Goal: Task Accomplishment & Management: Manage account settings

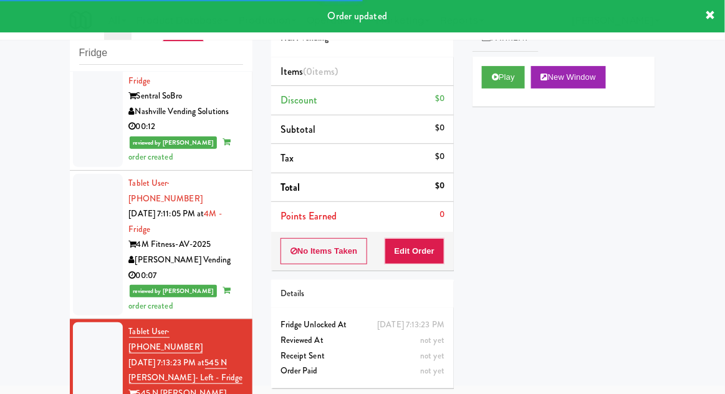
scroll to position [1582, 0]
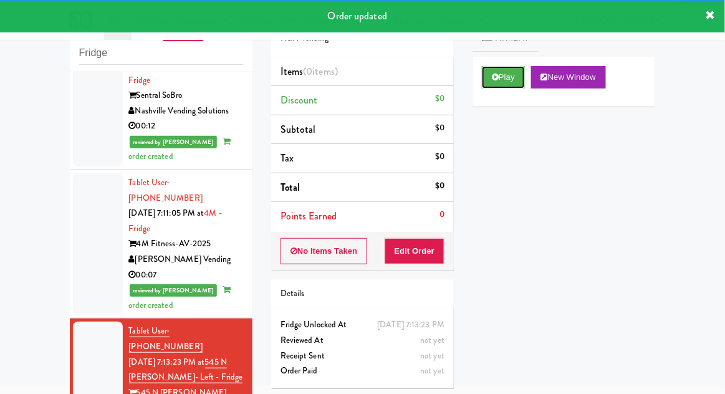
click at [524, 87] on button "Play" at bounding box center [503, 77] width 43 height 22
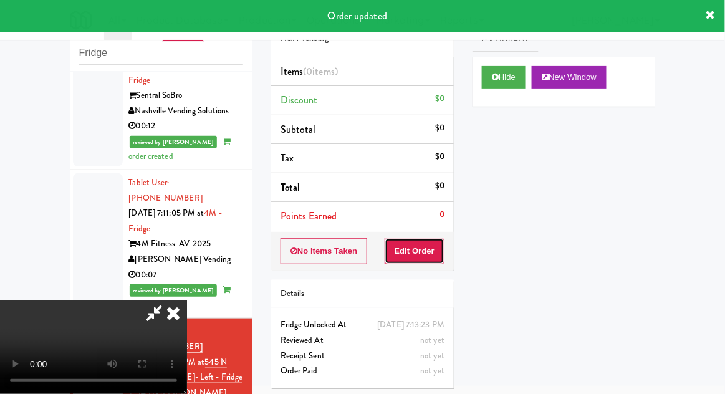
click at [432, 259] on button "Edit Order" at bounding box center [415, 251] width 60 height 26
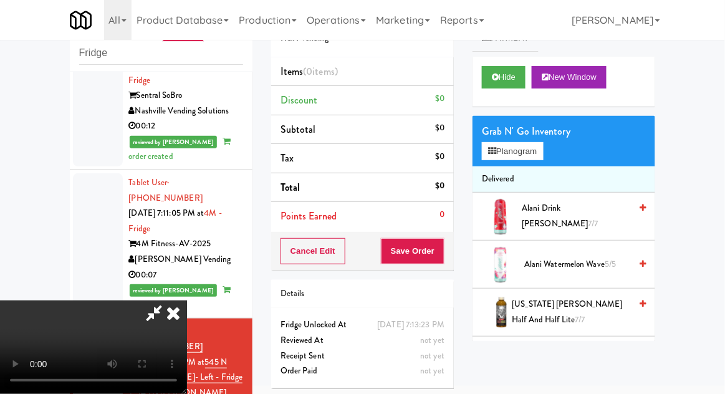
scroll to position [0, 0]
click at [529, 159] on button "Planogram" at bounding box center [512, 151] width 61 height 19
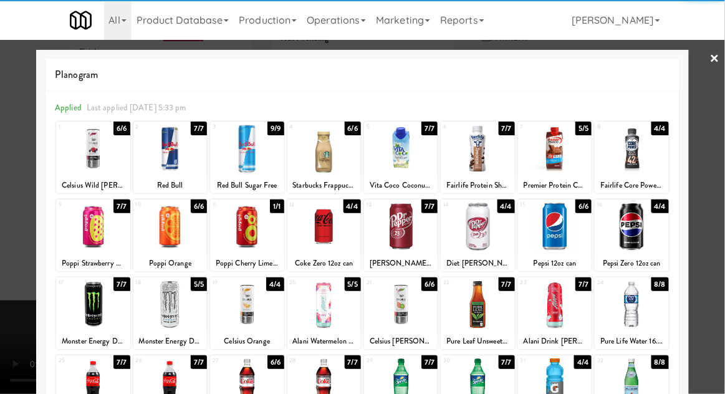
click at [342, 256] on div "Coke Zero 12oz can" at bounding box center [324, 264] width 70 height 16
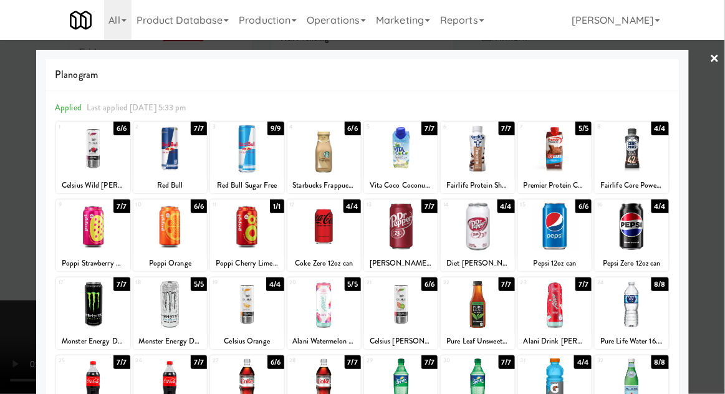
click at [355, 247] on div at bounding box center [325, 227] width 74 height 48
click at [719, 228] on div at bounding box center [362, 197] width 725 height 394
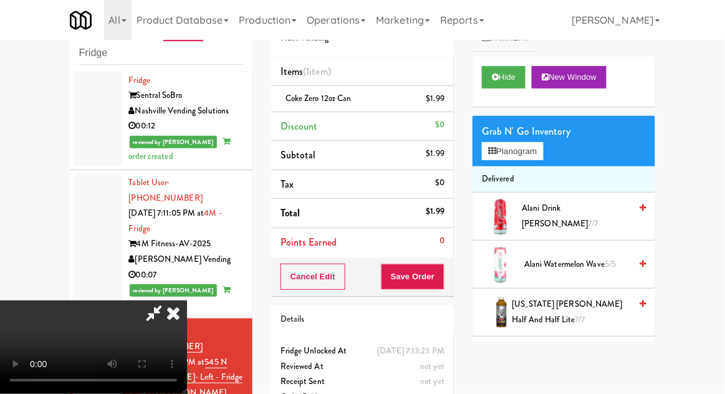
scroll to position [46, 0]
click at [438, 279] on button "Save Order" at bounding box center [413, 277] width 64 height 26
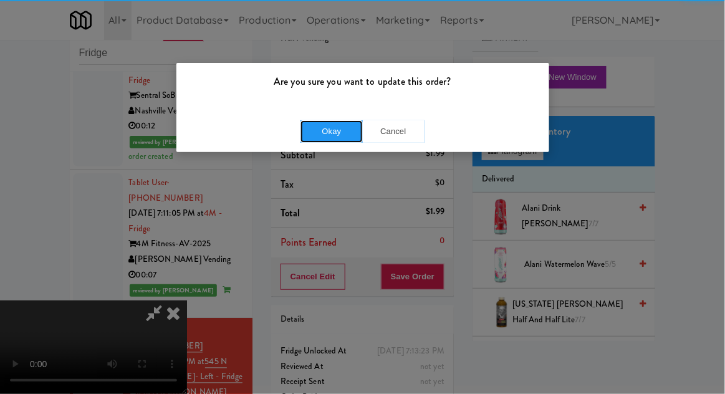
click at [322, 137] on button "Okay" at bounding box center [332, 131] width 62 height 22
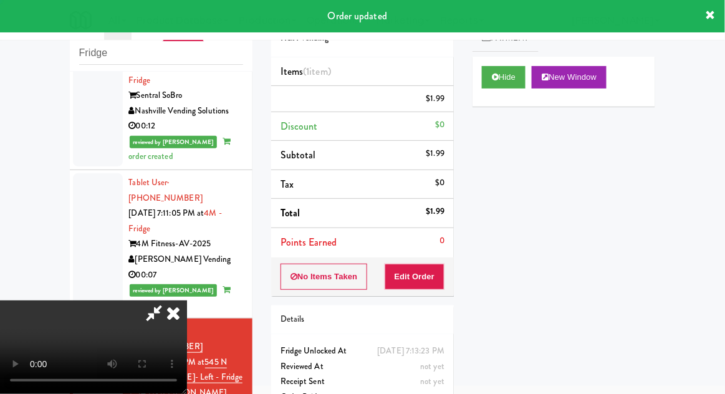
scroll to position [0, 0]
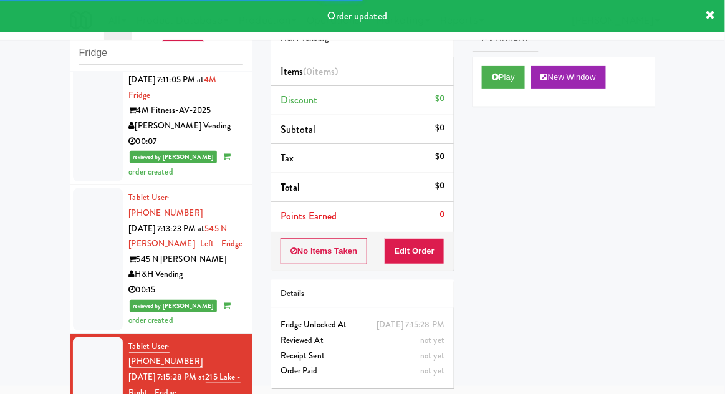
scroll to position [1719, 0]
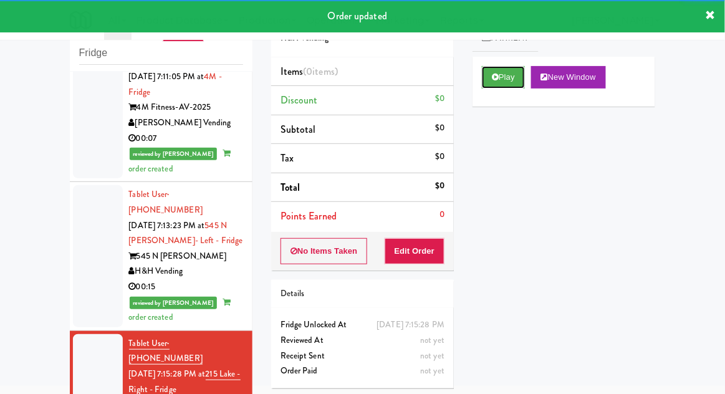
click at [506, 69] on button "Play" at bounding box center [503, 77] width 43 height 22
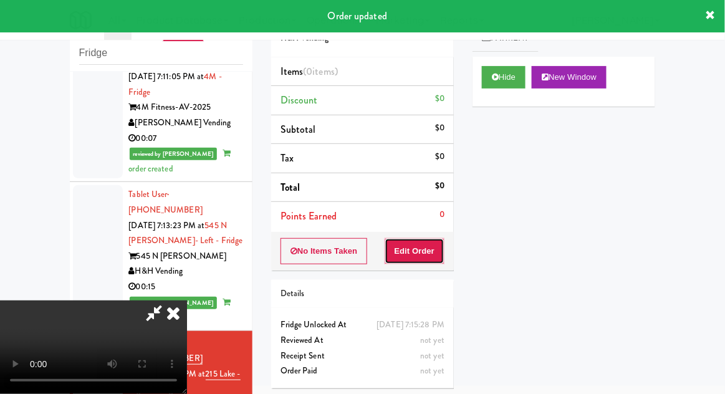
click at [424, 248] on button "Edit Order" at bounding box center [415, 251] width 60 height 26
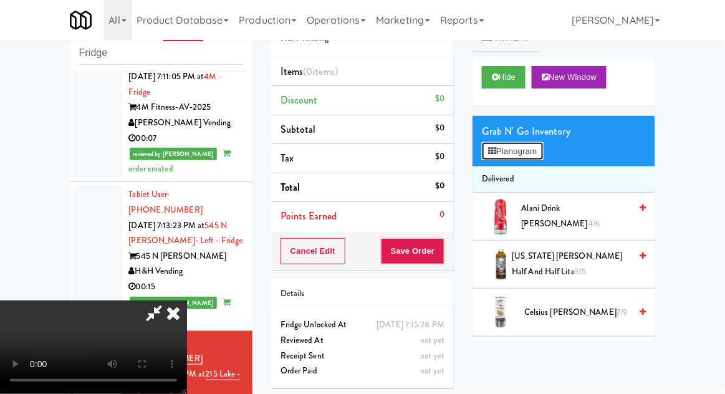
click at [528, 145] on button "Planogram" at bounding box center [512, 151] width 61 height 19
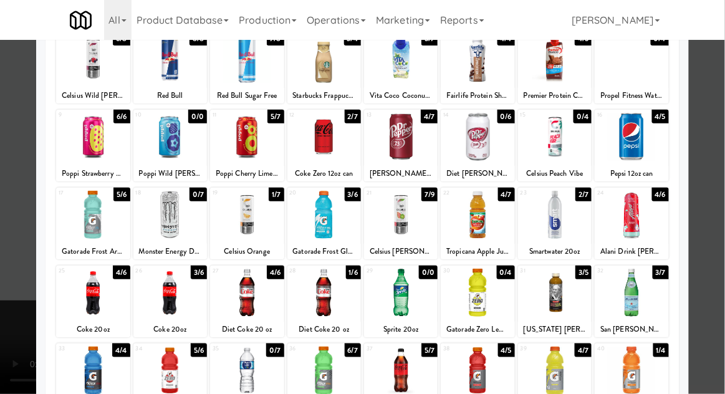
scroll to position [98, 0]
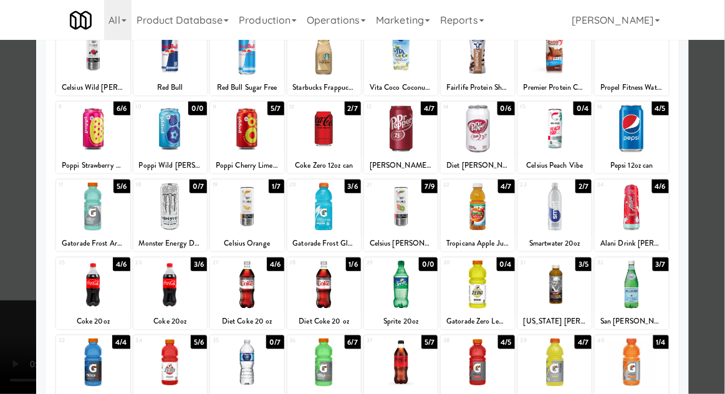
click at [404, 218] on div at bounding box center [401, 207] width 74 height 48
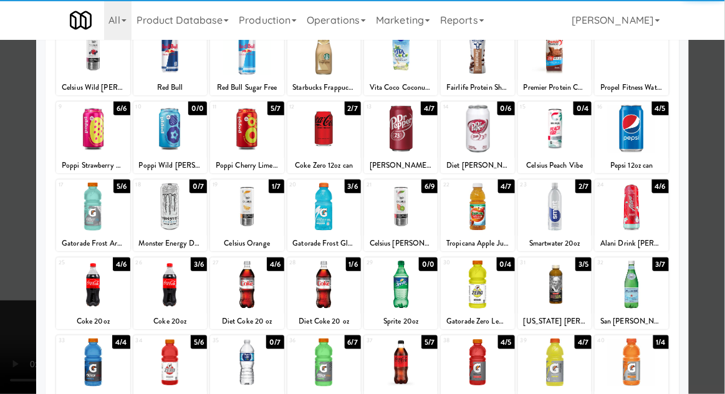
click at [19, 277] on div at bounding box center [362, 197] width 725 height 394
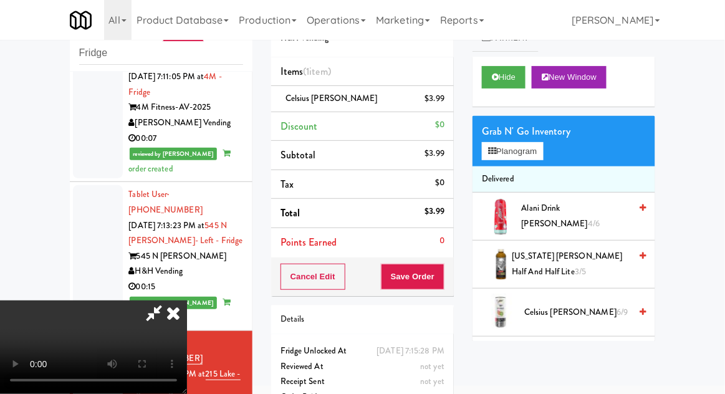
scroll to position [47, 0]
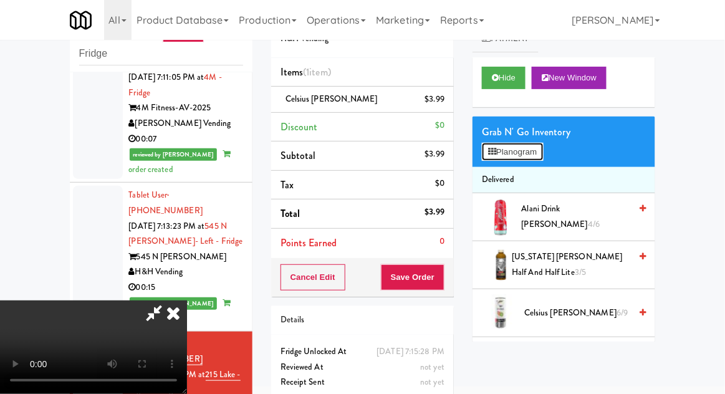
click at [531, 144] on button "Planogram" at bounding box center [512, 152] width 61 height 19
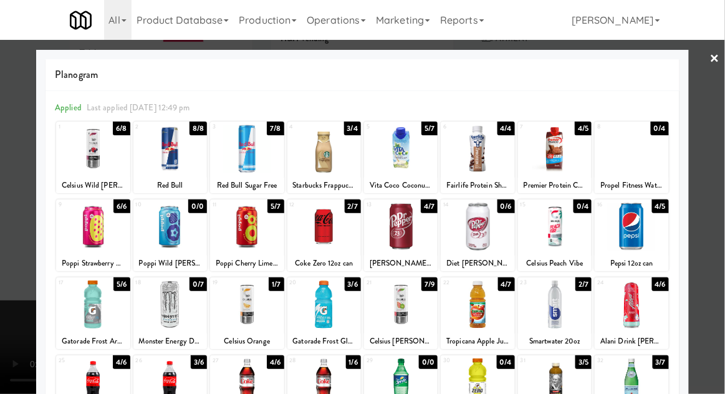
click at [718, 254] on div at bounding box center [362, 197] width 725 height 394
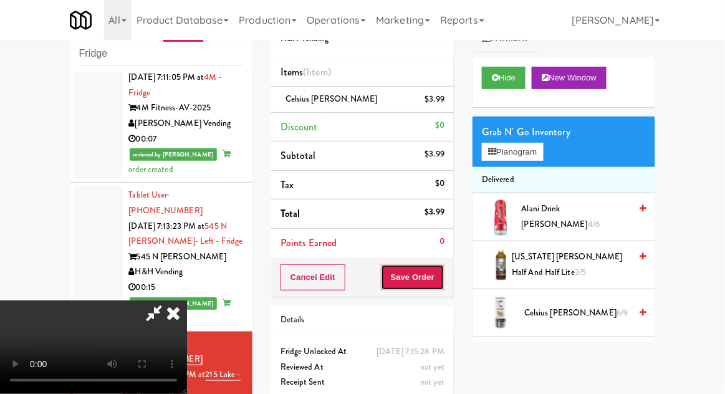
click at [442, 269] on button "Save Order" at bounding box center [413, 277] width 64 height 26
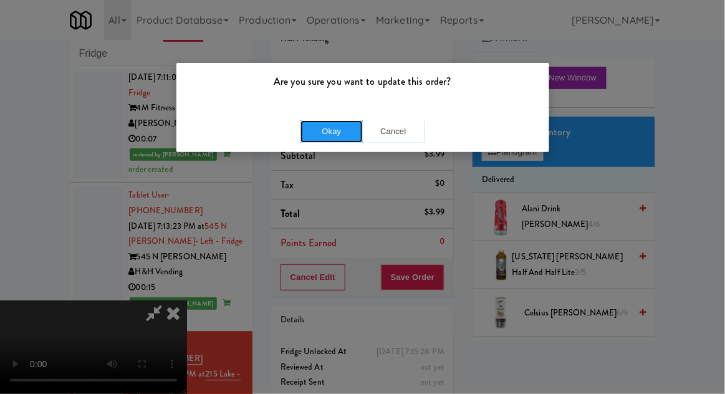
click at [318, 140] on button "Okay" at bounding box center [332, 131] width 62 height 22
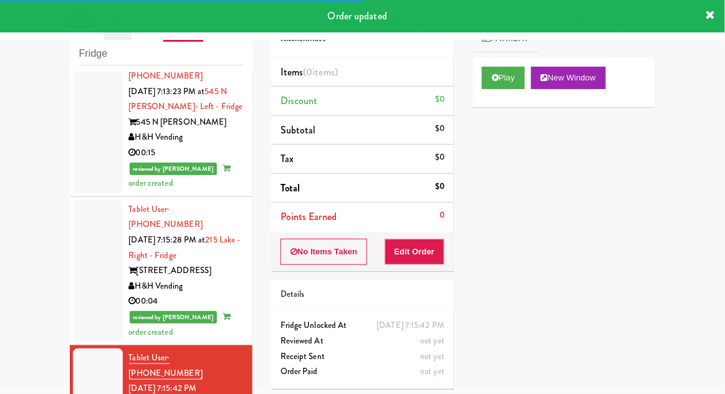
scroll to position [1855, 0]
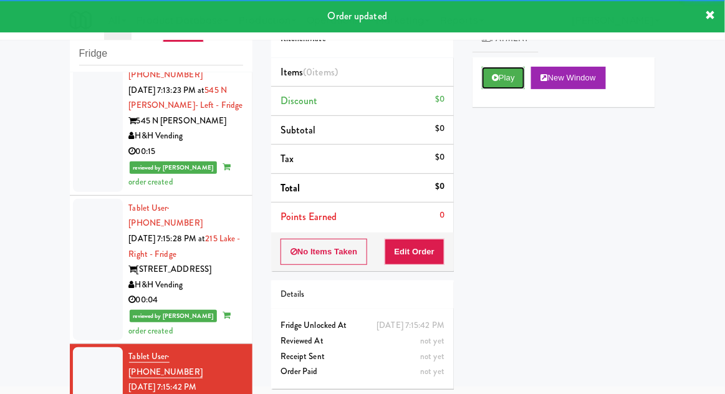
click at [505, 73] on button "Play" at bounding box center [503, 78] width 43 height 22
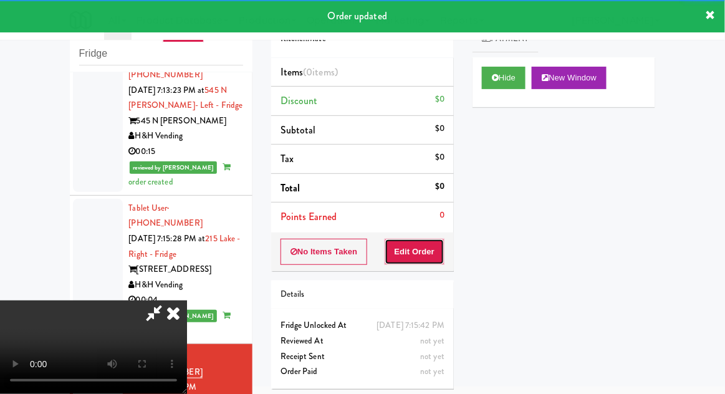
click at [415, 254] on button "Edit Order" at bounding box center [415, 252] width 60 height 26
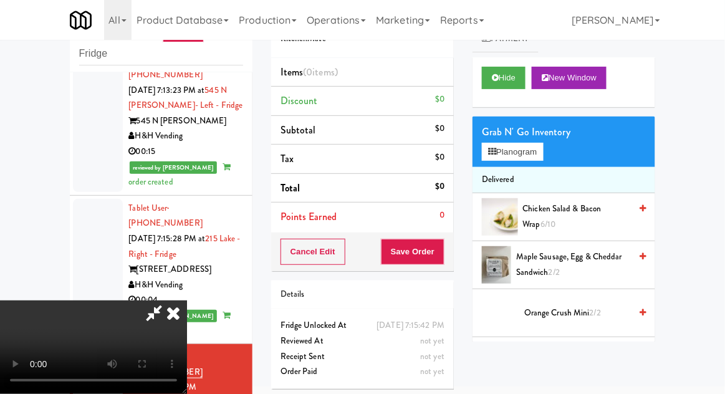
scroll to position [48, 0]
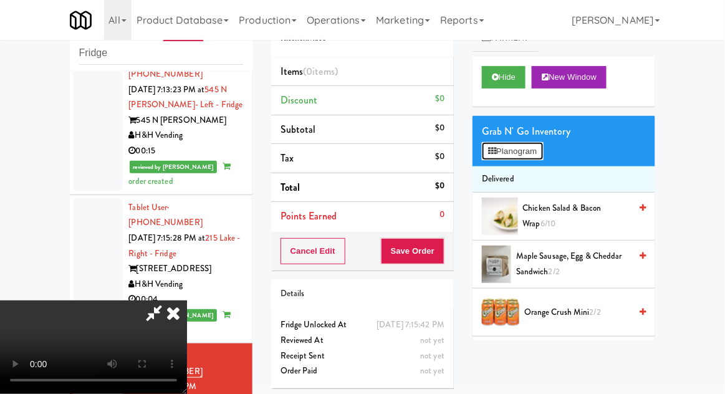
click at [525, 158] on button "Planogram" at bounding box center [512, 151] width 61 height 19
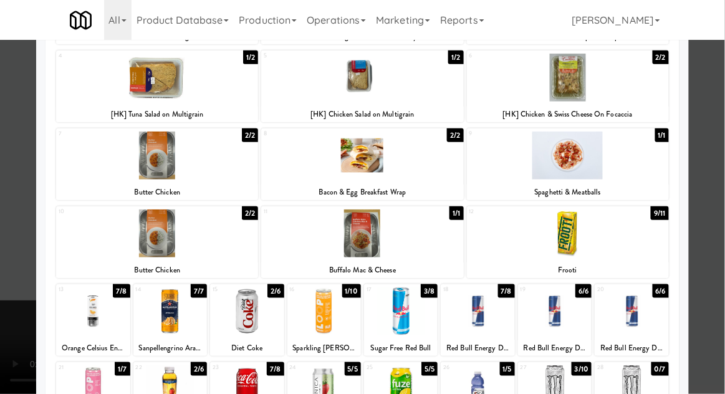
scroll to position [154, 0]
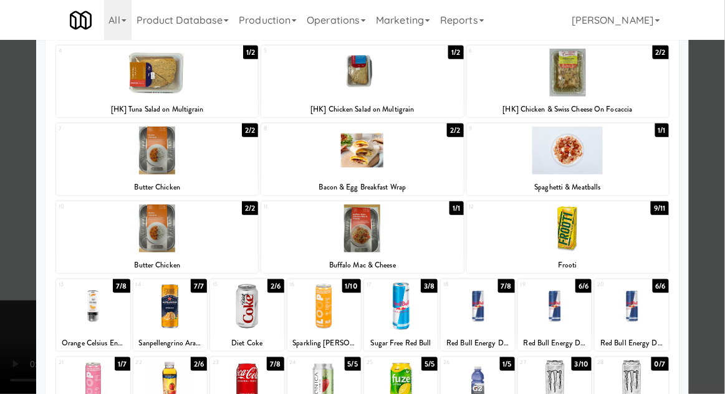
click at [238, 314] on div at bounding box center [247, 307] width 74 height 48
click at [707, 216] on div at bounding box center [362, 197] width 725 height 394
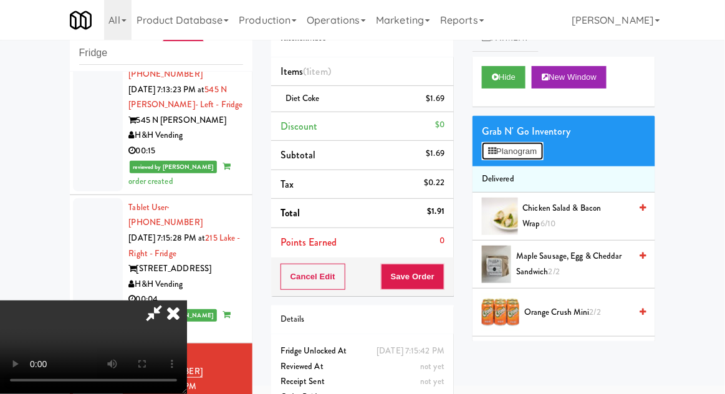
click at [523, 142] on button "Planogram" at bounding box center [512, 151] width 61 height 19
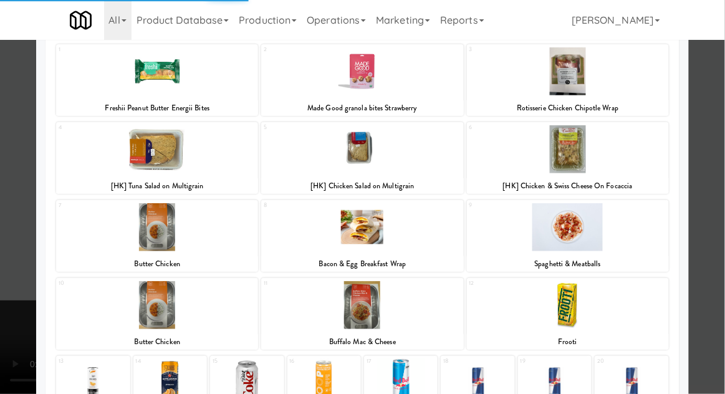
scroll to position [86, 0]
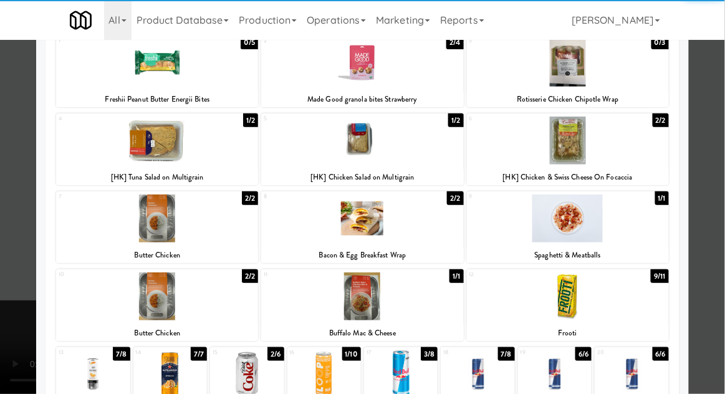
click at [234, 369] on div at bounding box center [247, 375] width 74 height 48
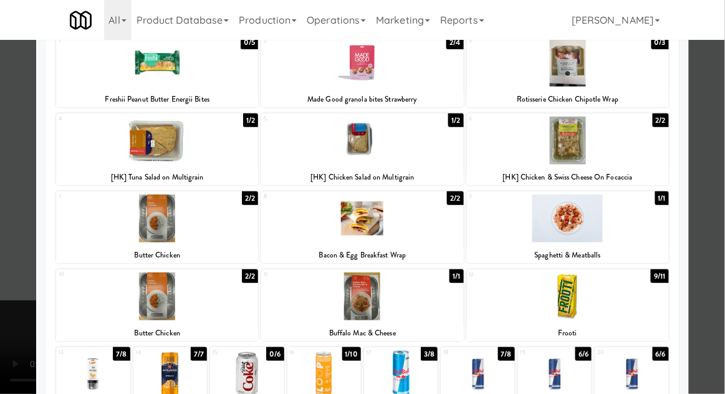
click at [722, 220] on div at bounding box center [362, 197] width 725 height 394
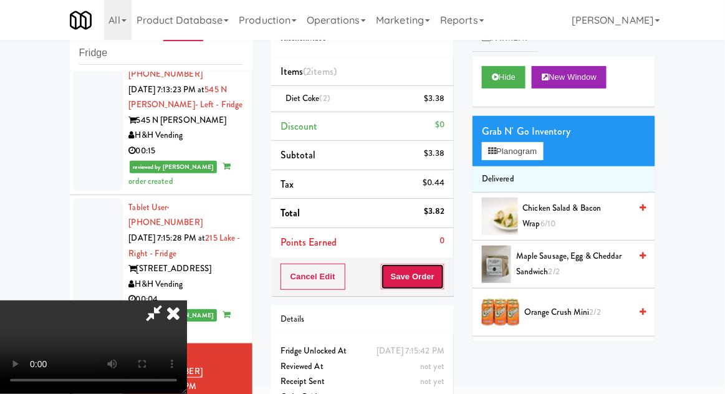
click at [442, 278] on button "Save Order" at bounding box center [413, 277] width 64 height 26
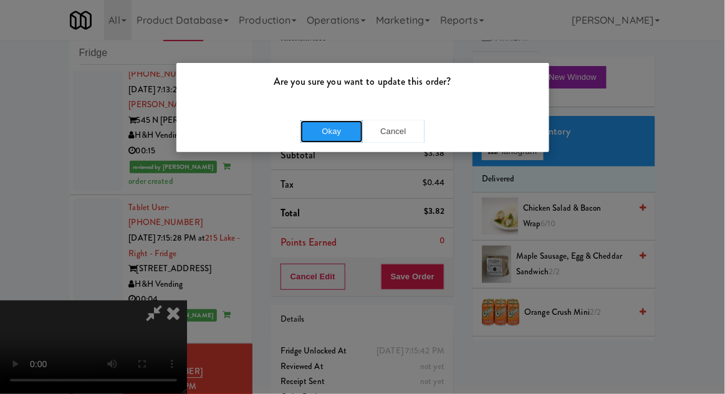
click at [308, 138] on button "Okay" at bounding box center [332, 131] width 62 height 22
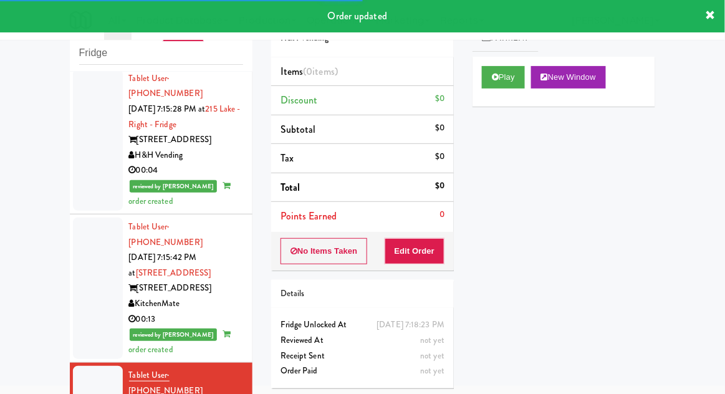
scroll to position [1981, 0]
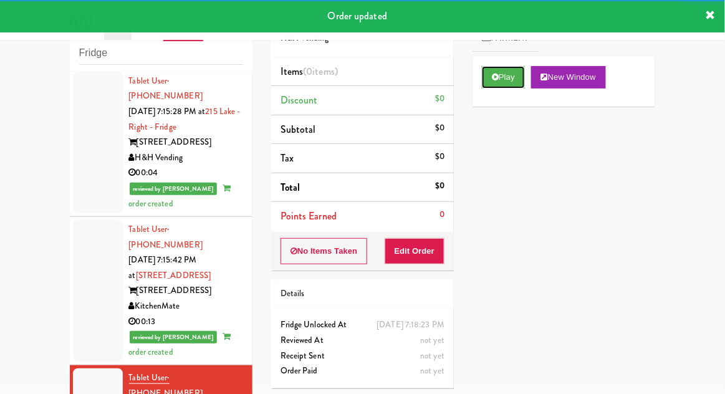
click at [511, 80] on button "Play" at bounding box center [503, 77] width 43 height 22
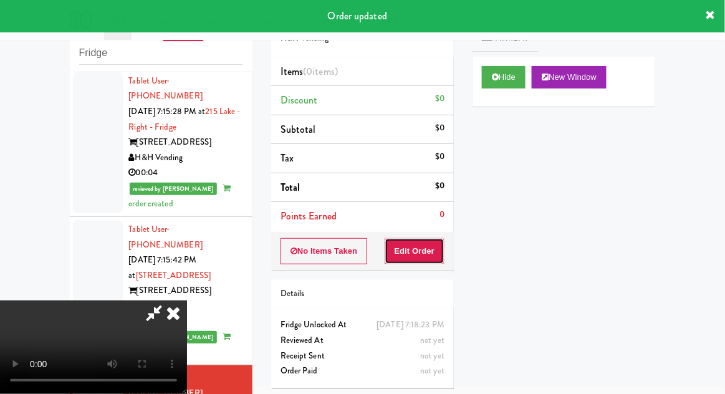
click at [423, 241] on button "Edit Order" at bounding box center [415, 251] width 60 height 26
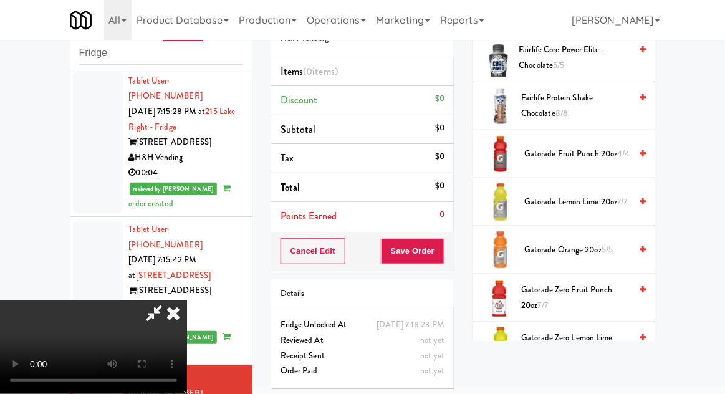
scroll to position [829, 0]
click at [588, 205] on span "Gatorade Lemon Lime 20oz 7/7" at bounding box center [578, 204] width 106 height 16
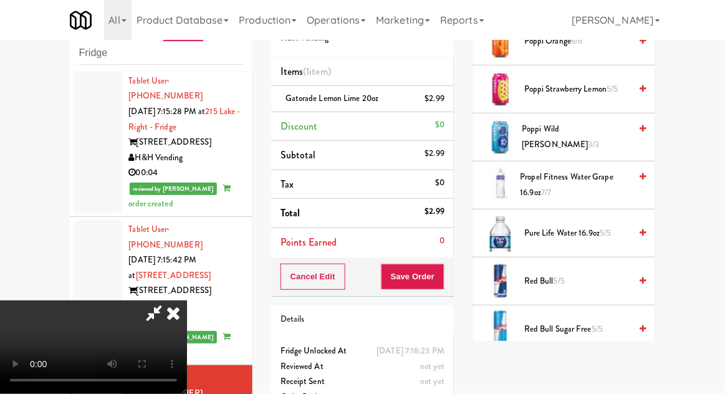
scroll to position [1434, 0]
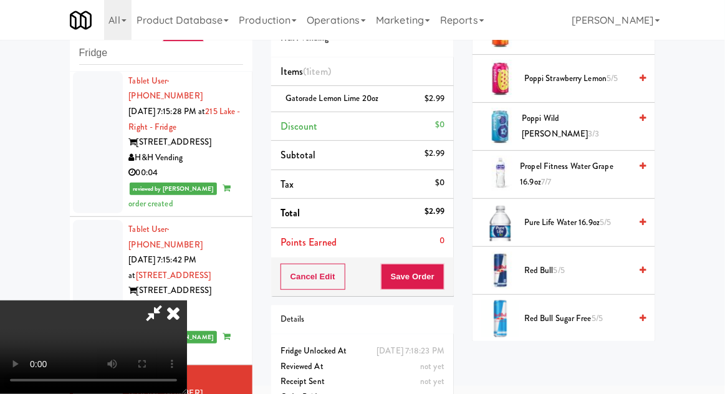
click at [581, 263] on span "Red Bull 5/5" at bounding box center [578, 271] width 106 height 16
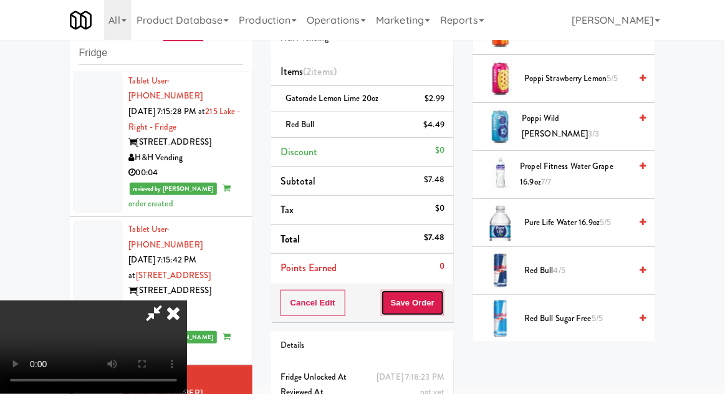
click at [442, 307] on button "Save Order" at bounding box center [413, 303] width 64 height 26
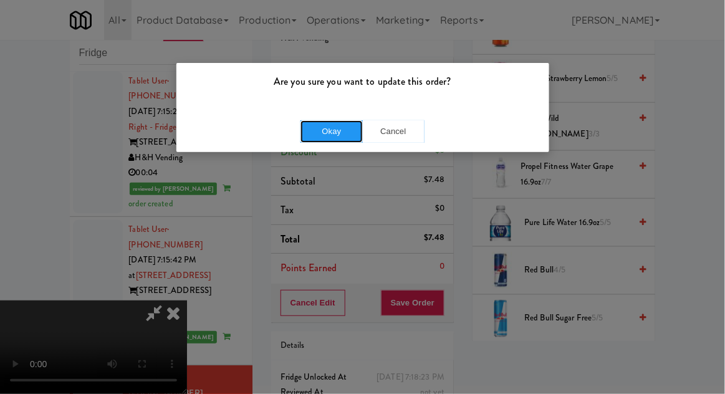
click at [313, 132] on button "Okay" at bounding box center [332, 131] width 62 height 22
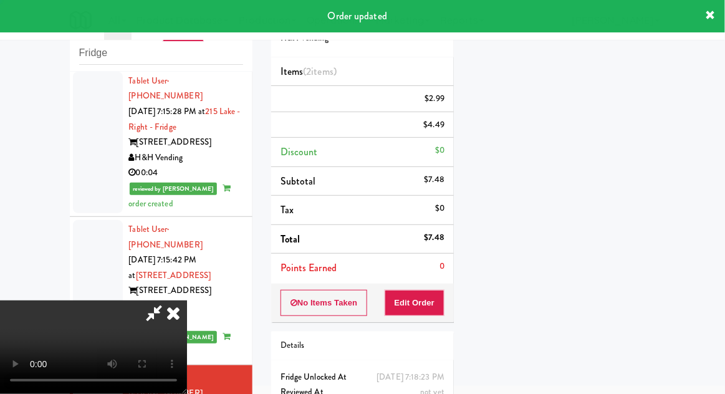
scroll to position [123, 0]
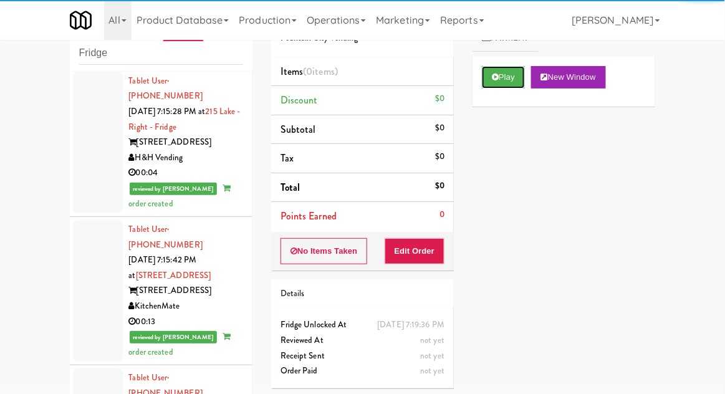
click at [510, 74] on button "Play" at bounding box center [503, 77] width 43 height 22
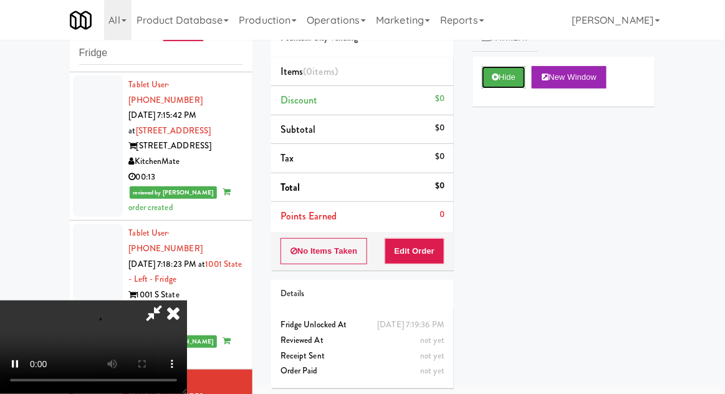
scroll to position [2122, 0]
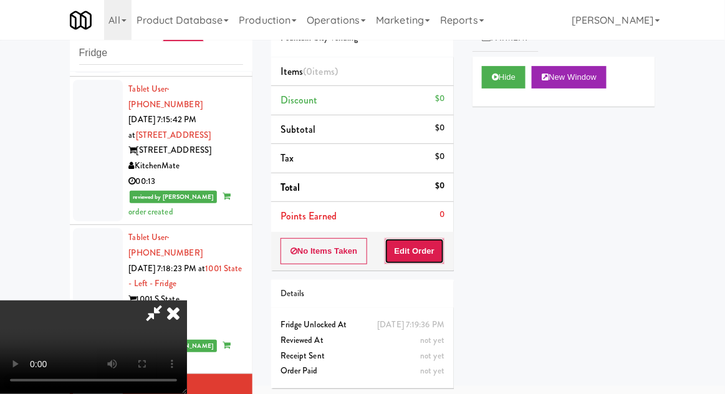
click at [422, 248] on button "Edit Order" at bounding box center [415, 251] width 60 height 26
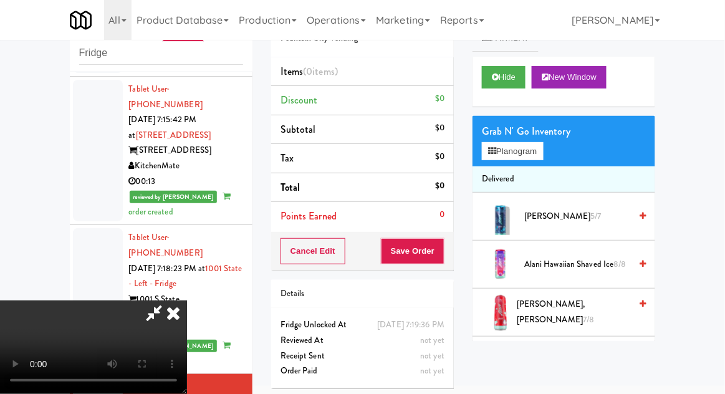
scroll to position [0, 0]
click at [533, 152] on button "Planogram" at bounding box center [512, 151] width 61 height 19
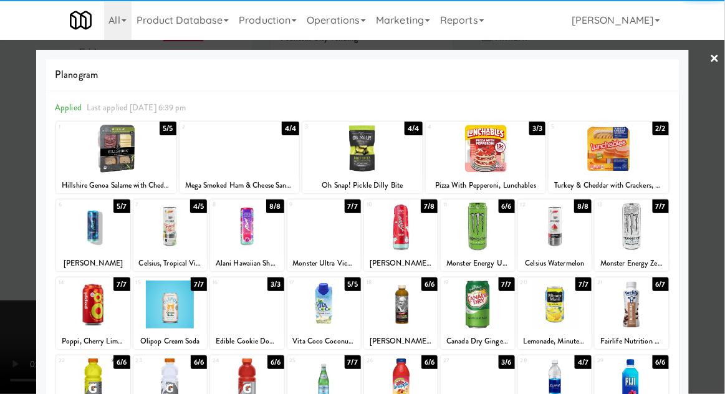
click at [167, 243] on div at bounding box center [170, 227] width 74 height 48
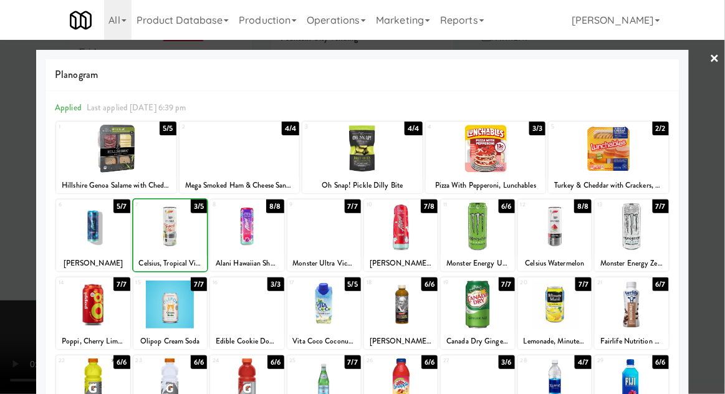
click at [705, 196] on div at bounding box center [362, 197] width 725 height 394
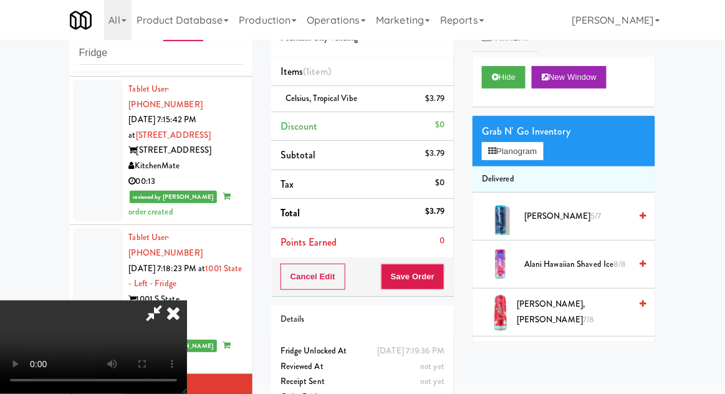
scroll to position [46, 0]
click at [443, 284] on button "Save Order" at bounding box center [413, 277] width 64 height 26
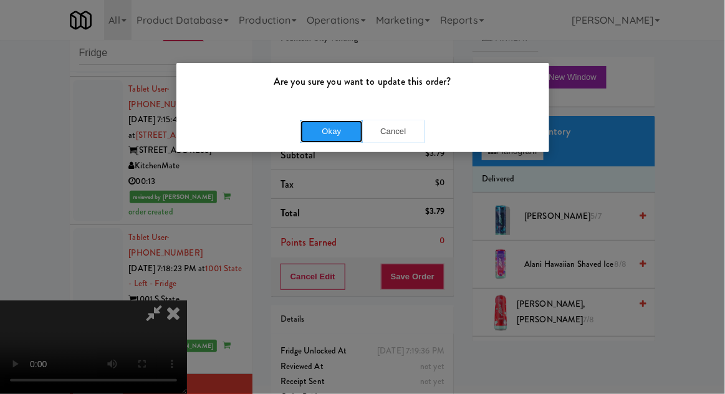
click at [324, 142] on button "Okay" at bounding box center [332, 131] width 62 height 22
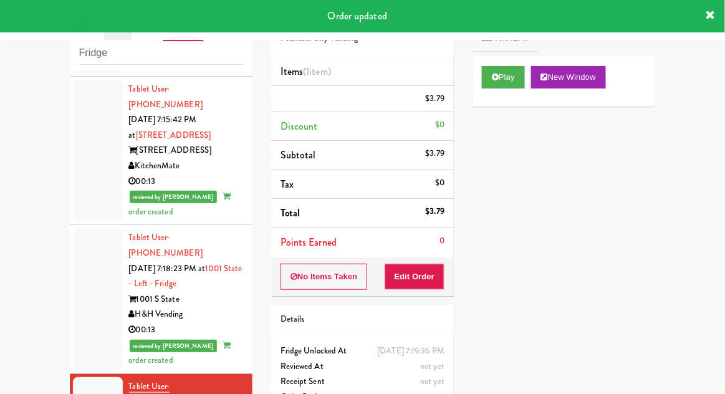
scroll to position [0, 0]
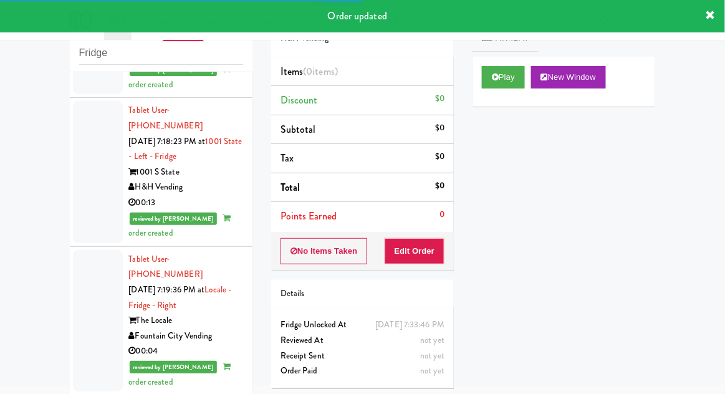
scroll to position [2250, 0]
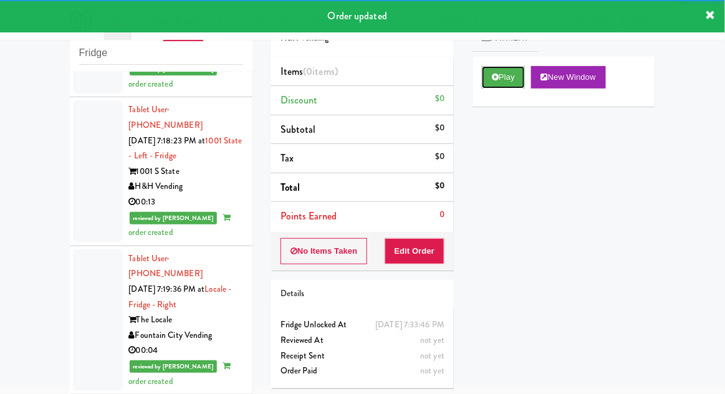
click at [510, 80] on button "Play" at bounding box center [503, 77] width 43 height 22
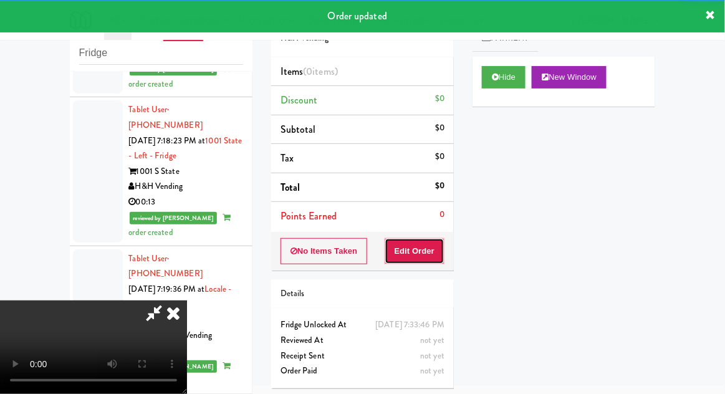
click at [411, 238] on button "Edit Order" at bounding box center [415, 251] width 60 height 26
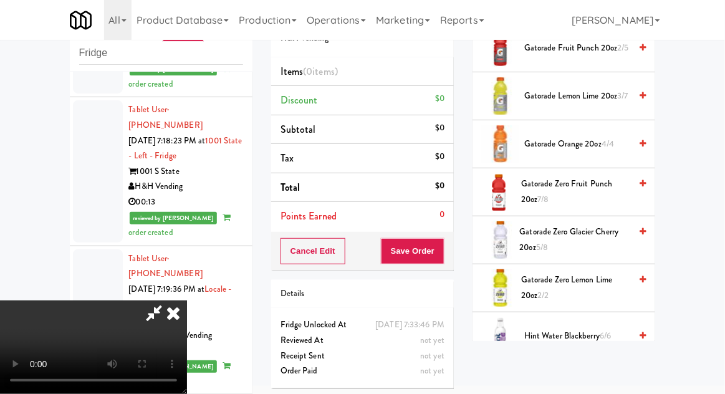
scroll to position [743, 0]
click at [574, 288] on span "Gatorade Zero Lemon Lime 20oz 2/2" at bounding box center [575, 289] width 109 height 31
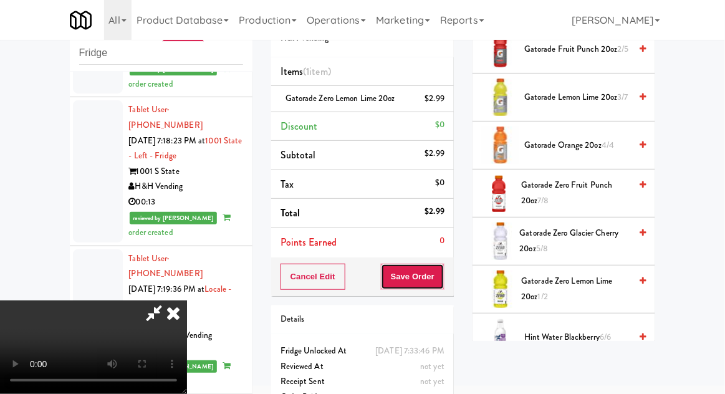
click at [442, 283] on button "Save Order" at bounding box center [413, 277] width 64 height 26
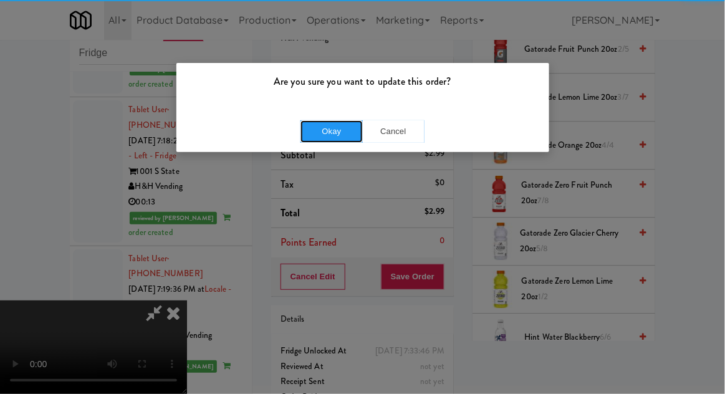
click at [310, 133] on button "Okay" at bounding box center [332, 131] width 62 height 22
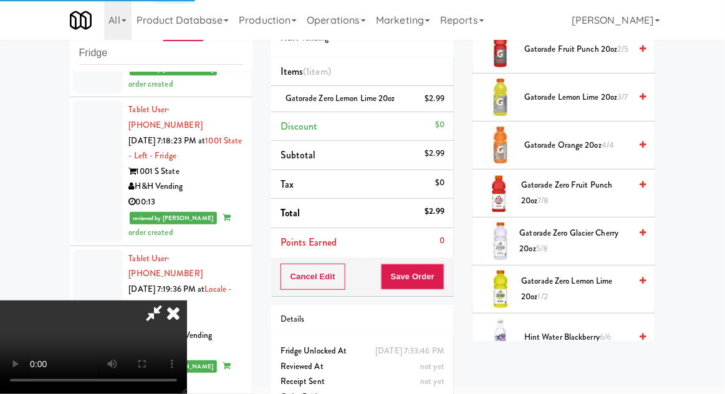
scroll to position [123, 0]
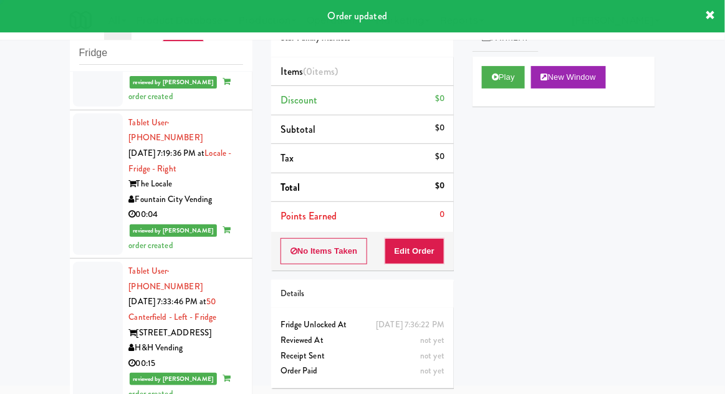
scroll to position [2389, 0]
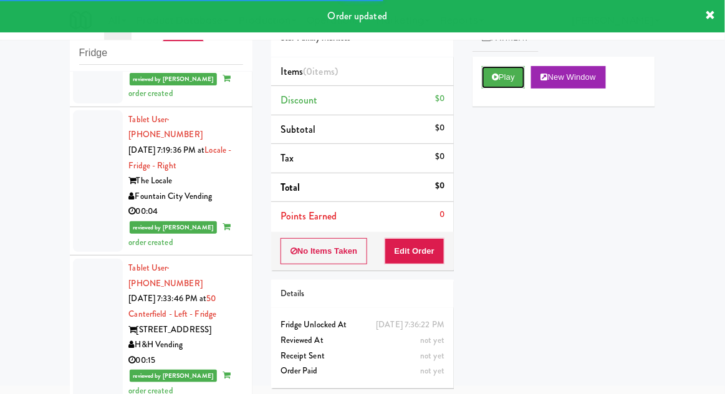
click at [518, 79] on button "Play" at bounding box center [503, 77] width 43 height 22
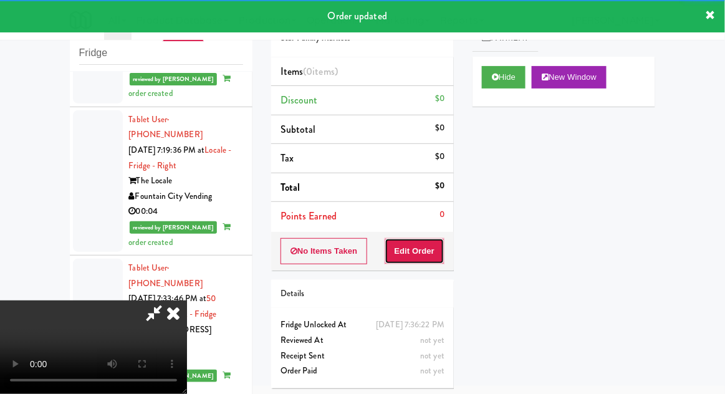
click at [425, 254] on button "Edit Order" at bounding box center [415, 251] width 60 height 26
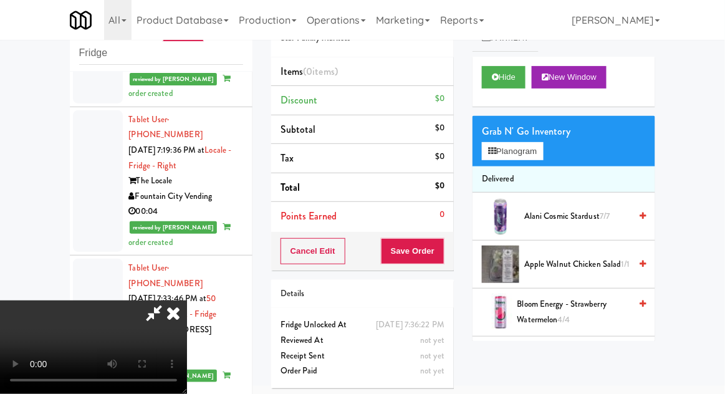
scroll to position [46, 0]
click at [524, 150] on button "Planogram" at bounding box center [512, 151] width 61 height 19
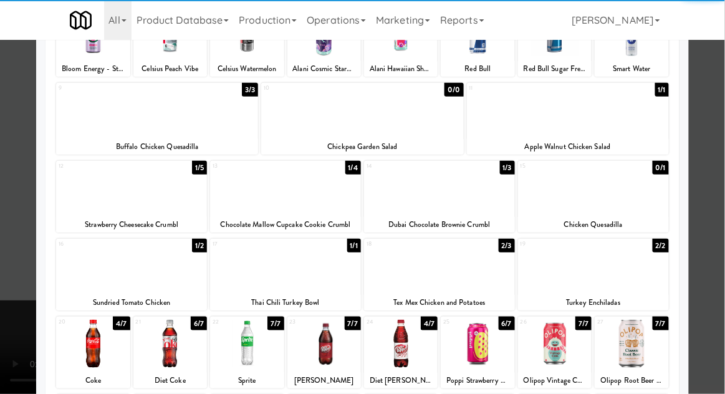
scroll to position [118, 0]
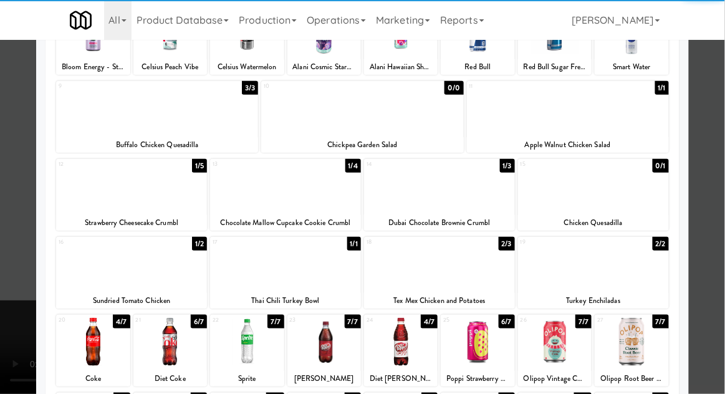
click at [654, 335] on div at bounding box center [632, 342] width 74 height 48
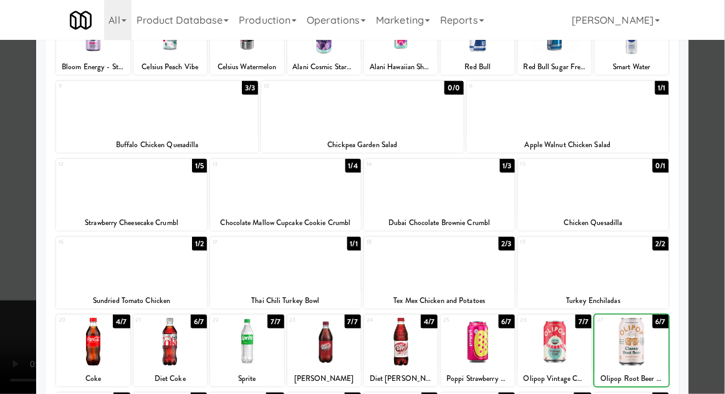
click at [717, 279] on div at bounding box center [362, 197] width 725 height 394
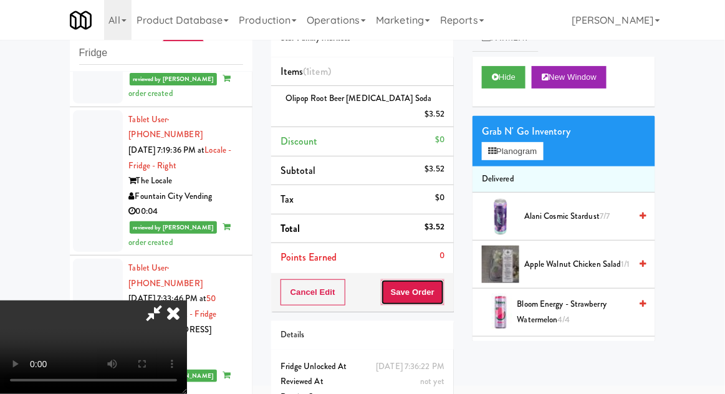
click at [441, 282] on button "Save Order" at bounding box center [413, 292] width 64 height 26
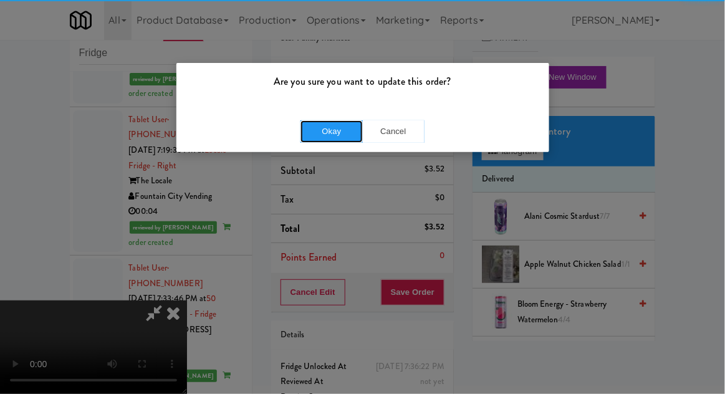
click at [315, 129] on button "Okay" at bounding box center [332, 131] width 62 height 22
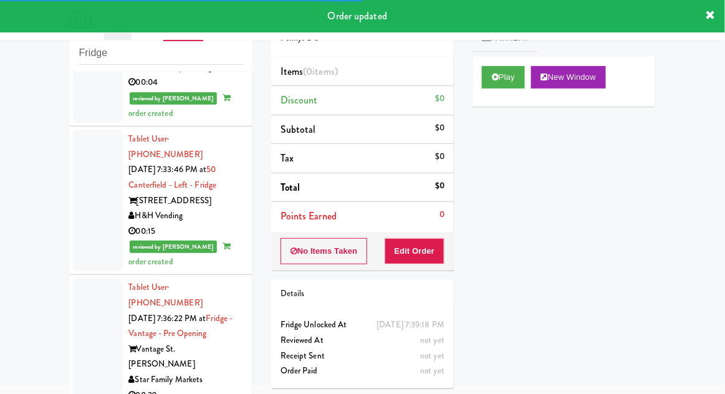
scroll to position [2523, 0]
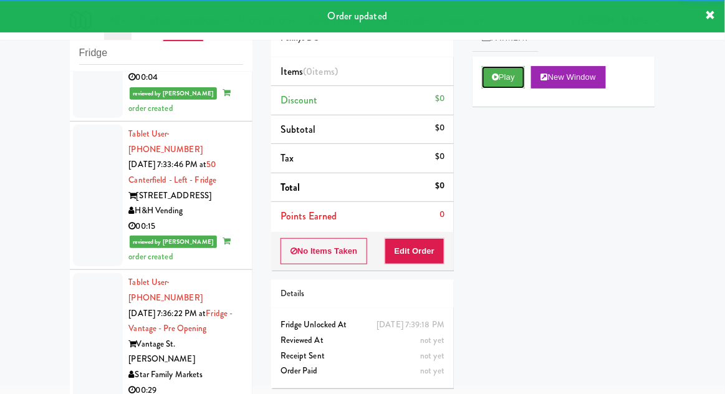
click at [510, 72] on button "Play" at bounding box center [503, 77] width 43 height 22
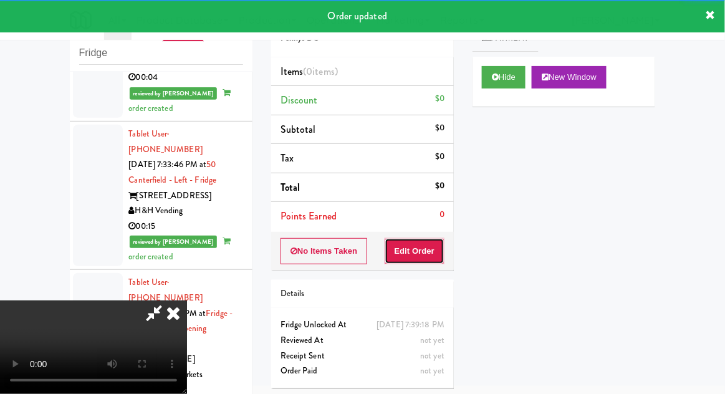
click at [415, 241] on button "Edit Order" at bounding box center [415, 251] width 60 height 26
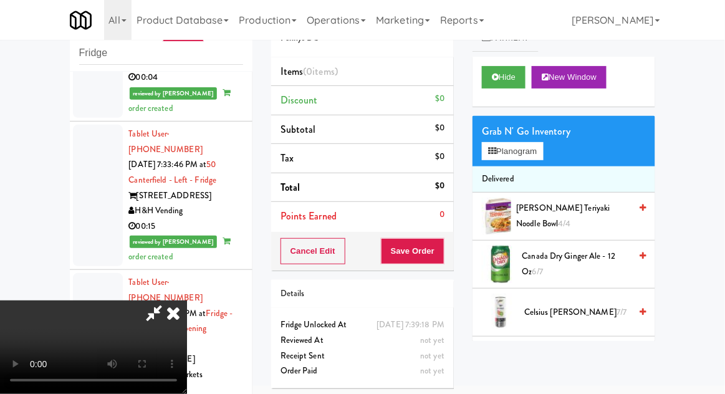
scroll to position [0, 0]
click at [537, 151] on button "Planogram" at bounding box center [512, 151] width 61 height 19
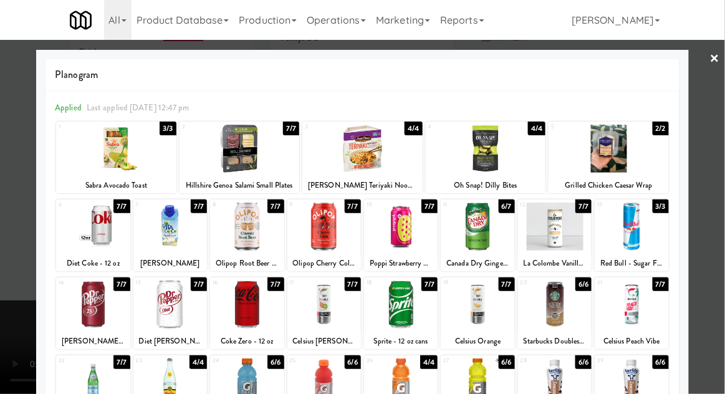
click at [6, 242] on div at bounding box center [362, 197] width 725 height 394
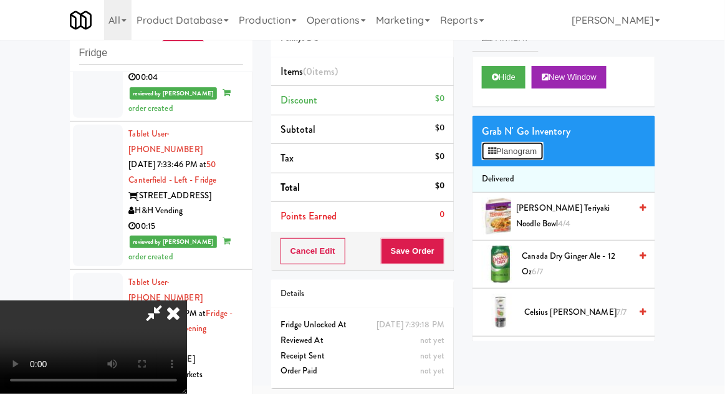
click at [536, 142] on button "Planogram" at bounding box center [512, 151] width 61 height 19
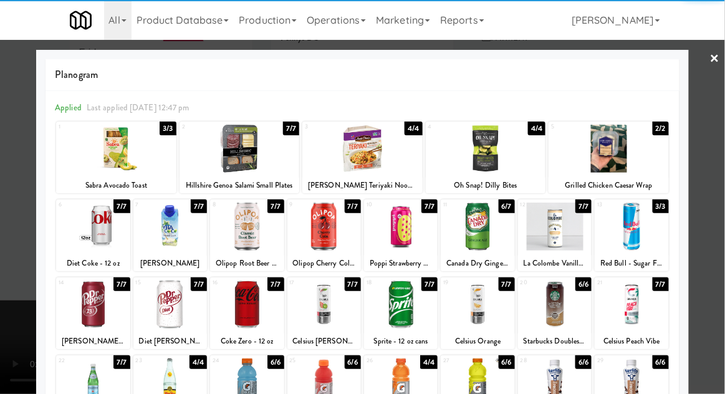
click at [413, 243] on div at bounding box center [401, 227] width 74 height 48
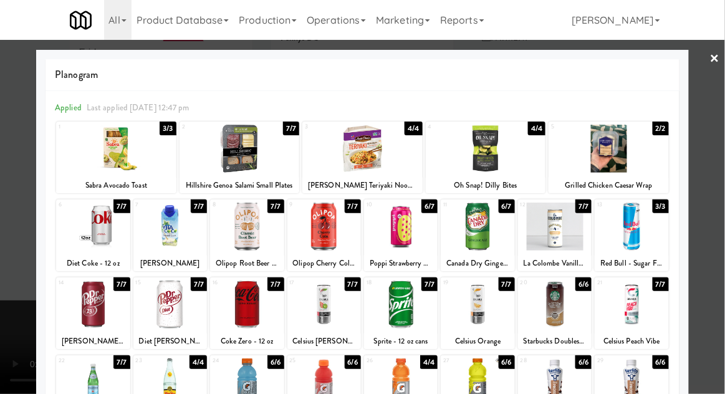
click at [712, 215] on div at bounding box center [362, 197] width 725 height 394
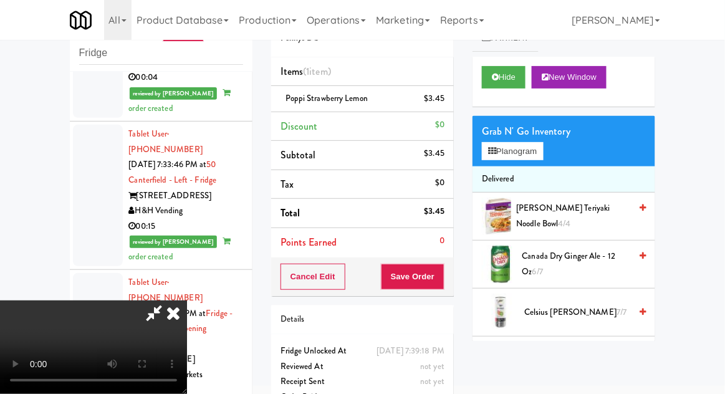
scroll to position [46, 0]
click at [440, 280] on button "Save Order" at bounding box center [413, 277] width 64 height 26
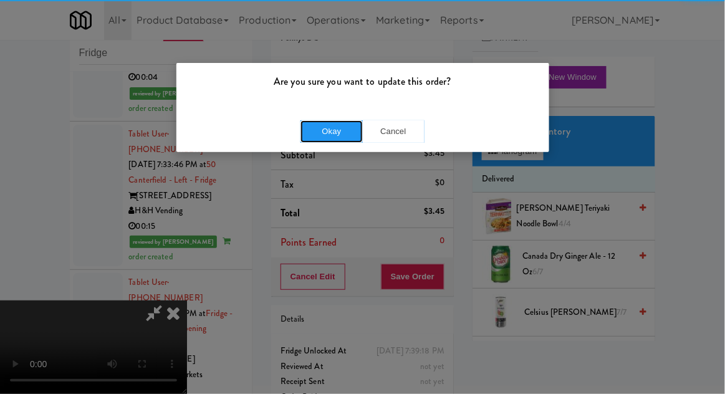
click at [321, 122] on button "Okay" at bounding box center [332, 131] width 62 height 22
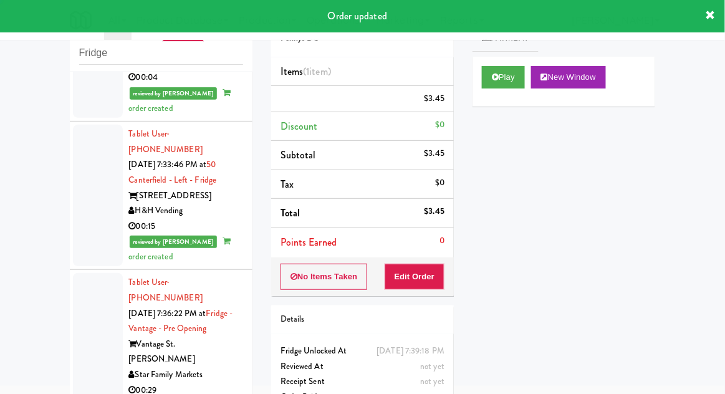
scroll to position [0, 0]
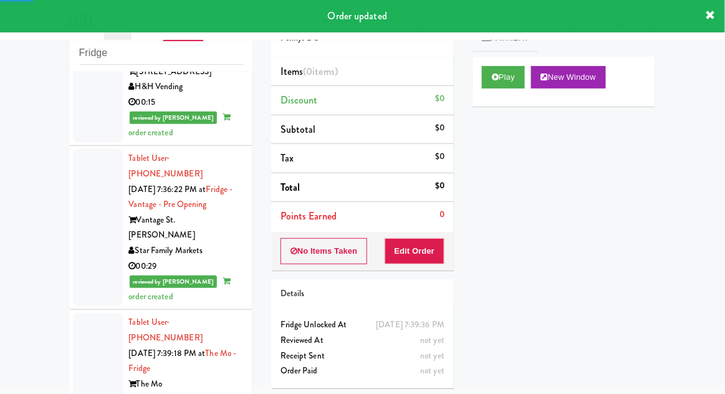
scroll to position [2649, 0]
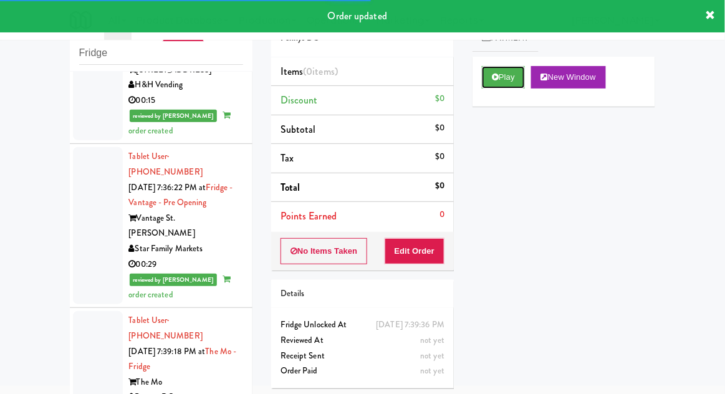
click at [510, 85] on button "Play" at bounding box center [503, 77] width 43 height 22
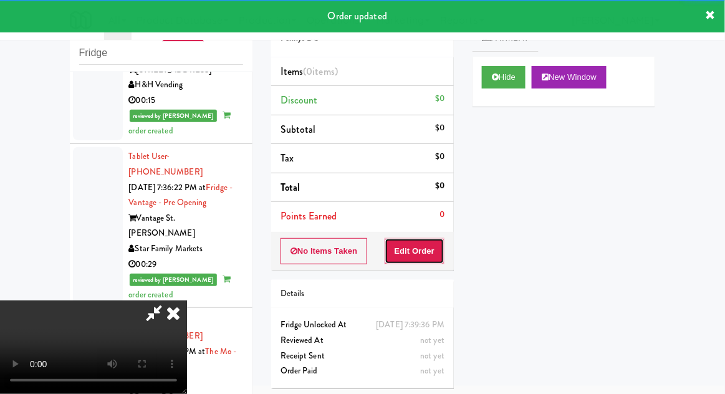
click at [422, 256] on button "Edit Order" at bounding box center [415, 251] width 60 height 26
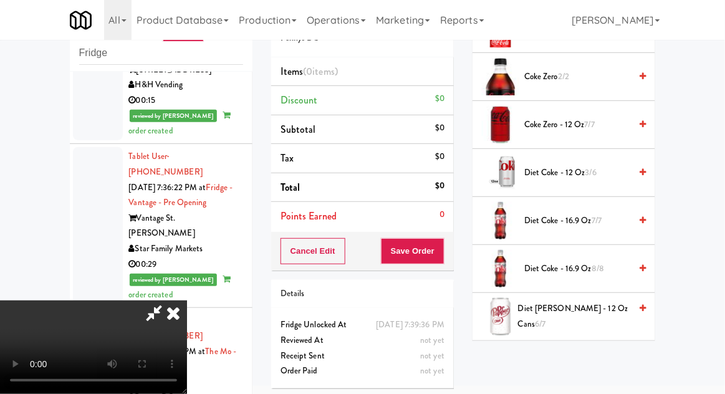
scroll to position [385, 0]
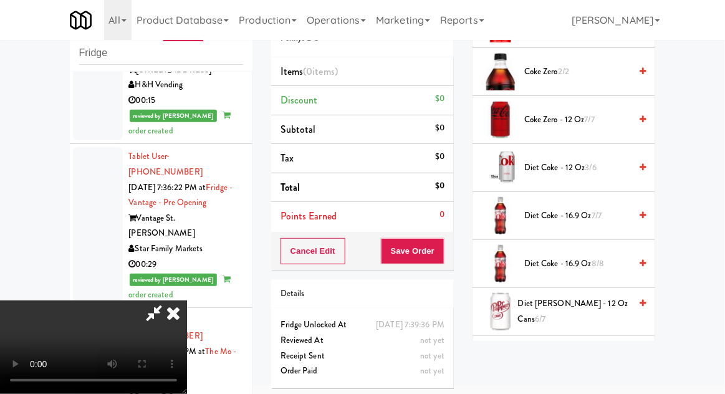
click at [588, 306] on span "Diet Dr Pepper - 12 oz Cans 6/7" at bounding box center [574, 311] width 112 height 31
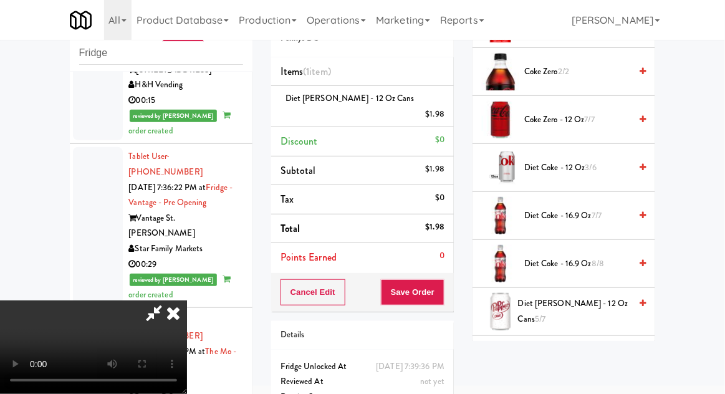
click at [445, 103] on li "Diet Dr Pepper - 12 oz Cans $1.98" at bounding box center [362, 106] width 183 height 41
click at [446, 115] on icon at bounding box center [446, 119] width 6 height 8
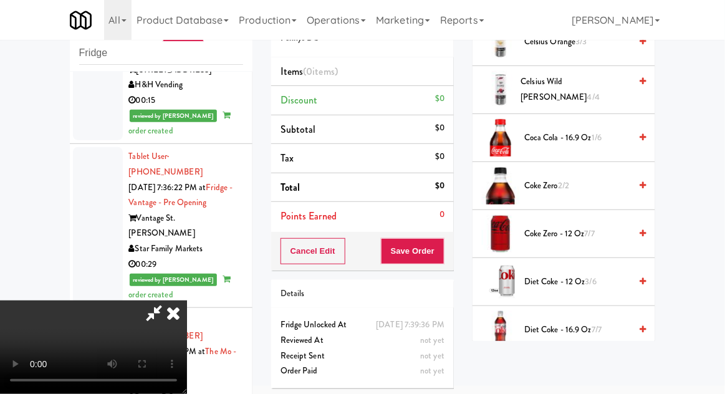
scroll to position [286, 0]
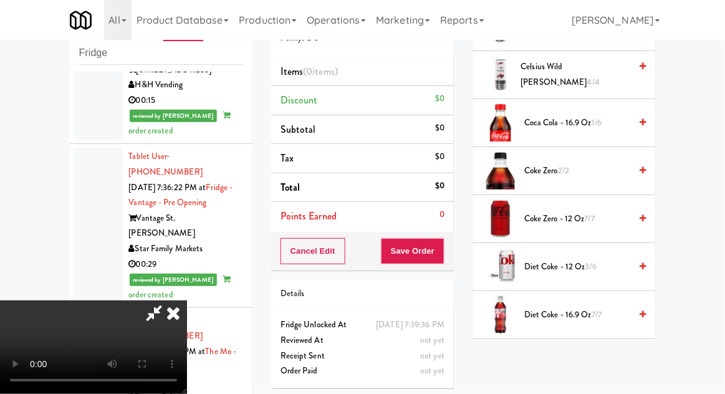
click at [588, 215] on span "7/7" at bounding box center [590, 219] width 10 height 12
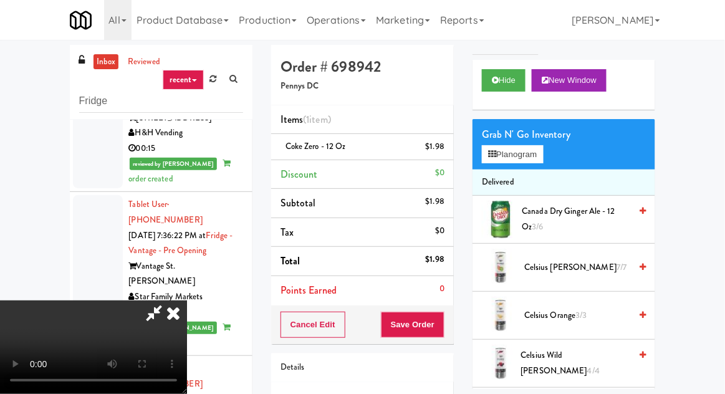
scroll to position [0, 0]
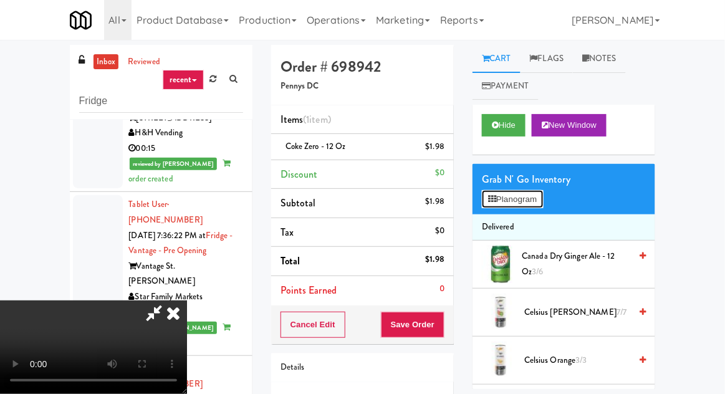
click at [528, 201] on button "Planogram" at bounding box center [512, 199] width 61 height 19
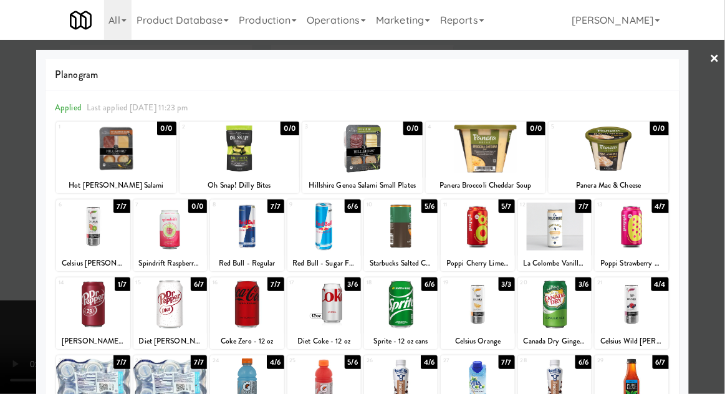
click at [713, 213] on div at bounding box center [362, 197] width 725 height 394
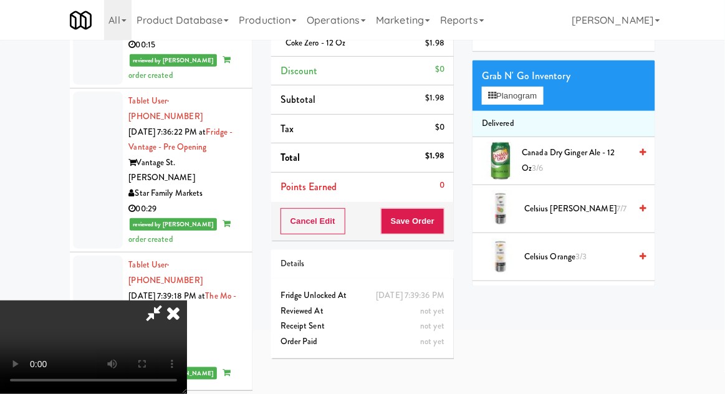
scroll to position [108, 0]
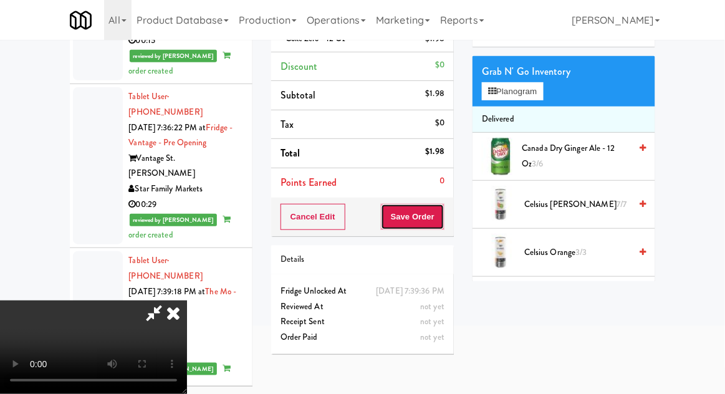
click at [442, 224] on button "Save Order" at bounding box center [413, 217] width 64 height 26
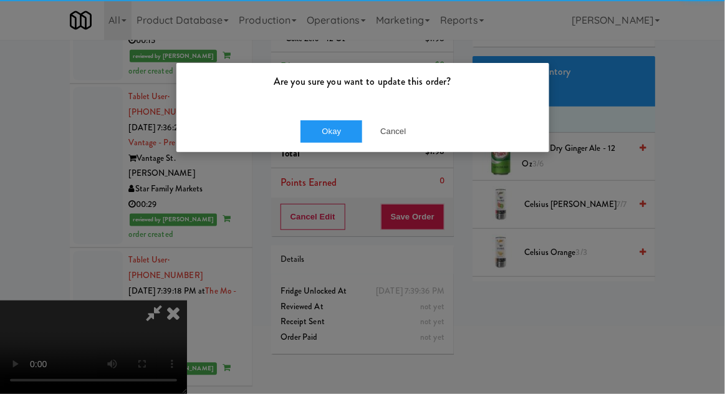
click at [323, 89] on p "Are you sure you want to update this order?" at bounding box center [363, 81] width 354 height 19
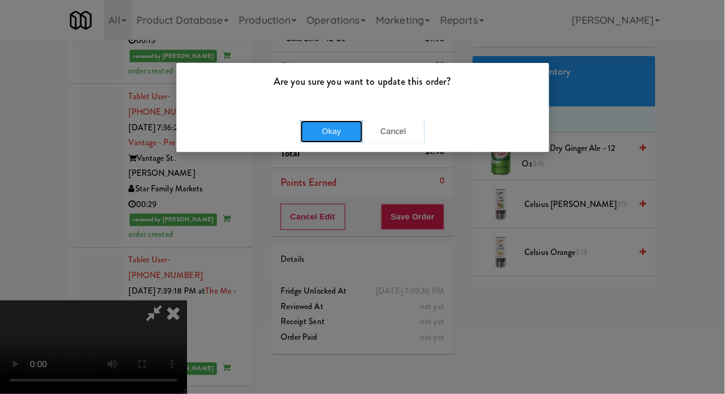
click at [321, 122] on button "Okay" at bounding box center [332, 131] width 62 height 22
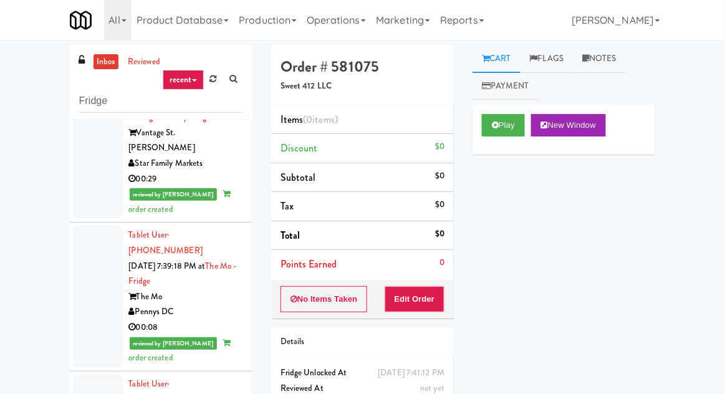
scroll to position [2798, 0]
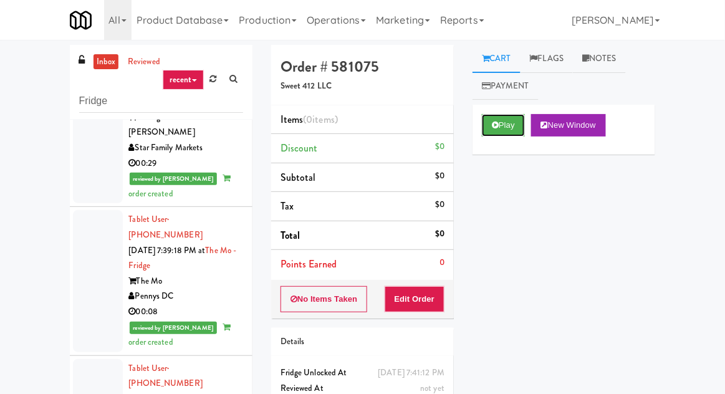
click at [516, 114] on button "Play" at bounding box center [503, 125] width 43 height 22
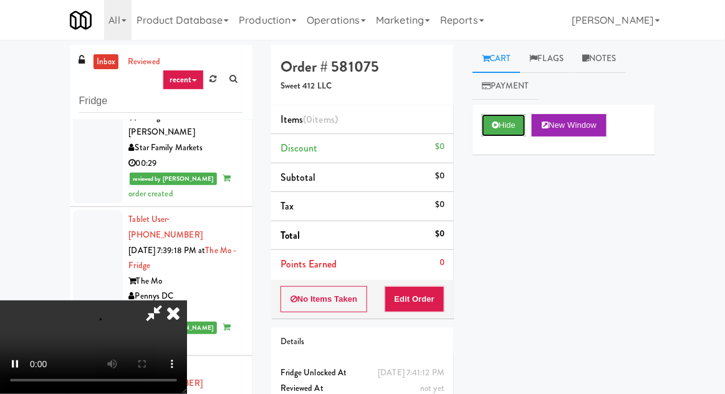
scroll to position [48, 0]
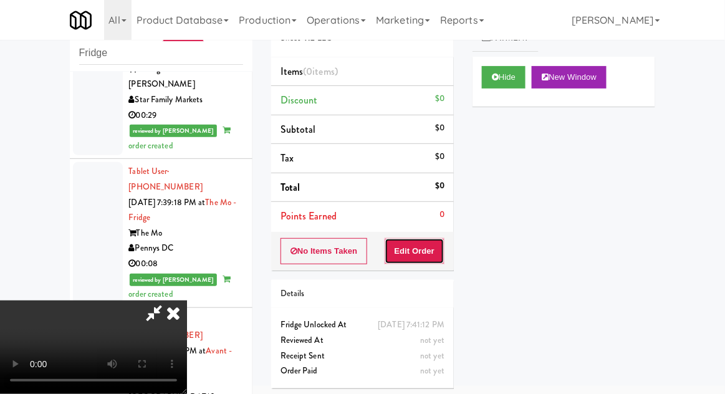
click at [441, 249] on button "Edit Order" at bounding box center [415, 251] width 60 height 26
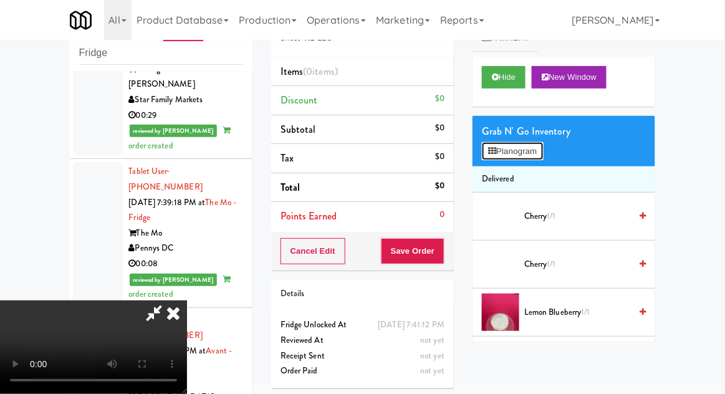
click at [526, 155] on button "Planogram" at bounding box center [512, 151] width 61 height 19
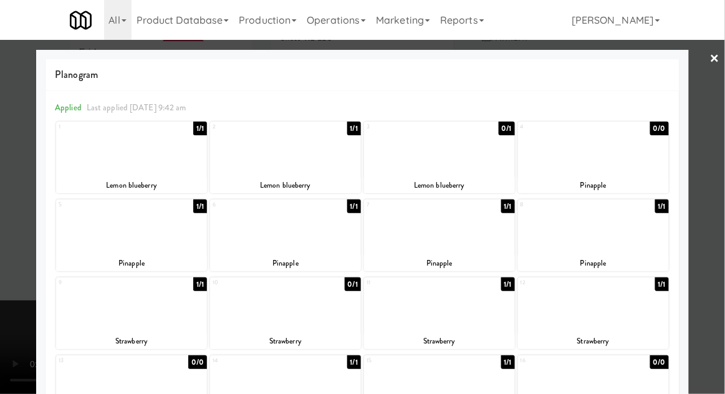
click at [90, 181] on div "Lemon blueberry" at bounding box center [131, 186] width 147 height 16
click at [89, 178] on div "Lemon blueberry" at bounding box center [131, 186] width 147 height 16
click at [87, 168] on div at bounding box center [131, 149] width 151 height 48
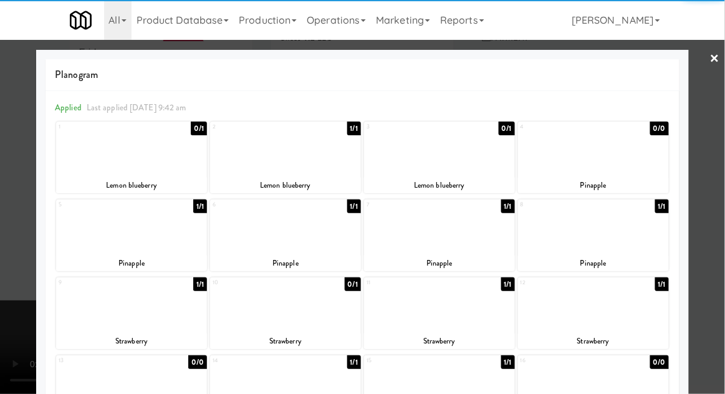
click at [717, 221] on div at bounding box center [362, 197] width 725 height 394
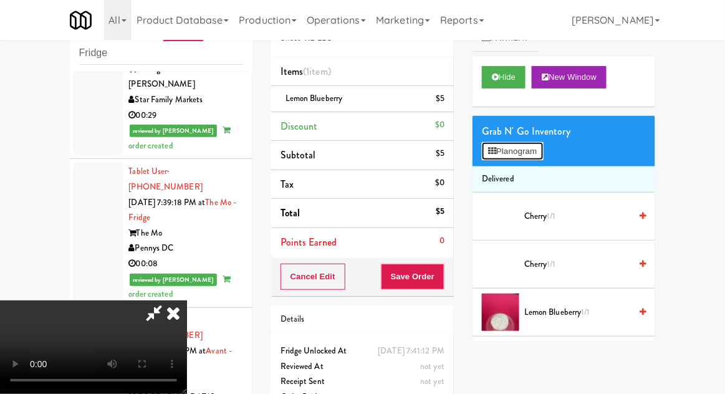
click at [531, 155] on button "Planogram" at bounding box center [512, 151] width 61 height 19
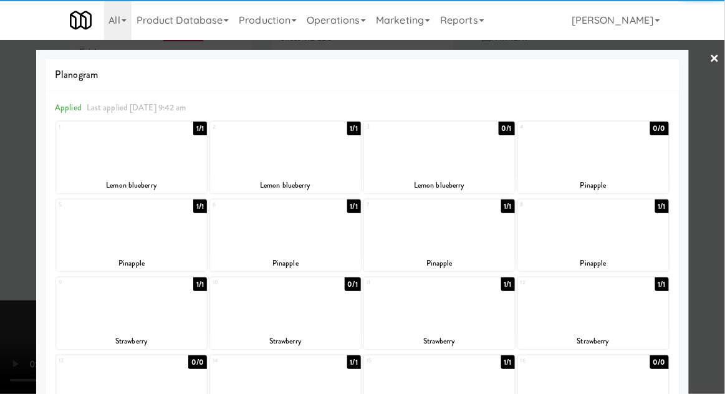
click at [242, 246] on div at bounding box center [285, 227] width 151 height 48
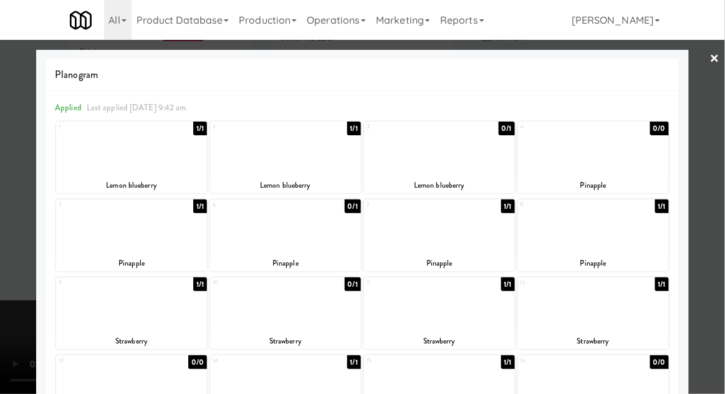
click at [717, 227] on div at bounding box center [362, 197] width 725 height 394
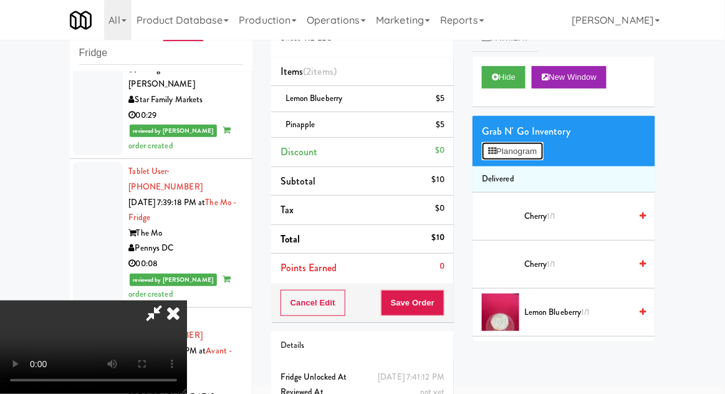
click at [527, 155] on button "Planogram" at bounding box center [512, 151] width 61 height 19
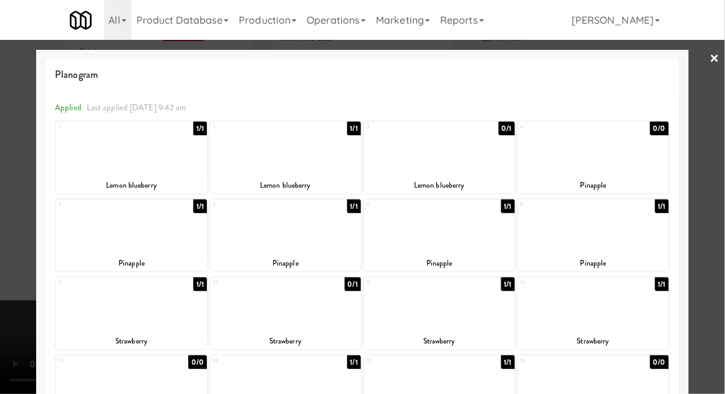
click at [493, 319] on div at bounding box center [439, 305] width 151 height 48
click at [722, 259] on div at bounding box center [362, 197] width 725 height 394
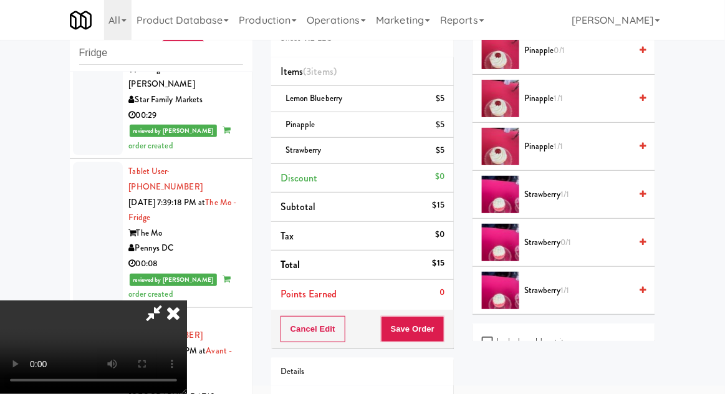
scroll to position [407, 0]
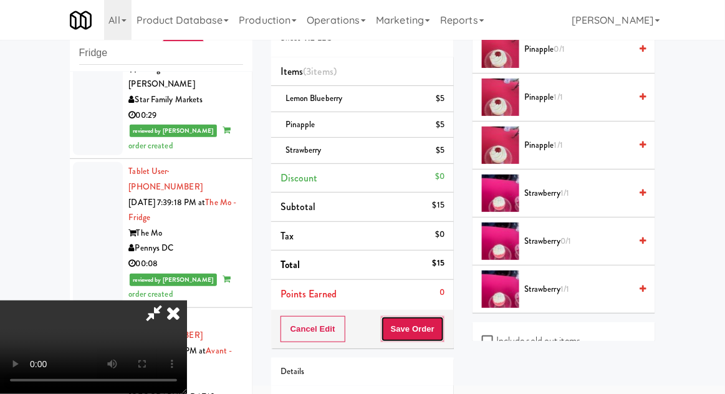
click at [438, 327] on button "Save Order" at bounding box center [413, 329] width 64 height 26
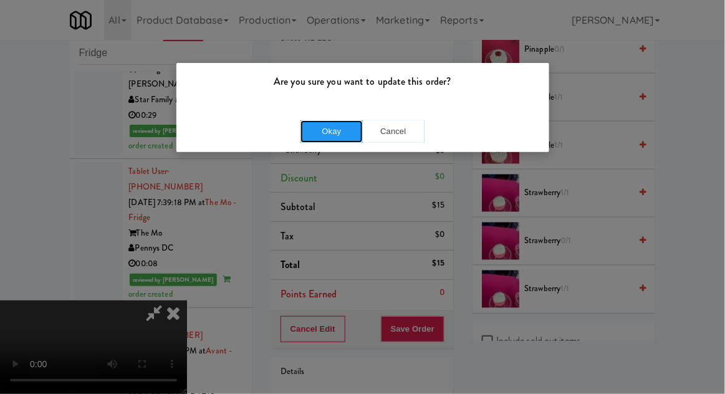
click at [306, 138] on button "Okay" at bounding box center [332, 131] width 62 height 22
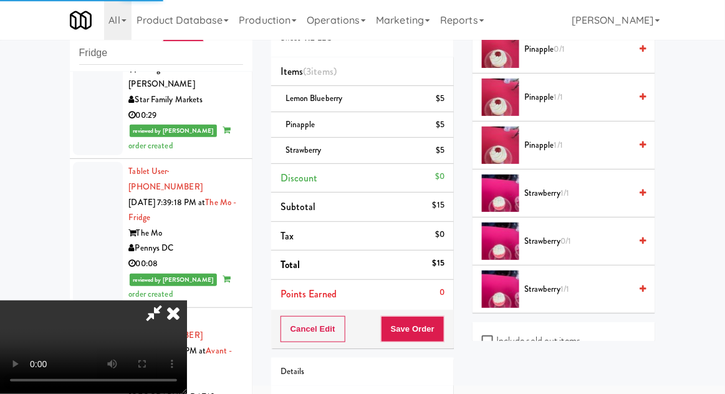
scroll to position [123, 0]
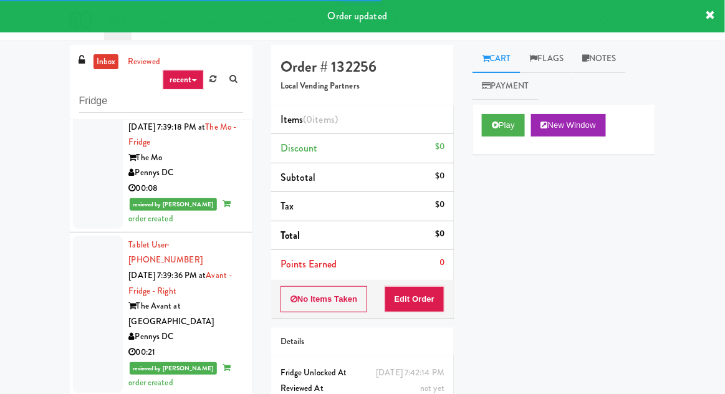
scroll to position [48, 0]
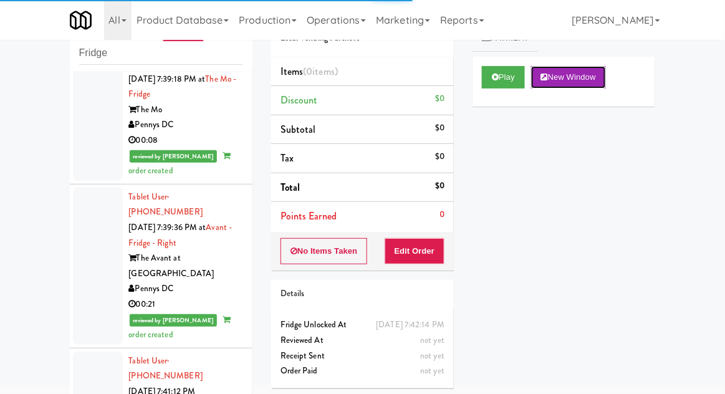
click at [536, 85] on button "New Window" at bounding box center [568, 77] width 75 height 22
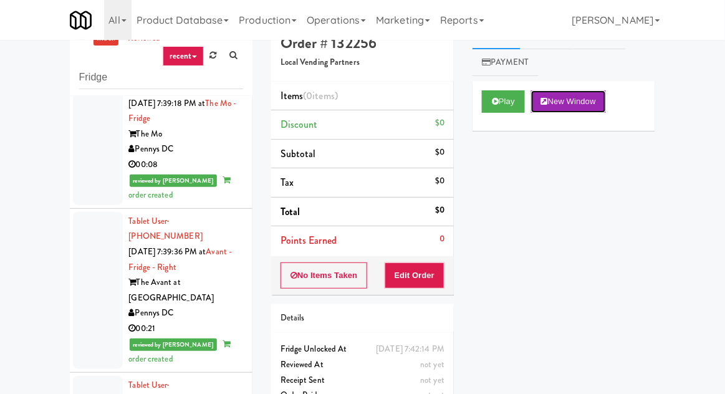
scroll to position [0, 0]
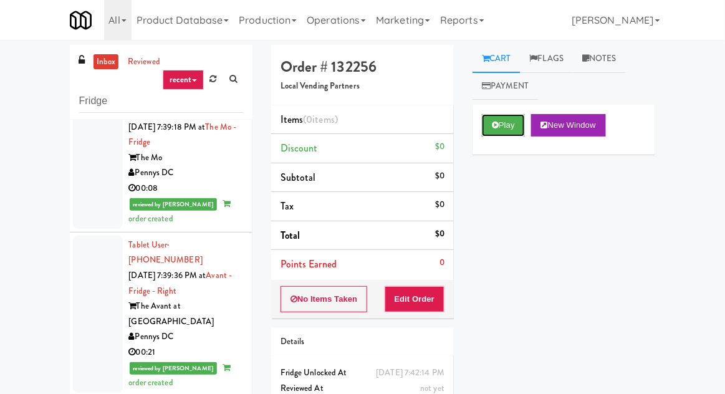
click at [516, 125] on button "Play" at bounding box center [503, 125] width 43 height 22
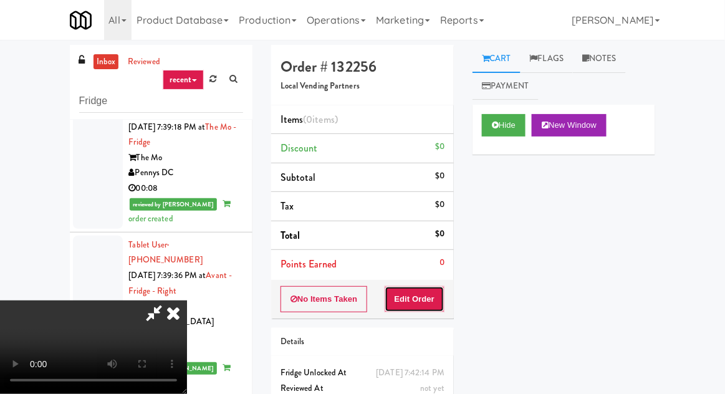
click at [425, 293] on button "Edit Order" at bounding box center [415, 299] width 60 height 26
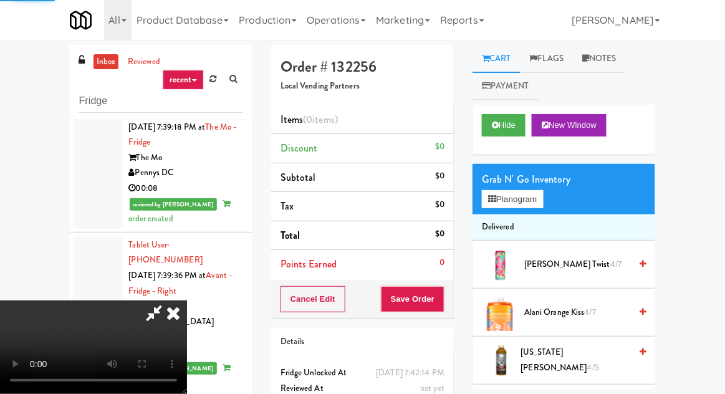
scroll to position [108, 0]
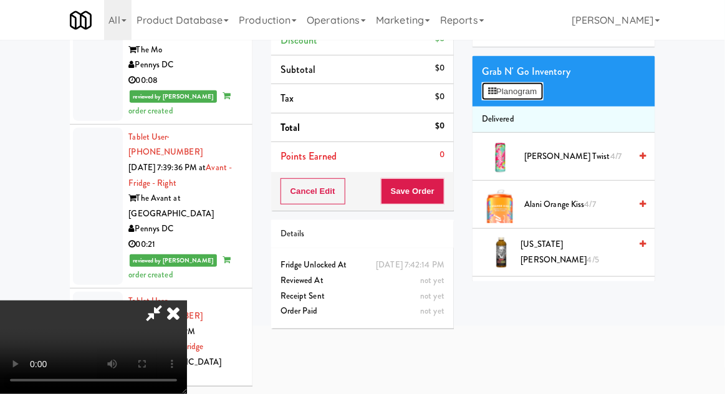
click at [534, 89] on button "Planogram" at bounding box center [512, 91] width 61 height 19
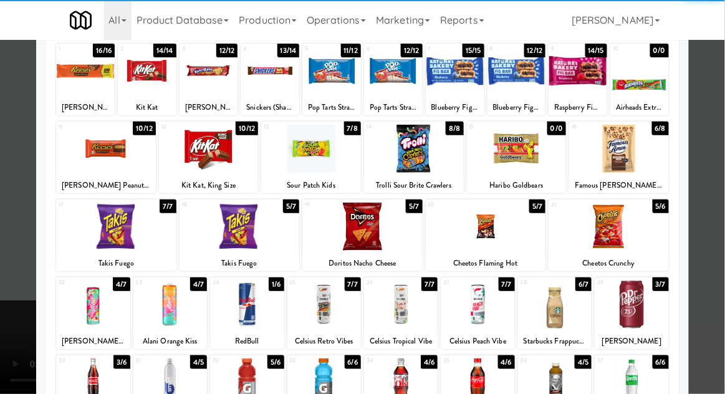
scroll to position [48, 0]
click at [238, 311] on div at bounding box center [247, 305] width 74 height 48
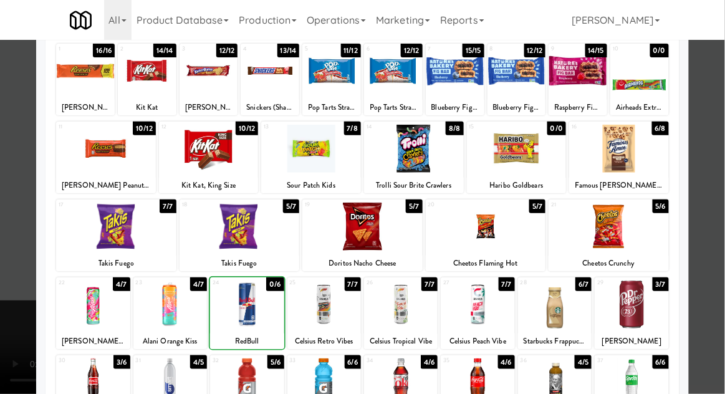
click at [717, 246] on div at bounding box center [362, 197] width 725 height 394
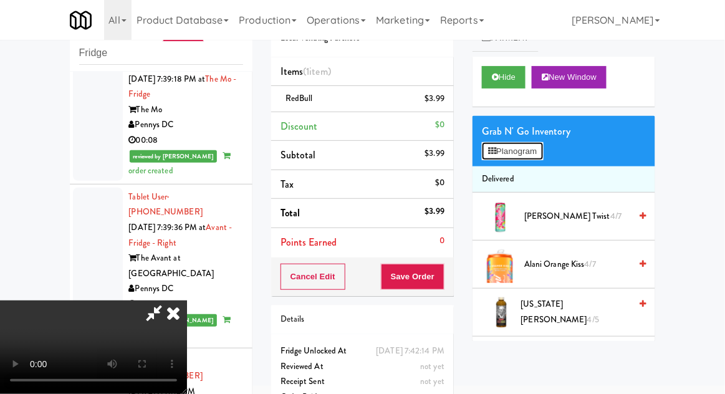
click at [520, 152] on button "Planogram" at bounding box center [512, 151] width 61 height 19
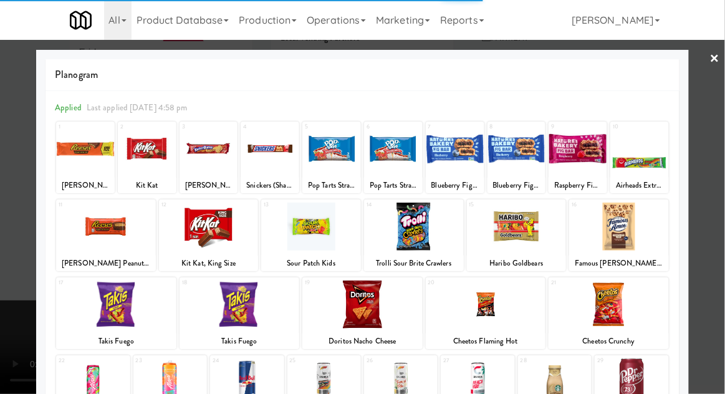
click at [708, 233] on div at bounding box center [362, 197] width 725 height 394
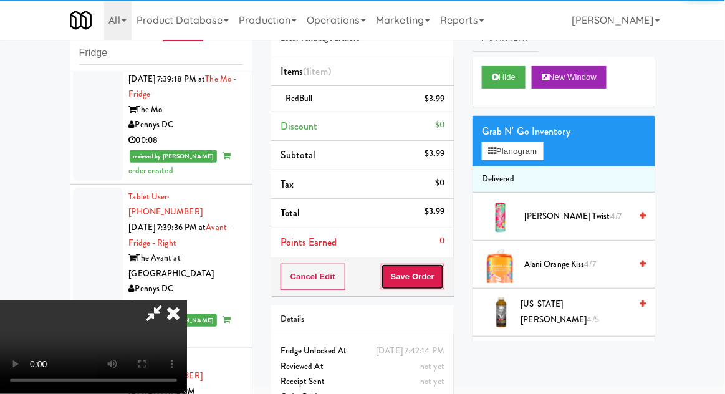
click at [442, 274] on button "Save Order" at bounding box center [413, 277] width 64 height 26
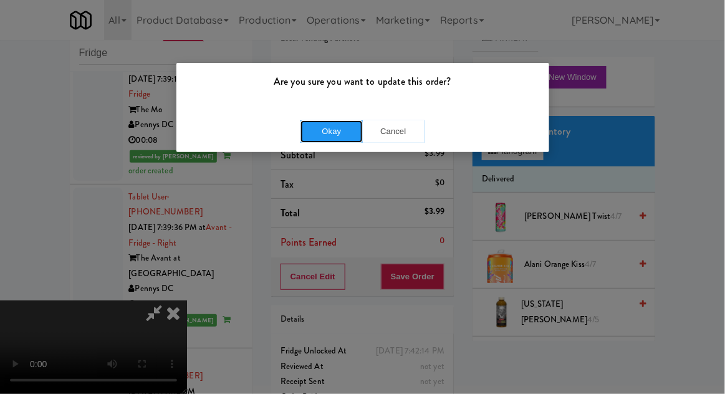
click at [313, 140] on button "Okay" at bounding box center [332, 131] width 62 height 22
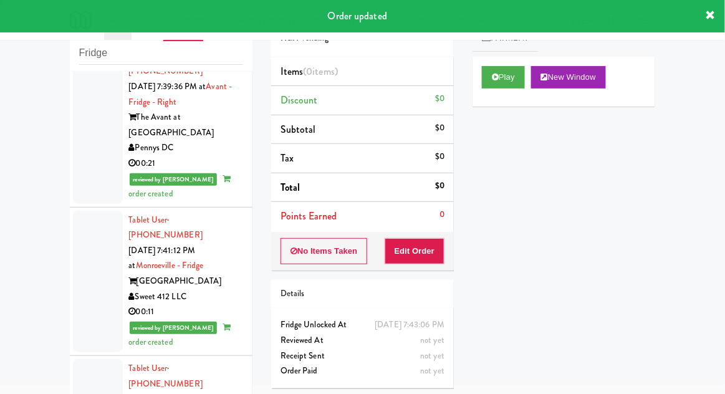
scroll to position [3072, 0]
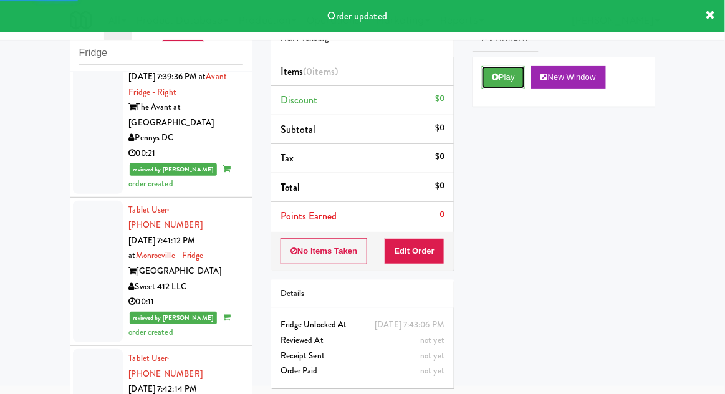
click at [511, 84] on button "Play" at bounding box center [503, 77] width 43 height 22
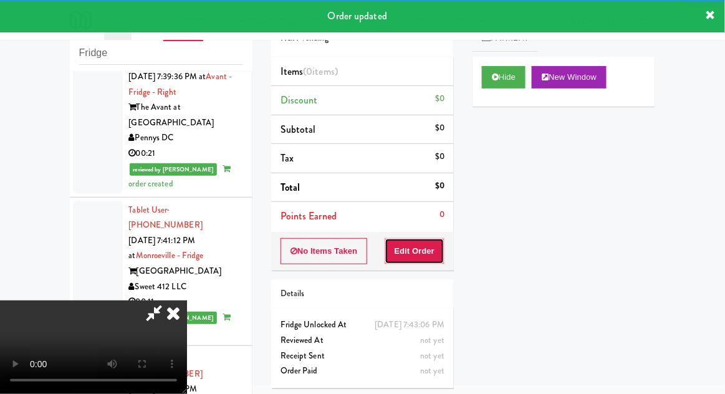
click at [432, 251] on button "Edit Order" at bounding box center [415, 251] width 60 height 26
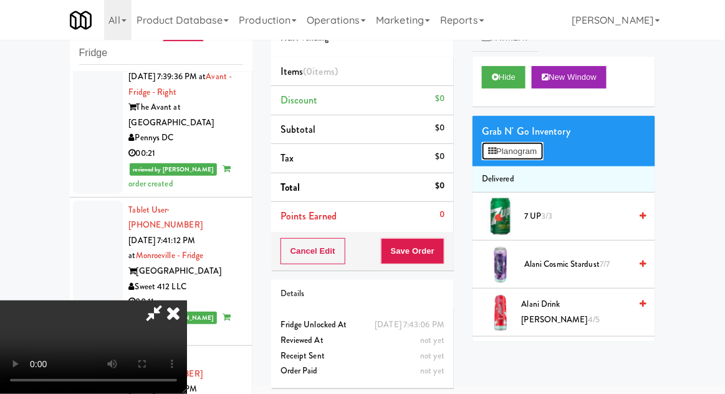
click at [520, 148] on button "Planogram" at bounding box center [512, 151] width 61 height 19
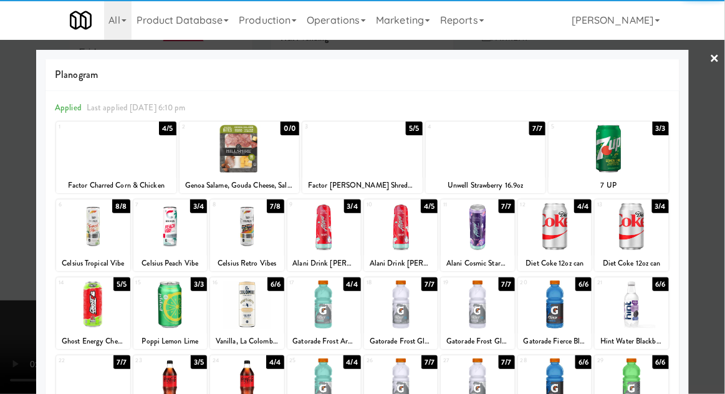
click at [645, 156] on div at bounding box center [609, 149] width 120 height 48
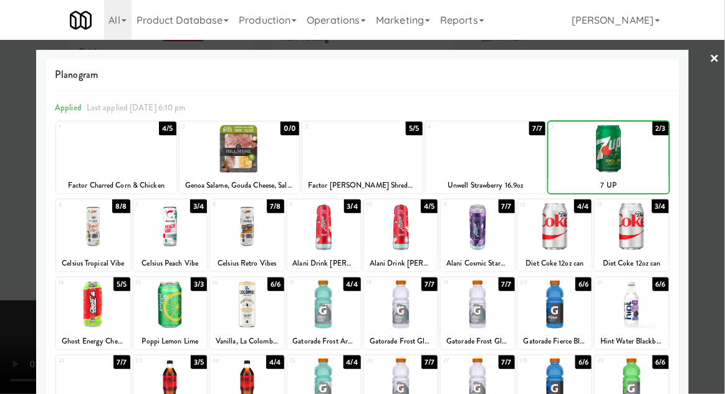
click at [713, 156] on div at bounding box center [362, 197] width 725 height 394
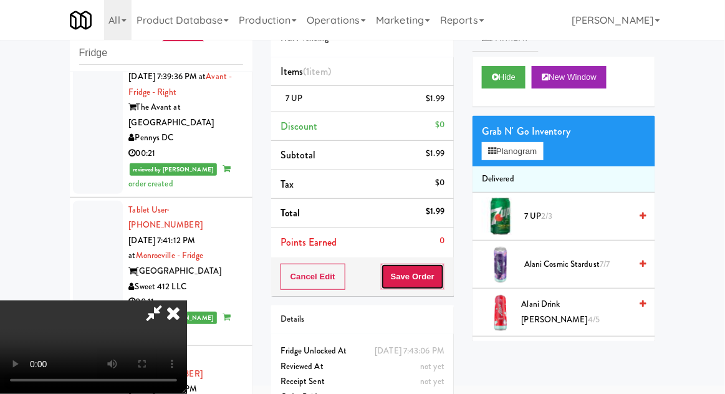
click at [440, 279] on button "Save Order" at bounding box center [413, 277] width 64 height 26
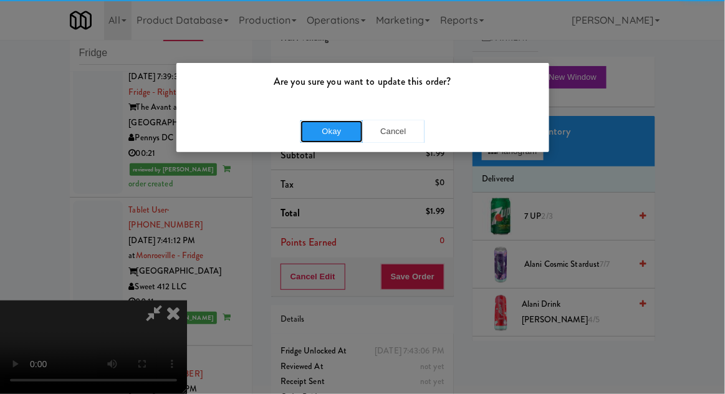
click at [311, 121] on button "Okay" at bounding box center [332, 131] width 62 height 22
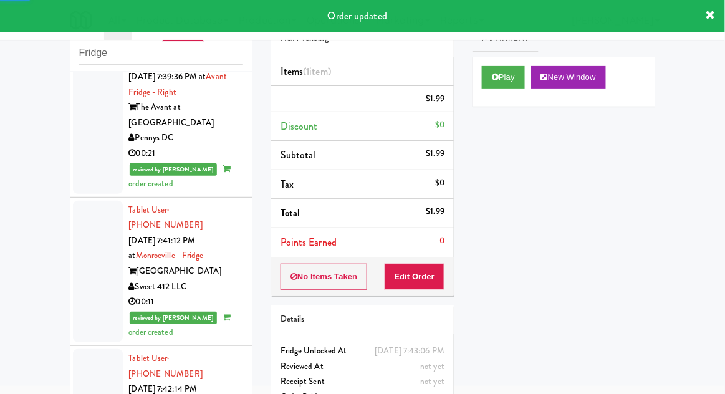
click at [51, 251] on div "inbox reviewed recent all unclear take inventory issue suspicious failed recent…" at bounding box center [362, 226] width 725 height 458
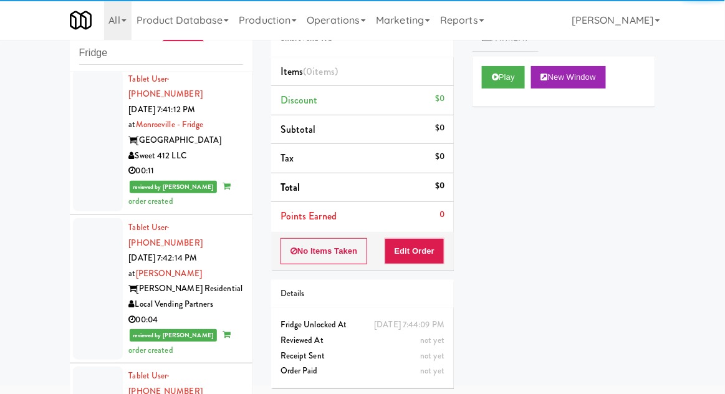
scroll to position [3204, 0]
click at [520, 72] on button "Play" at bounding box center [503, 77] width 43 height 22
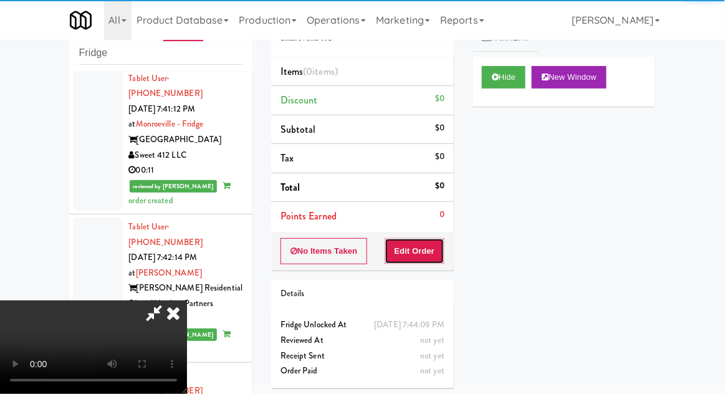
click at [425, 262] on button "Edit Order" at bounding box center [415, 251] width 60 height 26
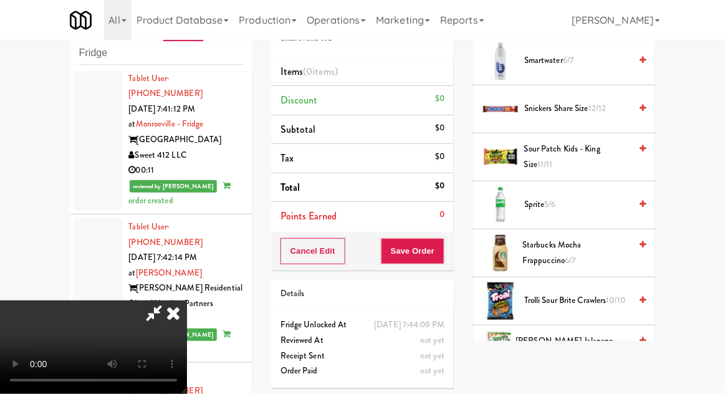
scroll to position [1342, 0]
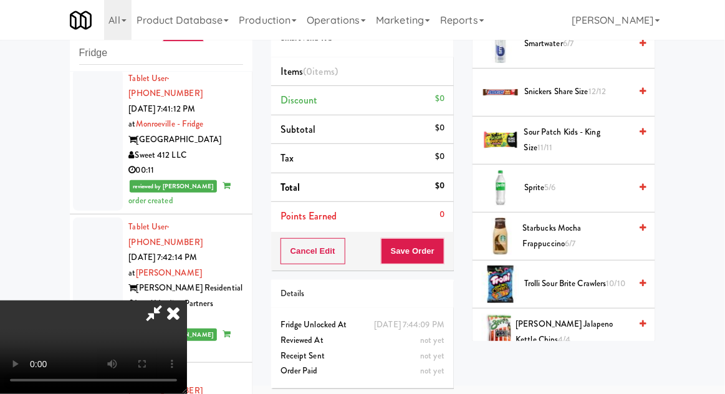
click at [613, 278] on span "10/10" at bounding box center [616, 284] width 19 height 12
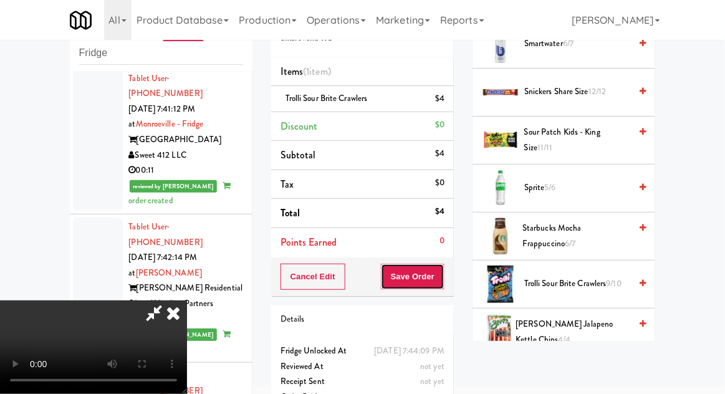
click at [442, 286] on button "Save Order" at bounding box center [413, 277] width 64 height 26
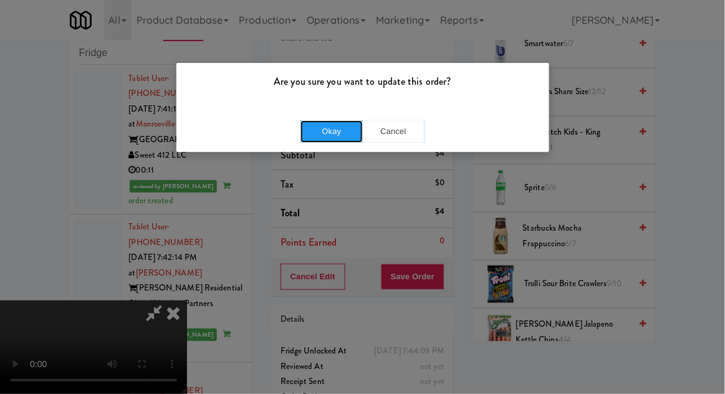
click at [319, 136] on button "Okay" at bounding box center [332, 131] width 62 height 22
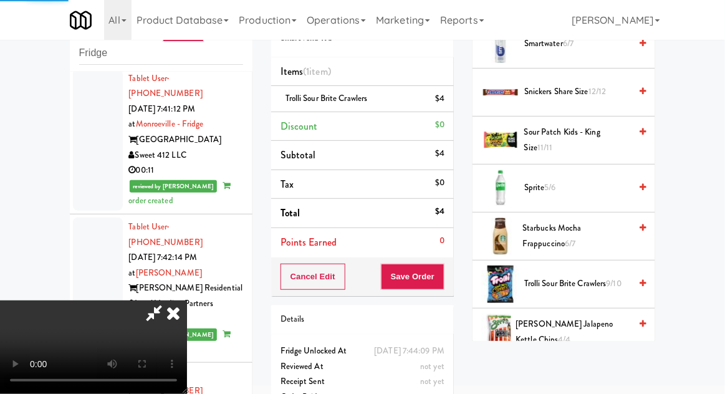
scroll to position [123, 0]
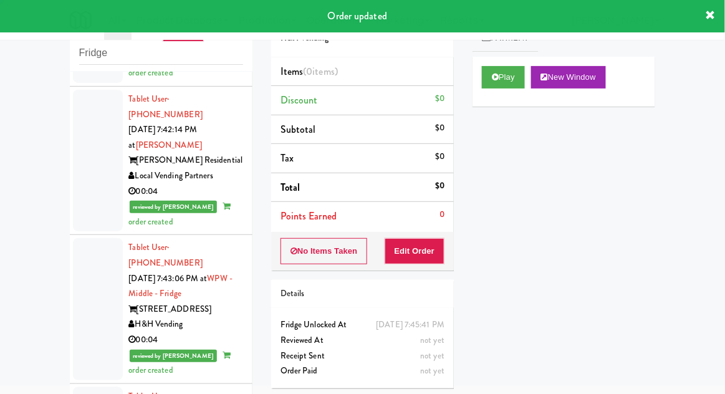
scroll to position [3335, 0]
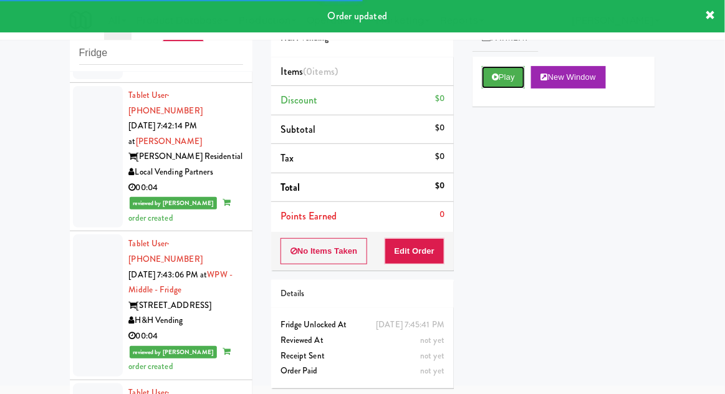
click at [502, 72] on button "Play" at bounding box center [503, 77] width 43 height 22
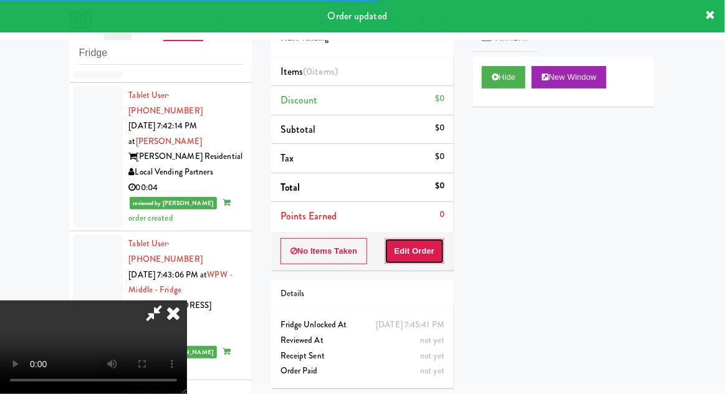
click at [428, 249] on button "Edit Order" at bounding box center [415, 251] width 60 height 26
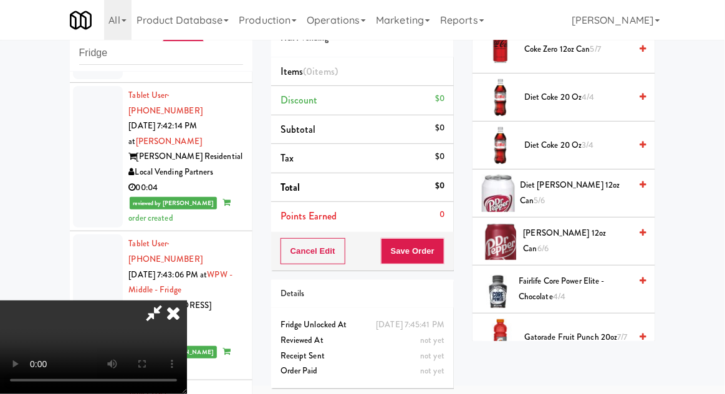
scroll to position [433, 0]
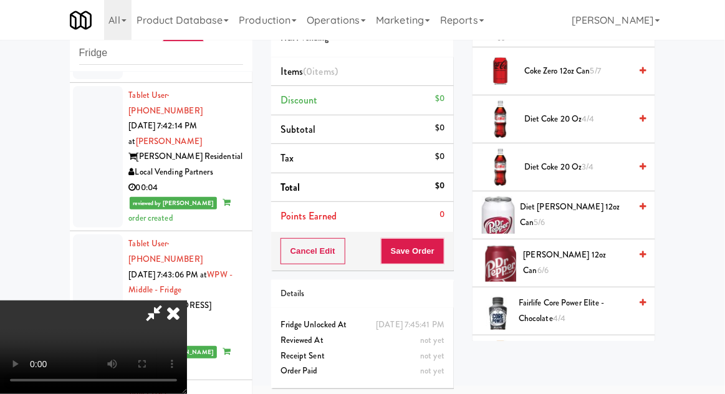
click at [546, 216] on span "5/6" at bounding box center [539, 222] width 11 height 12
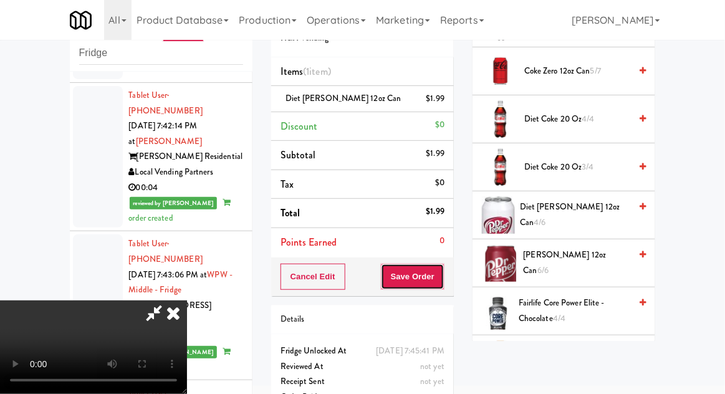
click at [442, 280] on button "Save Order" at bounding box center [413, 277] width 64 height 26
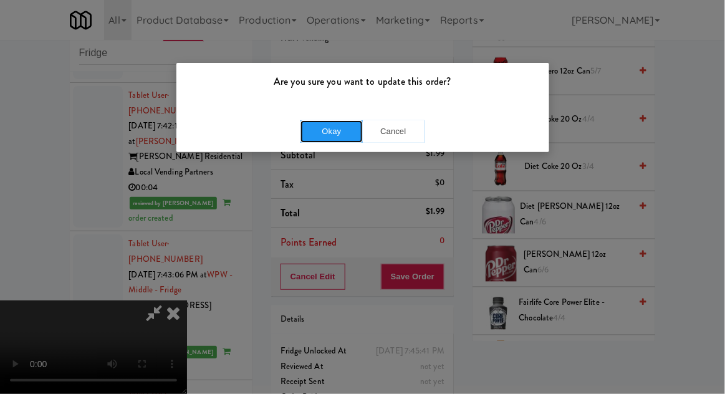
click at [312, 120] on button "Okay" at bounding box center [332, 131] width 62 height 22
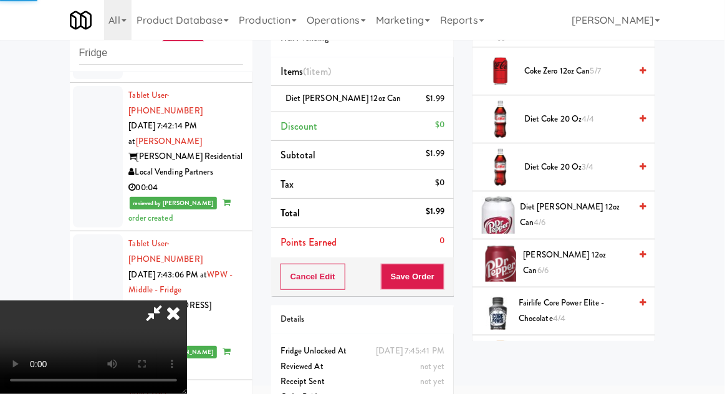
scroll to position [123, 0]
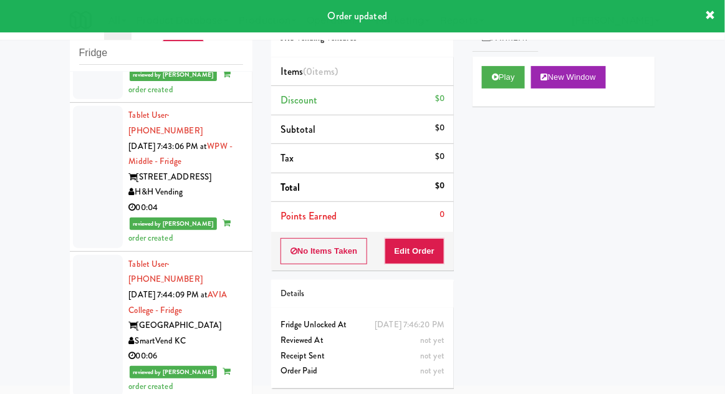
scroll to position [3464, 0]
click at [510, 83] on button "Play" at bounding box center [503, 77] width 43 height 22
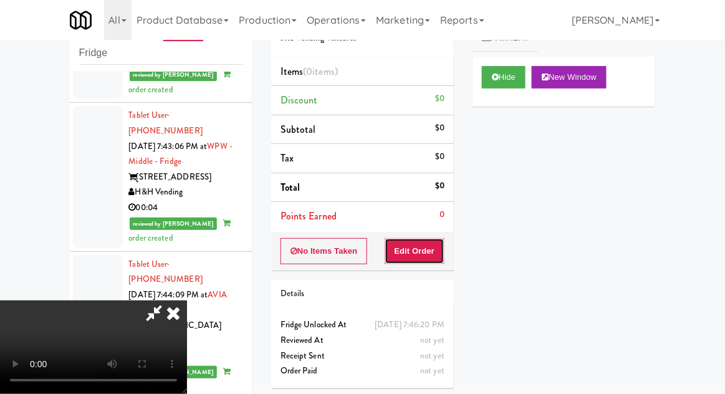
click at [428, 241] on button "Edit Order" at bounding box center [415, 251] width 60 height 26
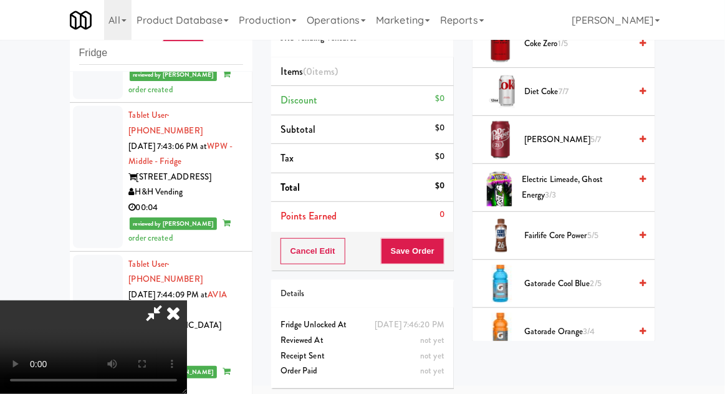
scroll to position [944, 0]
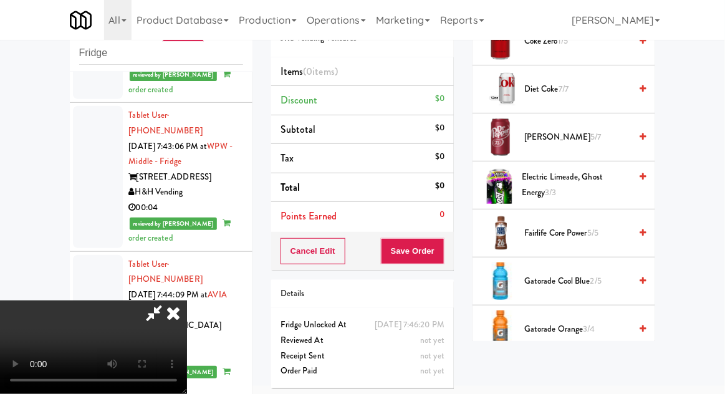
click at [602, 281] on span "2/5" at bounding box center [596, 281] width 11 height 12
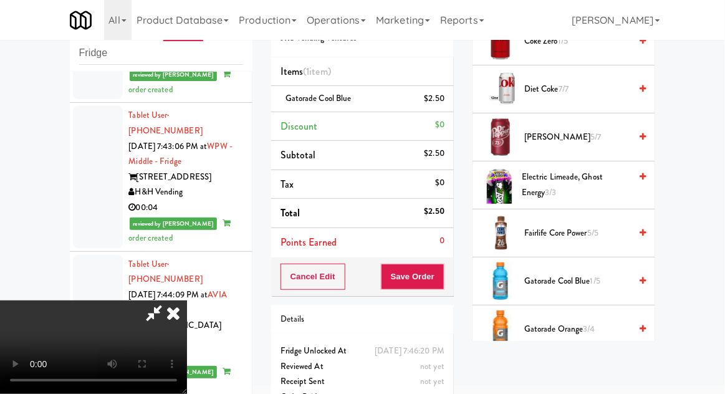
click at [586, 274] on span "Gatorade Cool Blue 1/5" at bounding box center [578, 282] width 106 height 16
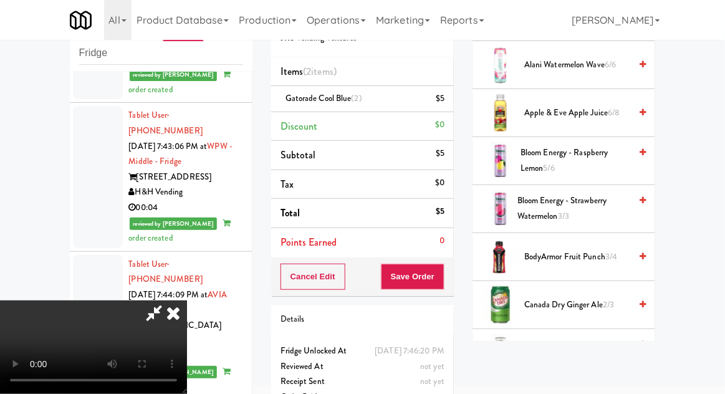
click at [611, 258] on span "3/4" at bounding box center [612, 257] width 12 height 12
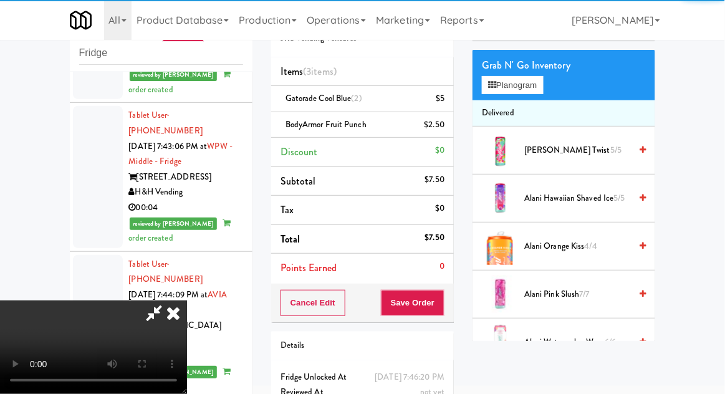
scroll to position [0, 0]
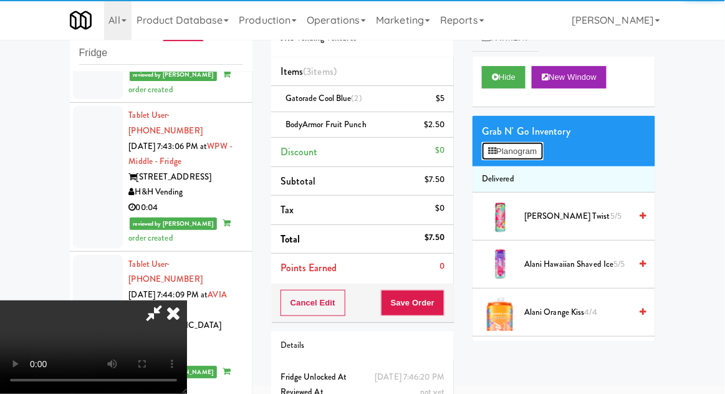
click at [543, 142] on button "Planogram" at bounding box center [512, 151] width 61 height 19
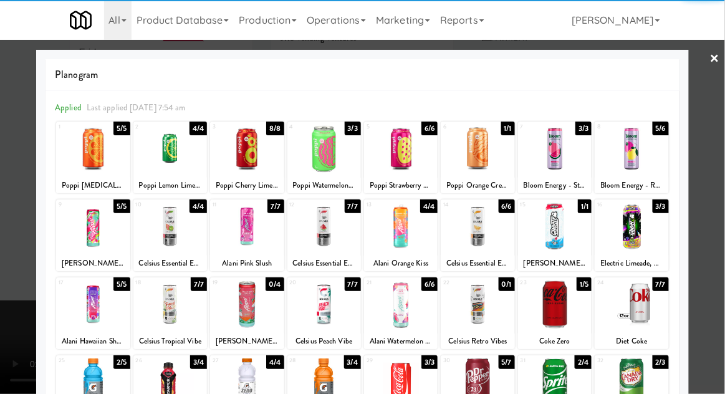
click at [717, 251] on div at bounding box center [362, 197] width 725 height 394
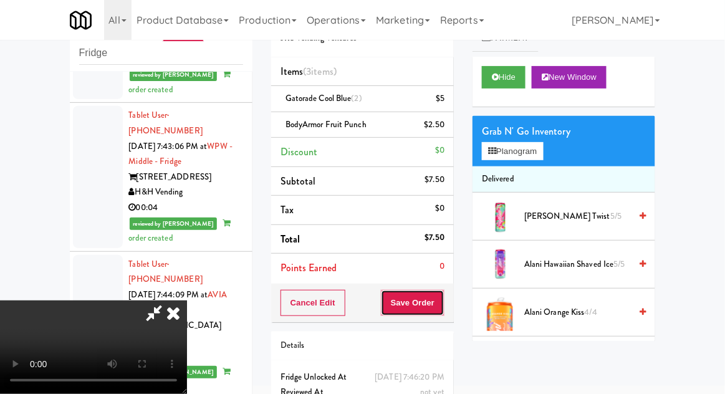
click at [442, 297] on button "Save Order" at bounding box center [413, 303] width 64 height 26
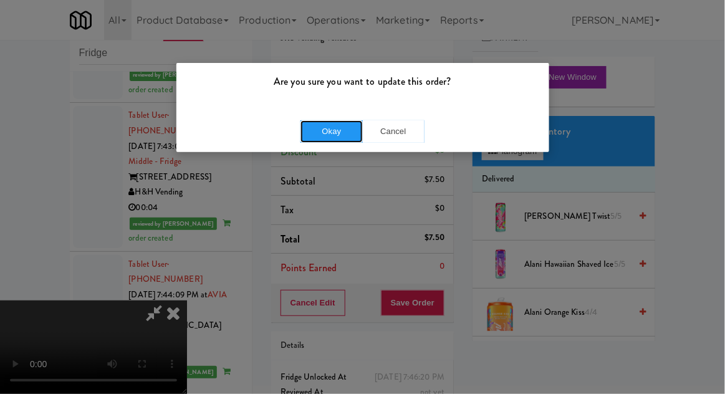
click at [326, 142] on button "Okay" at bounding box center [332, 131] width 62 height 22
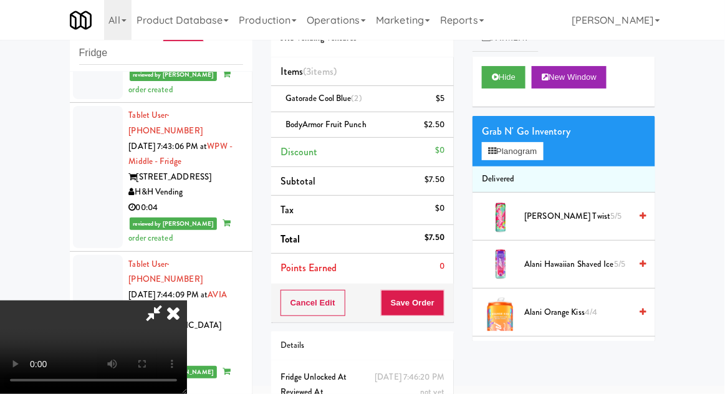
click at [310, 130] on div at bounding box center [362, 197] width 725 height 394
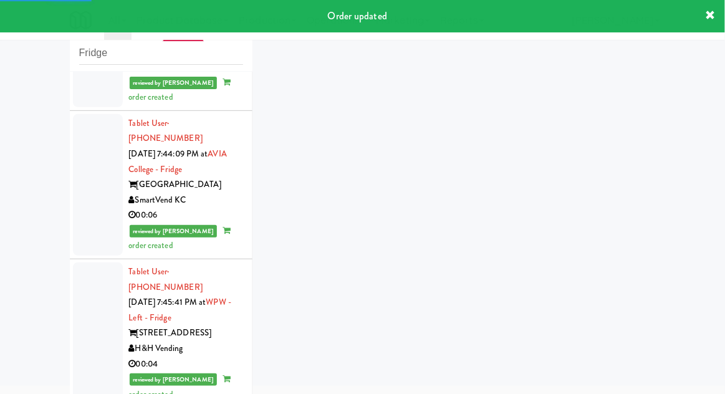
scroll to position [3609, 0]
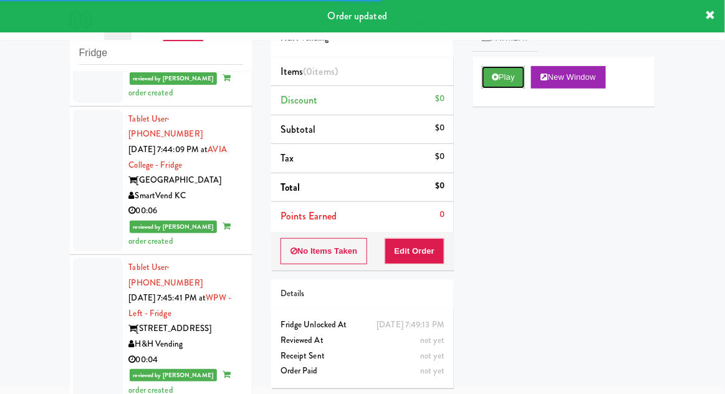
click at [505, 82] on button "Play" at bounding box center [503, 77] width 43 height 22
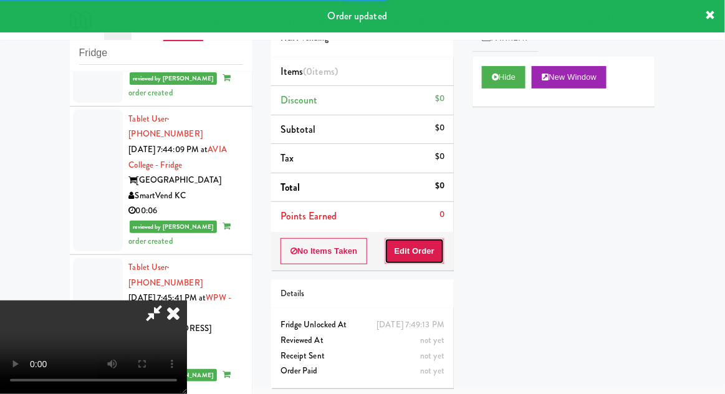
click at [423, 239] on button "Edit Order" at bounding box center [415, 251] width 60 height 26
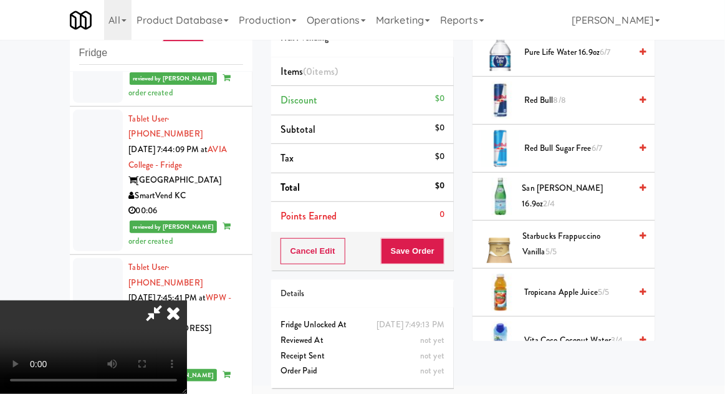
scroll to position [1421, 0]
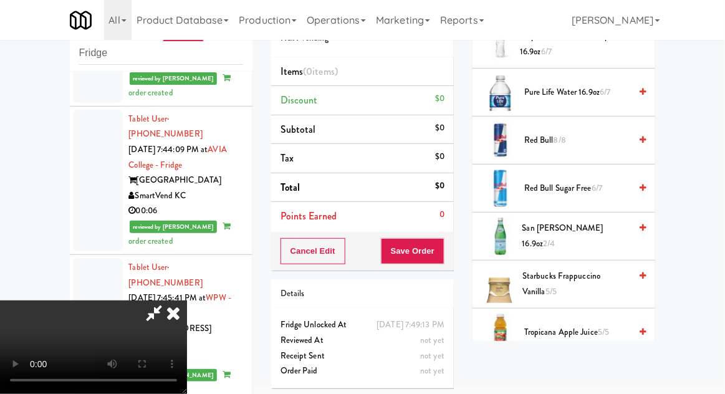
click at [555, 238] on span "2/4" at bounding box center [549, 244] width 12 height 12
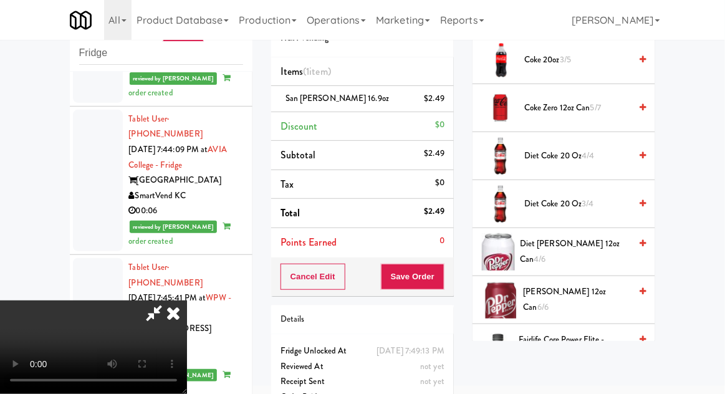
scroll to position [395, 0]
click at [586, 205] on span "3/4" at bounding box center [589, 205] width 12 height 12
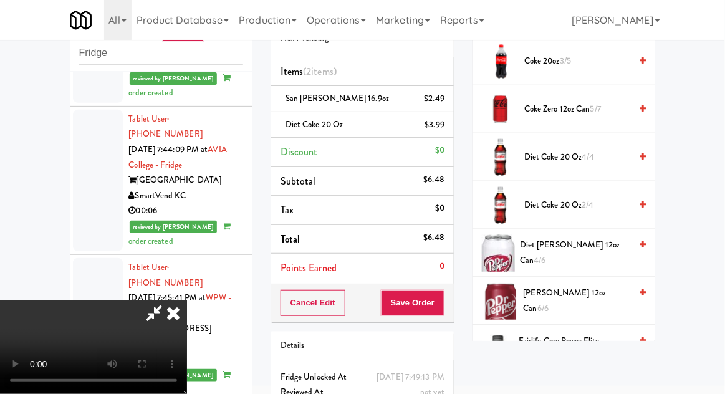
click at [452, 303] on div "Cancel Edit Save Order" at bounding box center [362, 303] width 183 height 39
click at [442, 303] on button "Save Order" at bounding box center [413, 303] width 64 height 26
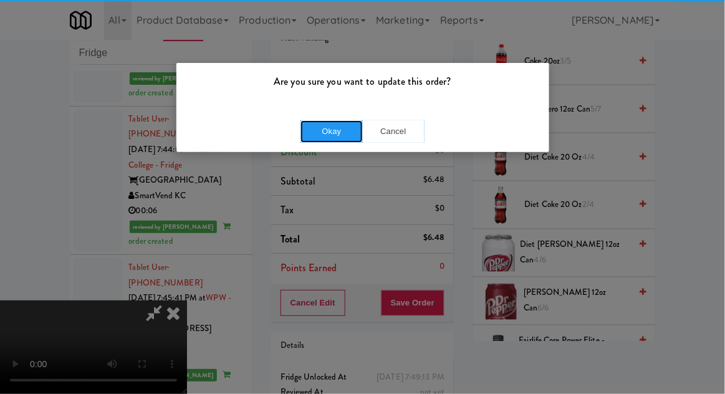
click at [318, 131] on button "Okay" at bounding box center [332, 131] width 62 height 22
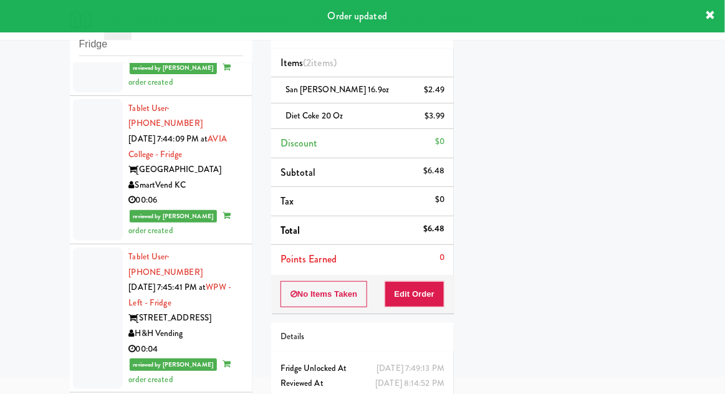
scroll to position [3600, 0]
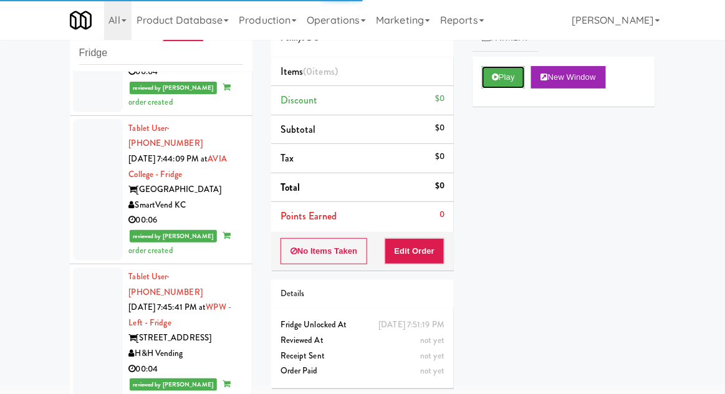
click at [518, 80] on button "Play" at bounding box center [503, 77] width 43 height 22
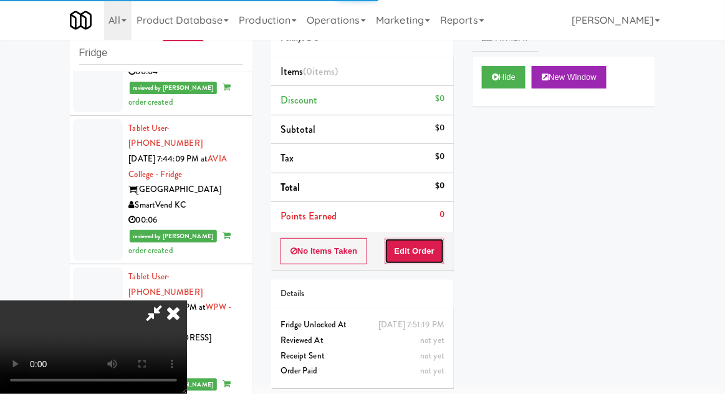
click at [435, 259] on button "Edit Order" at bounding box center [415, 251] width 60 height 26
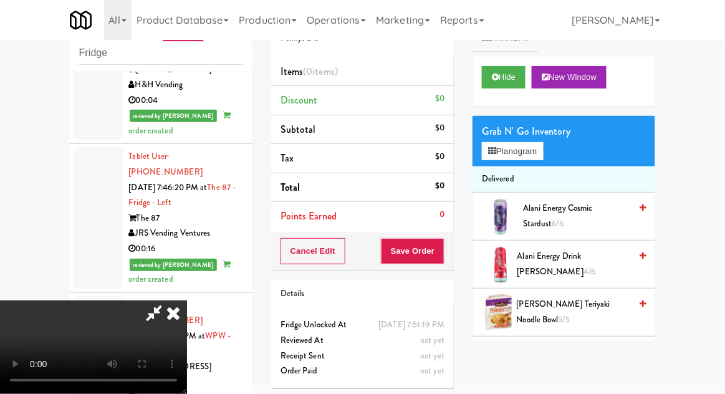
scroll to position [0, 0]
click at [530, 150] on button "Planogram" at bounding box center [512, 151] width 61 height 19
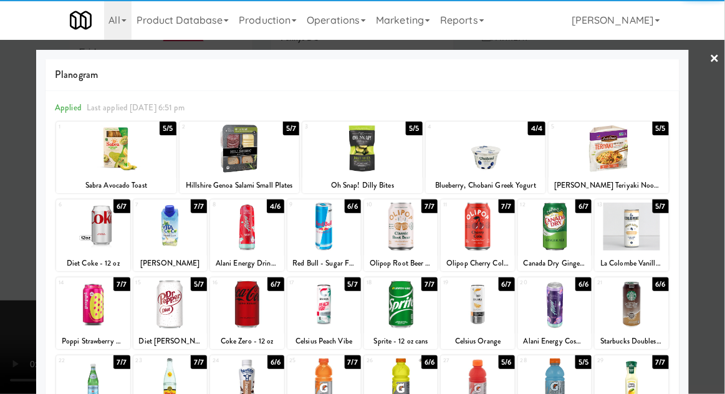
click at [569, 235] on div at bounding box center [555, 227] width 74 height 48
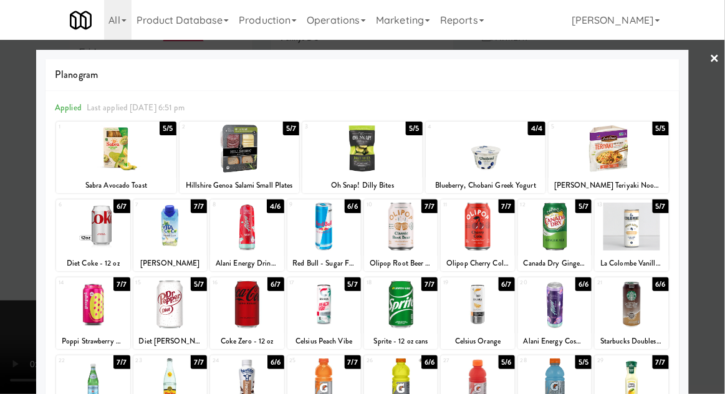
click at [720, 203] on div at bounding box center [362, 197] width 725 height 394
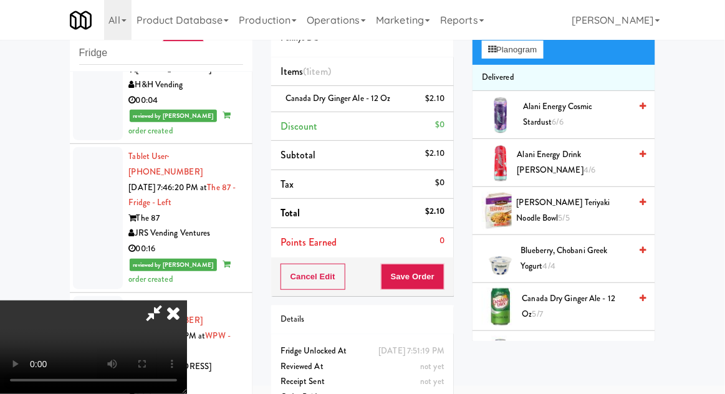
scroll to position [111, 0]
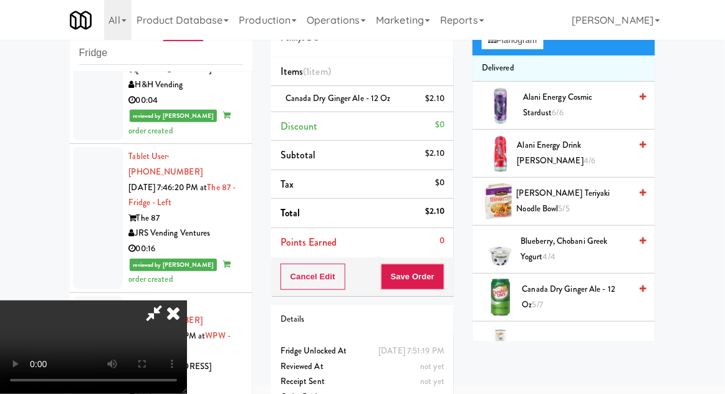
click at [586, 290] on span "Canada Dry Ginger Ale - 12 oz 5/7" at bounding box center [577, 297] width 109 height 31
click at [589, 288] on span "Canada Dry Ginger Ale - 12 oz 4/7" at bounding box center [577, 297] width 109 height 31
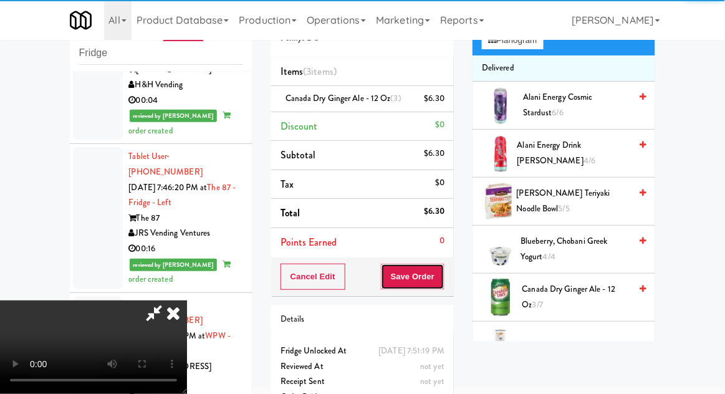
click at [442, 283] on button "Save Order" at bounding box center [413, 277] width 64 height 26
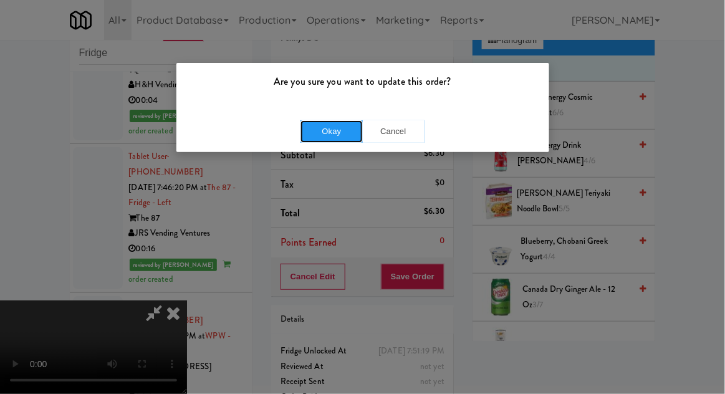
click at [309, 128] on button "Okay" at bounding box center [332, 131] width 62 height 22
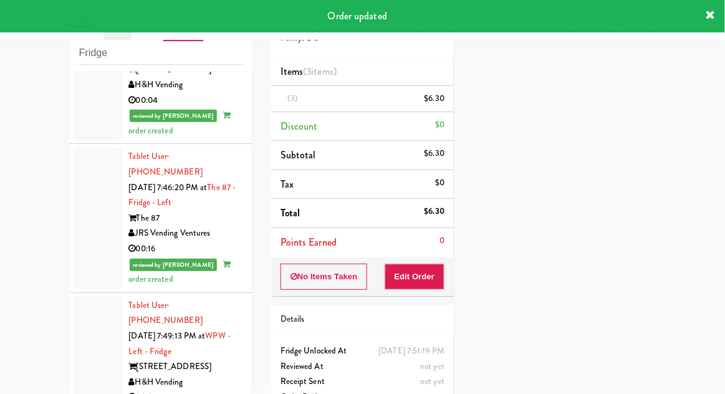
scroll to position [0, 0]
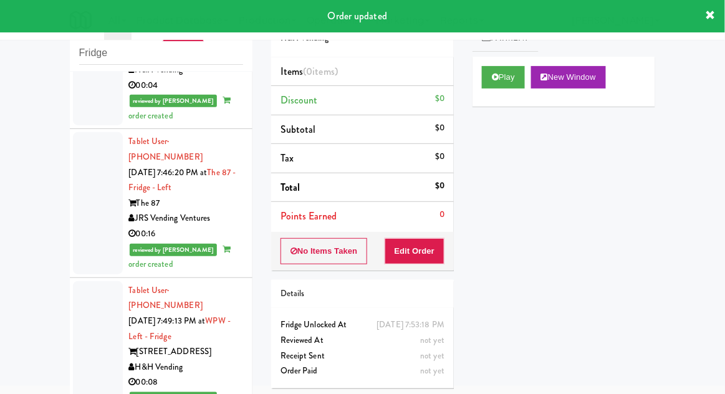
scroll to position [3899, 0]
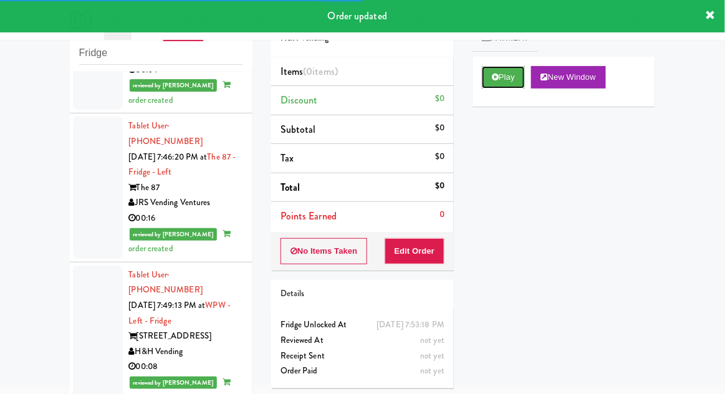
click at [512, 81] on button "Play" at bounding box center [503, 77] width 43 height 22
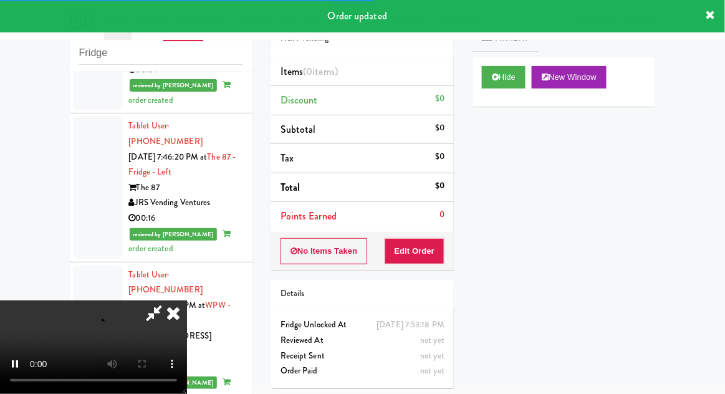
click at [447, 230] on div "Items (0 items ) Discount $0 Subtotal $0 Tax $0 Total $0 Points Earned 0" at bounding box center [362, 144] width 183 height 175
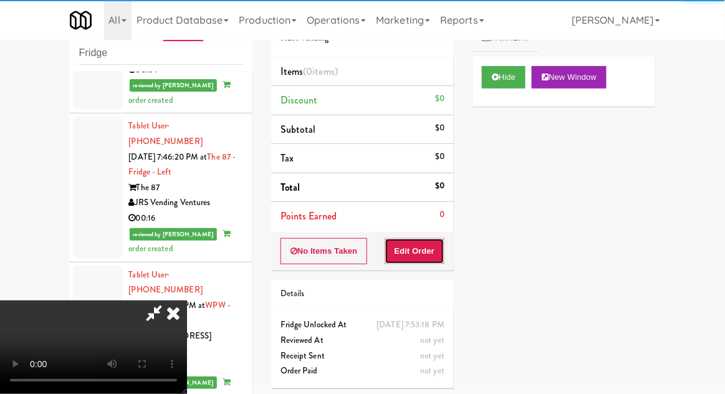
click at [433, 251] on button "Edit Order" at bounding box center [415, 251] width 60 height 26
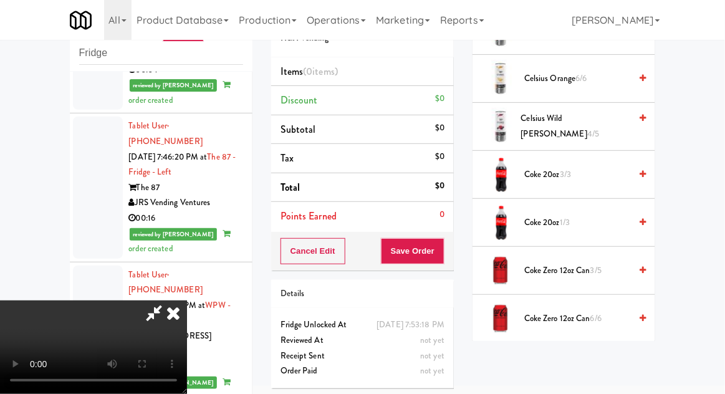
scroll to position [285, 0]
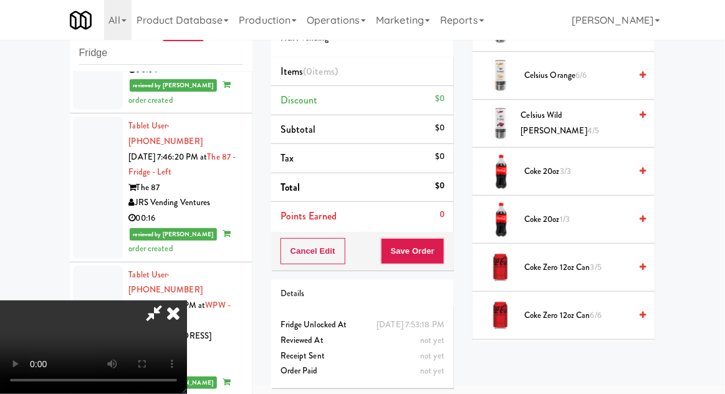
click at [575, 221] on span "Coke 20oz 1/3" at bounding box center [578, 220] width 106 height 16
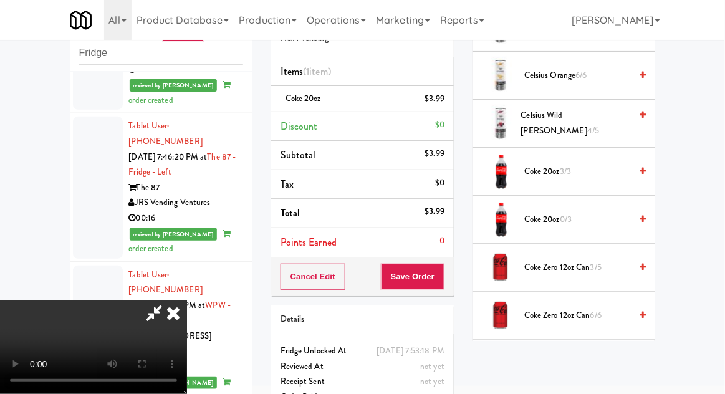
click at [450, 109] on li "Coke 20oz $3.99" at bounding box center [362, 99] width 183 height 26
click at [447, 102] on icon at bounding box center [446, 103] width 6 height 8
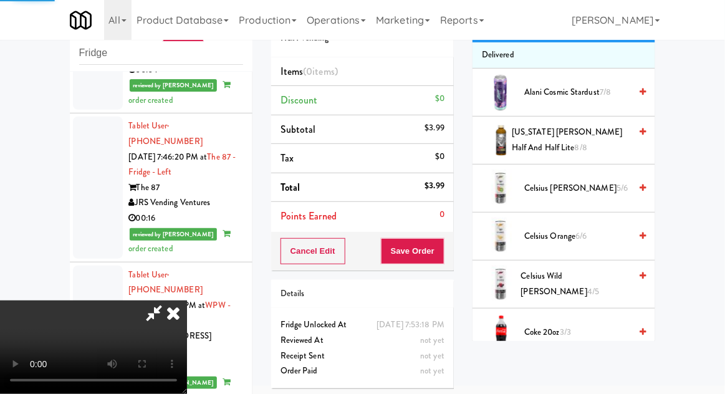
scroll to position [0, 0]
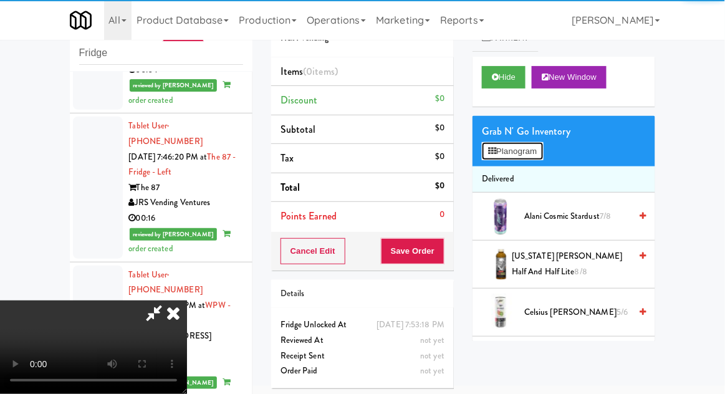
click at [532, 152] on button "Planogram" at bounding box center [512, 151] width 61 height 19
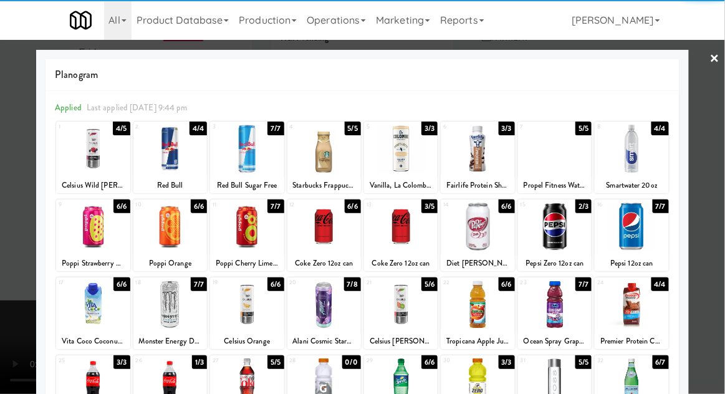
click at [162, 382] on div at bounding box center [170, 383] width 74 height 48
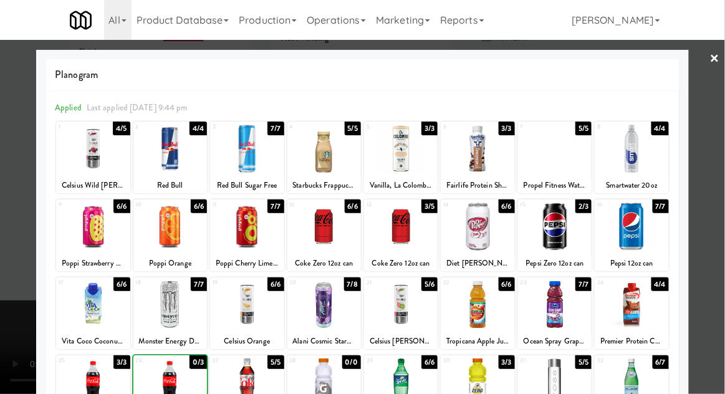
click at [711, 278] on div at bounding box center [362, 197] width 725 height 394
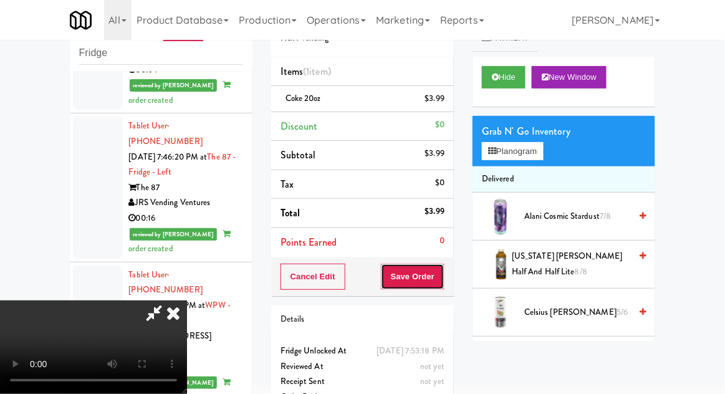
click at [442, 276] on button "Save Order" at bounding box center [413, 277] width 64 height 26
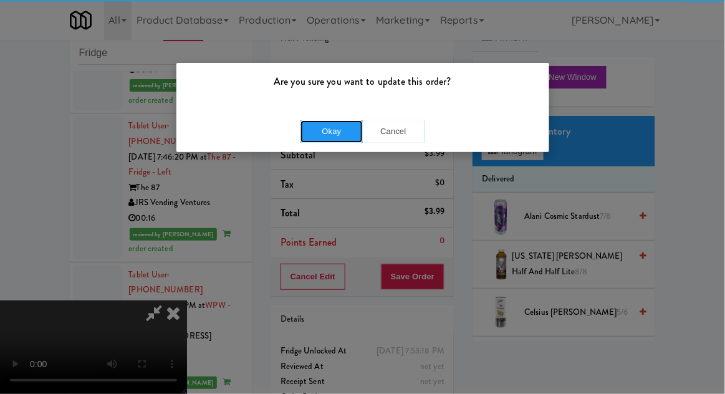
click at [304, 132] on button "Okay" at bounding box center [332, 131] width 62 height 22
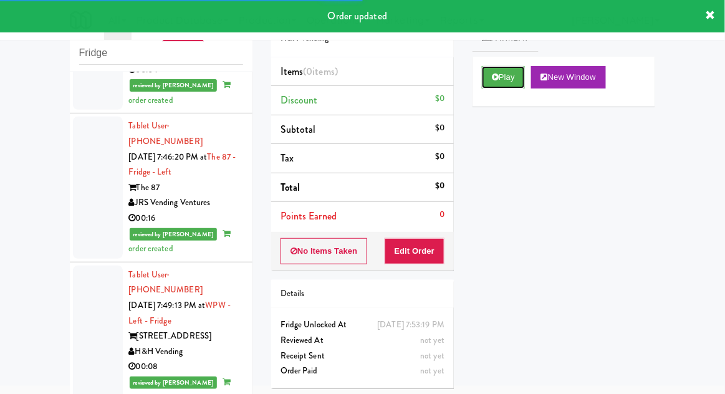
click at [501, 85] on button "Play" at bounding box center [503, 77] width 43 height 22
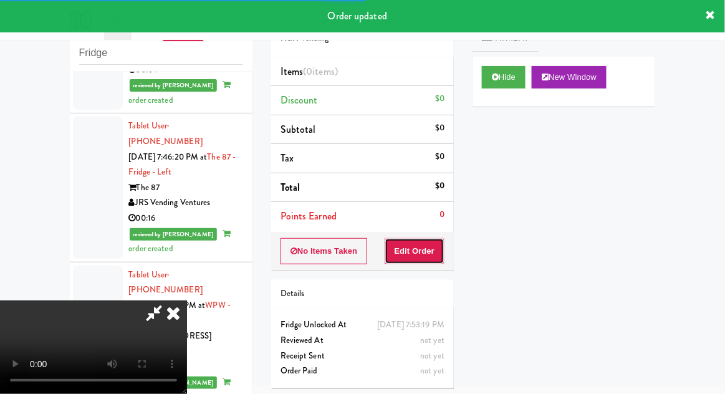
click at [427, 257] on button "Edit Order" at bounding box center [415, 251] width 60 height 26
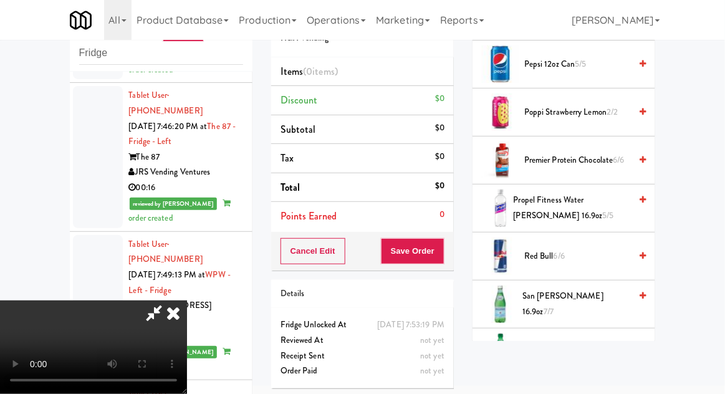
scroll to position [1403, 0]
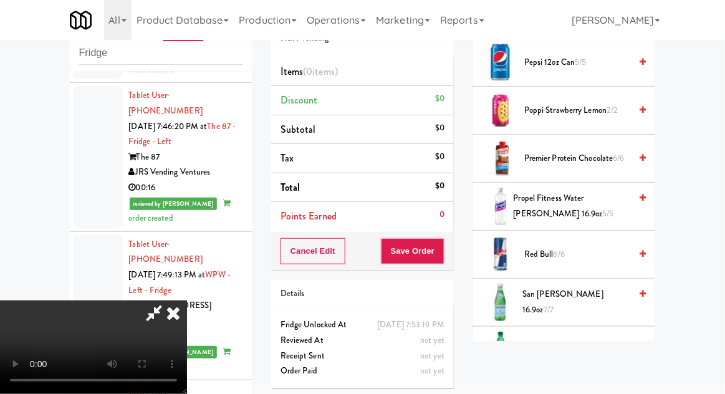
click at [590, 347] on span "Sprite 20oz 6/6" at bounding box center [578, 351] width 106 height 16
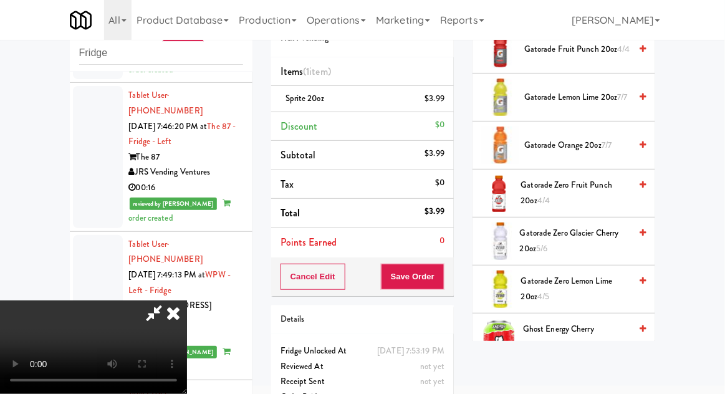
scroll to position [933, 0]
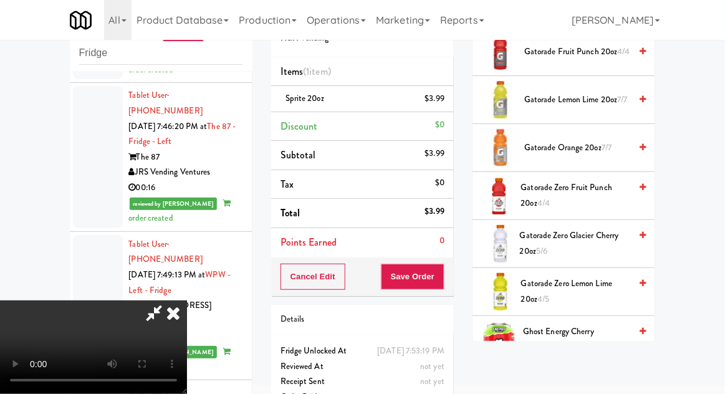
click at [603, 279] on span "Gatorade Zero Lemon Lime 20oz 4/5" at bounding box center [575, 291] width 109 height 31
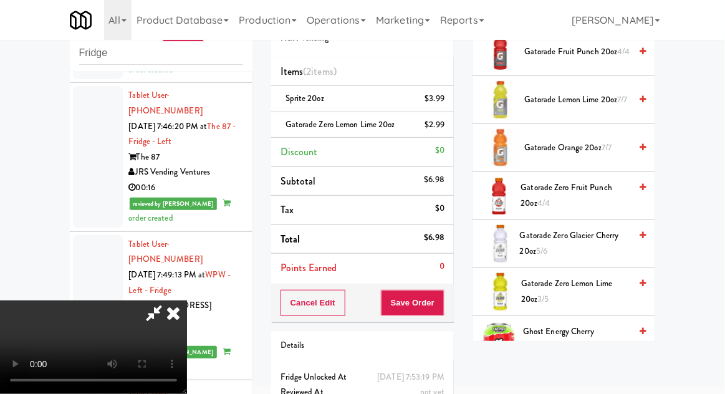
scroll to position [46, 0]
click at [440, 304] on button "Save Order" at bounding box center [413, 303] width 64 height 26
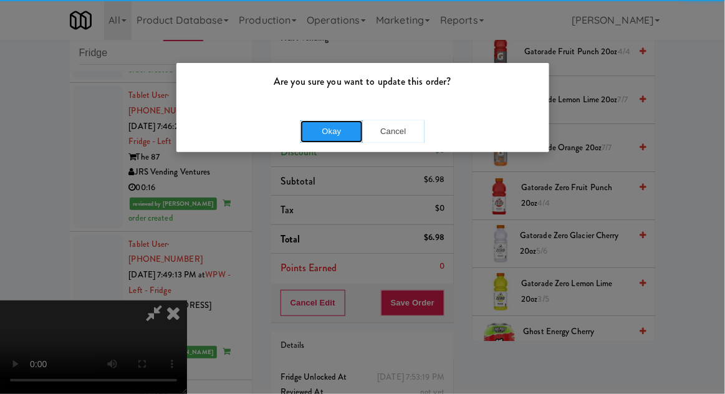
click at [312, 134] on button "Okay" at bounding box center [332, 131] width 62 height 22
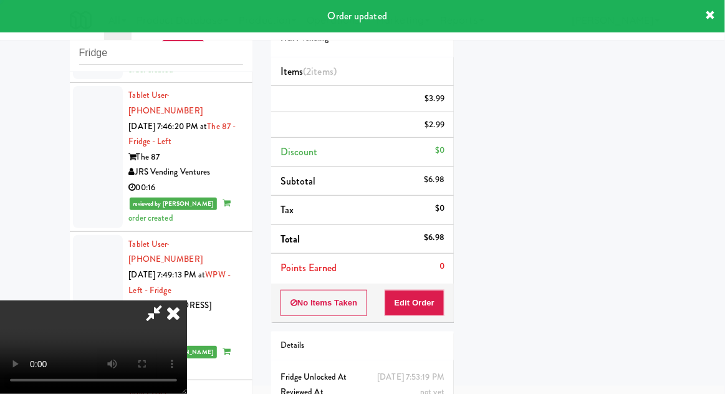
scroll to position [0, 0]
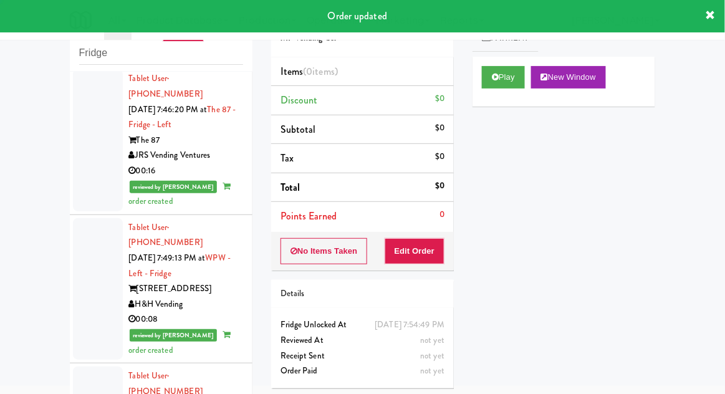
scroll to position [3960, 0]
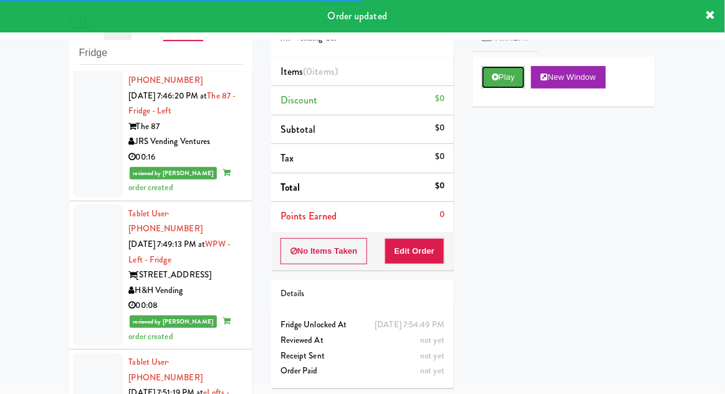
click at [516, 84] on button "Play" at bounding box center [503, 77] width 43 height 22
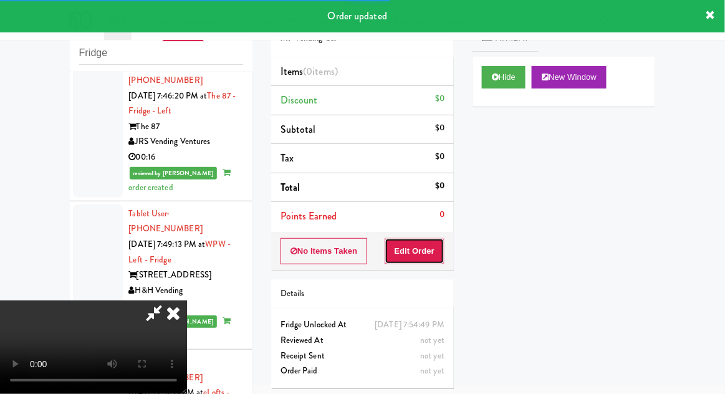
click at [429, 241] on button "Edit Order" at bounding box center [415, 251] width 60 height 26
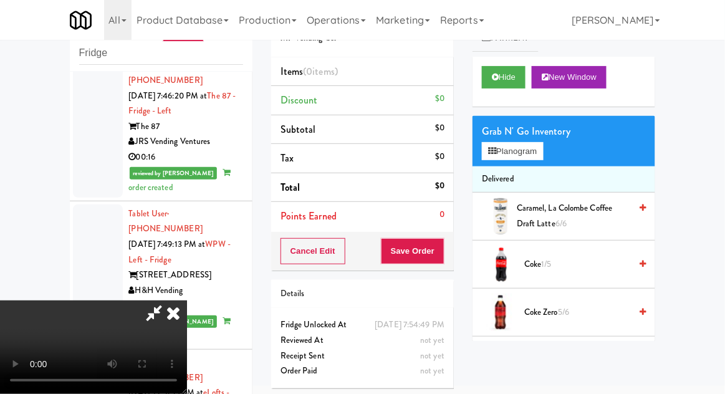
scroll to position [0, 0]
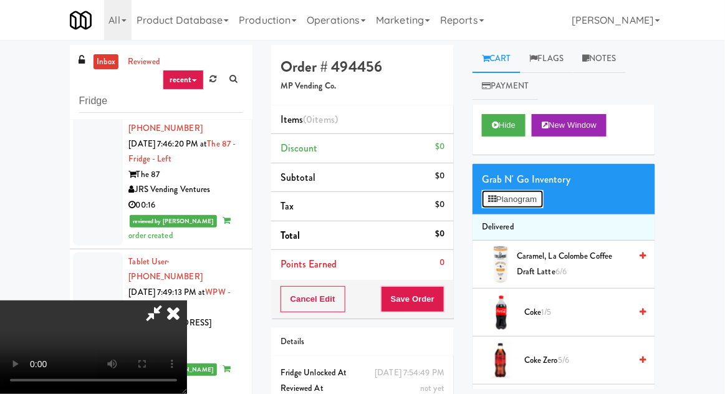
click at [543, 198] on button "Planogram" at bounding box center [512, 199] width 61 height 19
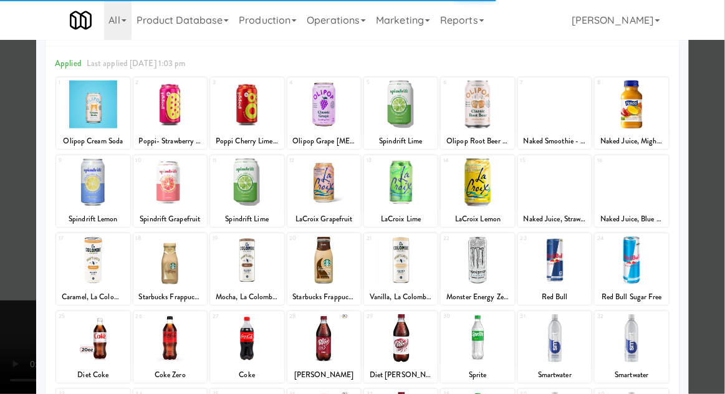
scroll to position [60, 0]
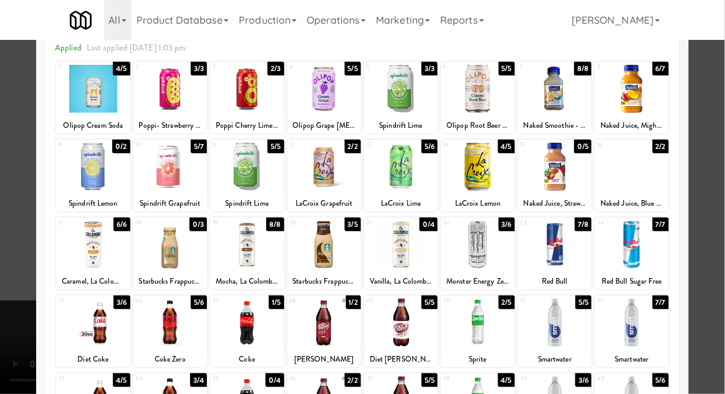
click at [239, 317] on div at bounding box center [247, 323] width 74 height 48
click at [720, 183] on div at bounding box center [362, 197] width 725 height 394
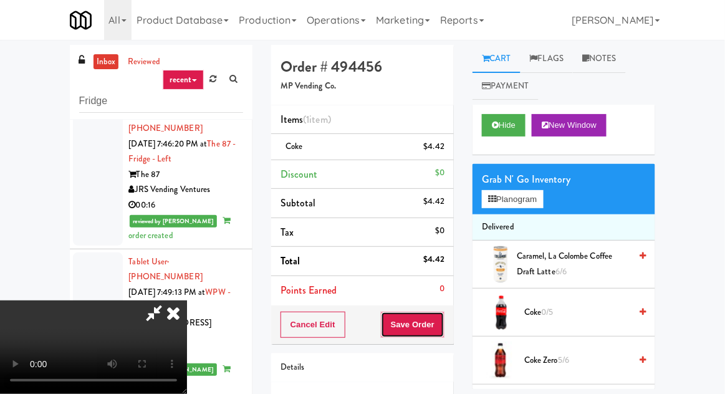
click at [440, 326] on button "Save Order" at bounding box center [413, 325] width 64 height 26
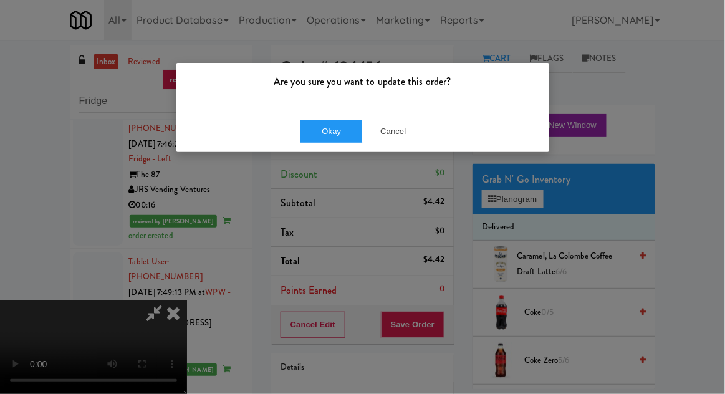
click at [333, 106] on div "Are you sure you want to update this order?" at bounding box center [362, 86] width 373 height 47
click at [325, 126] on button "Okay" at bounding box center [332, 131] width 62 height 22
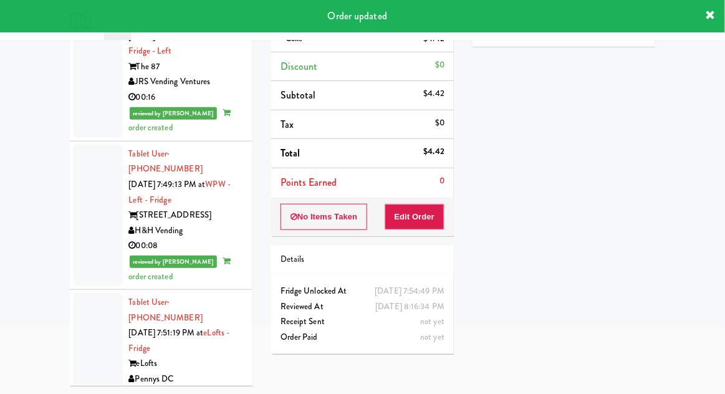
scroll to position [3991, 0]
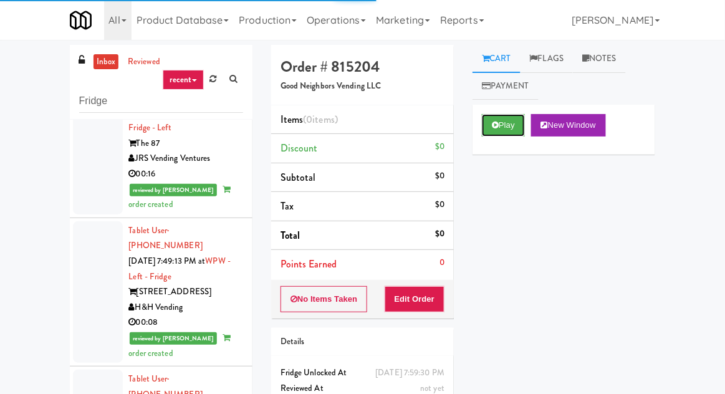
click at [503, 130] on button "Play" at bounding box center [503, 125] width 43 height 22
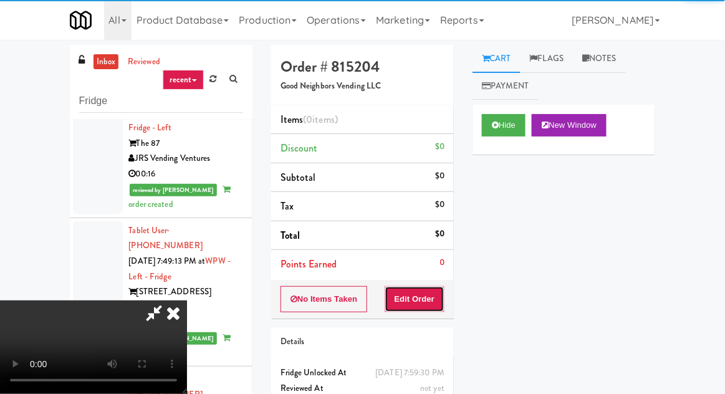
click at [422, 300] on button "Edit Order" at bounding box center [415, 299] width 60 height 26
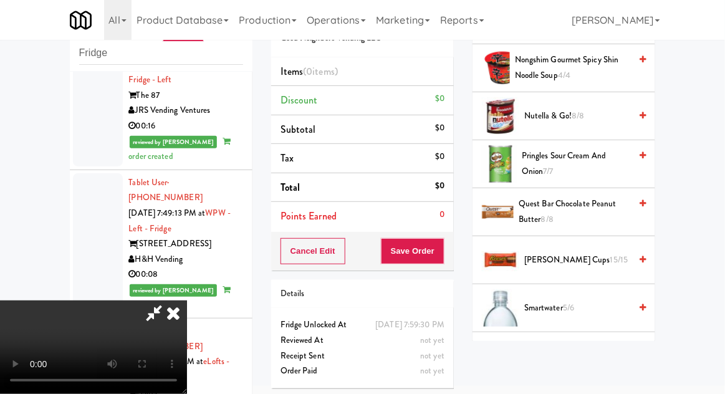
scroll to position [1063, 0]
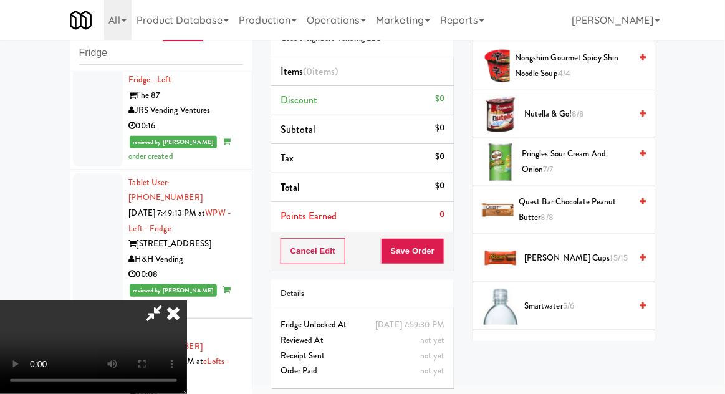
click at [611, 257] on span "15/15" at bounding box center [620, 258] width 18 height 12
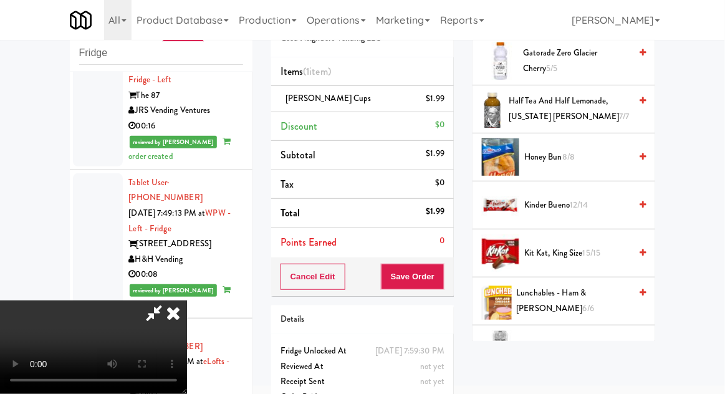
scroll to position [719, 0]
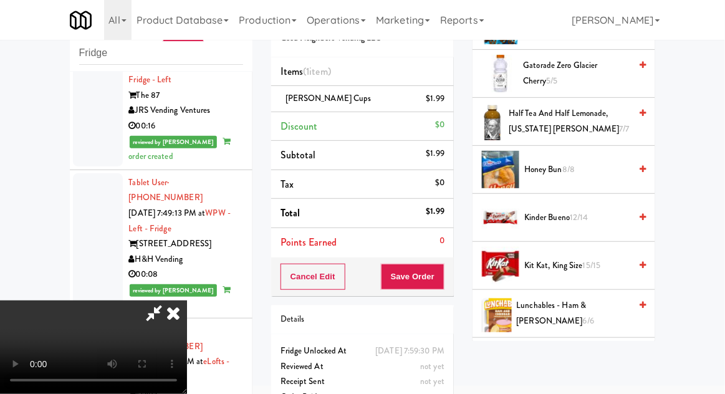
click at [603, 262] on span "Kit Kat, King Size 15/15" at bounding box center [578, 266] width 106 height 16
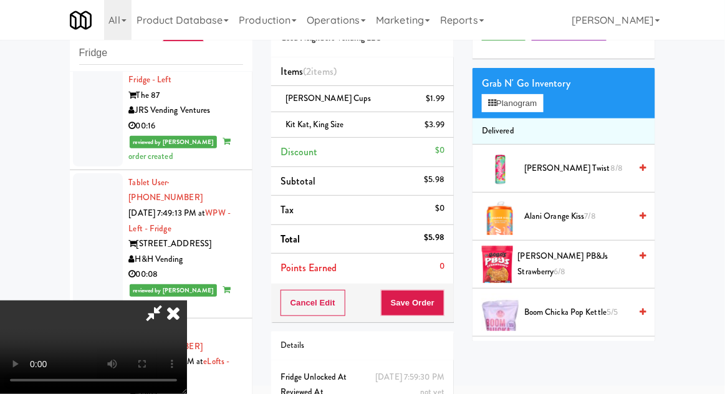
scroll to position [0, 0]
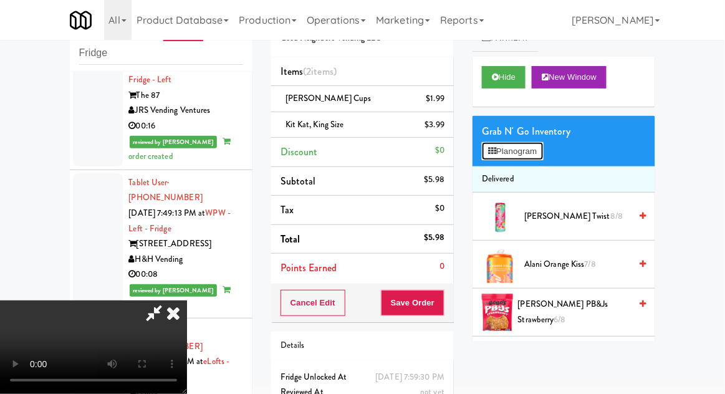
click at [538, 145] on button "Planogram" at bounding box center [512, 151] width 61 height 19
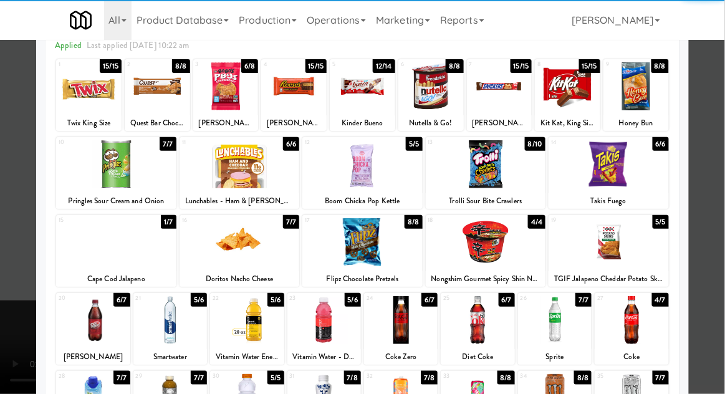
scroll to position [62, 0]
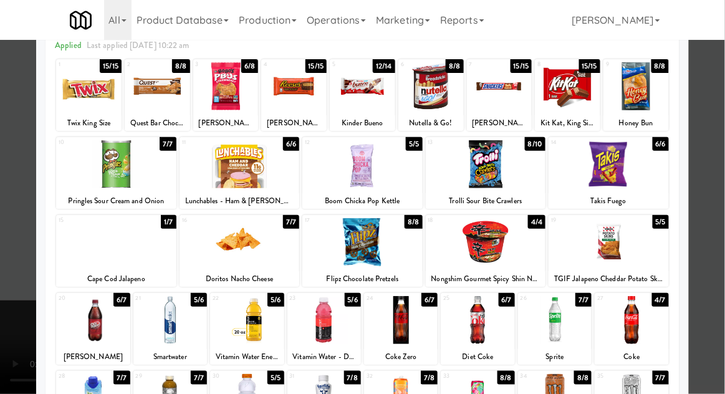
click at [655, 321] on div at bounding box center [632, 320] width 74 height 48
click at [717, 304] on div at bounding box center [362, 197] width 725 height 394
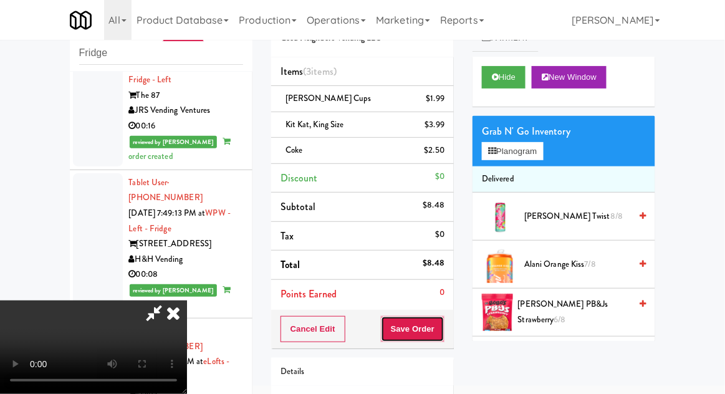
click at [443, 331] on button "Save Order" at bounding box center [413, 329] width 64 height 26
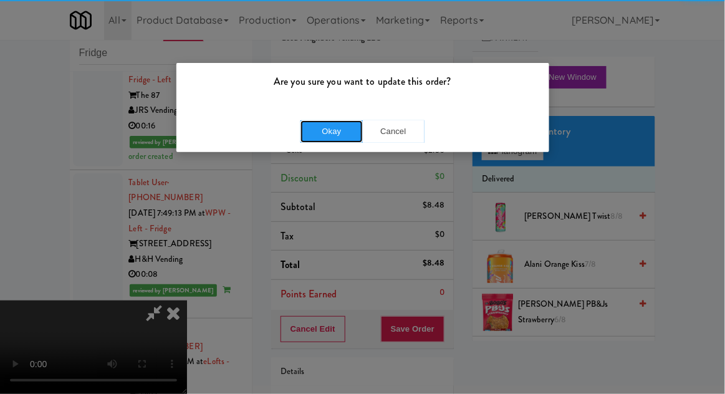
click at [322, 141] on button "Okay" at bounding box center [332, 131] width 62 height 22
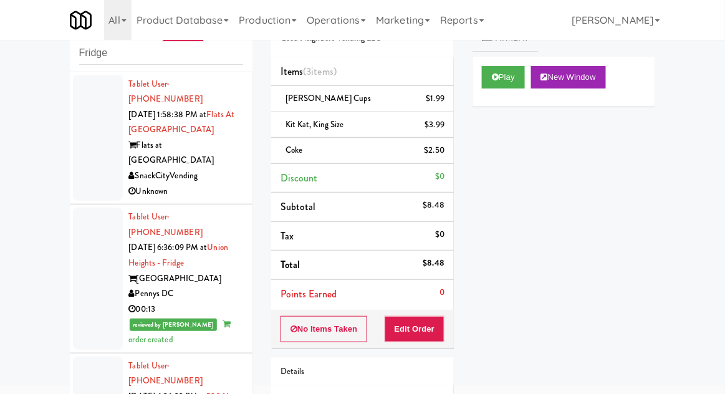
click at [85, 150] on div at bounding box center [98, 138] width 50 height 127
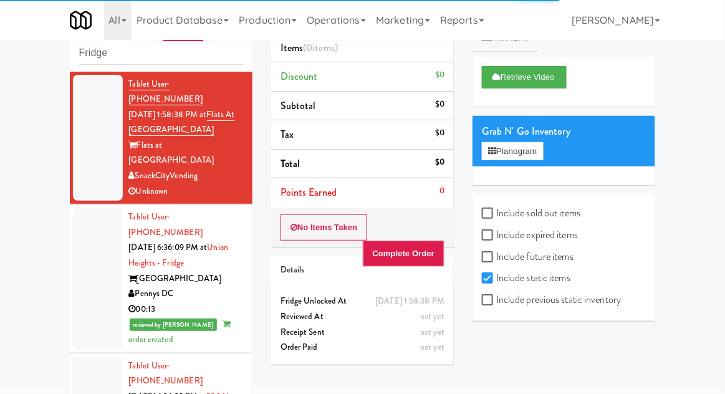
click at [89, 255] on div at bounding box center [98, 279] width 50 height 142
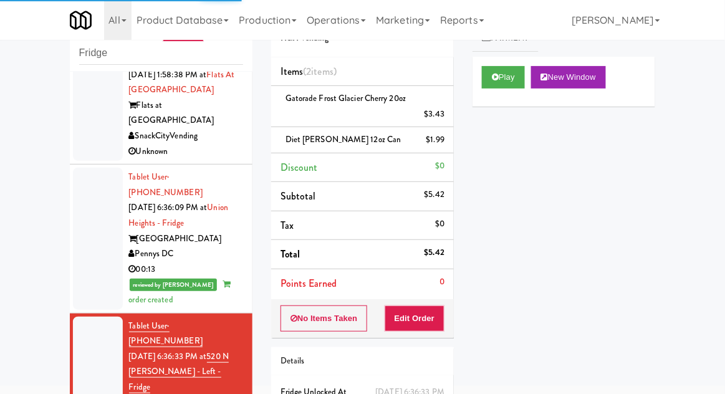
scroll to position [41, 0]
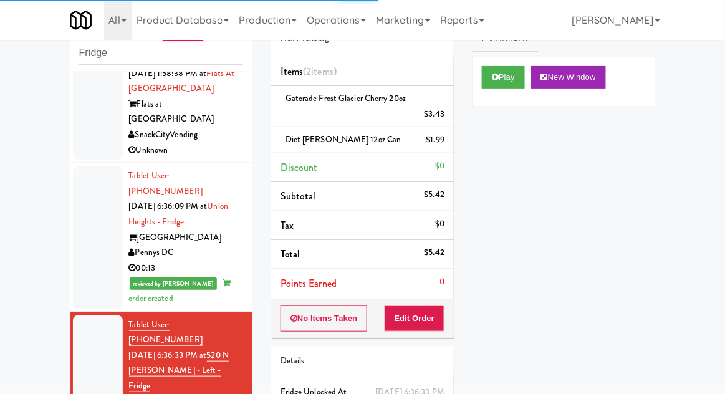
click at [87, 224] on div at bounding box center [98, 238] width 50 height 142
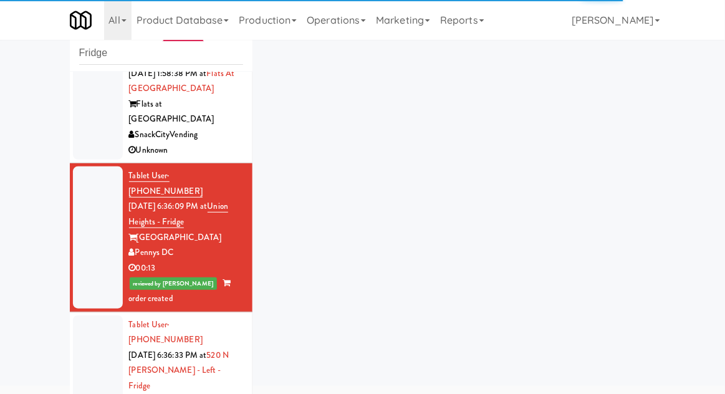
click at [84, 320] on div at bounding box center [98, 394] width 50 height 157
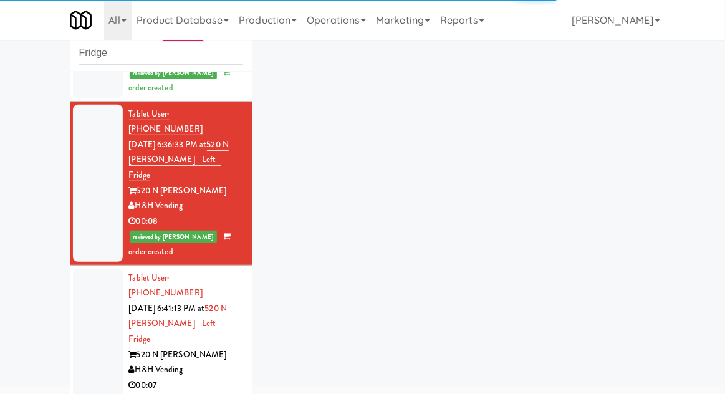
click at [83, 278] on div at bounding box center [98, 347] width 50 height 157
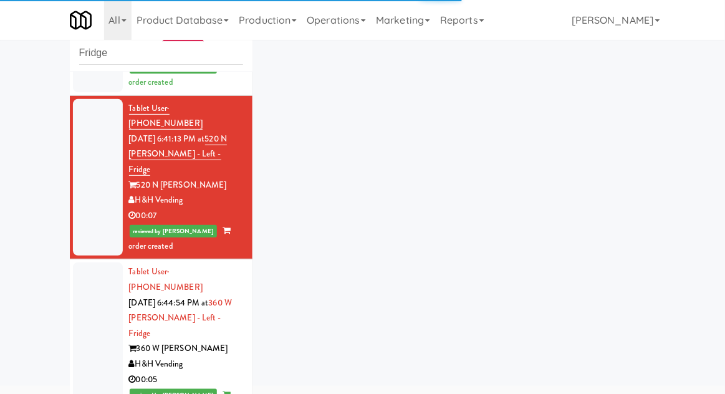
click at [86, 263] on div at bounding box center [98, 341] width 50 height 157
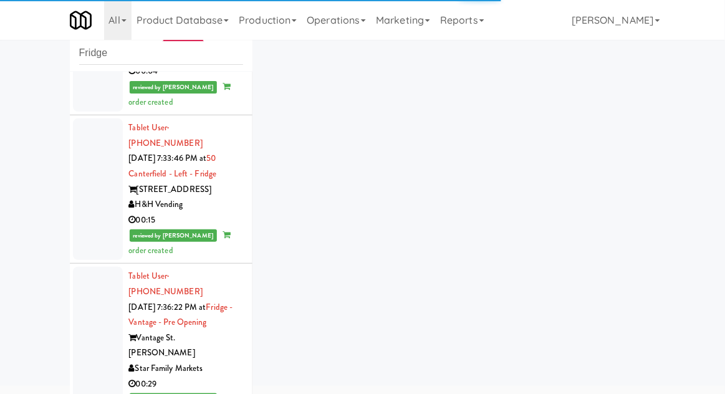
scroll to position [2536, 0]
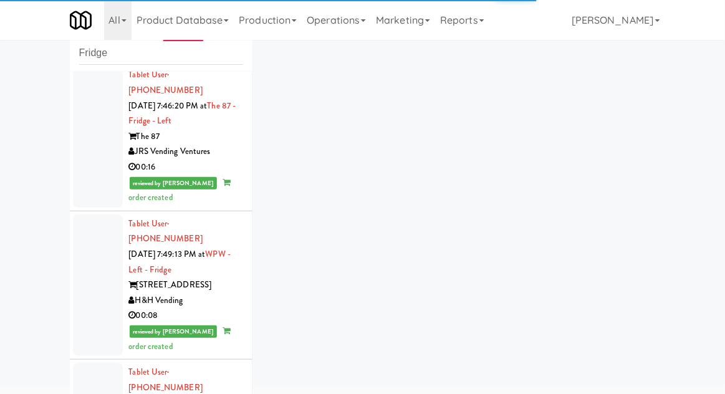
scroll to position [4022, 0]
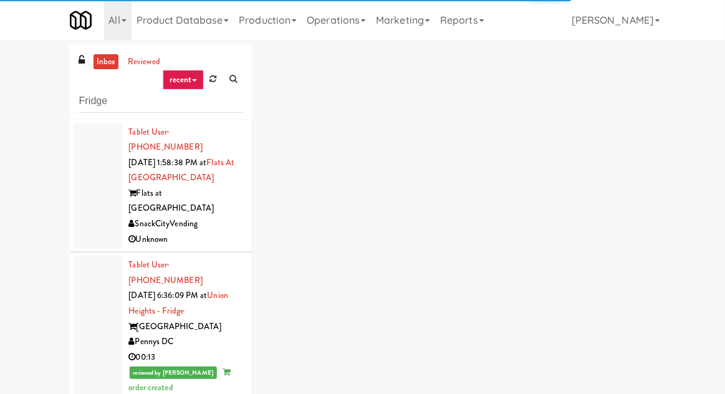
scroll to position [48, 0]
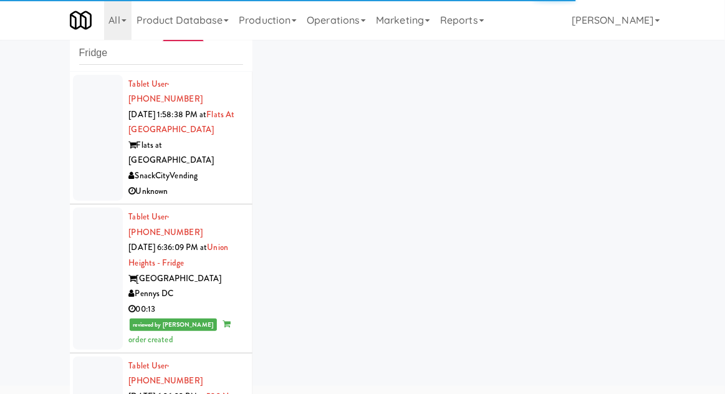
click at [88, 249] on div at bounding box center [98, 279] width 50 height 142
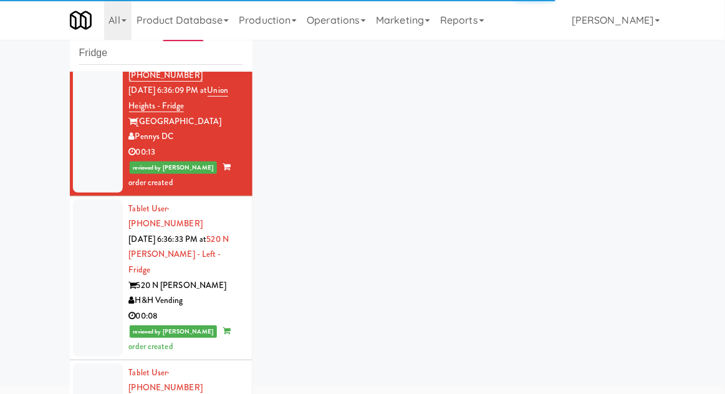
scroll to position [157, 0]
click at [80, 243] on div at bounding box center [98, 278] width 50 height 157
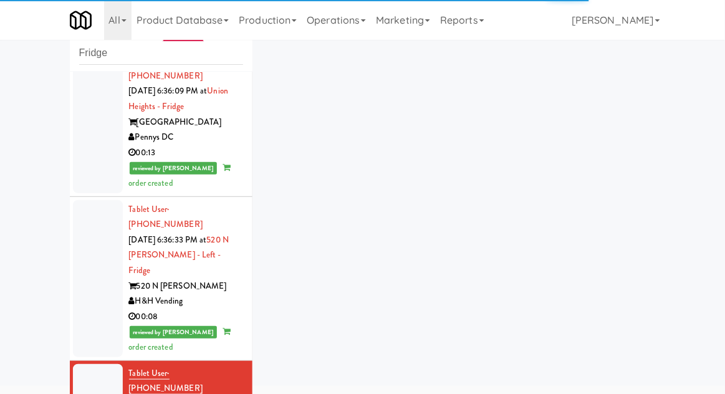
click at [84, 133] on div at bounding box center [98, 122] width 50 height 142
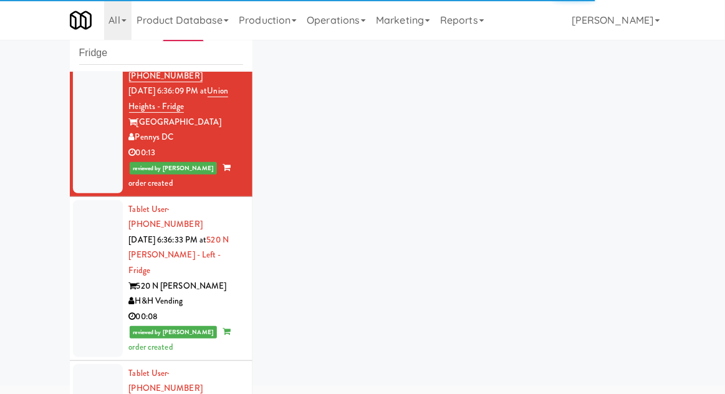
click at [89, 237] on div at bounding box center [98, 278] width 50 height 157
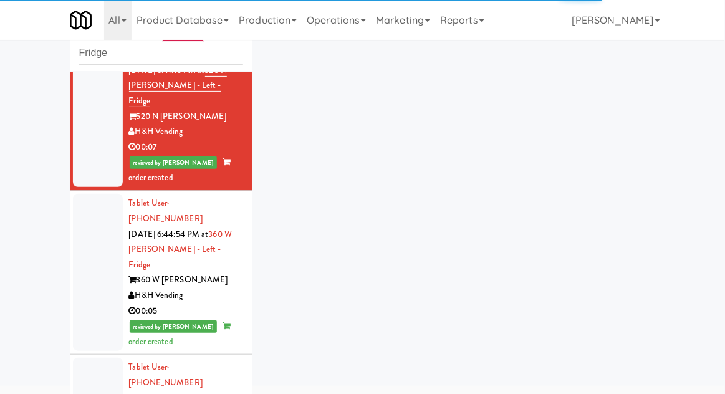
scroll to position [498, 0]
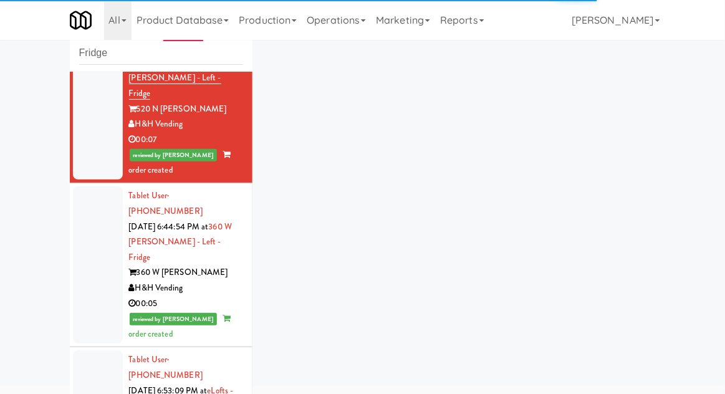
click at [89, 187] on div at bounding box center [98, 264] width 50 height 157
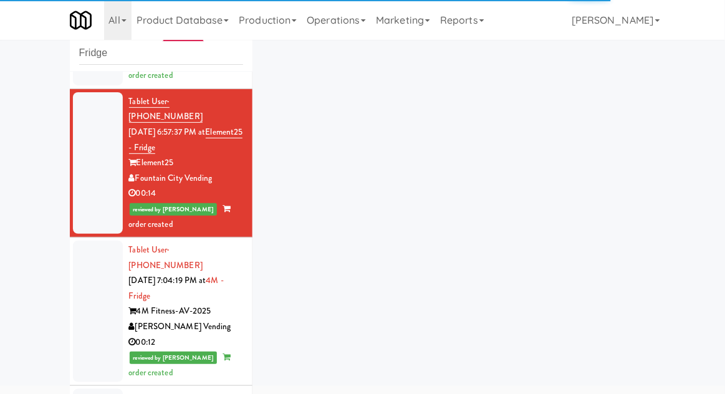
scroll to position [912, 0]
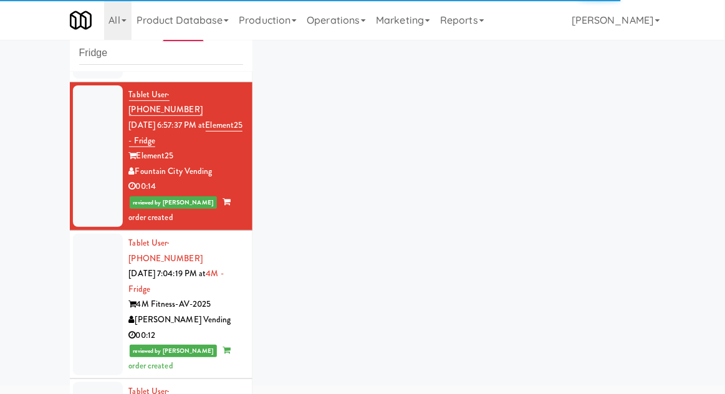
click at [88, 234] on div at bounding box center [98, 305] width 50 height 142
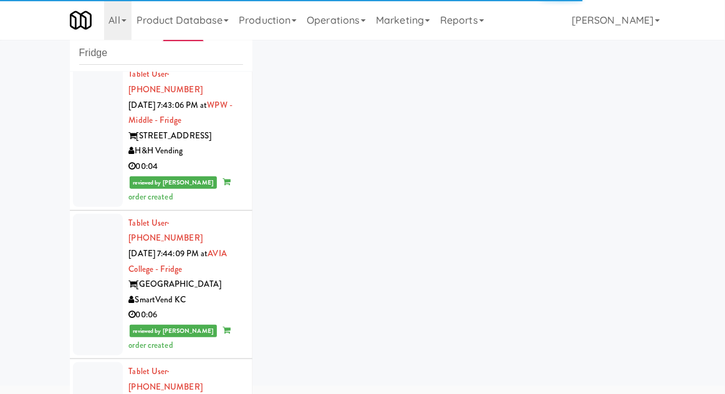
scroll to position [3505, 0]
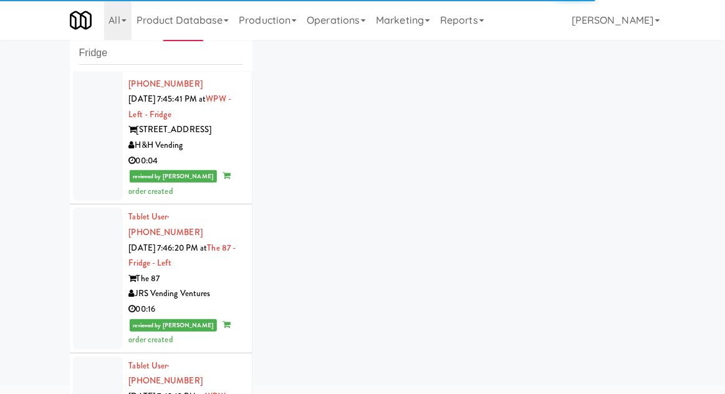
scroll to position [4022, 0]
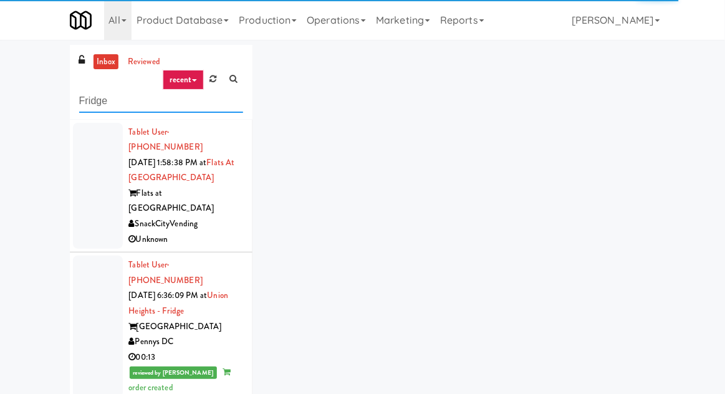
click at [84, 100] on input "Fridge" at bounding box center [161, 101] width 164 height 23
click at [84, 102] on input "Fridge" at bounding box center [161, 101] width 164 height 23
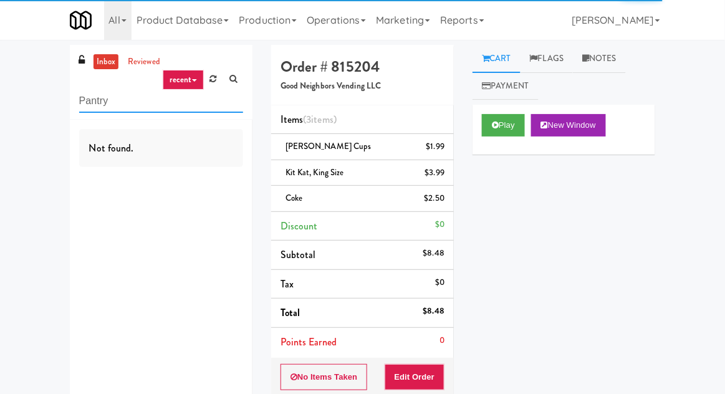
type input "Pantry"
click at [34, 113] on div "inbox reviewed recent all unclear take inventory issue suspicious failed recent…" at bounding box center [362, 284] width 725 height 479
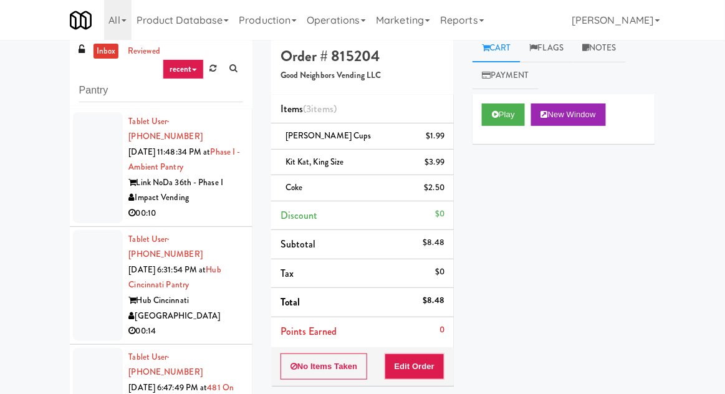
scroll to position [83, 0]
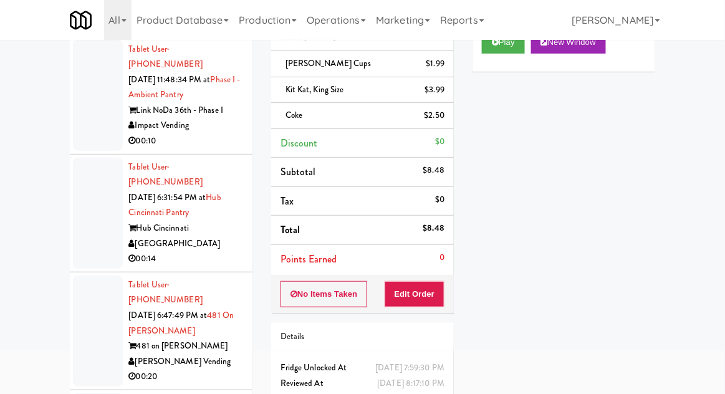
click at [90, 112] on div at bounding box center [98, 95] width 50 height 111
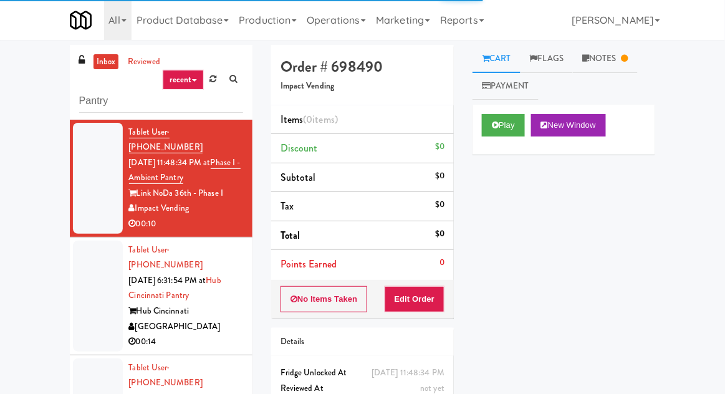
click at [607, 61] on link "Notes" at bounding box center [605, 59] width 65 height 28
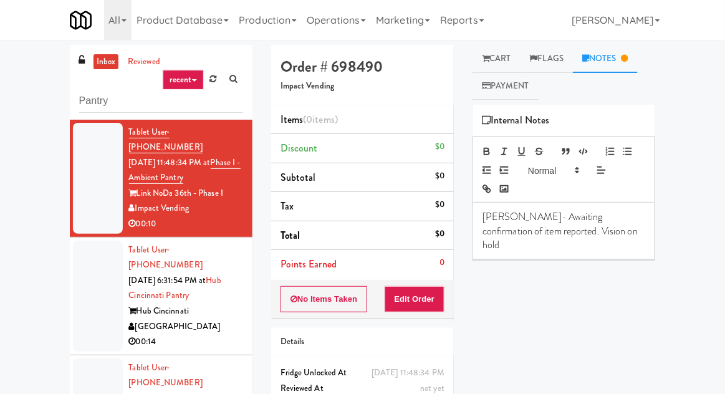
click at [508, 57] on link "Cart" at bounding box center [497, 59] width 48 height 28
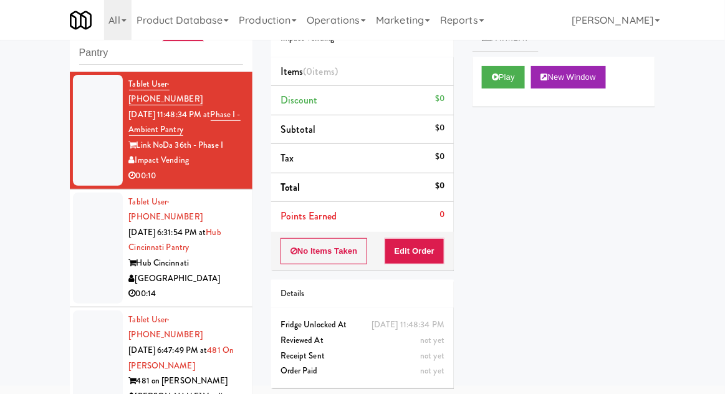
click at [82, 259] on div at bounding box center [98, 248] width 50 height 111
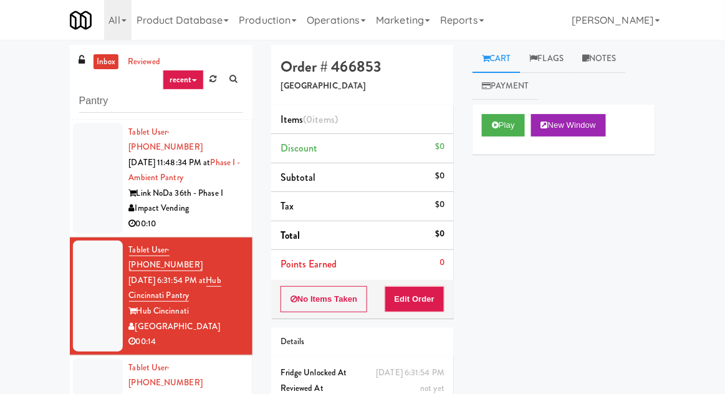
click at [103, 67] on link "inbox" at bounding box center [107, 62] width 26 height 16
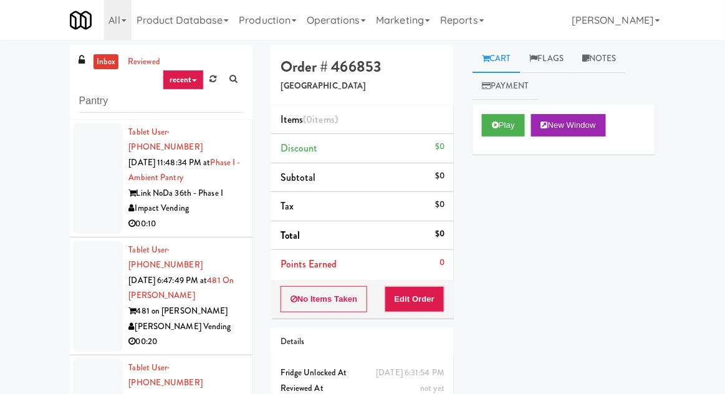
click at [83, 256] on div at bounding box center [98, 296] width 50 height 111
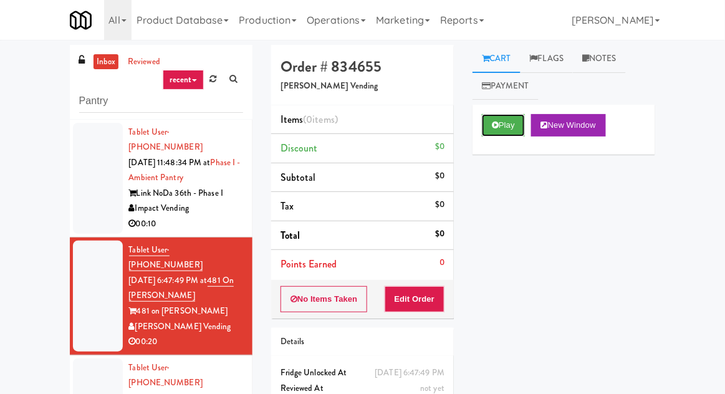
click at [510, 132] on button "Play" at bounding box center [503, 125] width 43 height 22
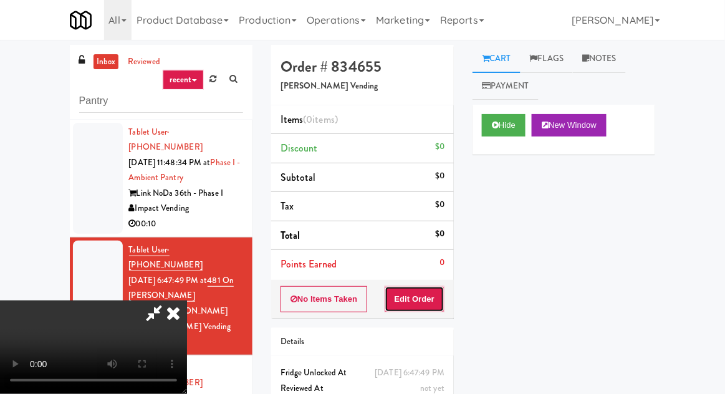
click at [418, 296] on button "Edit Order" at bounding box center [415, 299] width 60 height 26
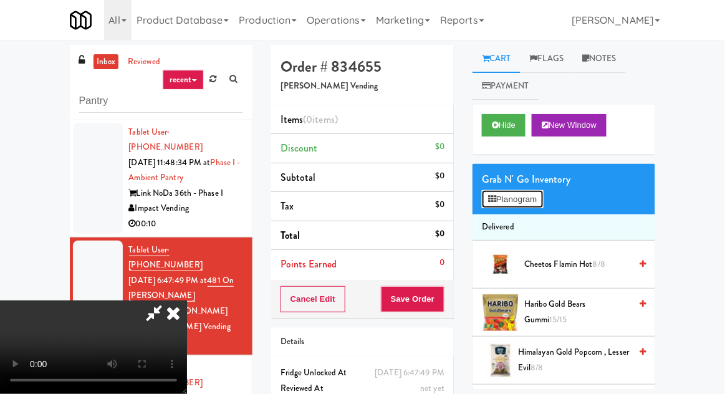
click at [528, 196] on button "Planogram" at bounding box center [512, 199] width 61 height 19
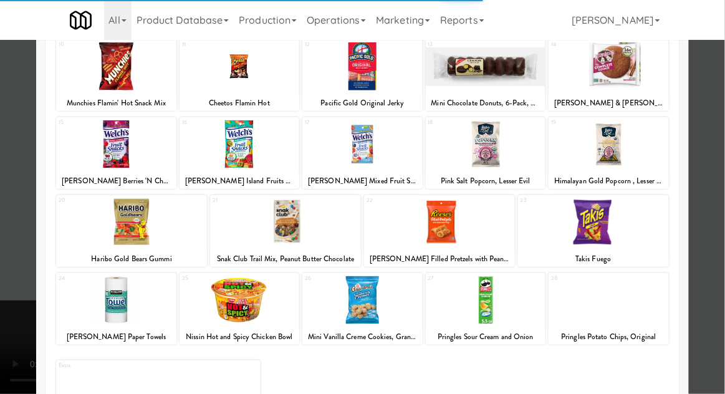
scroll to position [218, 0]
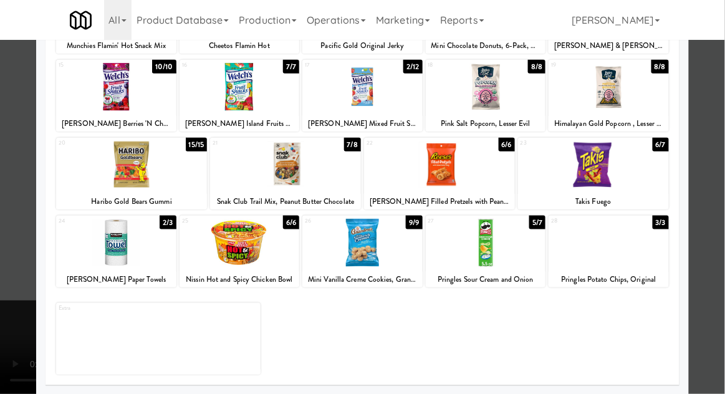
click at [412, 253] on div at bounding box center [362, 243] width 120 height 48
click at [706, 149] on div at bounding box center [362, 197] width 725 height 394
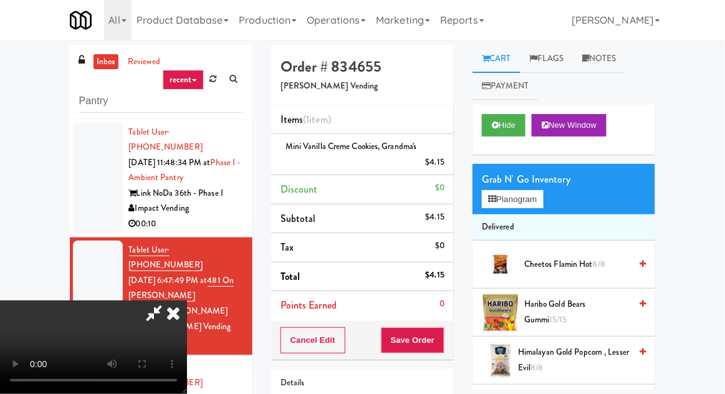
scroll to position [46, 0]
click at [526, 132] on button "Hide" at bounding box center [504, 125] width 44 height 22
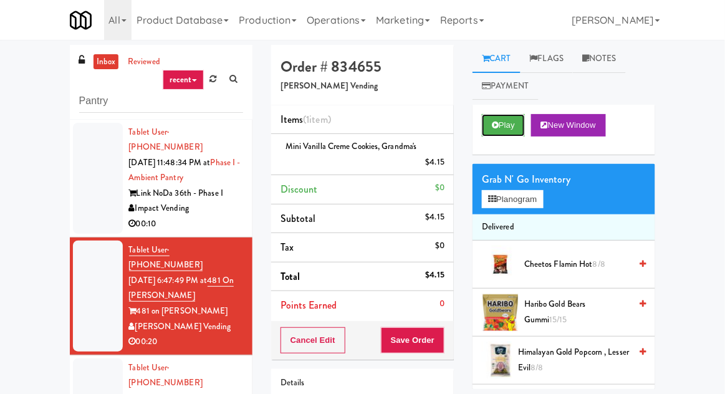
scroll to position [0, 0]
click at [515, 130] on button "Play" at bounding box center [503, 125] width 43 height 22
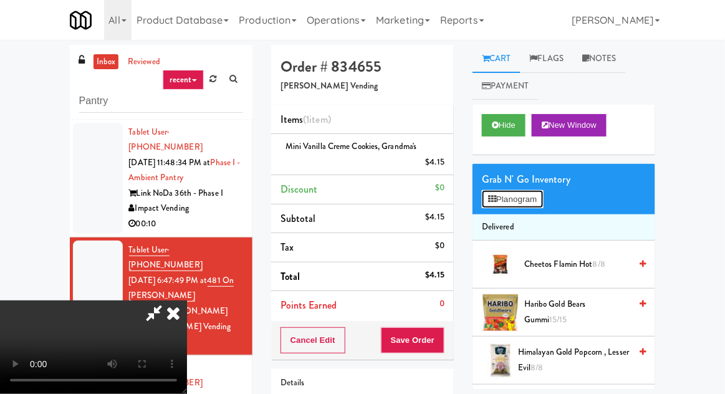
click at [513, 200] on button "Planogram" at bounding box center [512, 199] width 61 height 19
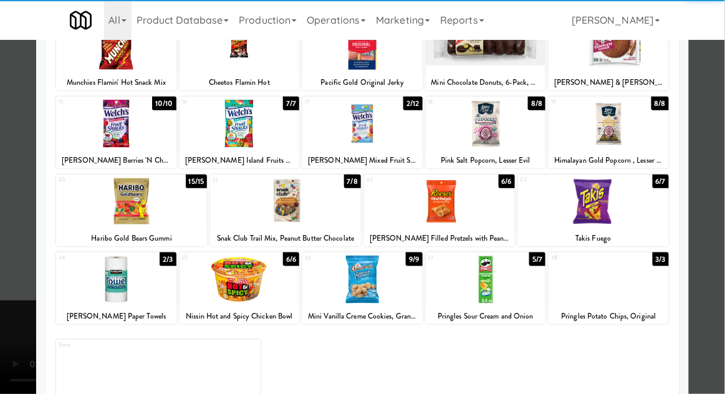
scroll to position [218, 0]
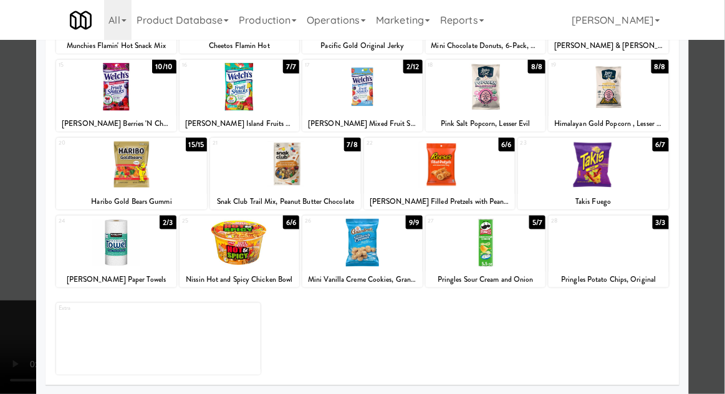
click at [485, 170] on div at bounding box center [439, 165] width 151 height 48
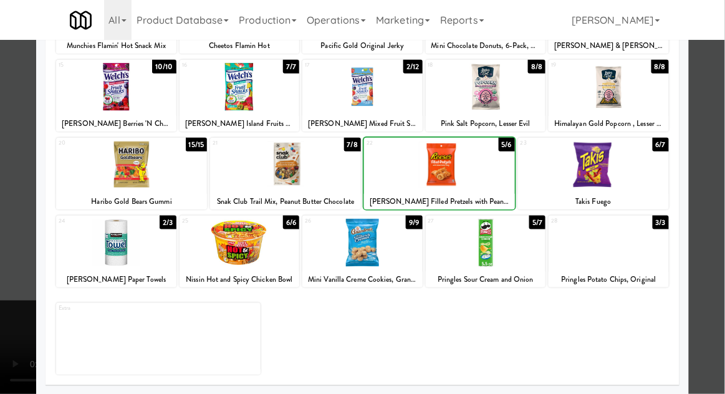
click at [713, 155] on div at bounding box center [362, 197] width 725 height 394
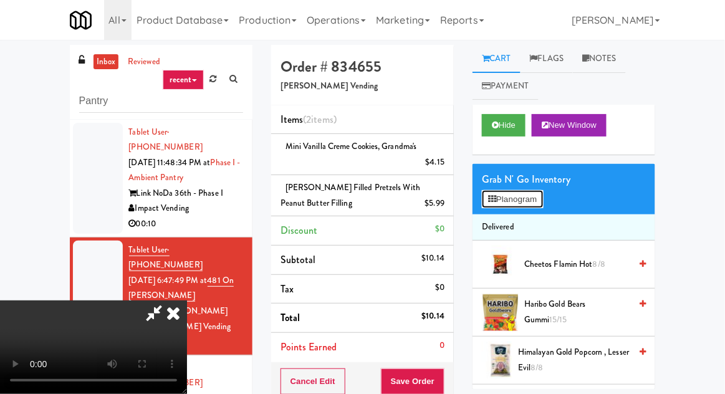
click at [528, 201] on button "Planogram" at bounding box center [512, 199] width 61 height 19
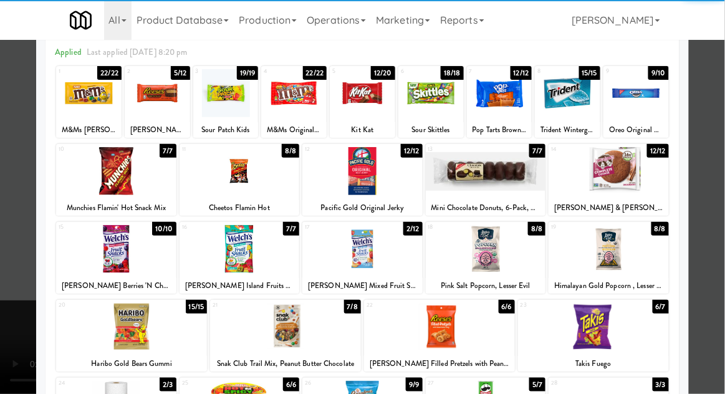
scroll to position [56, 0]
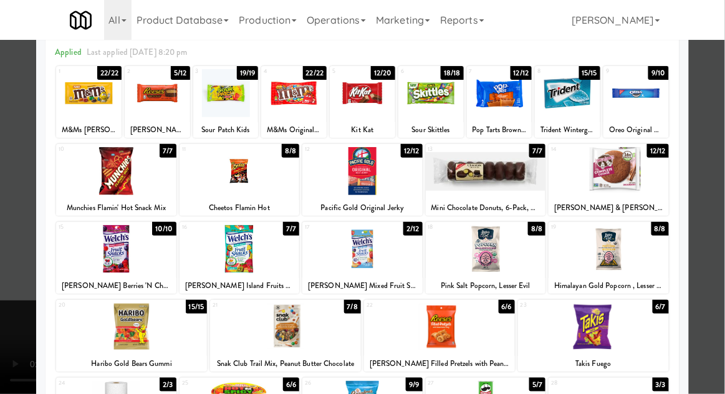
click at [215, 244] on div at bounding box center [240, 249] width 120 height 48
click at [216, 244] on div at bounding box center [240, 249] width 120 height 48
click at [714, 201] on div at bounding box center [362, 197] width 725 height 394
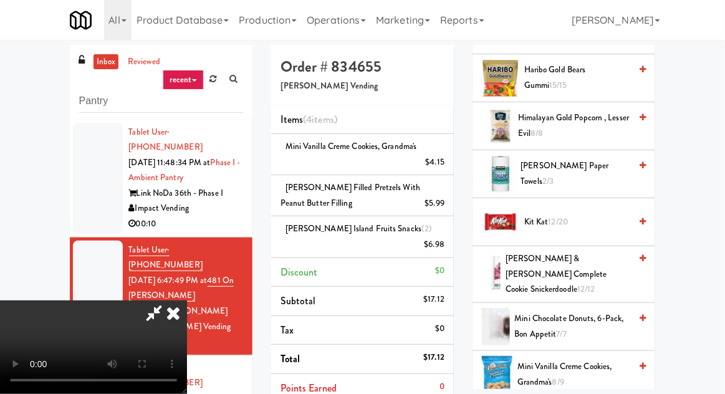
scroll to position [234, 0]
click at [574, 217] on span "Kit Kat 12/20" at bounding box center [578, 223] width 106 height 16
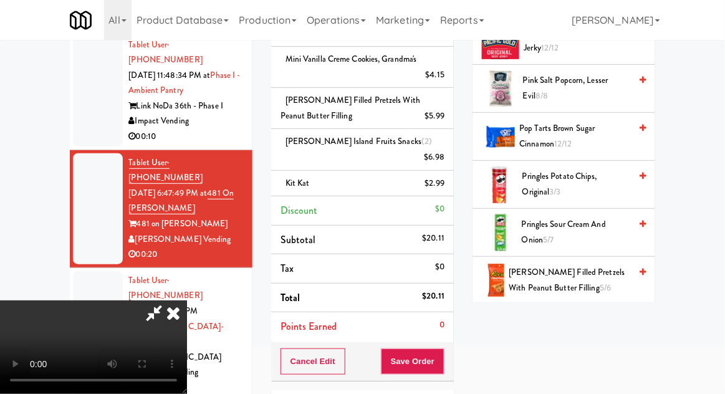
scroll to position [771, 0]
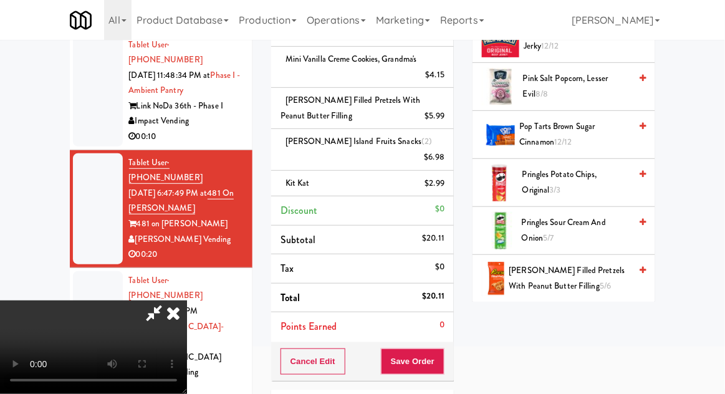
click at [574, 320] on span "Reese's Peanut Butter Cups 5/12" at bounding box center [573, 326] width 114 height 31
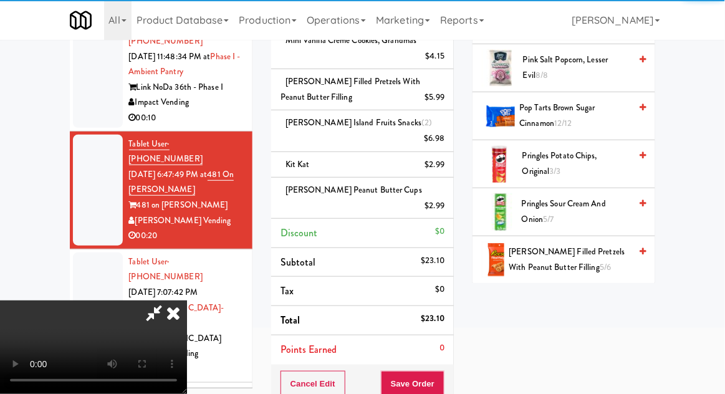
scroll to position [165, 0]
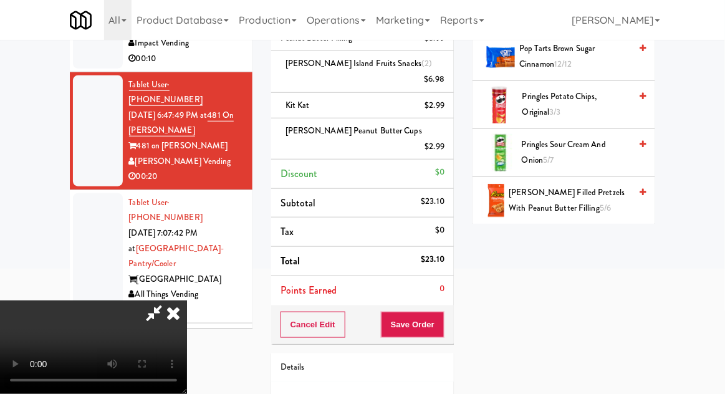
click at [168, 301] on icon at bounding box center [154, 313] width 29 height 25
click at [445, 312] on button "Save Order" at bounding box center [413, 325] width 64 height 26
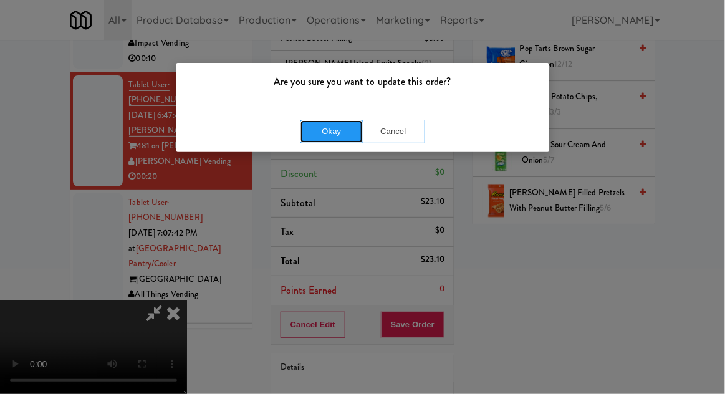
click at [314, 127] on button "Okay" at bounding box center [332, 131] width 62 height 22
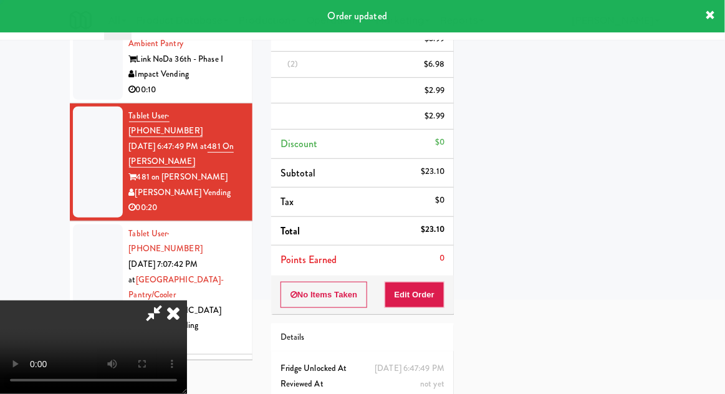
scroll to position [0, 0]
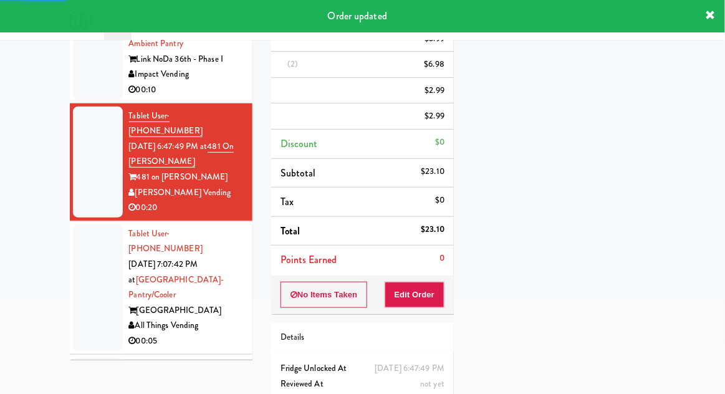
click at [80, 233] on div at bounding box center [98, 288] width 50 height 127
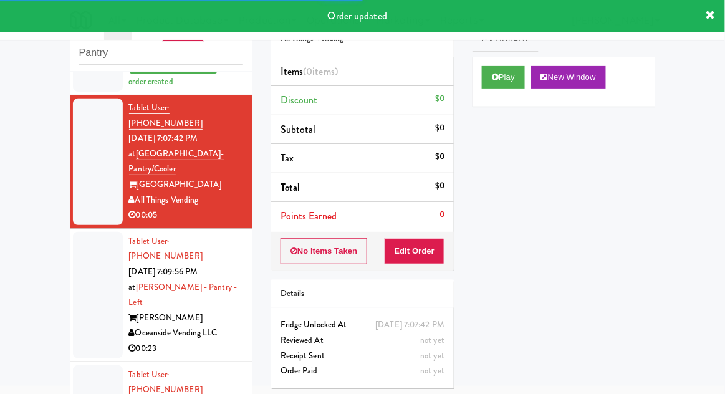
scroll to position [243, 0]
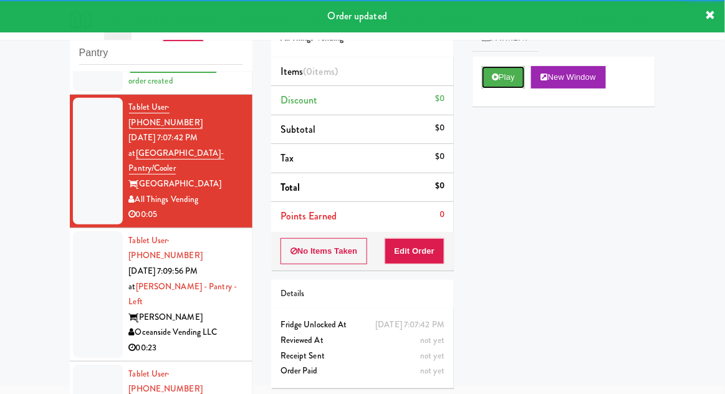
click at [515, 81] on button "Play" at bounding box center [503, 77] width 43 height 22
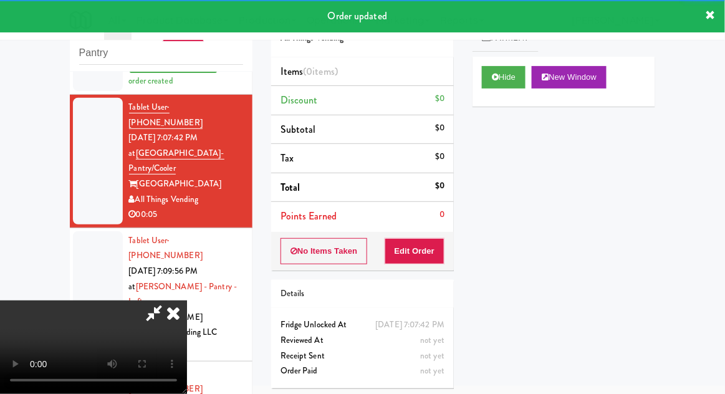
click at [435, 244] on button "Edit Order" at bounding box center [415, 251] width 60 height 26
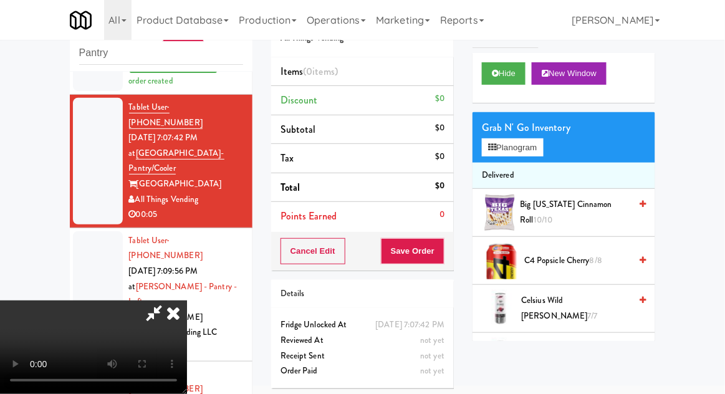
scroll to position [0, 0]
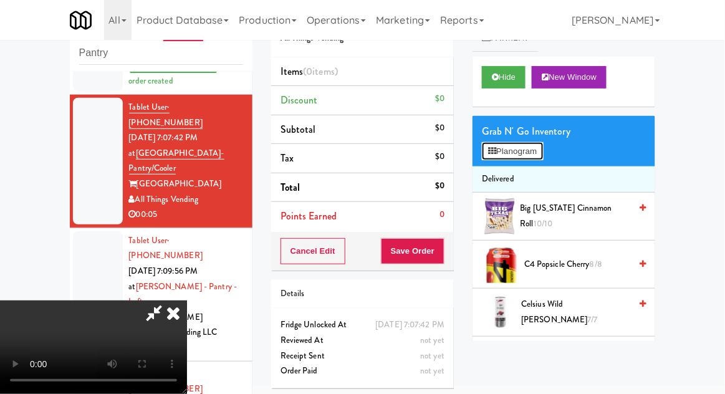
click at [524, 150] on button "Planogram" at bounding box center [512, 151] width 61 height 19
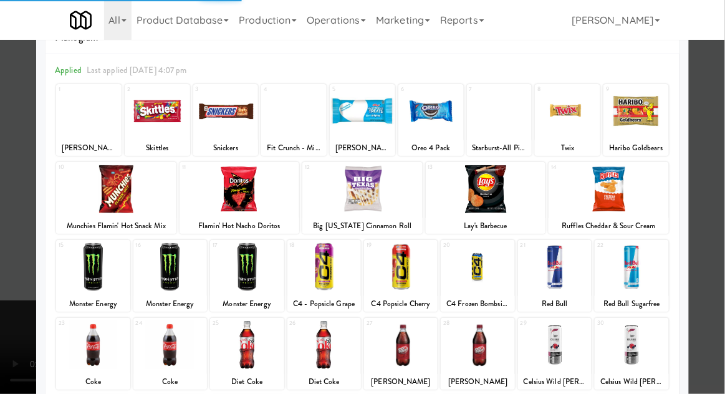
scroll to position [44, 0]
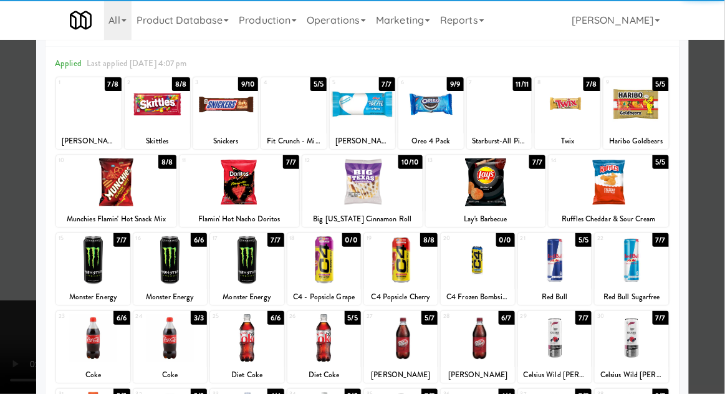
click at [345, 348] on div at bounding box center [325, 338] width 74 height 48
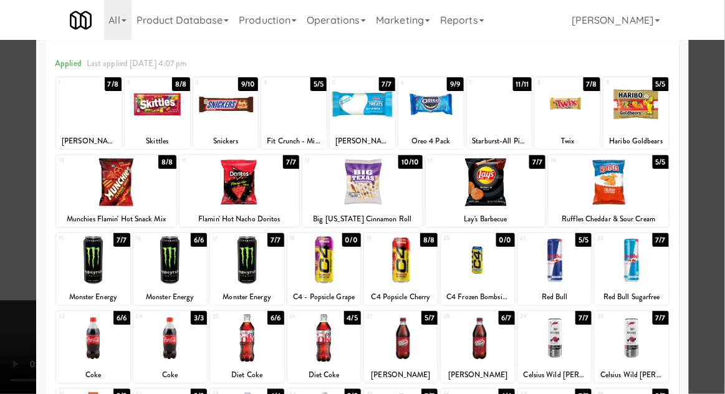
click at [710, 264] on div at bounding box center [362, 197] width 725 height 394
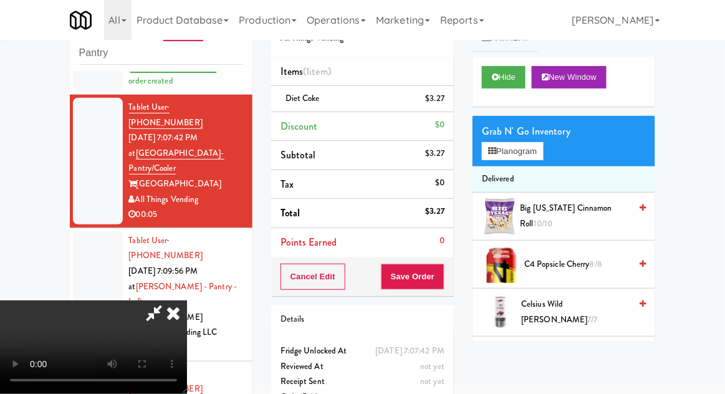
scroll to position [46, 0]
click at [442, 283] on button "Save Order" at bounding box center [413, 277] width 64 height 26
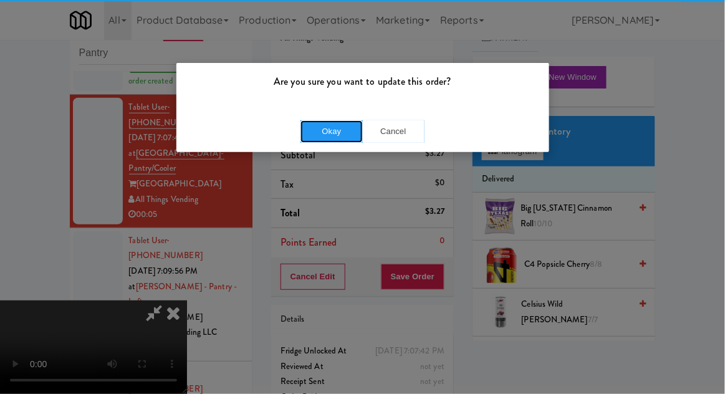
click at [314, 137] on button "Okay" at bounding box center [332, 131] width 62 height 22
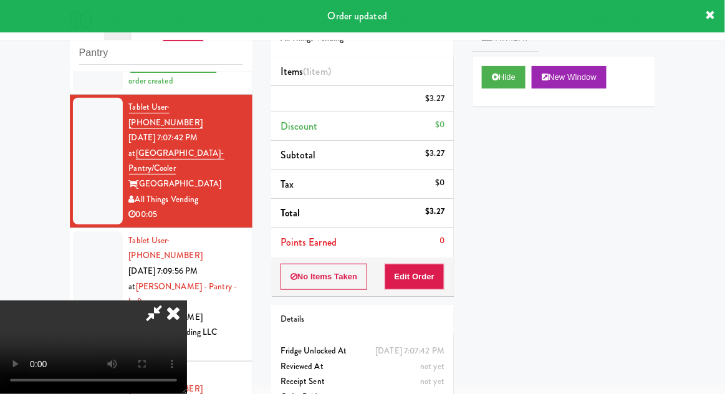
scroll to position [0, 0]
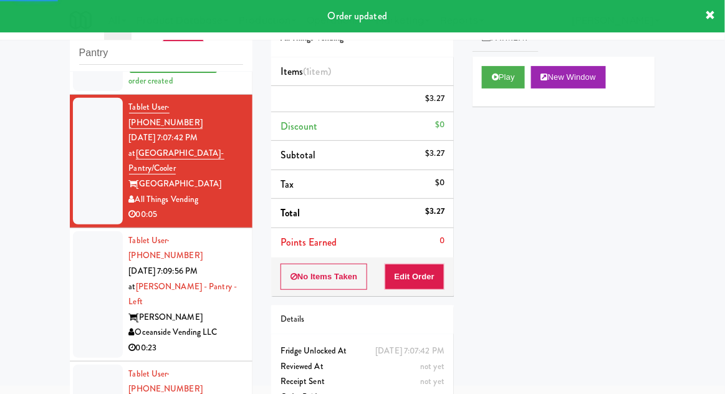
click at [73, 239] on div at bounding box center [98, 294] width 50 height 127
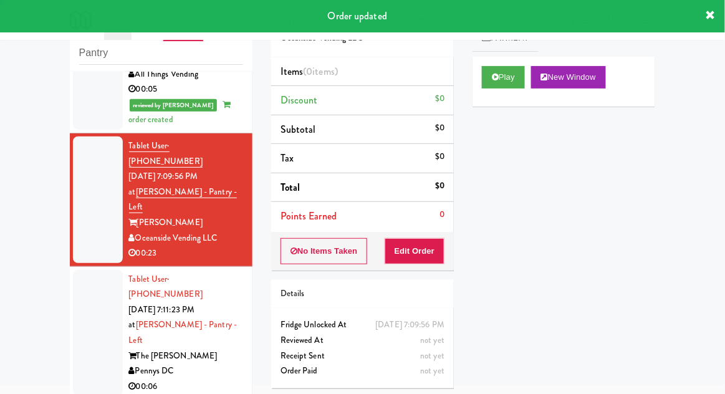
scroll to position [382, 0]
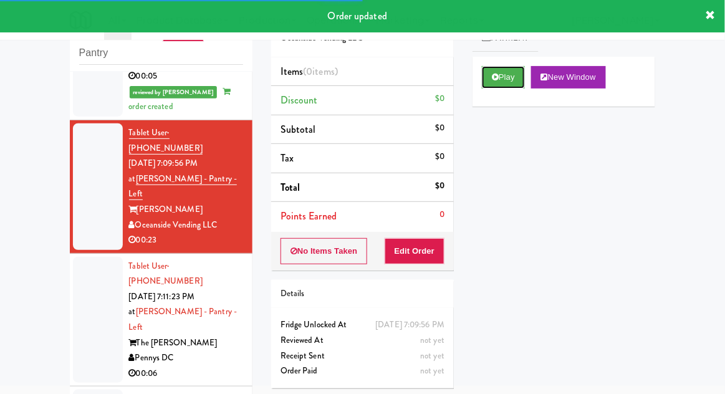
click at [517, 70] on button "Play" at bounding box center [503, 77] width 43 height 22
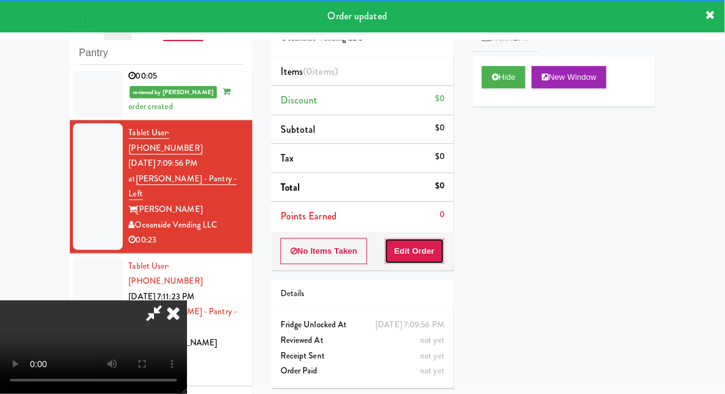
click at [432, 244] on button "Edit Order" at bounding box center [415, 251] width 60 height 26
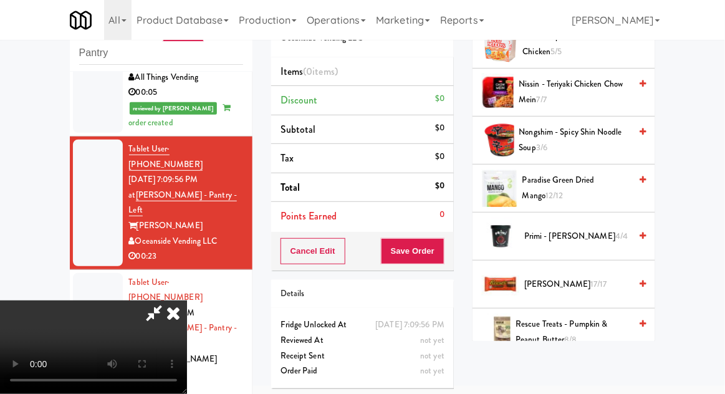
scroll to position [988, 0]
click at [576, 278] on span "Reese's 17/17" at bounding box center [578, 286] width 106 height 16
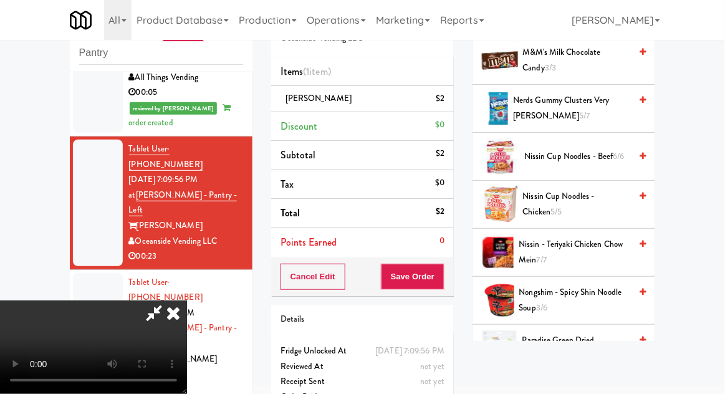
scroll to position [851, 0]
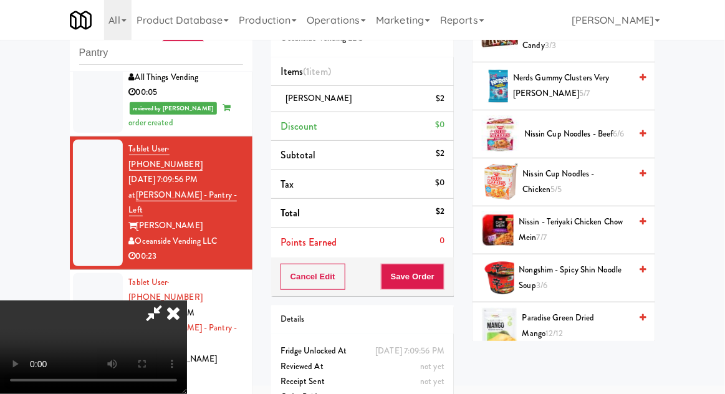
click at [599, 270] on span "Nongshim - Spicy Shin Noodle Soup 3/6" at bounding box center [576, 278] width 112 height 31
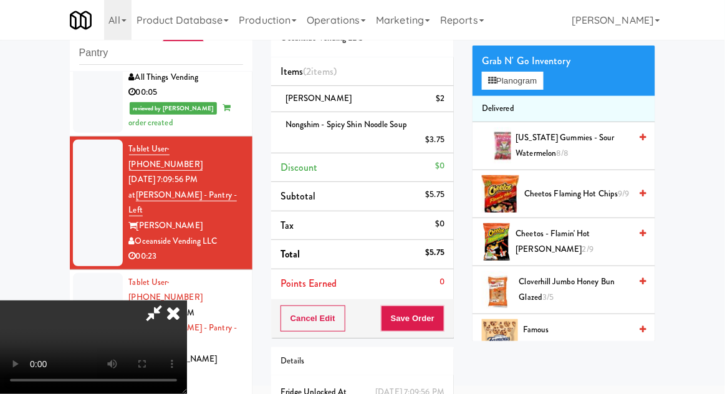
scroll to position [48, 0]
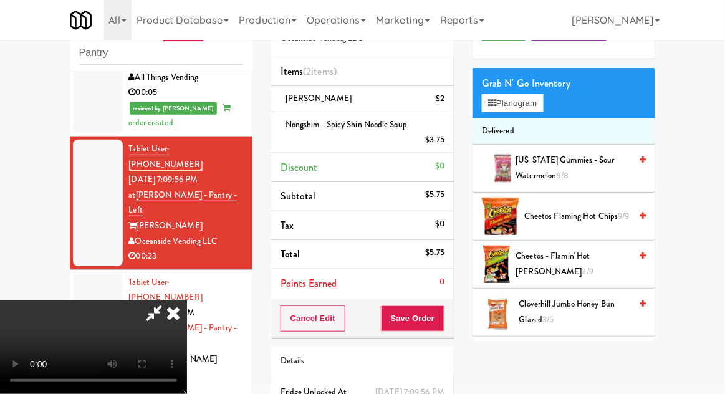
click at [588, 253] on span "Cheetos - Flamin' Hot Limon 2/9" at bounding box center [573, 264] width 115 height 31
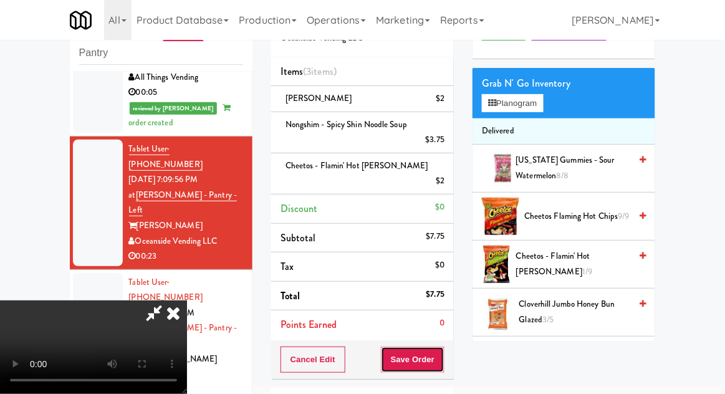
click at [438, 347] on button "Save Order" at bounding box center [413, 360] width 64 height 26
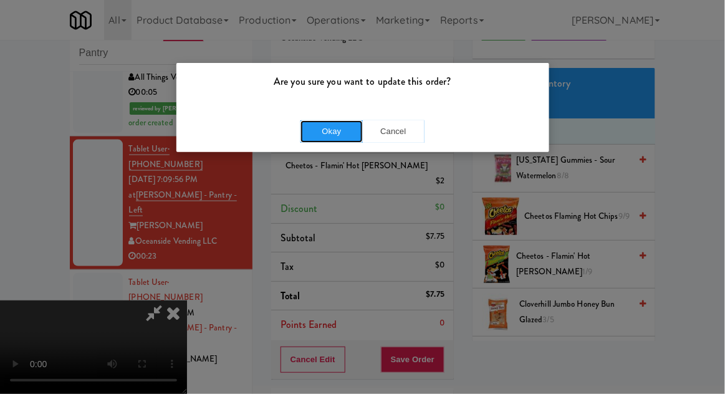
click at [313, 139] on button "Okay" at bounding box center [332, 131] width 62 height 22
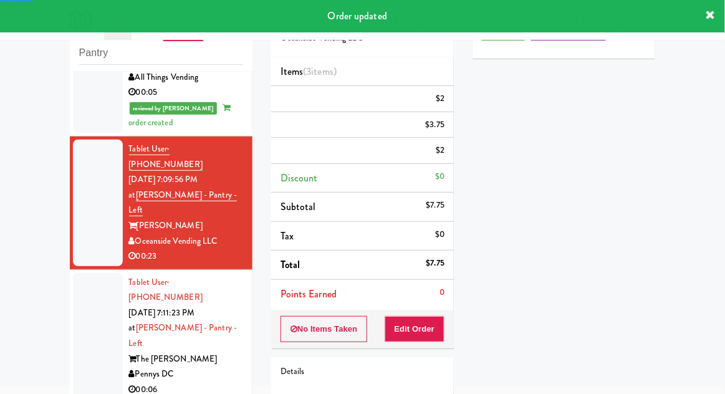
click at [76, 273] on div at bounding box center [98, 336] width 50 height 127
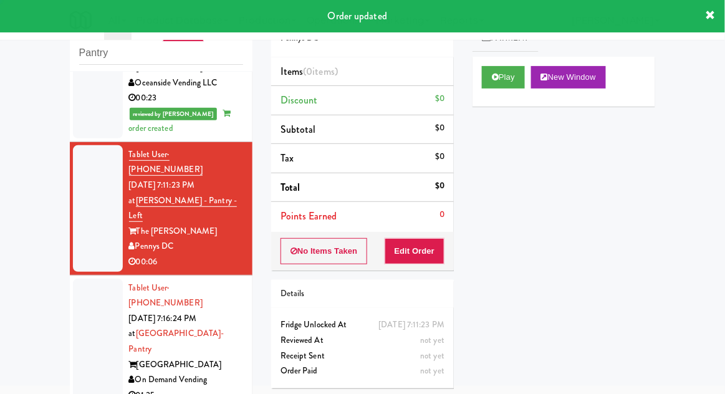
scroll to position [512, 0]
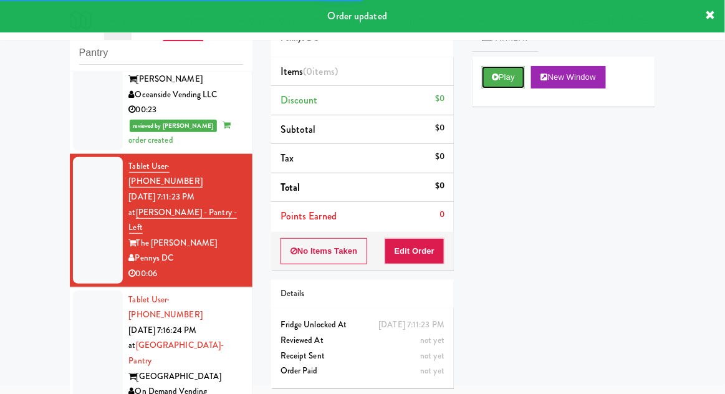
click at [506, 80] on button "Play" at bounding box center [503, 77] width 43 height 22
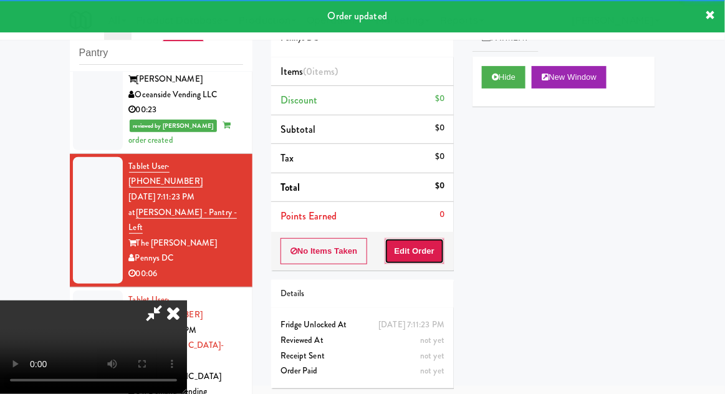
click at [432, 261] on button "Edit Order" at bounding box center [415, 251] width 60 height 26
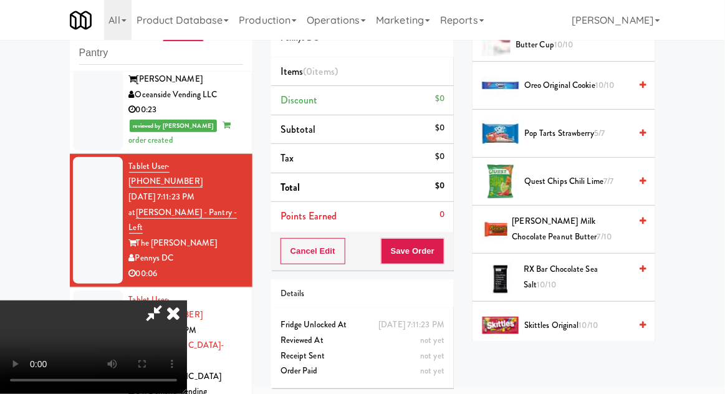
scroll to position [896, 0]
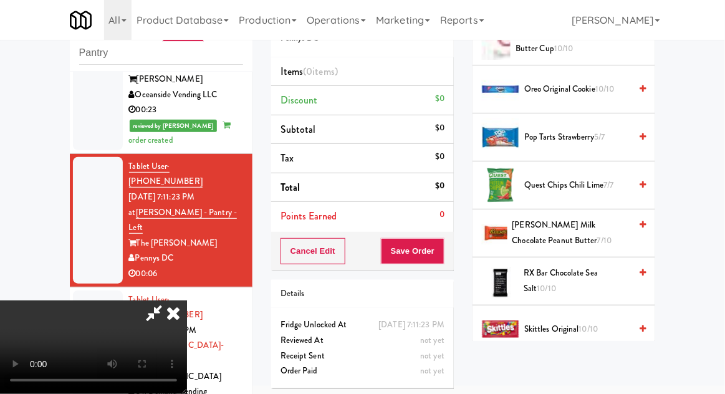
click at [586, 242] on span "Reese's Milk Chocolate Peanut Butter 7/10" at bounding box center [572, 233] width 118 height 31
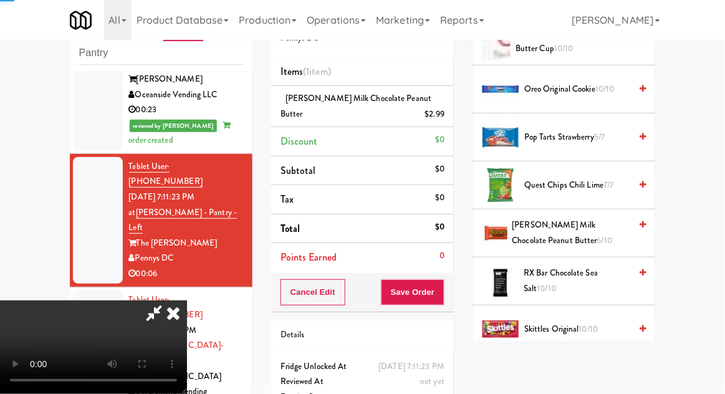
click at [587, 236] on span "Reese's Milk Chocolate Peanut Butter 6/10" at bounding box center [572, 233] width 118 height 31
click at [585, 238] on span "Reese's Milk Chocolate Peanut Butter 5/10" at bounding box center [572, 233] width 118 height 31
click at [440, 297] on button "Save Order" at bounding box center [413, 292] width 64 height 26
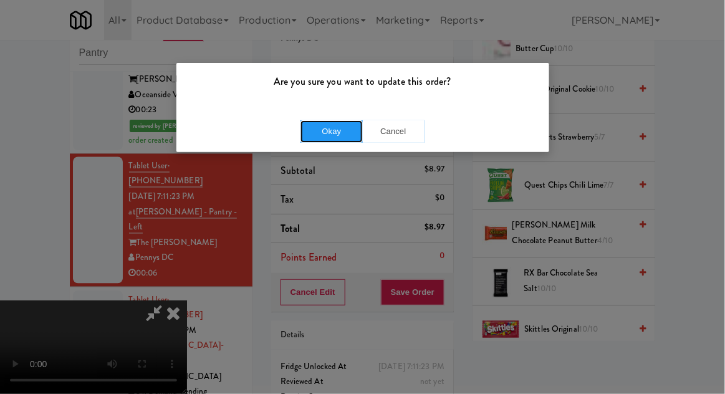
click at [321, 131] on button "Okay" at bounding box center [332, 131] width 62 height 22
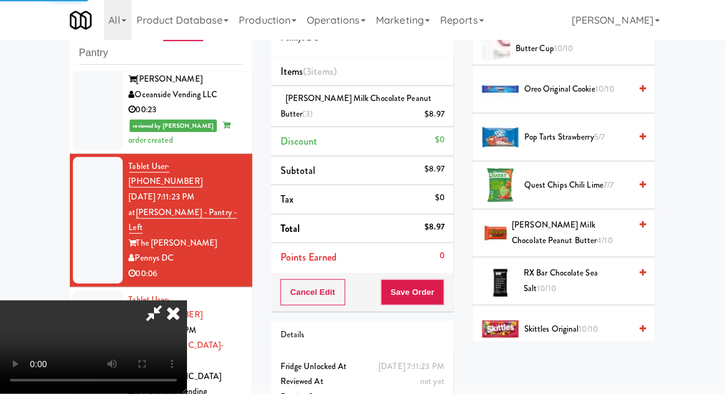
scroll to position [123, 0]
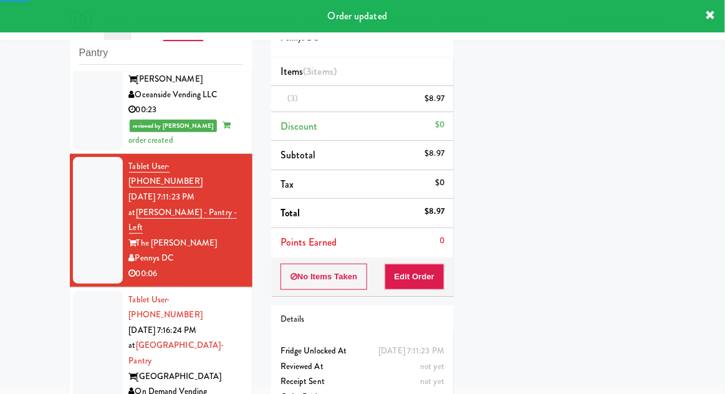
click at [77, 291] on div at bounding box center [98, 354] width 50 height 127
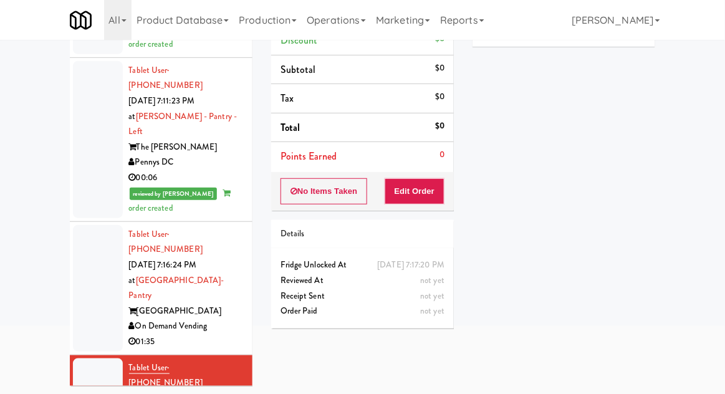
scroll to position [548, 0]
click at [90, 226] on div at bounding box center [98, 289] width 50 height 127
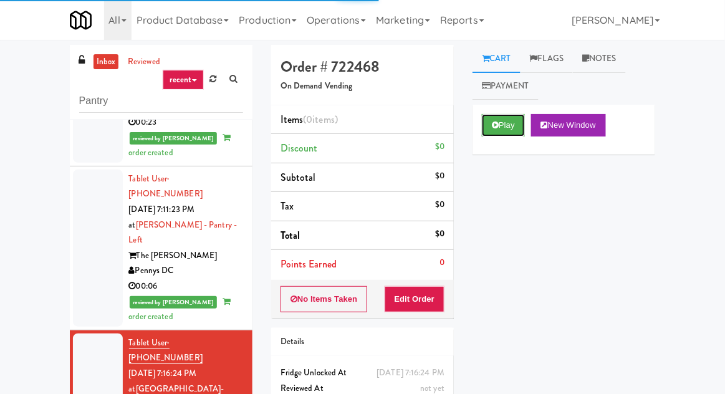
click at [486, 122] on button "Play" at bounding box center [503, 125] width 43 height 22
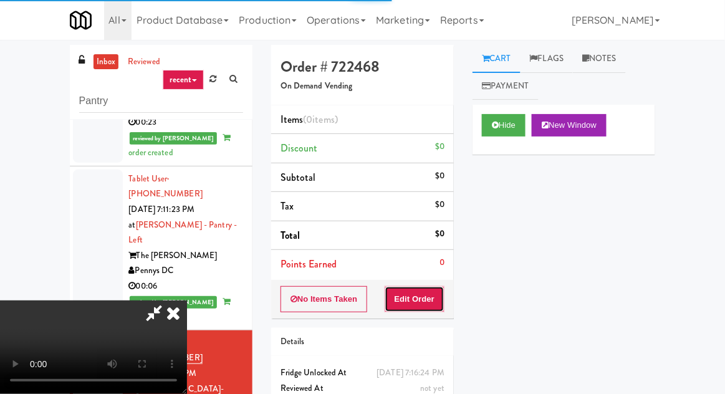
click at [428, 311] on button "Edit Order" at bounding box center [415, 299] width 60 height 26
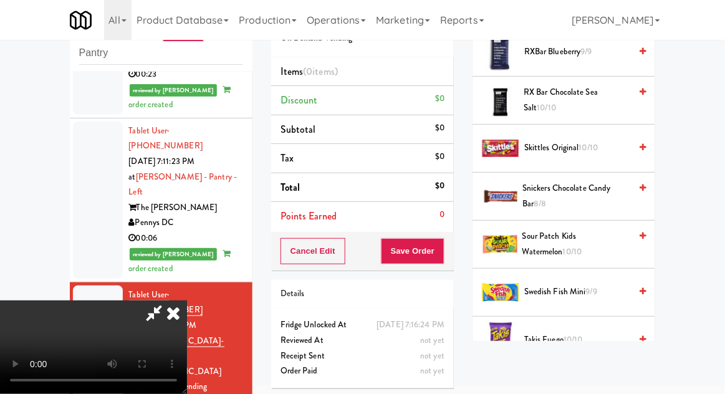
scroll to position [1286, 0]
click at [604, 140] on span "Skittles Original 10/10" at bounding box center [578, 148] width 106 height 16
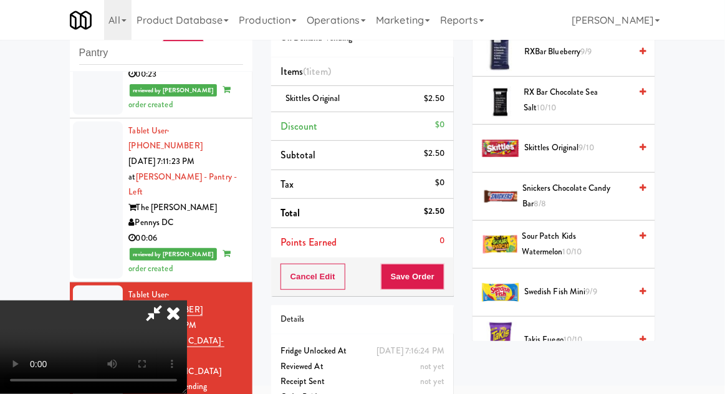
scroll to position [0, 0]
click at [187, 301] on icon at bounding box center [173, 313] width 27 height 25
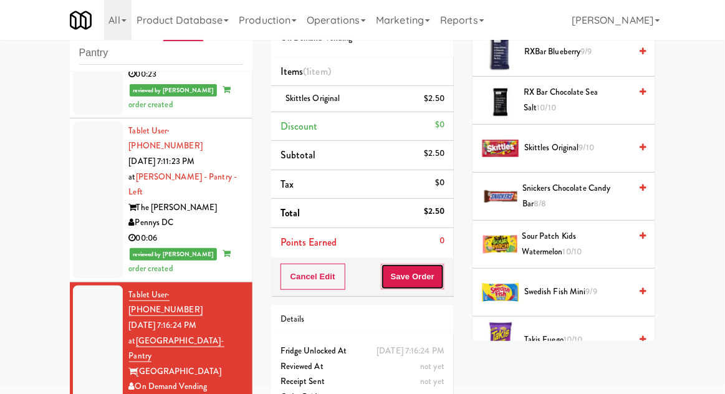
click at [400, 274] on button "Save Order" at bounding box center [413, 277] width 64 height 26
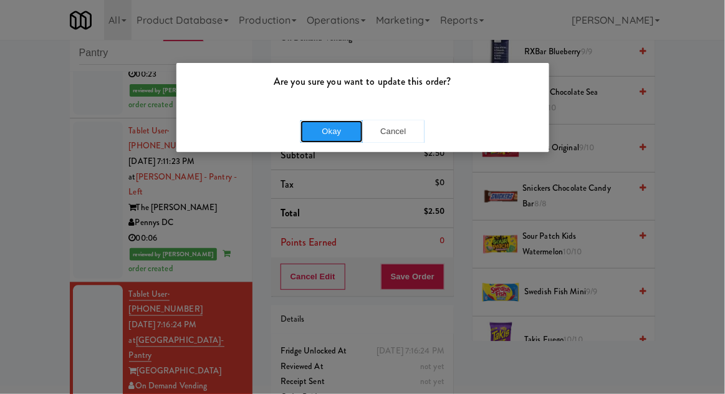
click at [323, 139] on button "Okay" at bounding box center [332, 131] width 62 height 22
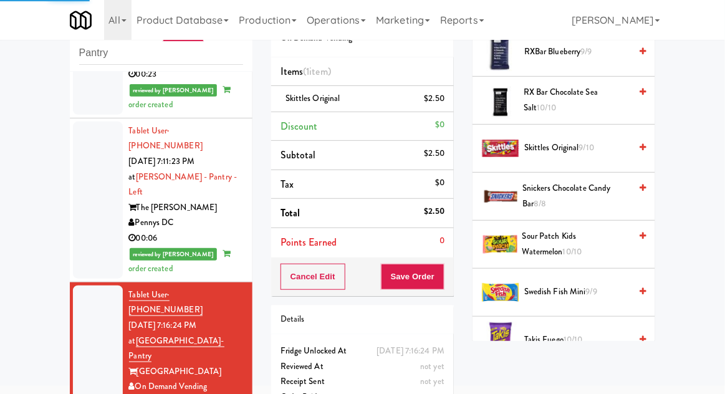
scroll to position [123, 0]
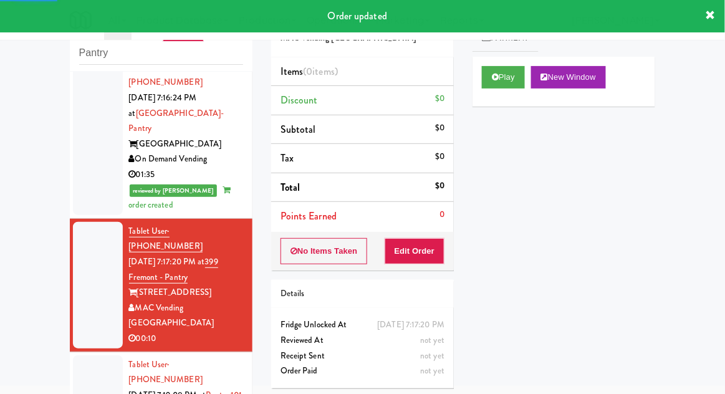
scroll to position [777, 0]
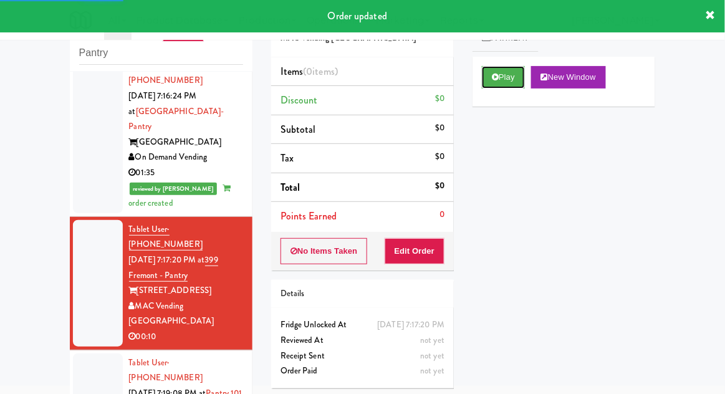
click at [490, 87] on button "Play" at bounding box center [503, 77] width 43 height 22
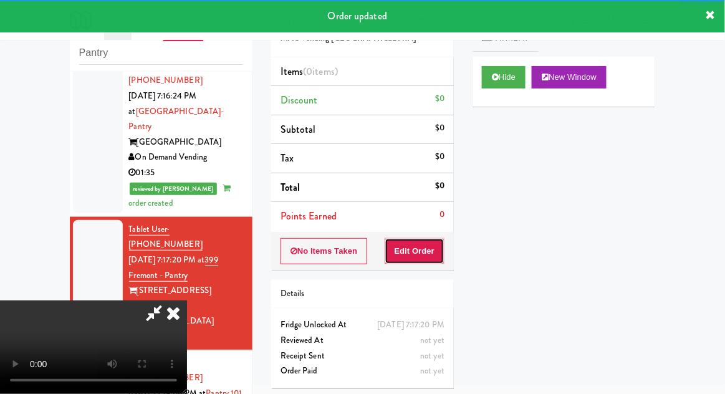
click at [422, 241] on button "Edit Order" at bounding box center [415, 251] width 60 height 26
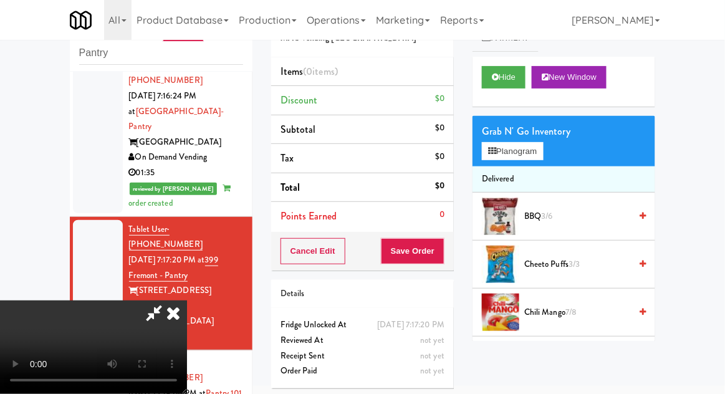
scroll to position [46, 0]
click at [538, 158] on button "Planogram" at bounding box center [512, 151] width 61 height 19
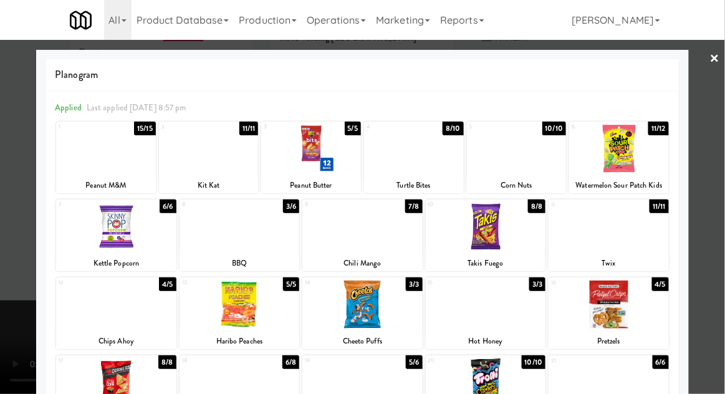
click at [572, 239] on div at bounding box center [609, 227] width 120 height 48
click at [722, 115] on div at bounding box center [362, 197] width 725 height 394
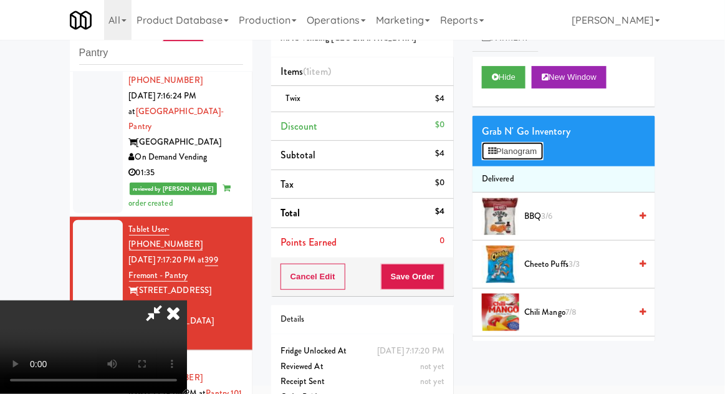
click at [534, 155] on button "Planogram" at bounding box center [512, 151] width 61 height 19
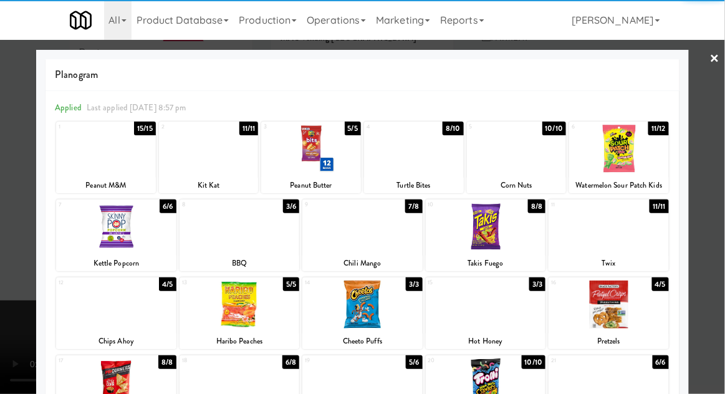
click at [84, 319] on div at bounding box center [116, 305] width 120 height 48
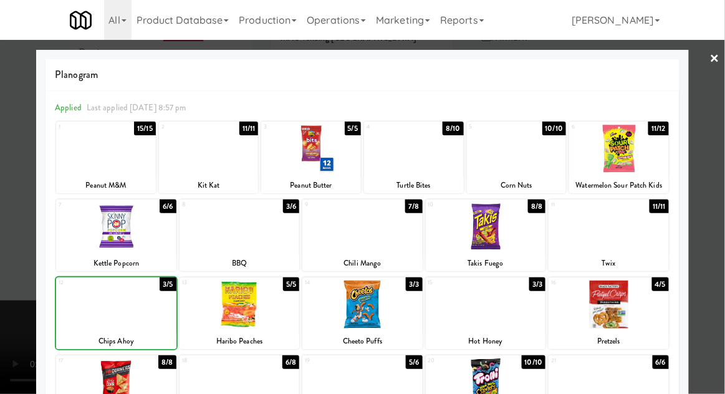
click at [710, 110] on div at bounding box center [362, 197] width 725 height 394
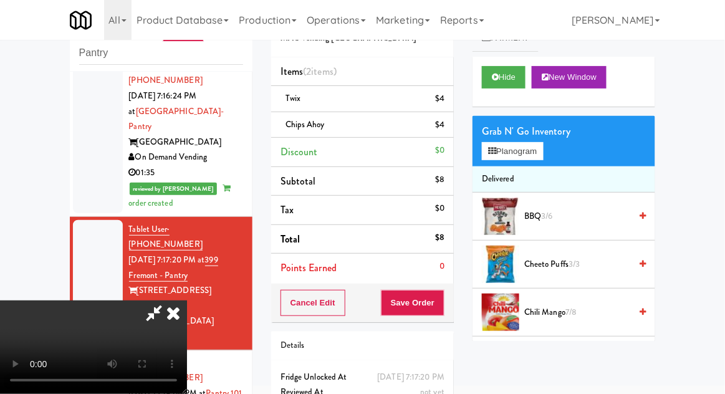
scroll to position [46, 0]
click at [445, 293] on button "Save Order" at bounding box center [413, 303] width 64 height 26
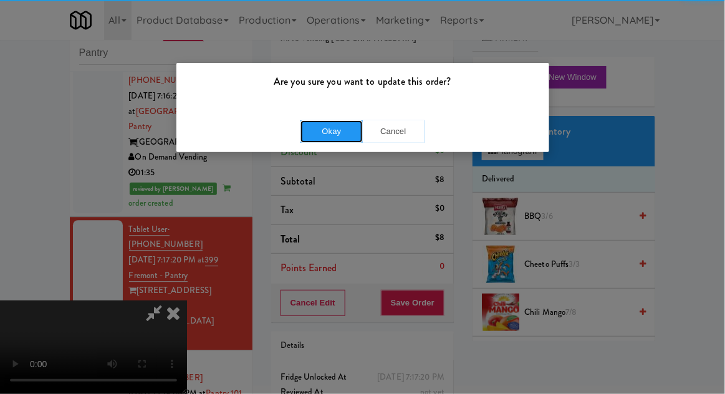
click at [342, 123] on button "Okay" at bounding box center [332, 131] width 62 height 22
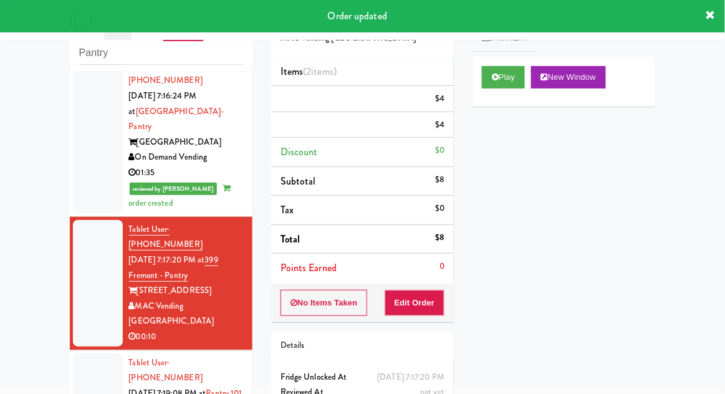
scroll to position [0, 0]
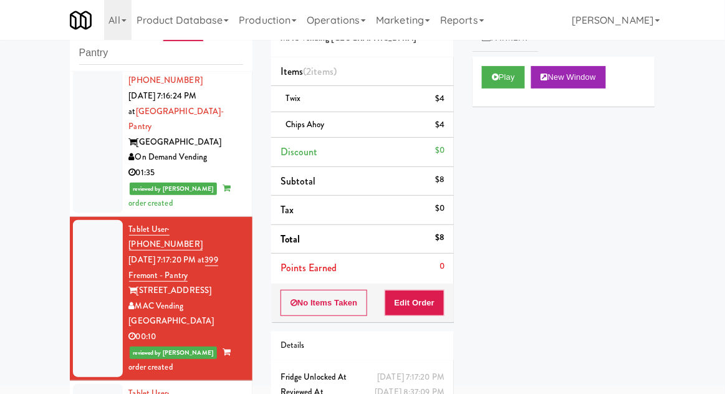
click at [46, 348] on div "inbox reviewed recent all unclear take inventory issue suspicious failed recent…" at bounding box center [362, 226] width 725 height 458
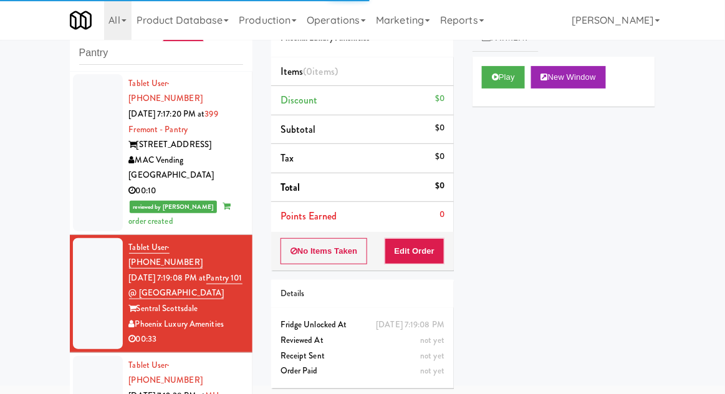
scroll to position [926, 0]
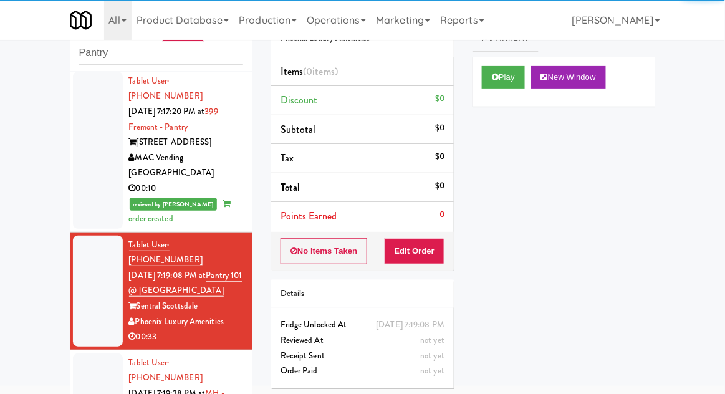
click at [516, 59] on div "Play New Window" at bounding box center [564, 82] width 183 height 50
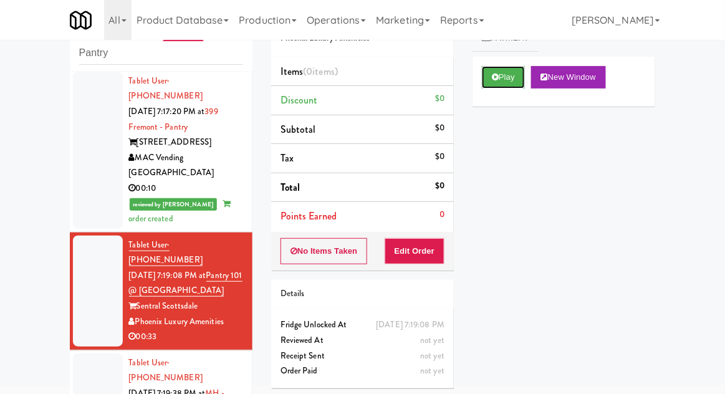
click at [505, 80] on button "Play" at bounding box center [503, 77] width 43 height 22
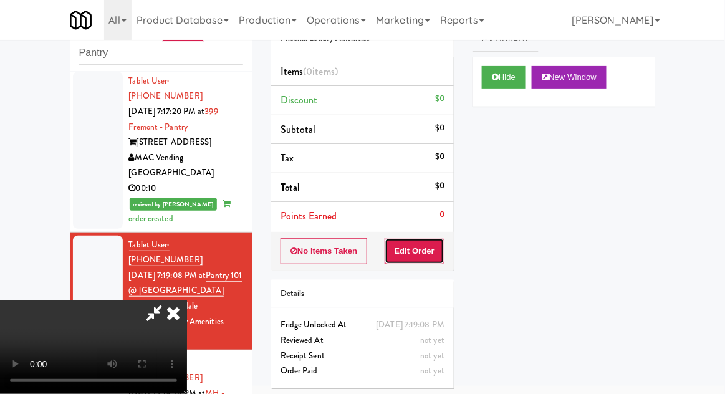
click at [428, 249] on button "Edit Order" at bounding box center [415, 251] width 60 height 26
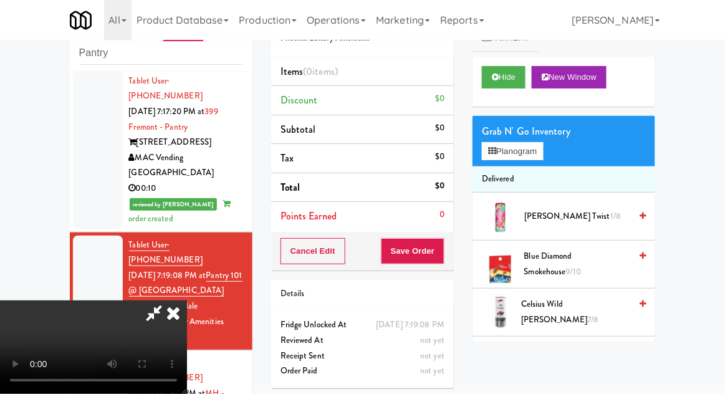
scroll to position [0, 0]
click at [543, 153] on button "Planogram" at bounding box center [512, 151] width 61 height 19
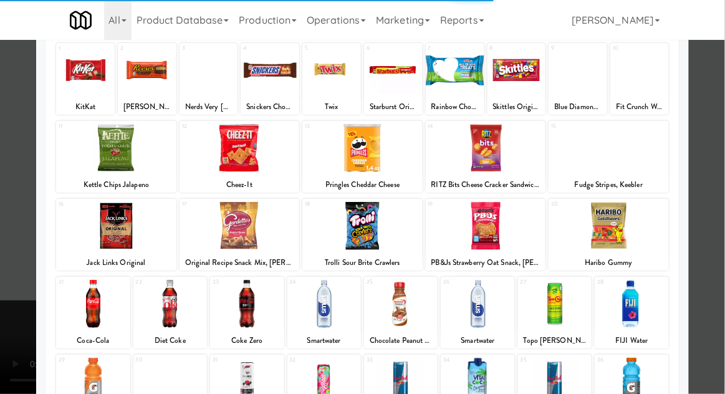
scroll to position [80, 0]
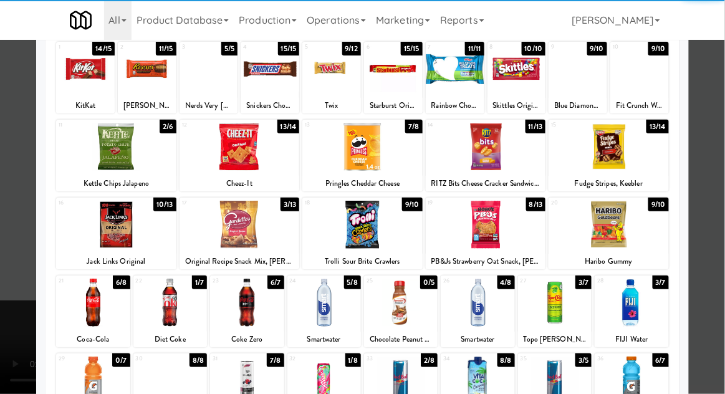
click at [576, 301] on div at bounding box center [555, 303] width 74 height 48
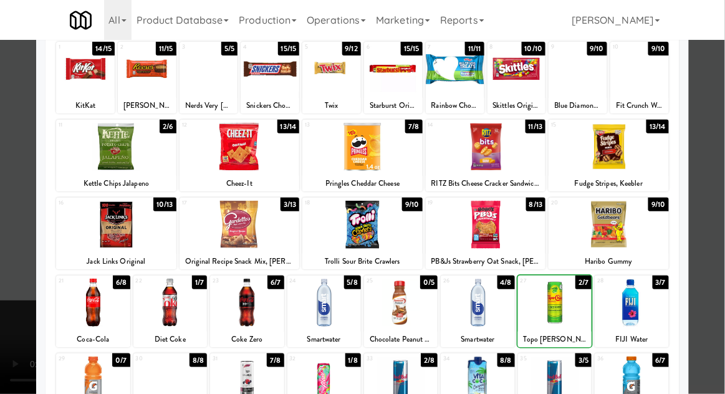
click at [722, 241] on div at bounding box center [362, 197] width 725 height 394
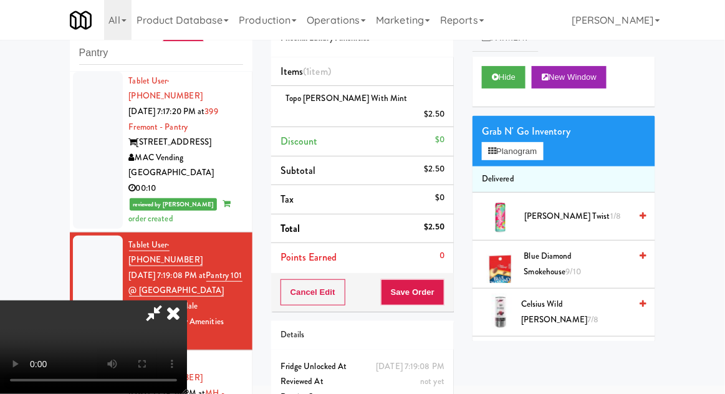
scroll to position [46, 0]
click at [543, 148] on button "Planogram" at bounding box center [512, 151] width 61 height 19
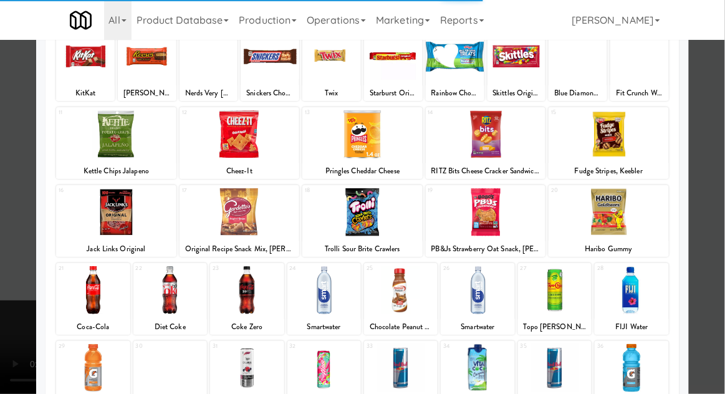
scroll to position [91, 0]
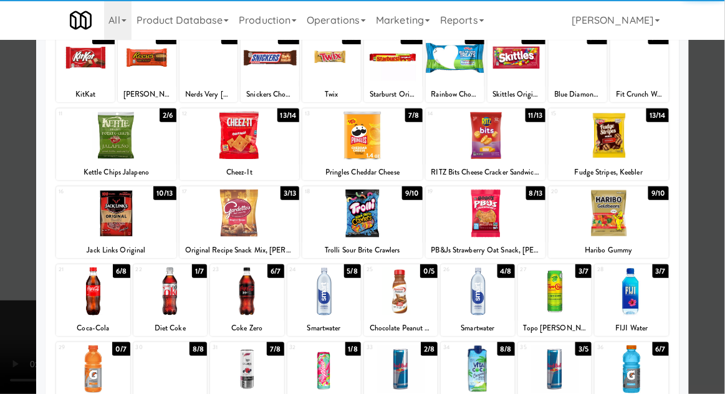
click at [248, 298] on div at bounding box center [247, 292] width 74 height 48
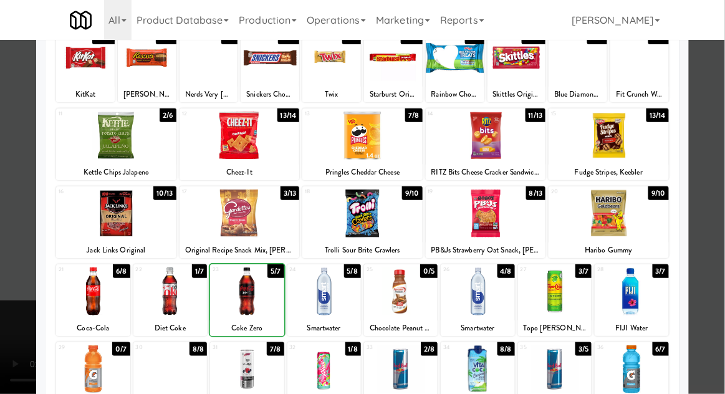
click at [722, 109] on div at bounding box center [362, 197] width 725 height 394
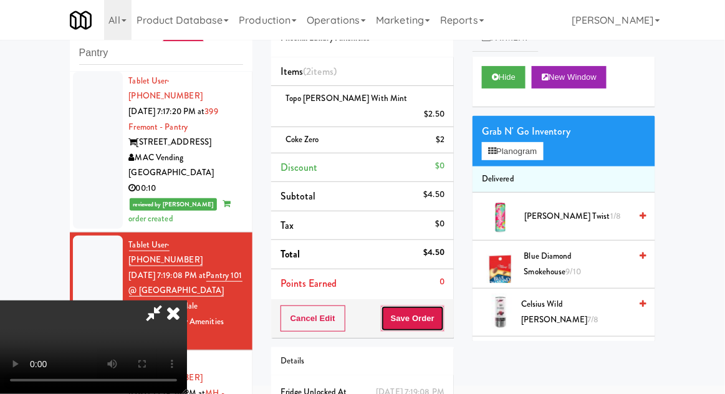
click at [440, 306] on button "Save Order" at bounding box center [413, 319] width 64 height 26
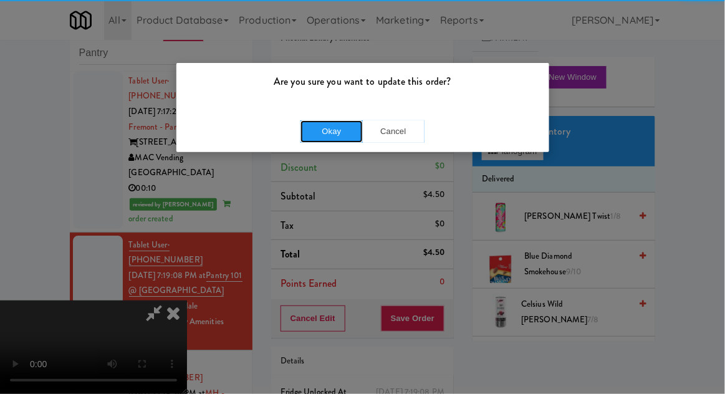
click at [345, 130] on button "Okay" at bounding box center [332, 131] width 62 height 22
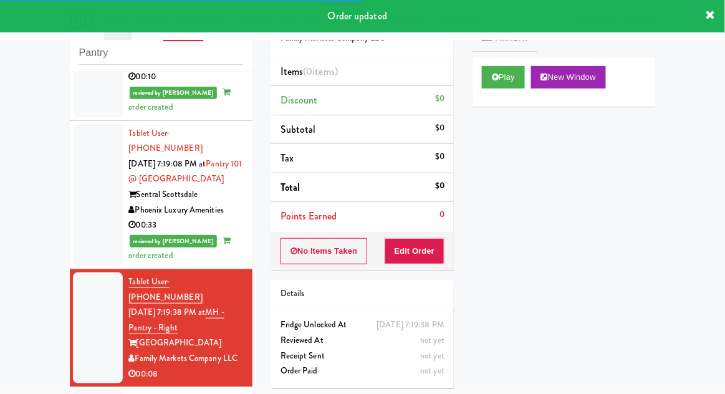
scroll to position [1047, 0]
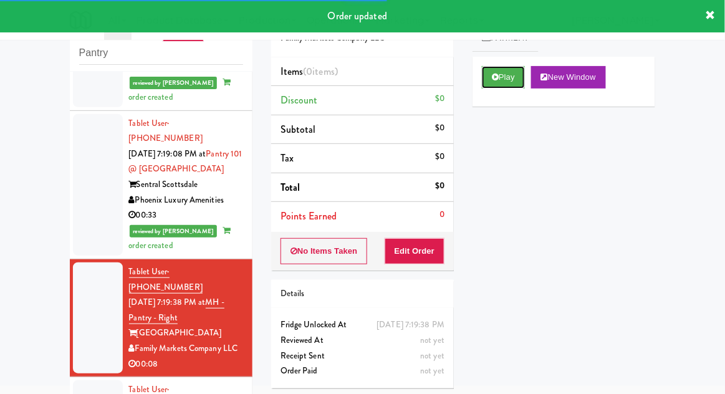
click at [488, 71] on button "Play" at bounding box center [503, 77] width 43 height 22
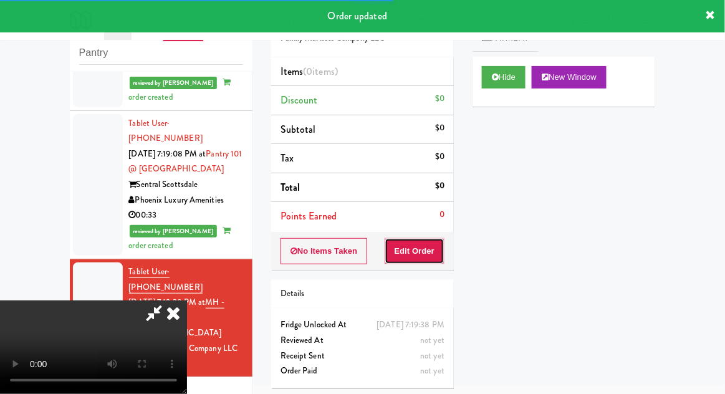
click at [417, 258] on button "Edit Order" at bounding box center [415, 251] width 60 height 26
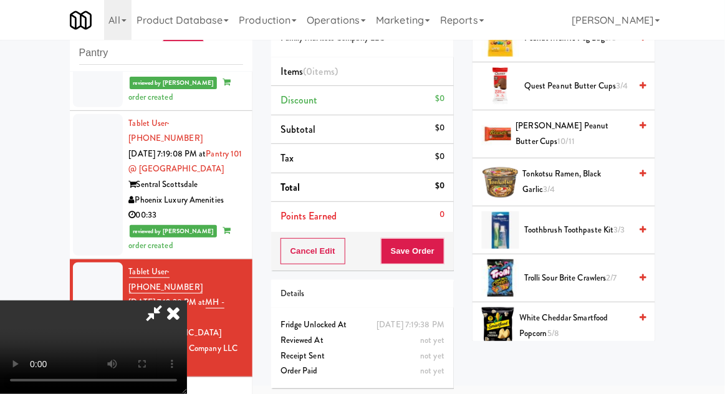
scroll to position [1138, 0]
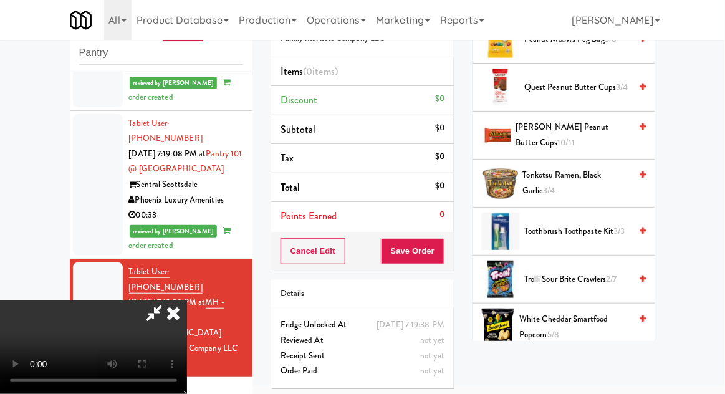
click at [598, 272] on span "Trolli Sour Brite Crawlers 2/7" at bounding box center [578, 280] width 106 height 16
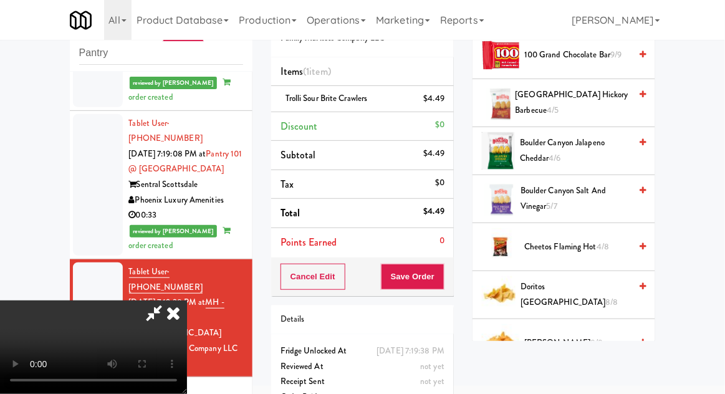
scroll to position [158, 0]
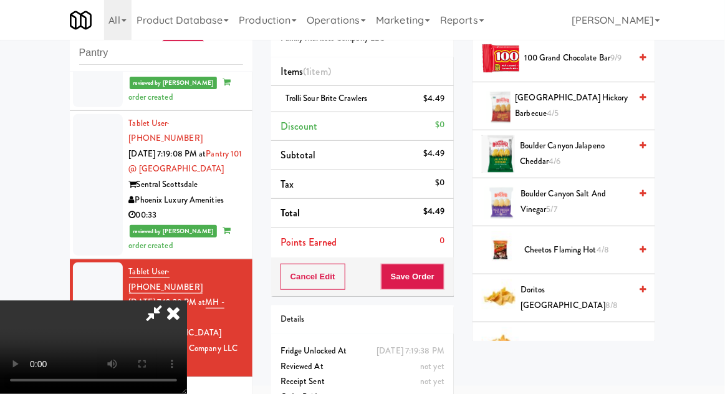
click at [599, 203] on span "Boulder Canyon Salt and Vinegar 5/7" at bounding box center [576, 201] width 110 height 31
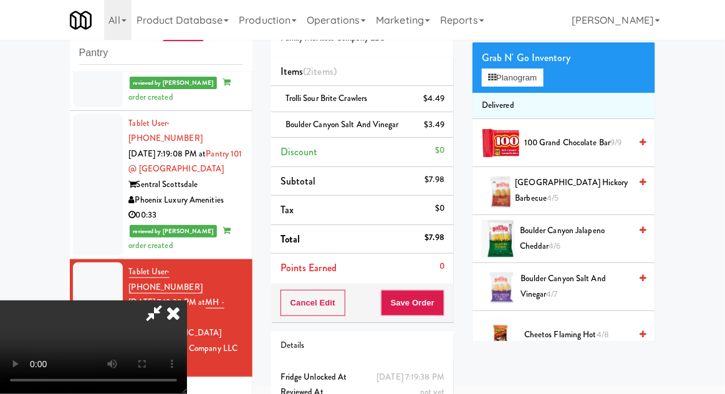
scroll to position [0, 0]
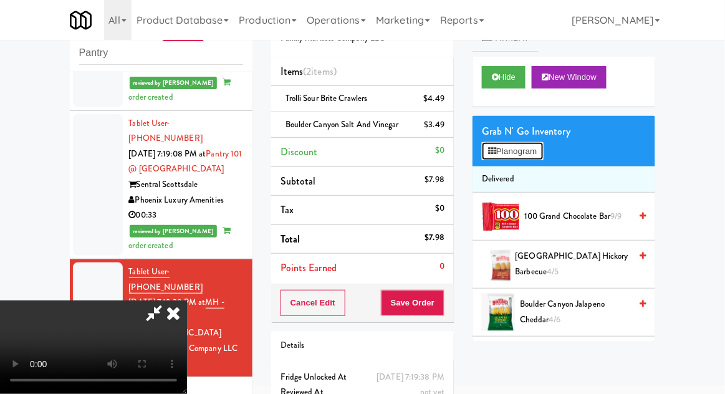
click at [543, 153] on button "Planogram" at bounding box center [512, 151] width 61 height 19
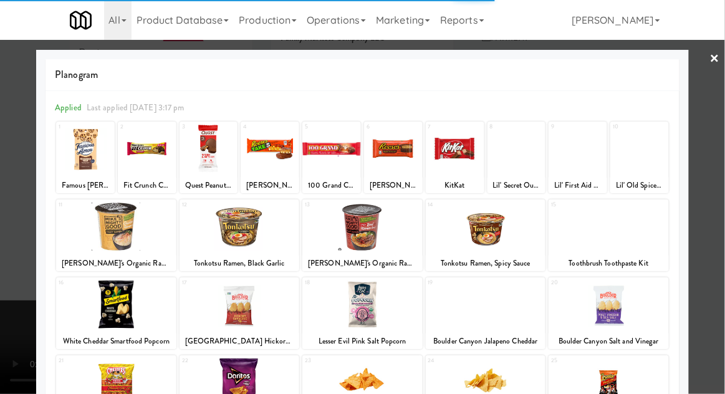
click at [710, 147] on div at bounding box center [362, 197] width 725 height 394
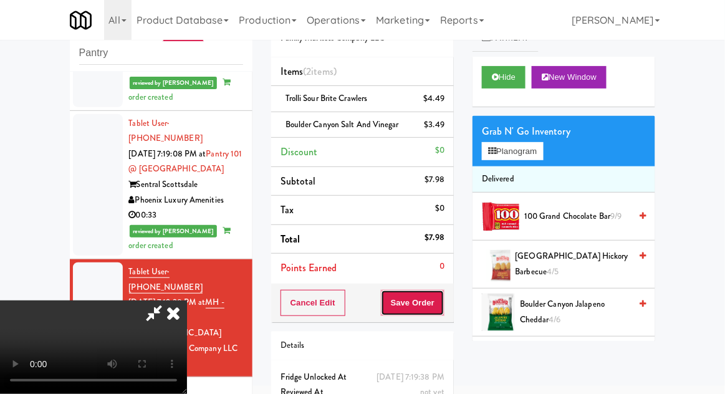
click at [442, 302] on button "Save Order" at bounding box center [413, 303] width 64 height 26
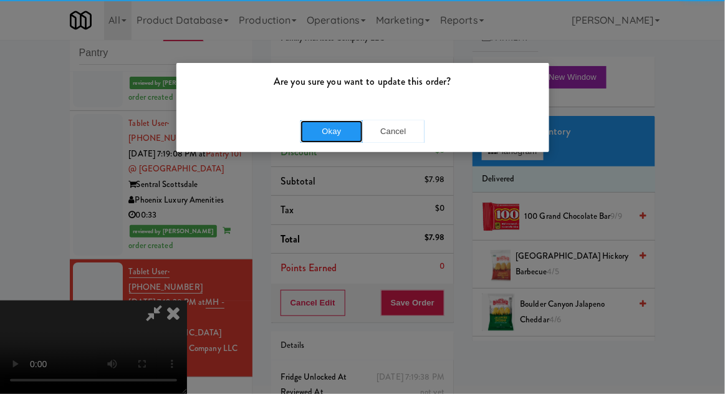
click at [339, 130] on button "Okay" at bounding box center [332, 131] width 62 height 22
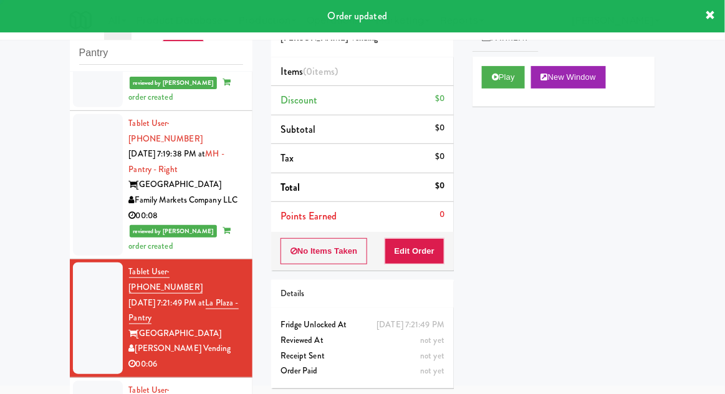
scroll to position [1175, 0]
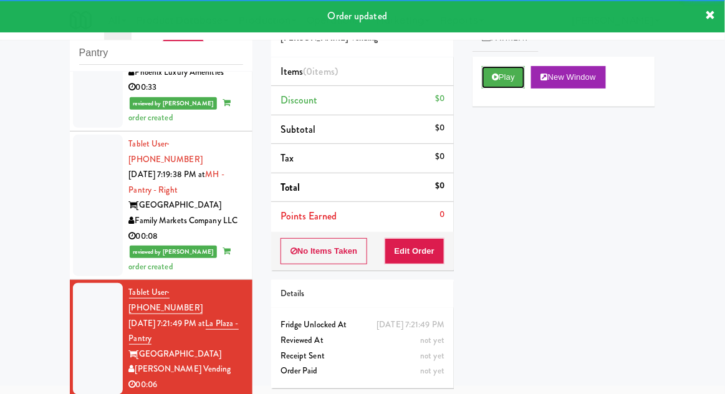
click at [491, 87] on button "Play" at bounding box center [503, 77] width 43 height 22
click at [412, 254] on button "Edit Order" at bounding box center [415, 251] width 60 height 26
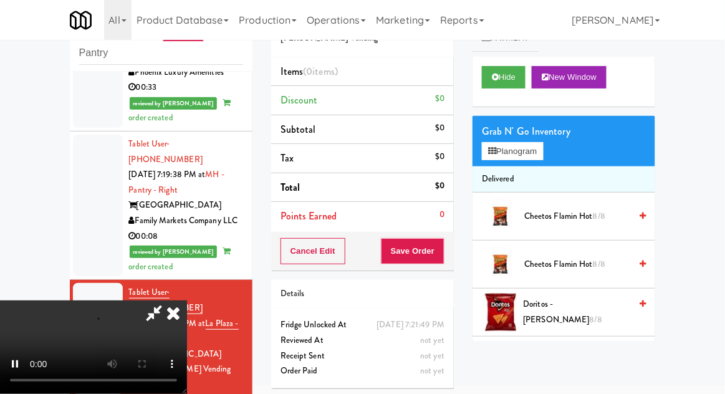
scroll to position [46, 0]
click at [543, 152] on button "Planogram" at bounding box center [512, 151] width 61 height 19
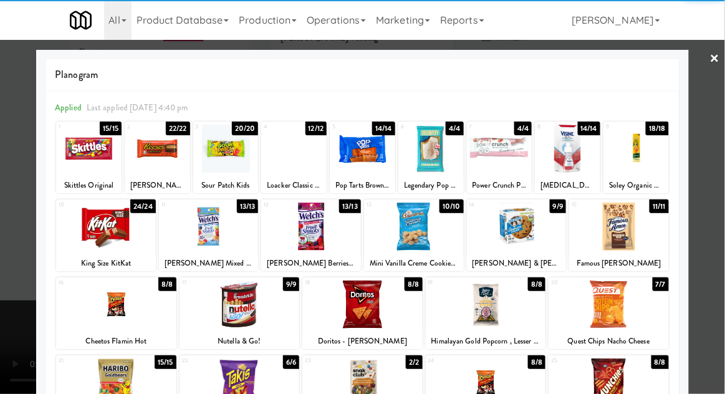
click at [432, 155] on div at bounding box center [431, 149] width 65 height 48
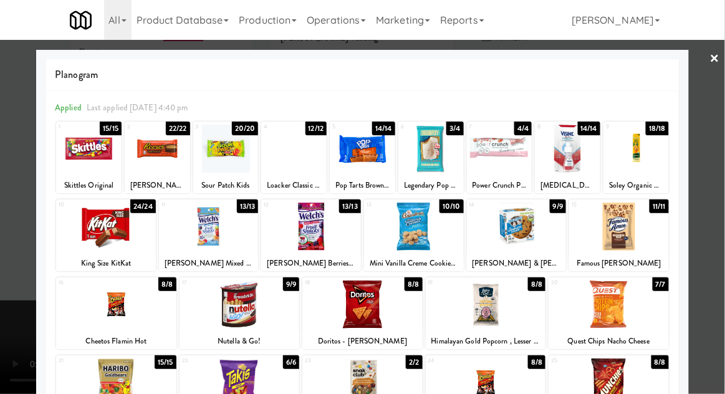
click at [719, 127] on div at bounding box center [362, 197] width 725 height 394
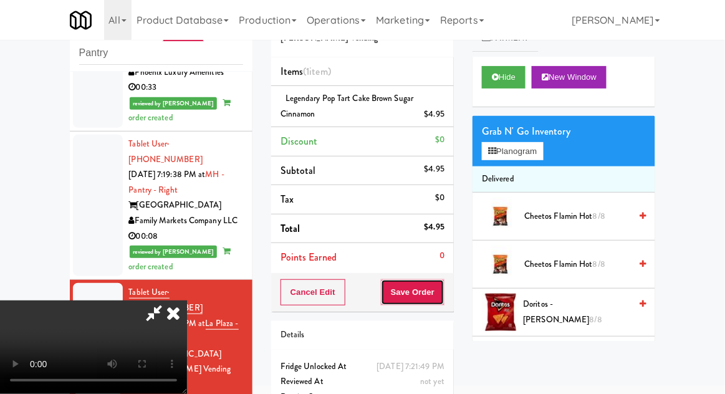
click at [443, 288] on button "Save Order" at bounding box center [413, 292] width 64 height 26
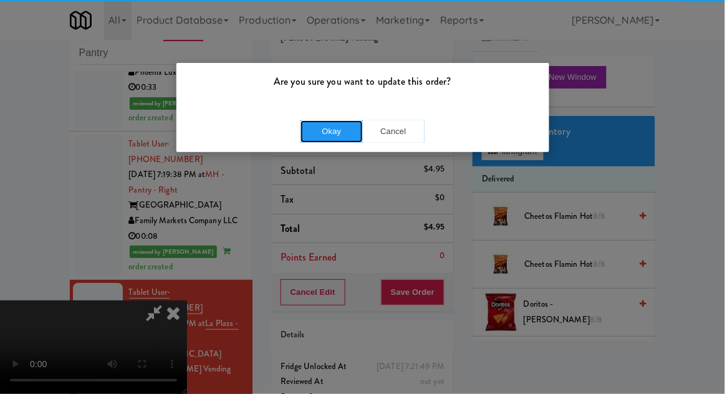
click at [324, 137] on button "Okay" at bounding box center [332, 131] width 62 height 22
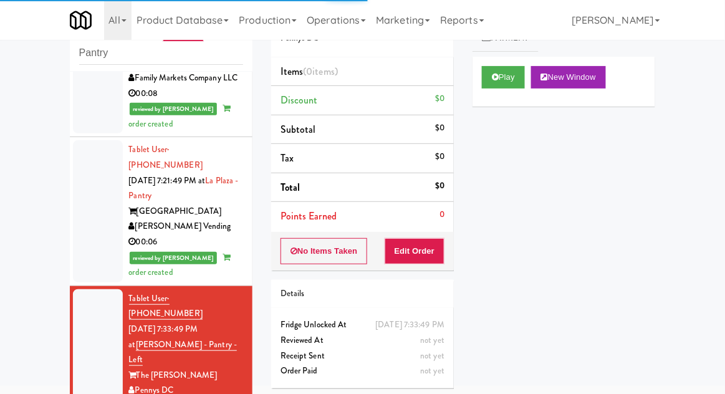
scroll to position [1318, 0]
click at [492, 97] on div "Play New Window" at bounding box center [564, 82] width 183 height 50
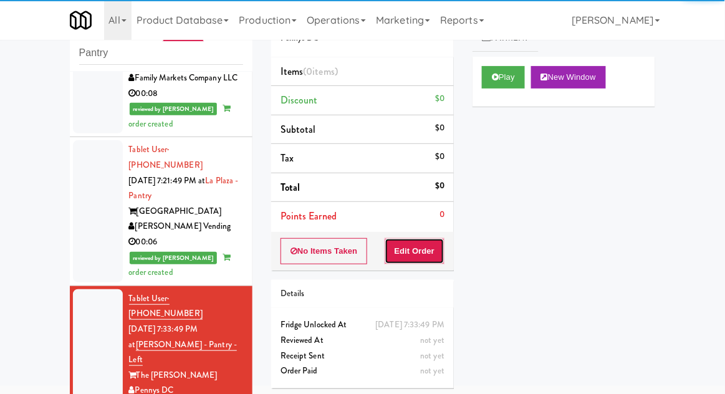
click at [415, 248] on button "Edit Order" at bounding box center [415, 251] width 60 height 26
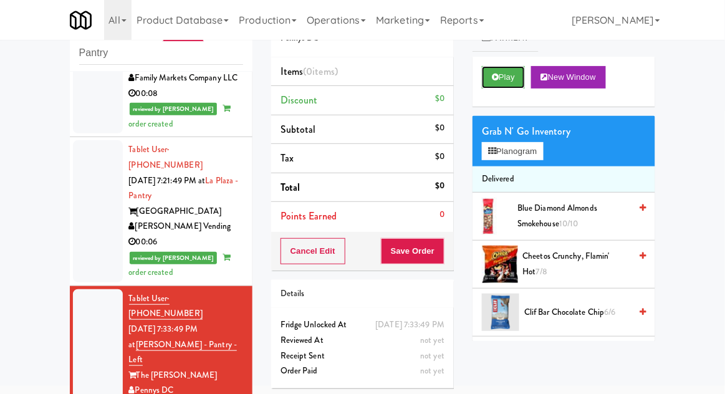
click at [494, 67] on button "Play" at bounding box center [503, 77] width 43 height 22
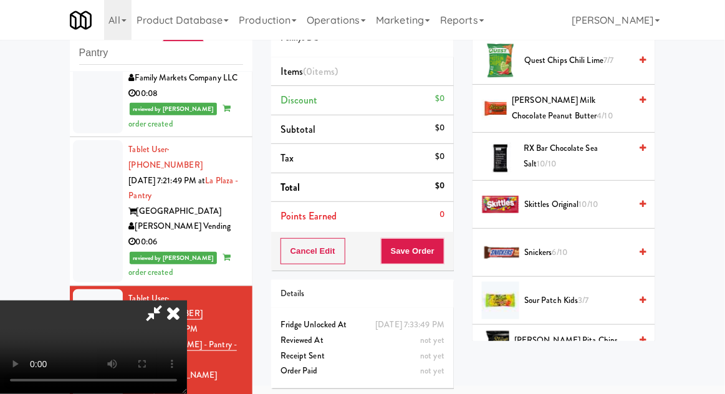
scroll to position [1024, 0]
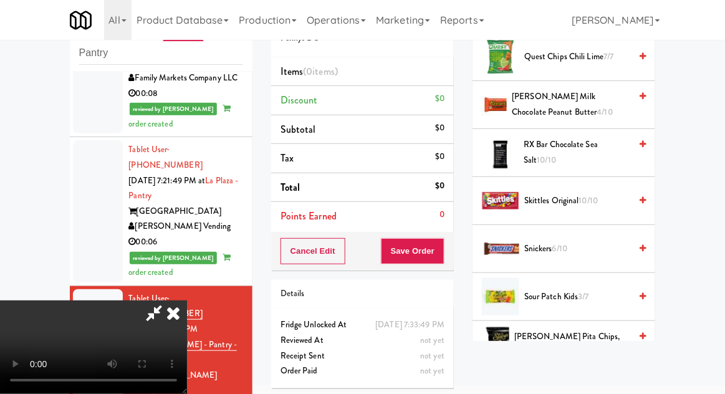
click at [589, 241] on span "Snickers 6/10" at bounding box center [578, 249] width 106 height 16
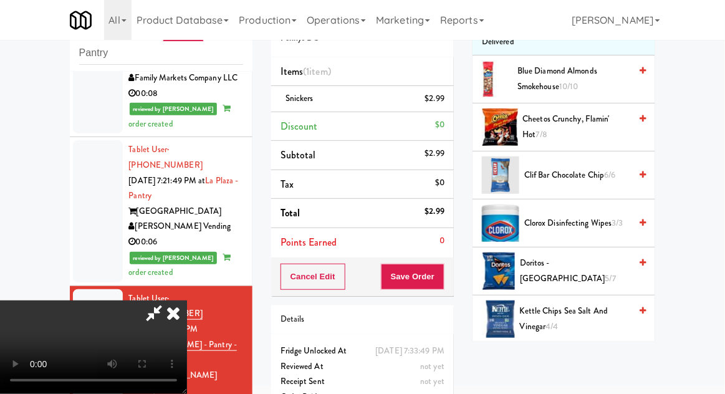
scroll to position [135, 0]
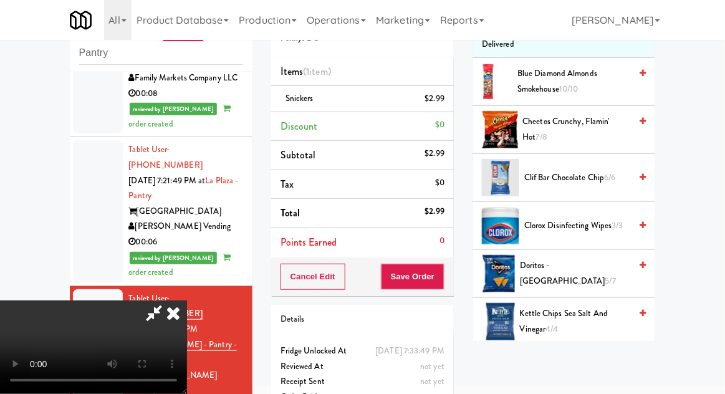
click at [609, 132] on span "Cheetos Crunchy, Flamin' Hot 7/8" at bounding box center [577, 129] width 108 height 31
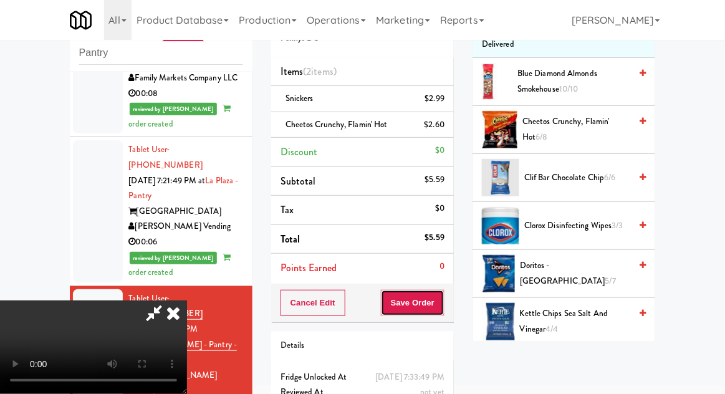
click at [438, 302] on button "Save Order" at bounding box center [413, 303] width 64 height 26
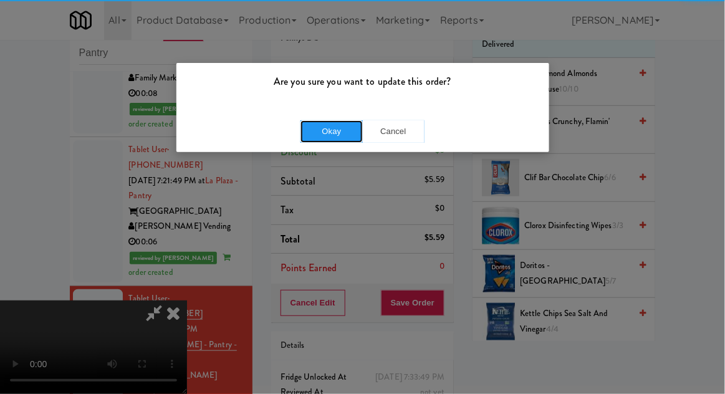
click at [322, 130] on button "Okay" at bounding box center [332, 131] width 62 height 22
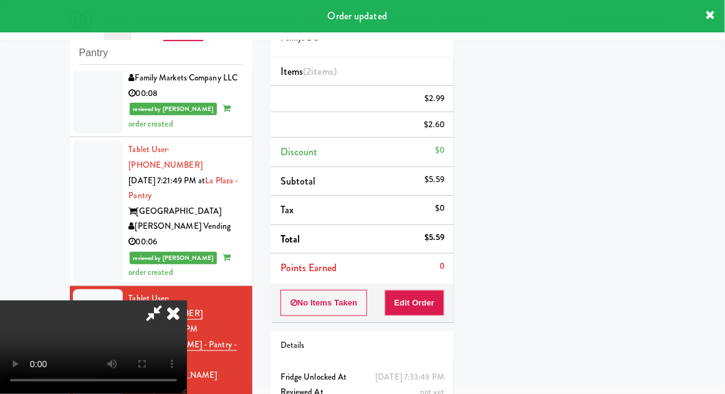
scroll to position [123, 0]
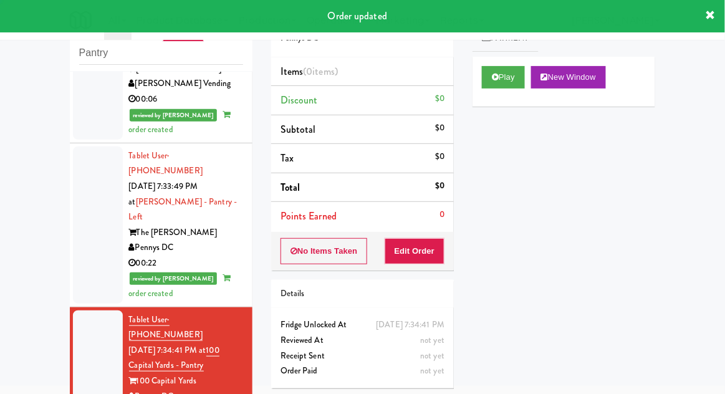
scroll to position [1462, 0]
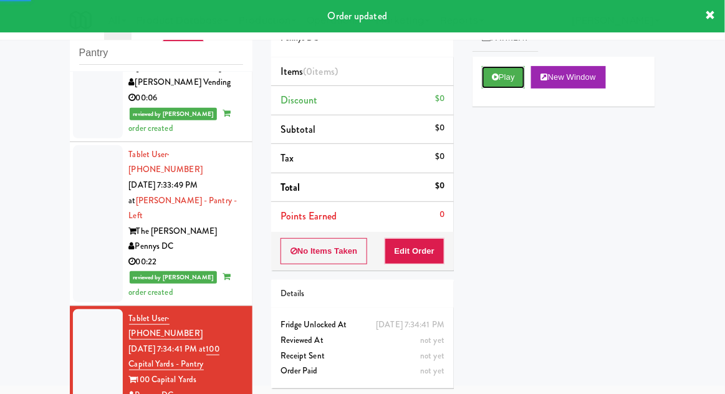
click at [523, 77] on button "Play" at bounding box center [503, 77] width 43 height 22
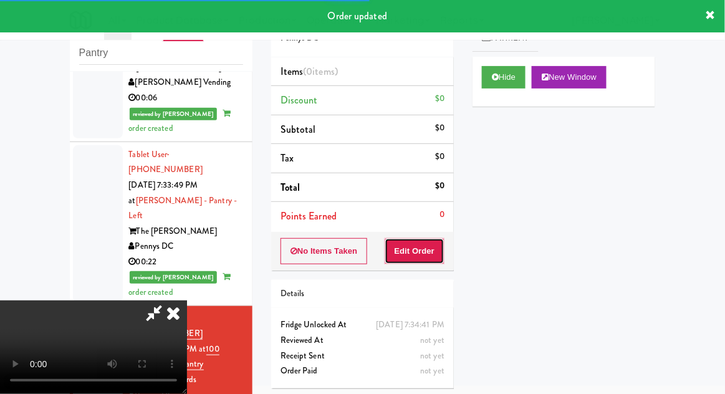
click at [440, 247] on button "Edit Order" at bounding box center [415, 251] width 60 height 26
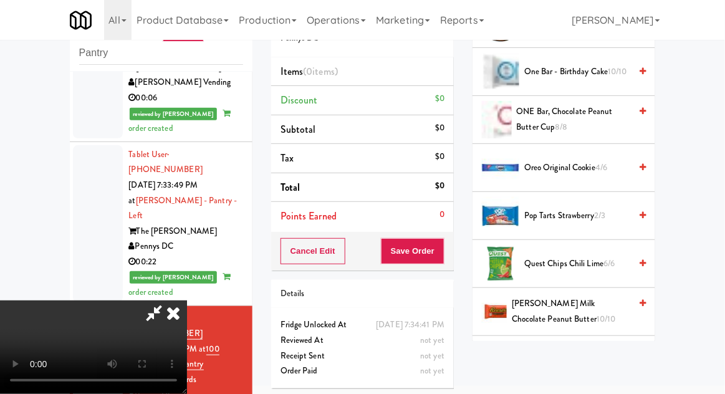
scroll to position [1056, 0]
click at [607, 162] on span "4/6" at bounding box center [602, 168] width 12 height 12
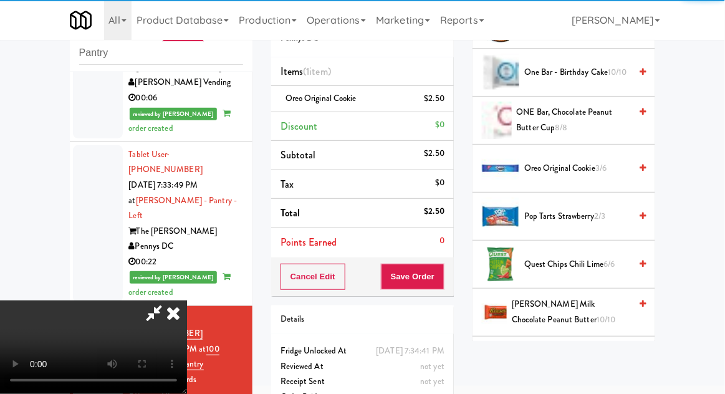
scroll to position [46, 0]
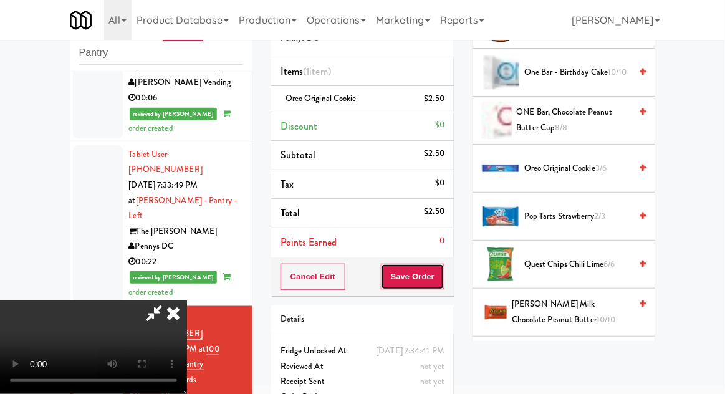
click at [442, 273] on button "Save Order" at bounding box center [413, 277] width 64 height 26
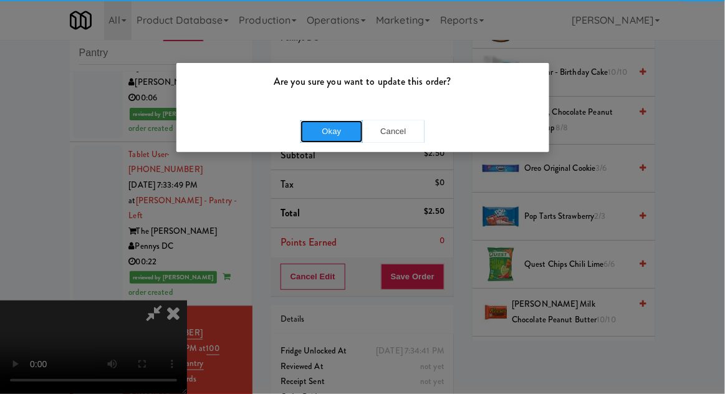
click at [316, 134] on button "Okay" at bounding box center [332, 131] width 62 height 22
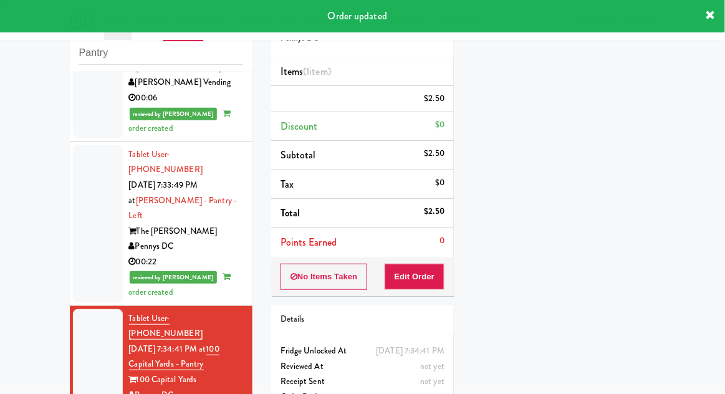
scroll to position [0, 0]
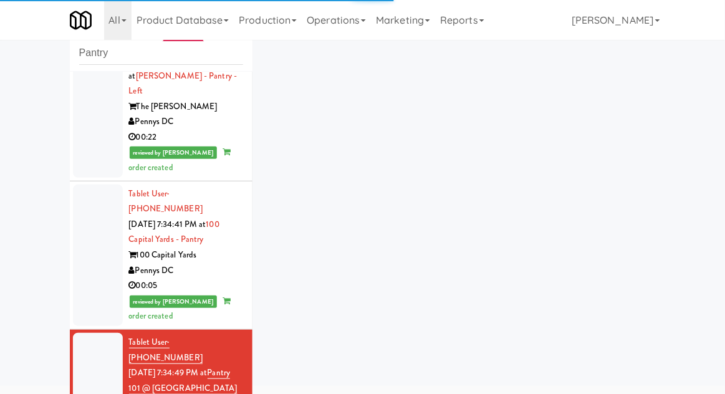
scroll to position [1574, 0]
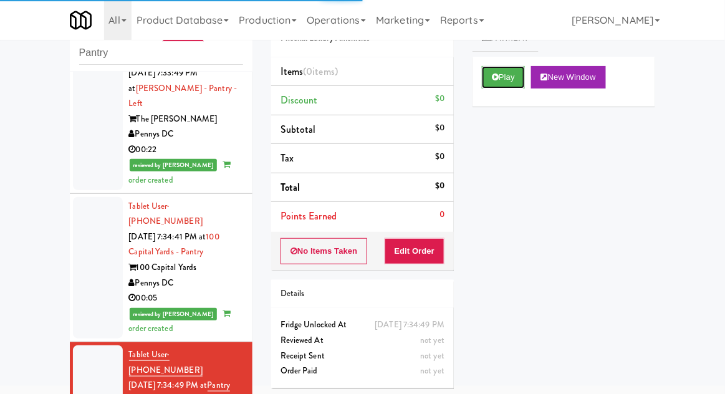
click at [513, 85] on button "Play" at bounding box center [503, 77] width 43 height 22
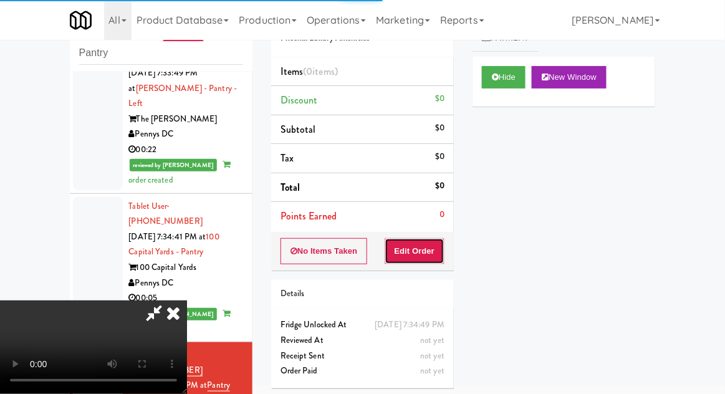
click at [434, 262] on button "Edit Order" at bounding box center [415, 251] width 60 height 26
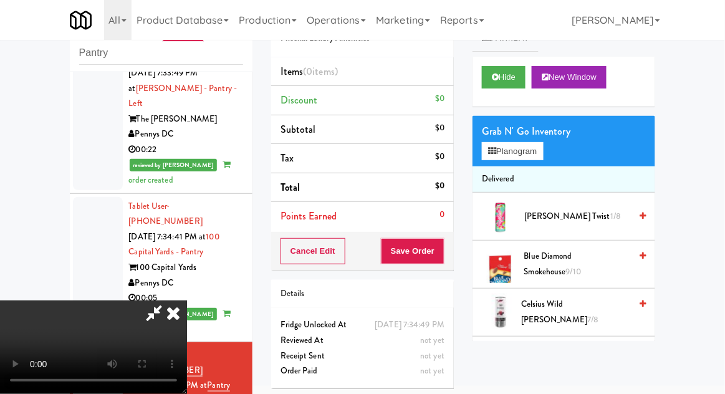
scroll to position [0, 0]
click at [543, 148] on button "Planogram" at bounding box center [512, 151] width 61 height 19
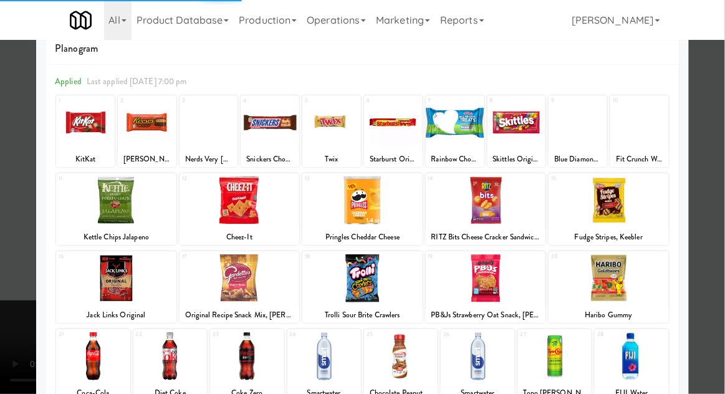
scroll to position [44, 0]
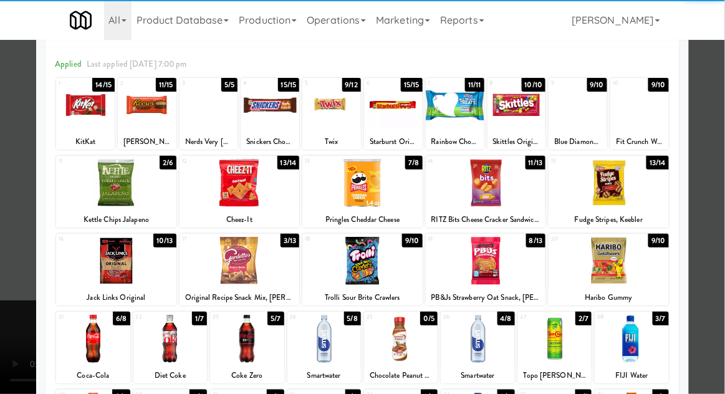
click at [162, 346] on div at bounding box center [170, 339] width 74 height 48
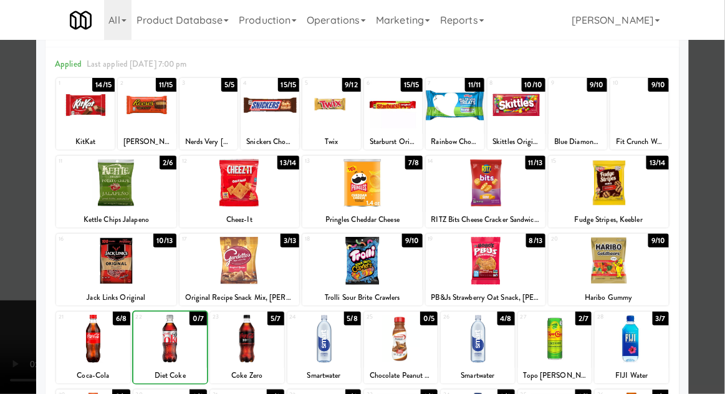
click at [716, 124] on div at bounding box center [362, 197] width 725 height 394
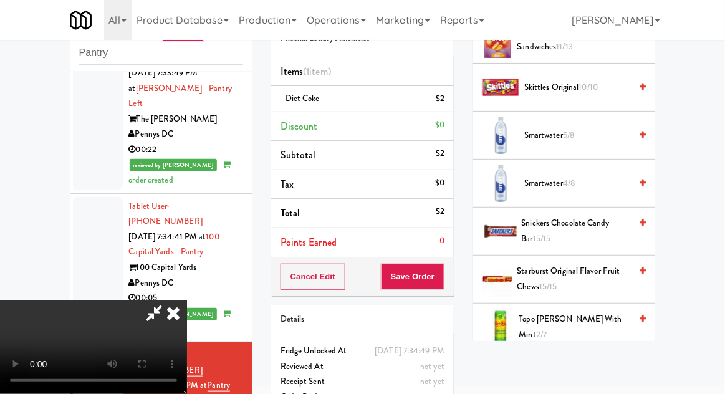
scroll to position [1330, 0]
click at [603, 215] on span "Snickers Chocolate Candy Bar 15/15" at bounding box center [576, 230] width 109 height 31
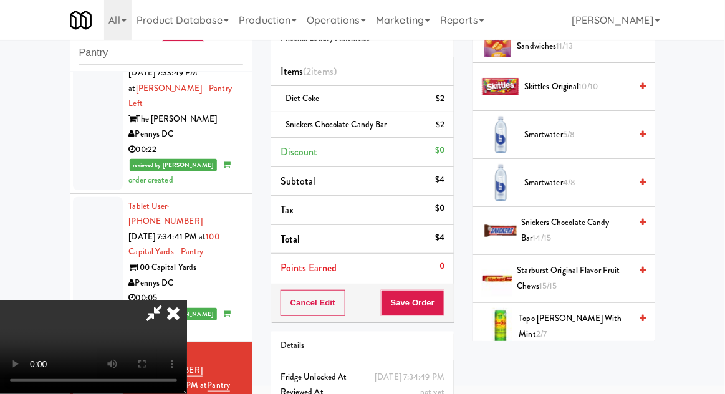
scroll to position [46, 0]
click at [443, 297] on button "Save Order" at bounding box center [413, 303] width 64 height 26
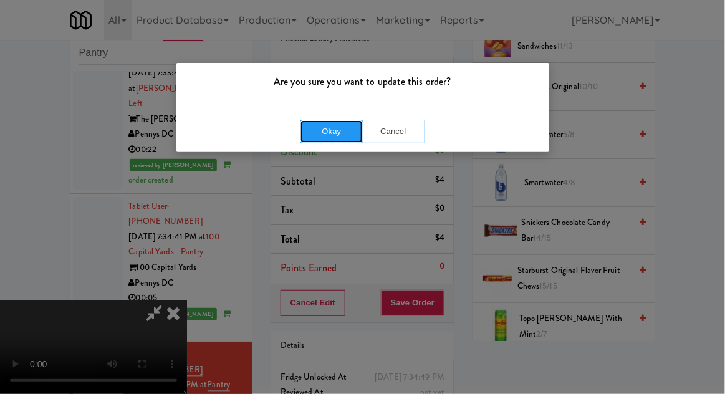
click at [333, 123] on button "Okay" at bounding box center [332, 131] width 62 height 22
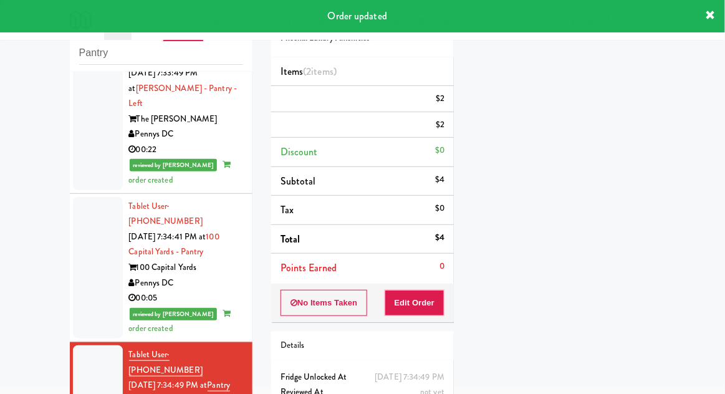
scroll to position [0, 0]
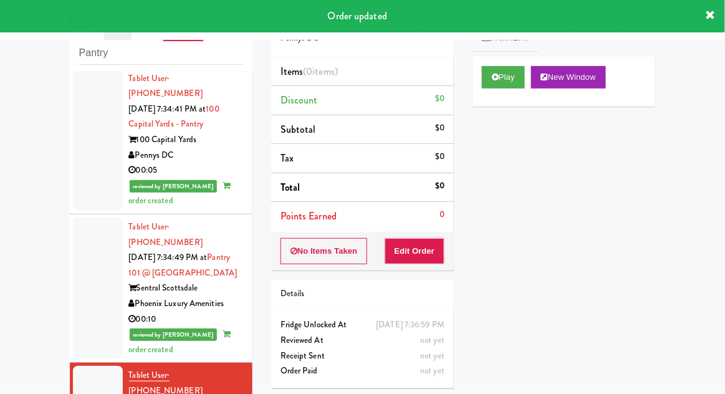
scroll to position [1702, 0]
click at [505, 86] on button "Play" at bounding box center [503, 77] width 43 height 22
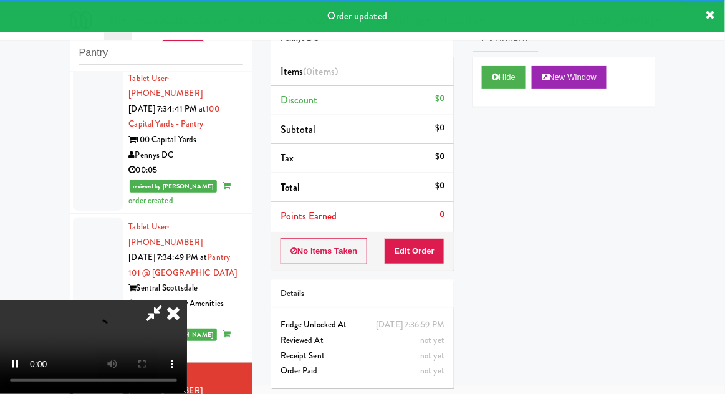
click at [435, 277] on div "Order # 536769 Pennys DC Items (0 items ) Discount $0 Subtotal $0 Tax $0 Total …" at bounding box center [362, 197] width 201 height 401
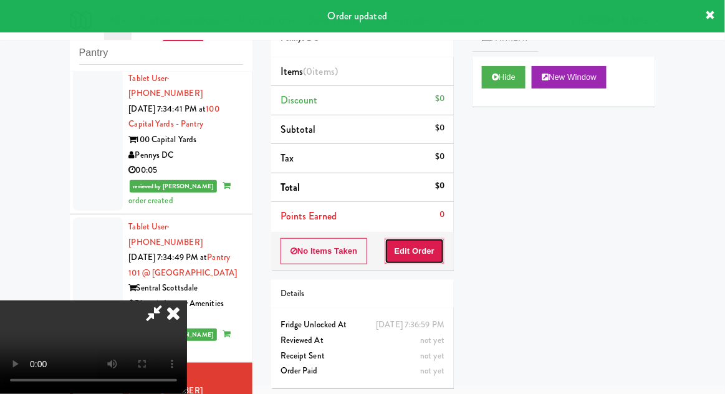
click at [429, 259] on button "Edit Order" at bounding box center [415, 251] width 60 height 26
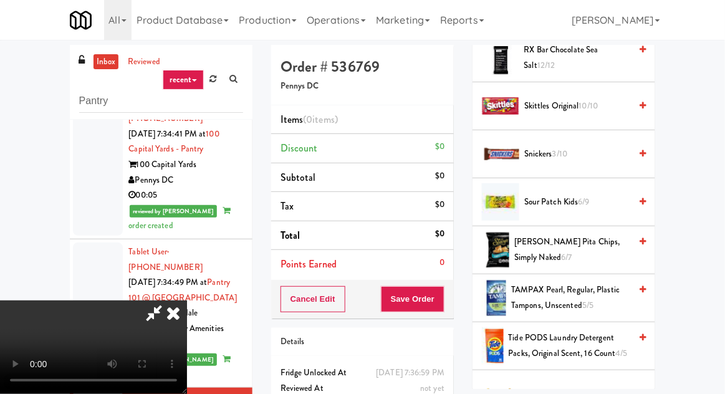
scroll to position [1347, 0]
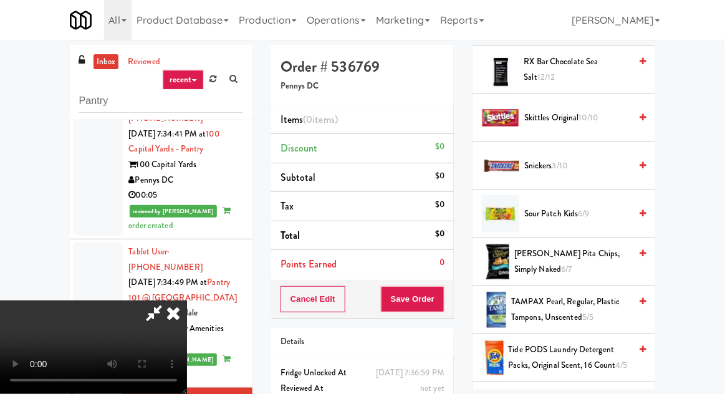
click at [585, 158] on span "Snickers 3/10" at bounding box center [578, 166] width 106 height 16
click at [587, 158] on span "Snickers 3/10" at bounding box center [578, 166] width 106 height 16
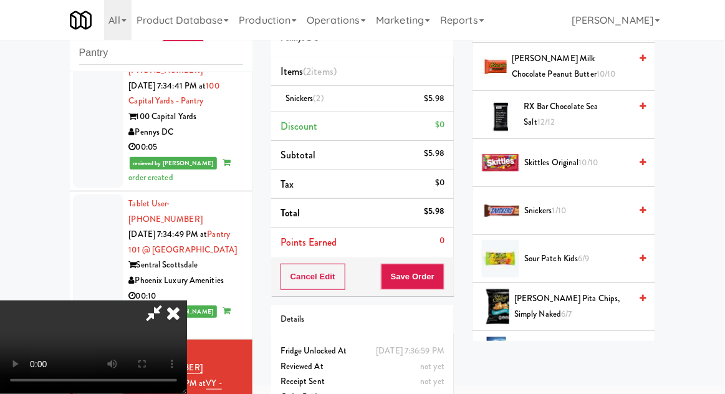
scroll to position [1253, 0]
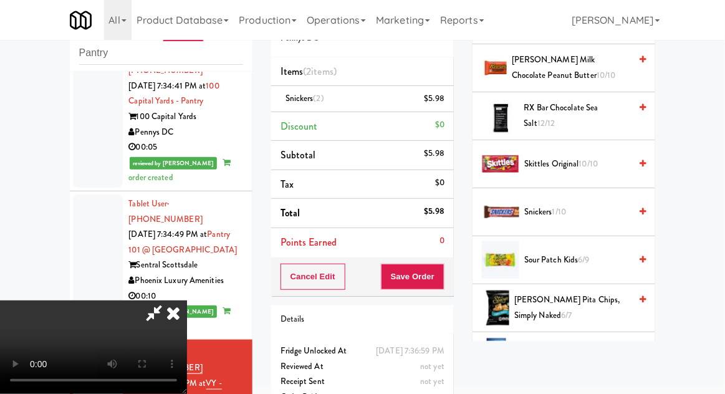
click at [587, 254] on span "6/9" at bounding box center [584, 260] width 11 height 12
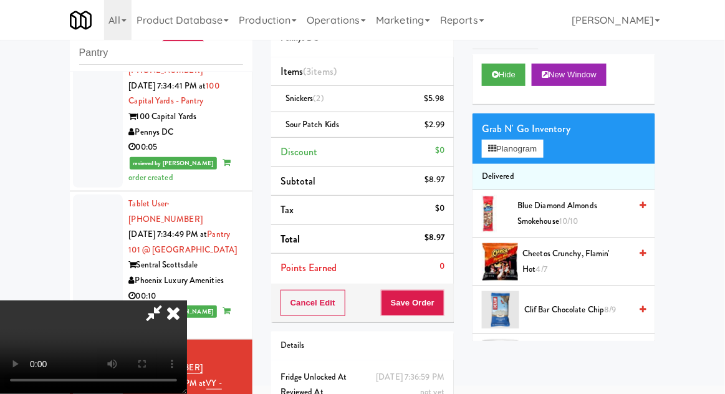
scroll to position [2, 0]
click at [592, 253] on span "Cheetos Crunchy, Flamin' Hot 4/7" at bounding box center [577, 261] width 108 height 31
click at [596, 251] on span "Cheetos Crunchy, Flamin' Hot 4/7" at bounding box center [577, 261] width 108 height 31
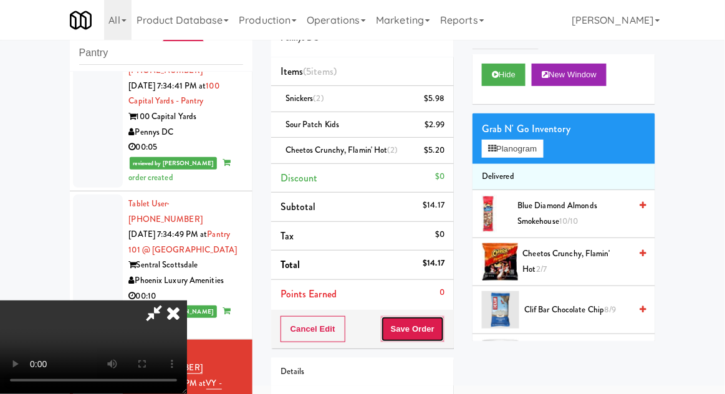
click at [440, 328] on button "Save Order" at bounding box center [413, 329] width 64 height 26
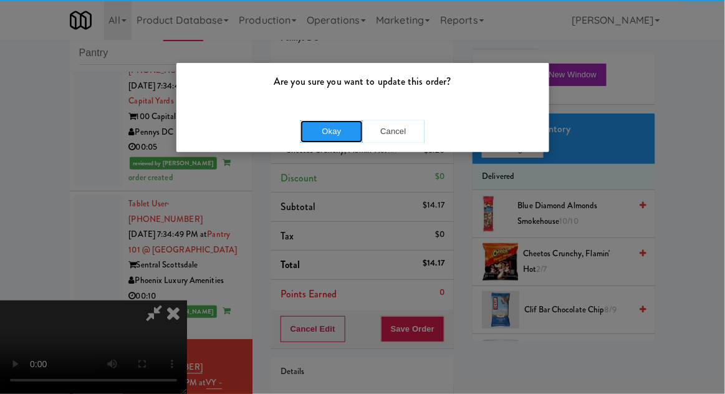
click at [334, 129] on button "Okay" at bounding box center [332, 131] width 62 height 22
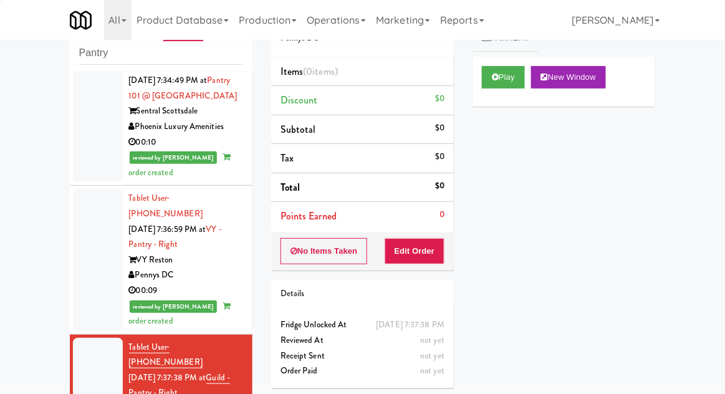
scroll to position [1888, 0]
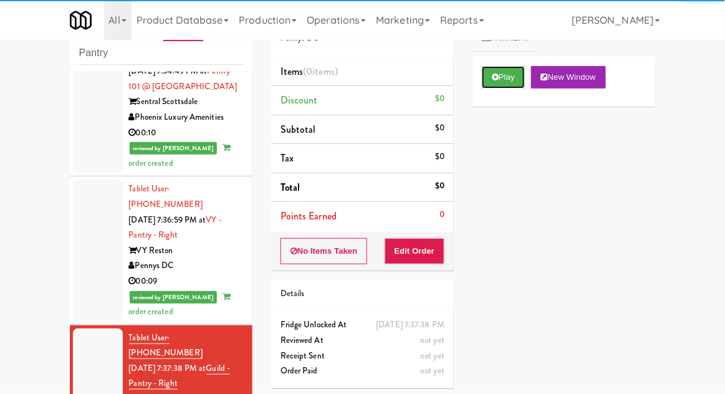
click at [496, 80] on icon at bounding box center [495, 77] width 7 height 8
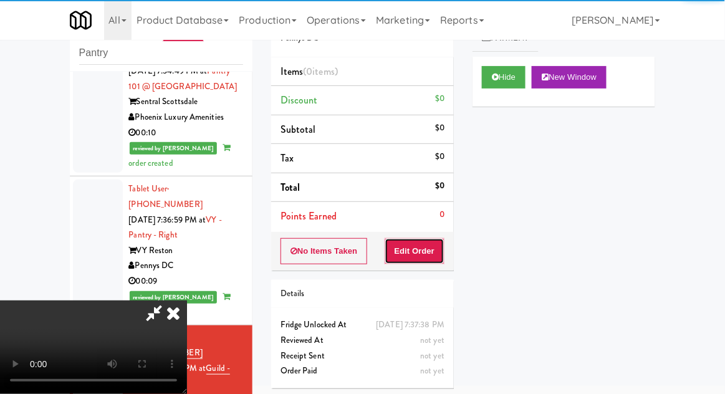
click at [408, 252] on button "Edit Order" at bounding box center [415, 251] width 60 height 26
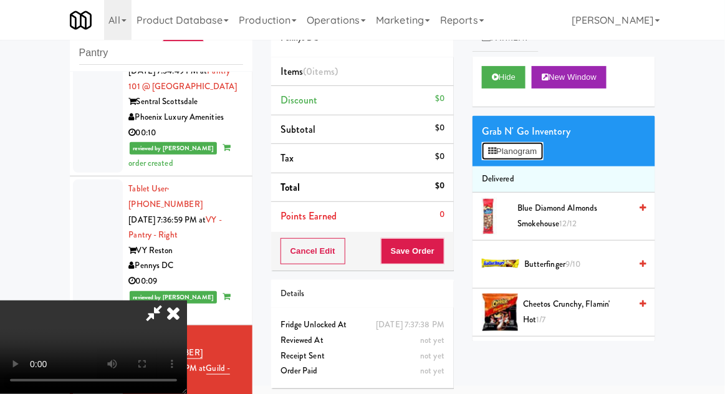
click at [533, 152] on button "Planogram" at bounding box center [512, 151] width 61 height 19
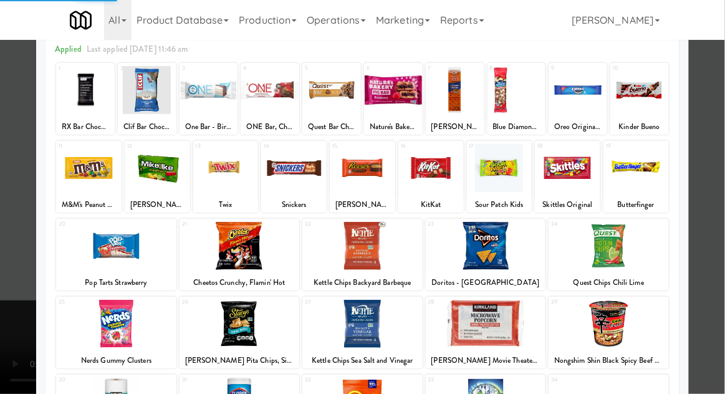
scroll to position [61, 0]
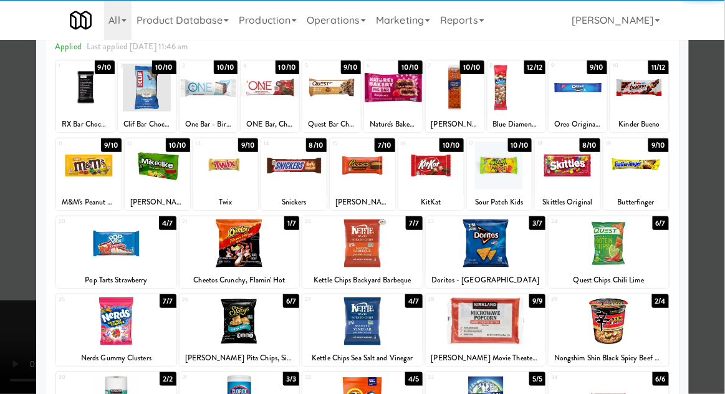
click at [216, 326] on div at bounding box center [240, 321] width 120 height 48
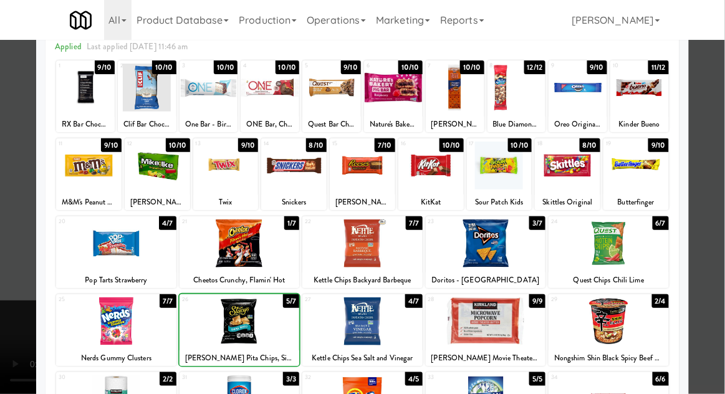
click at [221, 330] on div at bounding box center [240, 321] width 120 height 48
click at [719, 230] on div at bounding box center [362, 197] width 725 height 394
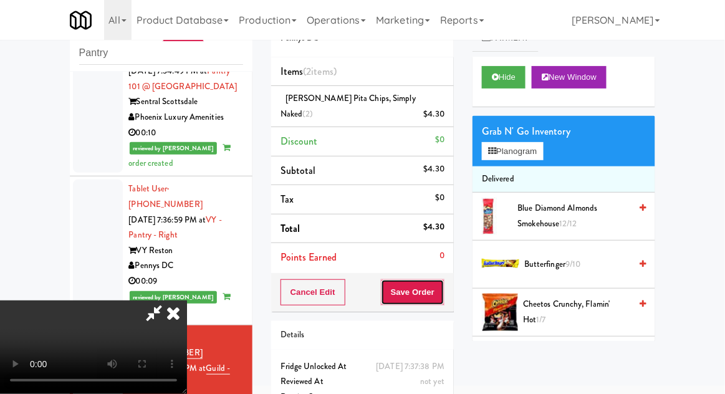
click at [442, 285] on button "Save Order" at bounding box center [413, 292] width 64 height 26
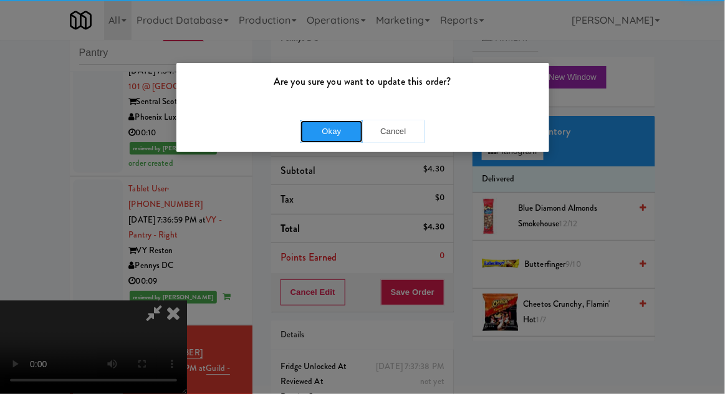
click at [345, 121] on button "Okay" at bounding box center [332, 131] width 62 height 22
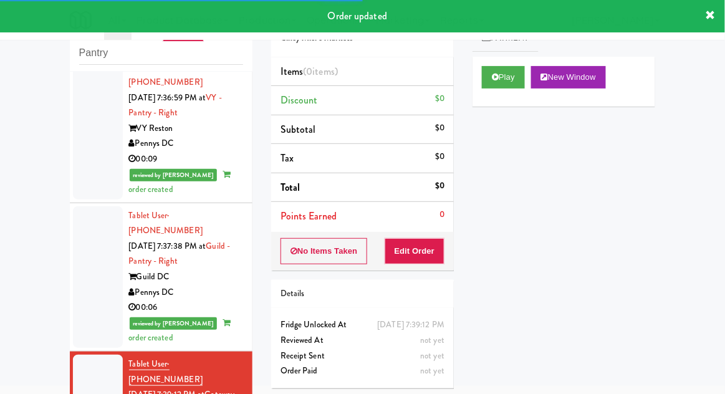
scroll to position [2014, 0]
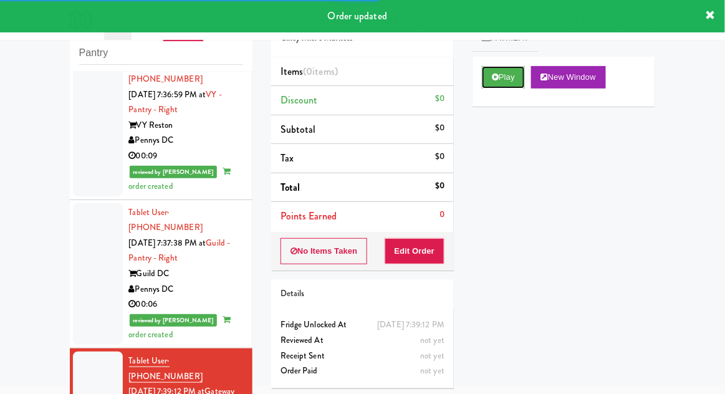
click at [499, 79] on icon at bounding box center [495, 77] width 7 height 8
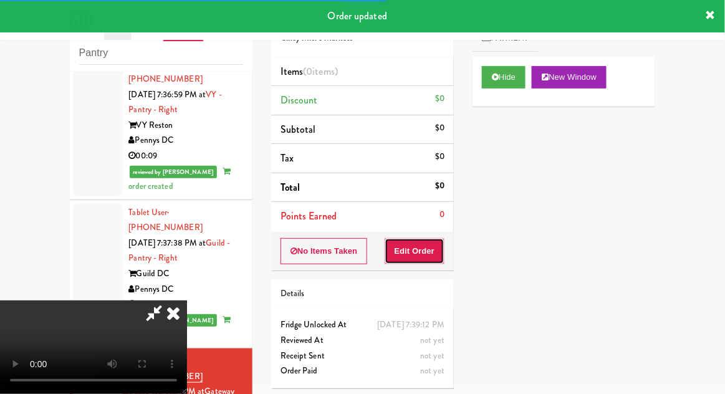
click at [428, 260] on button "Edit Order" at bounding box center [415, 251] width 60 height 26
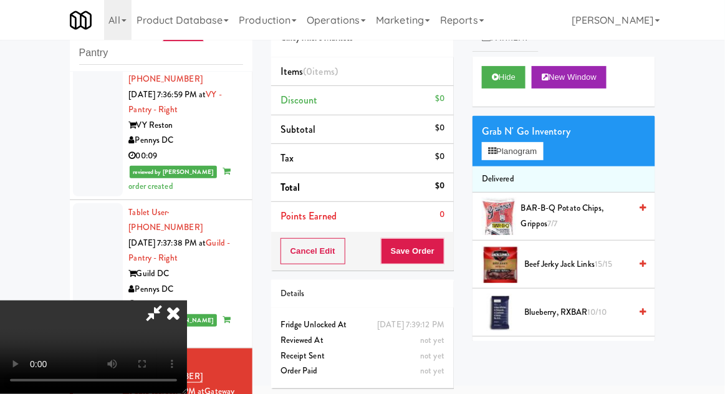
scroll to position [0, 0]
click at [537, 157] on button "Planogram" at bounding box center [512, 151] width 61 height 19
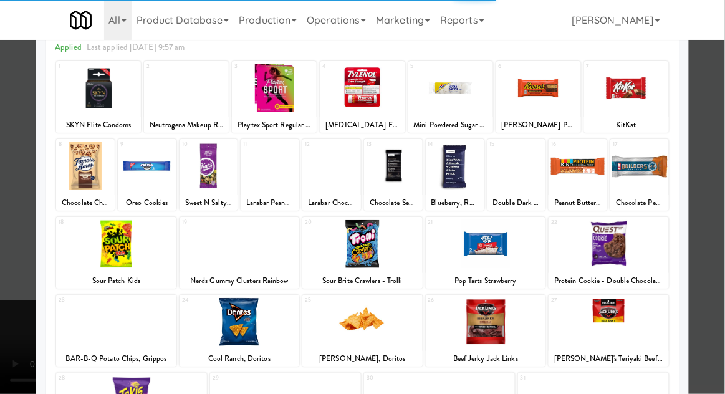
scroll to position [62, 0]
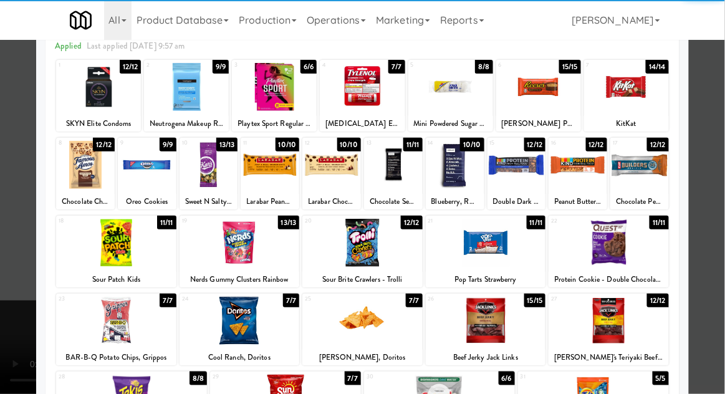
click at [222, 247] on div at bounding box center [240, 243] width 120 height 48
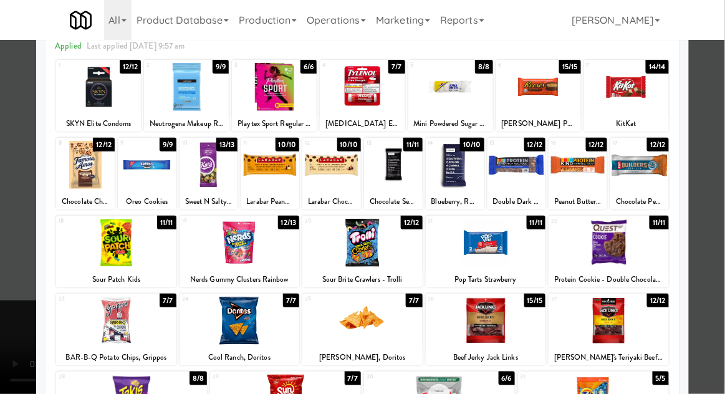
click at [12, 247] on div at bounding box center [362, 197] width 725 height 394
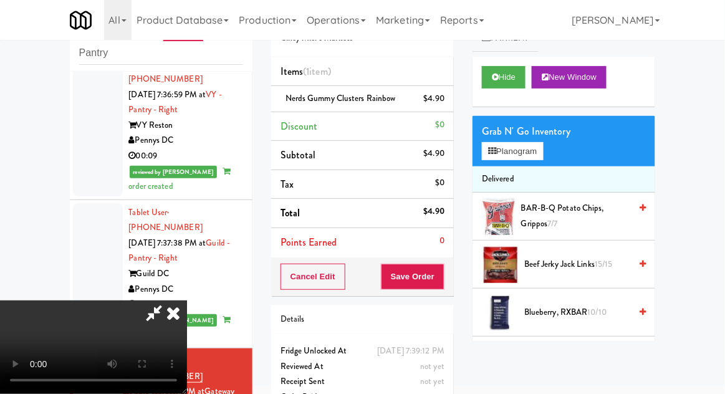
scroll to position [46, 0]
click at [442, 279] on button "Save Order" at bounding box center [413, 277] width 64 height 26
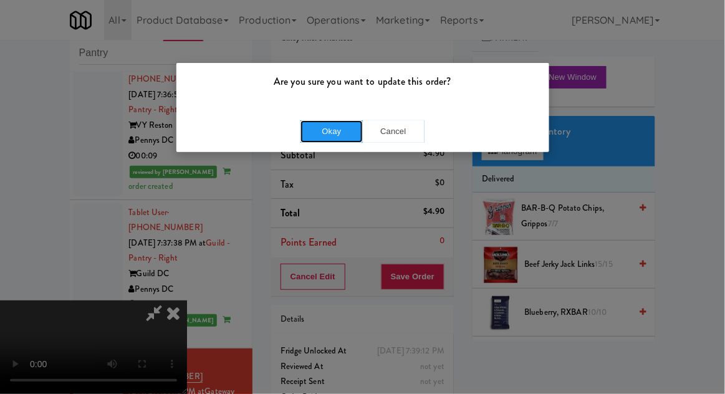
click at [314, 136] on button "Okay" at bounding box center [332, 131] width 62 height 22
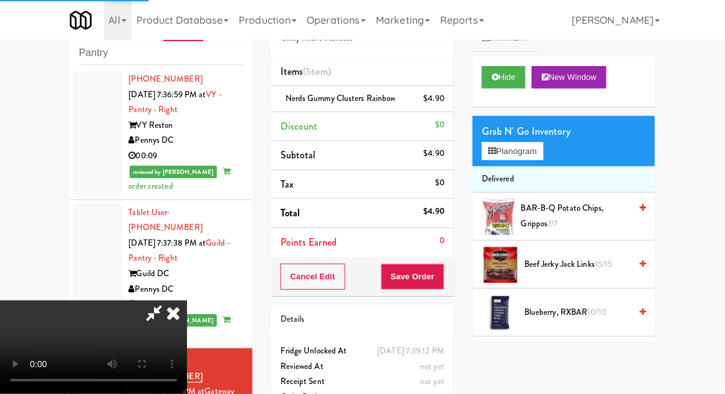
scroll to position [0, 0]
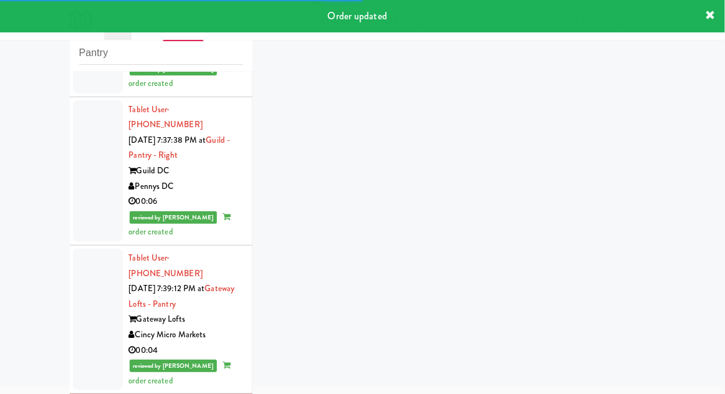
scroll to position [2124, 0]
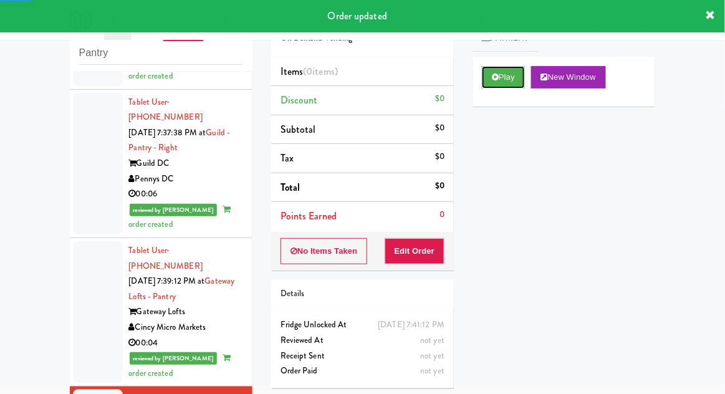
click at [493, 77] on icon at bounding box center [495, 77] width 7 height 8
click at [423, 242] on button "Edit Order" at bounding box center [415, 251] width 60 height 26
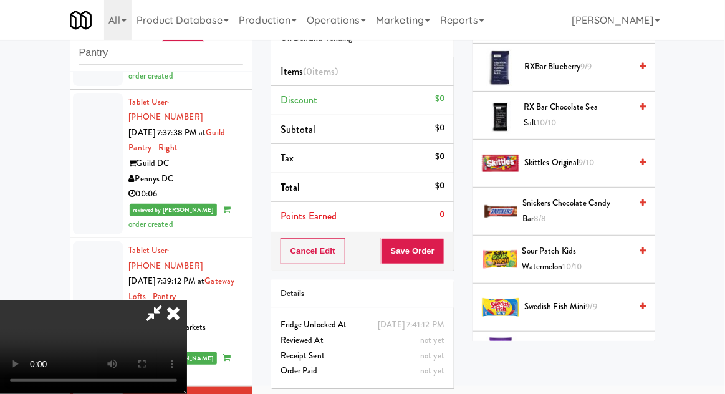
scroll to position [1270, 0]
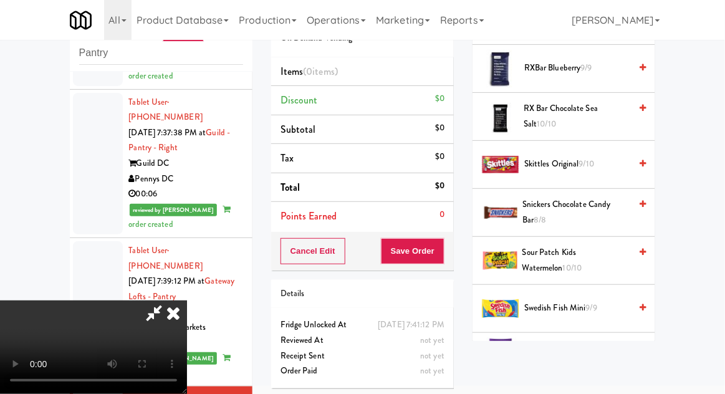
click at [602, 301] on span "Swedish Fish Mini 9/9" at bounding box center [578, 309] width 106 height 16
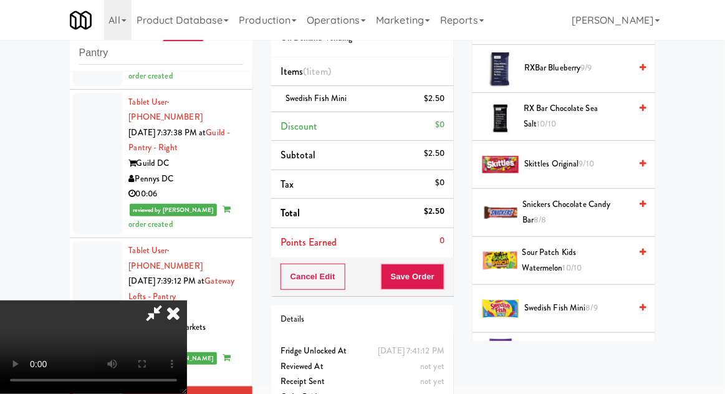
scroll to position [46, 0]
click at [437, 283] on button "Save Order" at bounding box center [413, 277] width 64 height 26
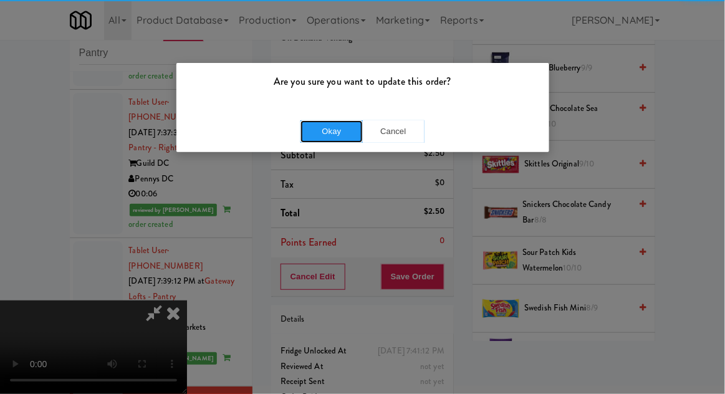
click at [318, 136] on button "Okay" at bounding box center [332, 131] width 62 height 22
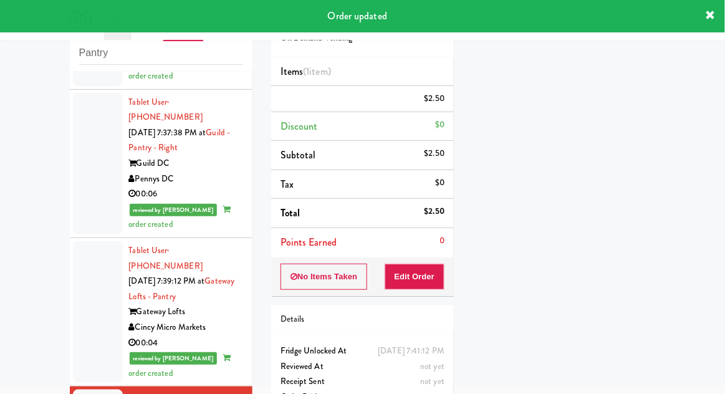
scroll to position [0, 0]
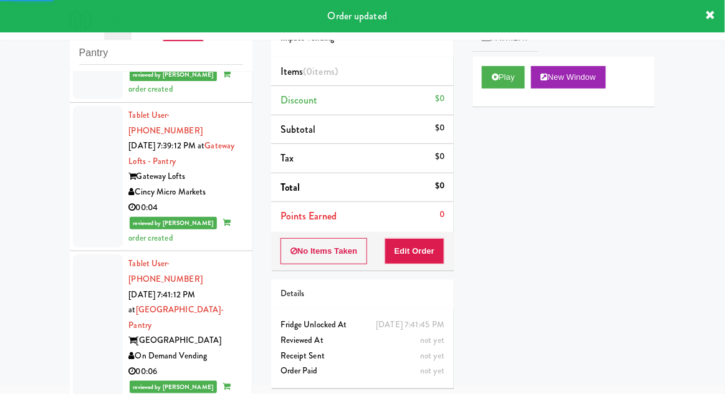
scroll to position [2270, 0]
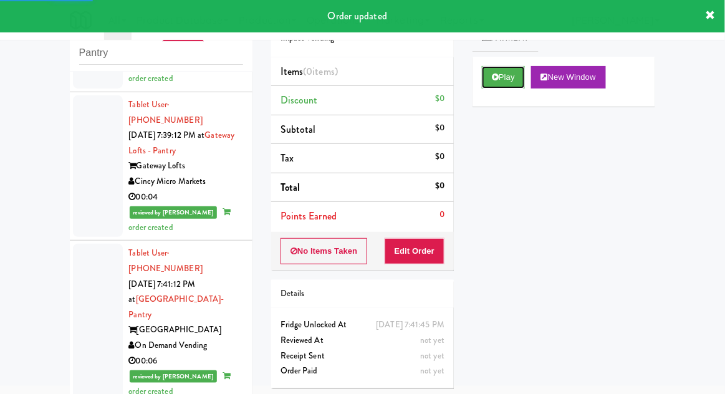
click at [510, 84] on button "Play" at bounding box center [503, 77] width 43 height 22
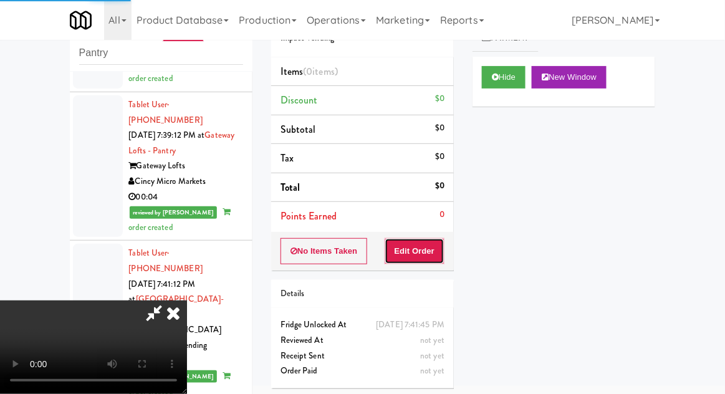
click at [415, 251] on button "Edit Order" at bounding box center [415, 251] width 60 height 26
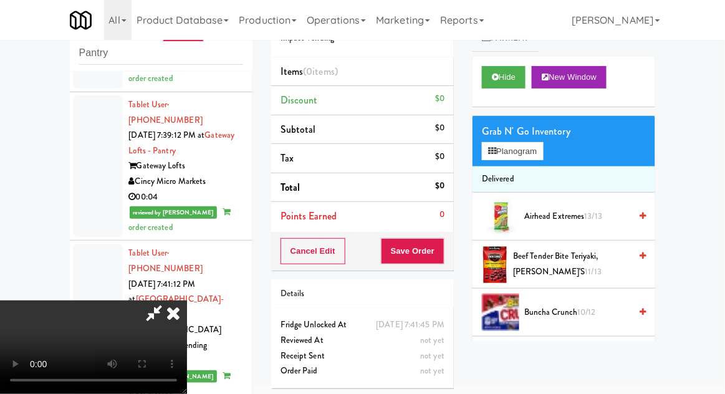
scroll to position [0, 0]
click at [543, 151] on button "Planogram" at bounding box center [512, 151] width 61 height 19
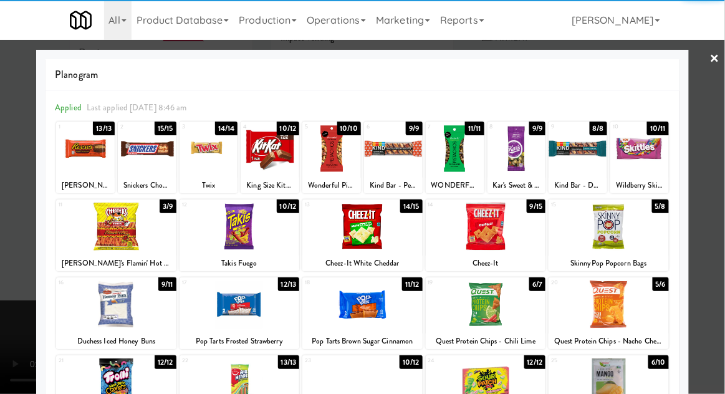
click at [367, 235] on div at bounding box center [362, 227] width 120 height 48
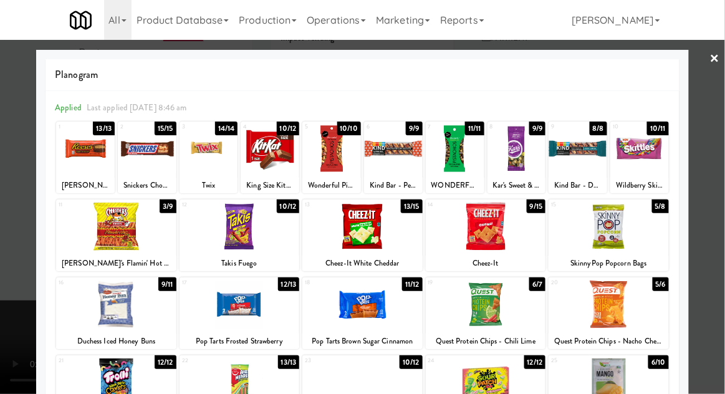
click at [724, 120] on div at bounding box center [362, 197] width 725 height 394
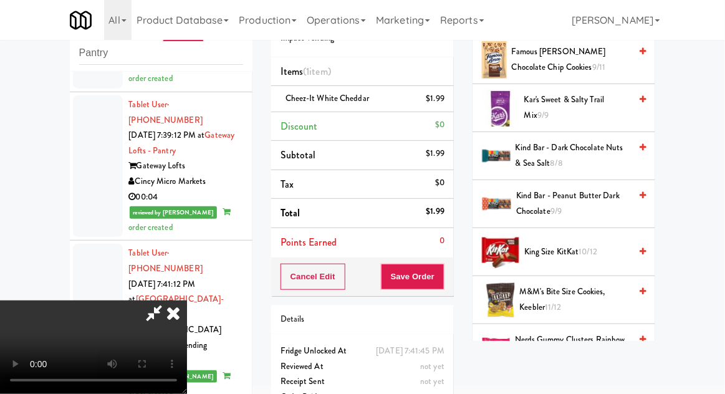
scroll to position [495, 0]
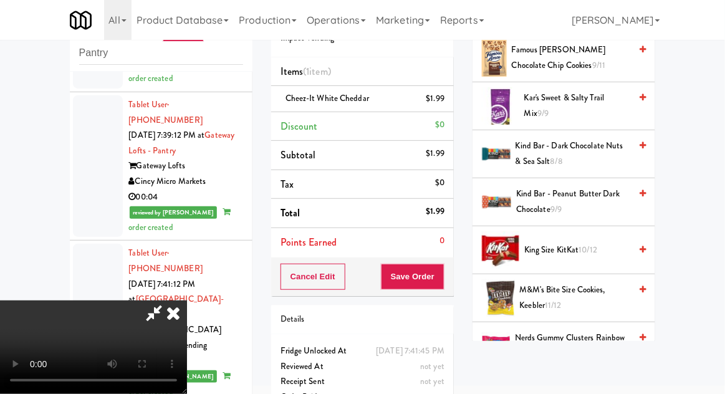
click at [589, 243] on span "King Size KitKat 10/12" at bounding box center [578, 251] width 106 height 16
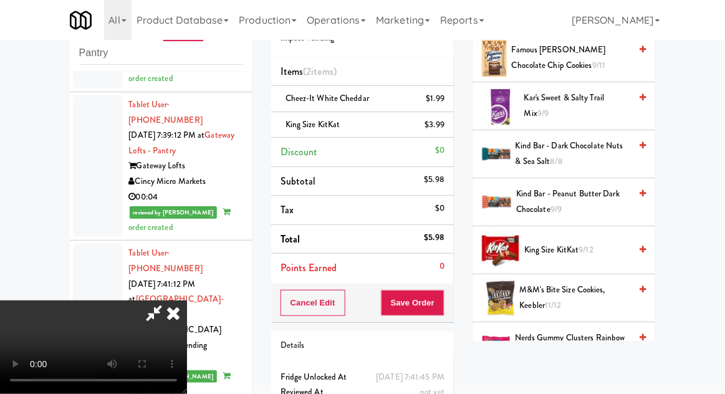
scroll to position [46, 0]
click at [441, 307] on button "Save Order" at bounding box center [413, 303] width 64 height 26
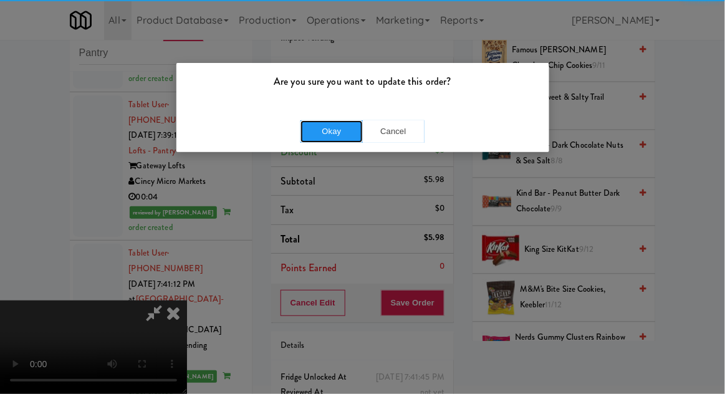
click at [331, 124] on button "Okay" at bounding box center [332, 131] width 62 height 22
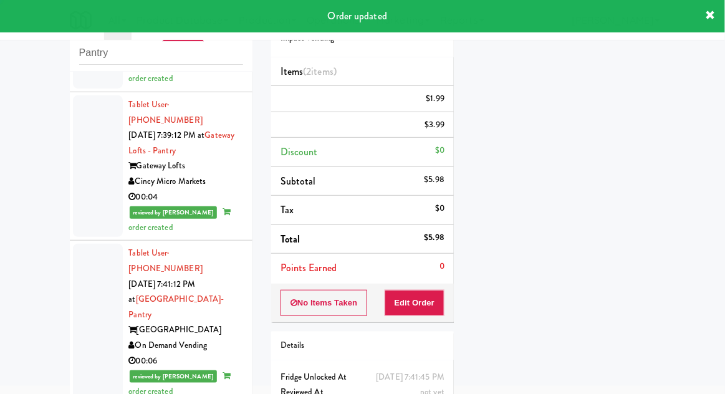
scroll to position [0, 0]
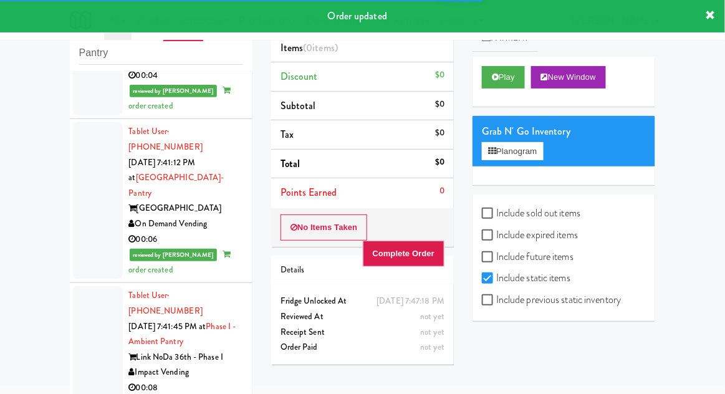
scroll to position [2397, 0]
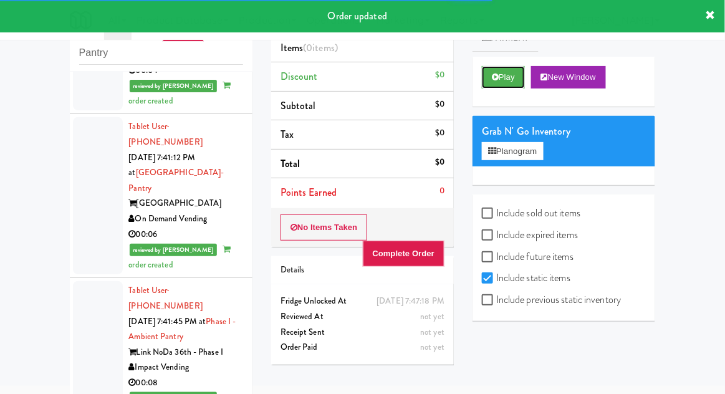
click at [522, 72] on button "Play" at bounding box center [503, 77] width 43 height 22
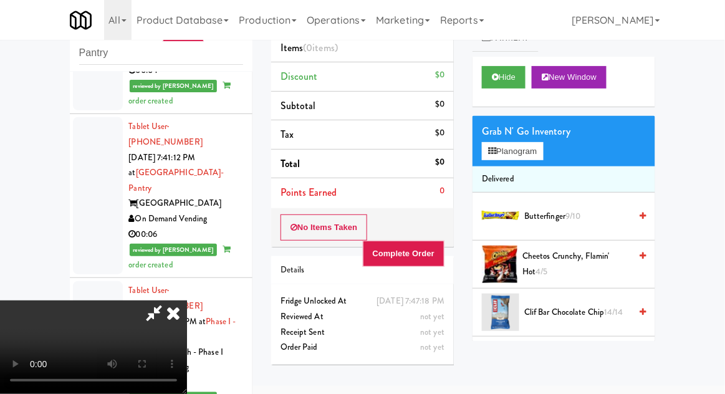
scroll to position [0, 0]
click at [187, 301] on icon at bounding box center [173, 313] width 27 height 25
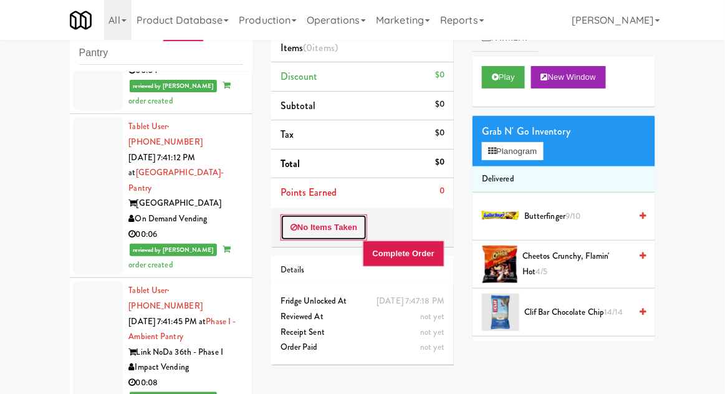
click at [289, 225] on button "No Items Taken" at bounding box center [324, 228] width 87 height 26
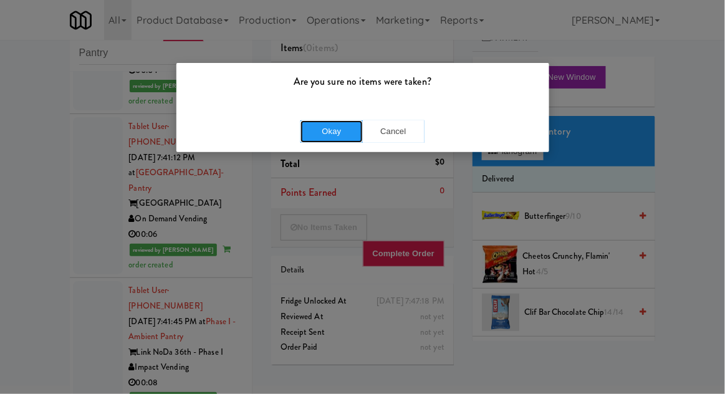
click at [332, 131] on button "Okay" at bounding box center [332, 131] width 62 height 22
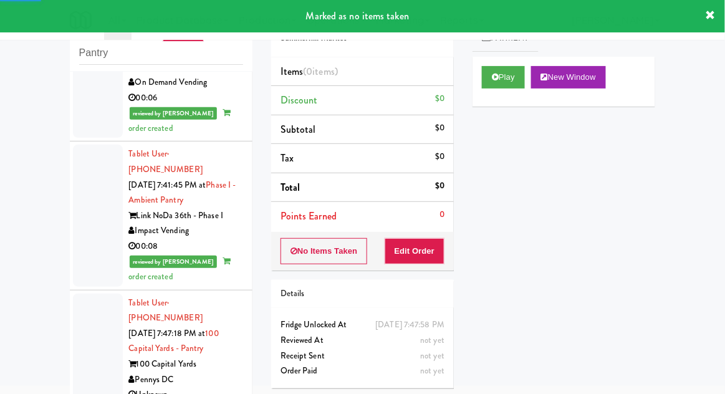
scroll to position [2533, 0]
click at [510, 78] on button "Play" at bounding box center [503, 77] width 43 height 22
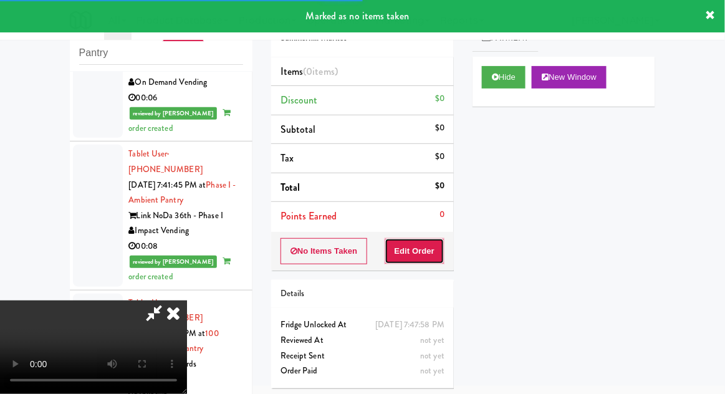
click at [430, 249] on button "Edit Order" at bounding box center [415, 251] width 60 height 26
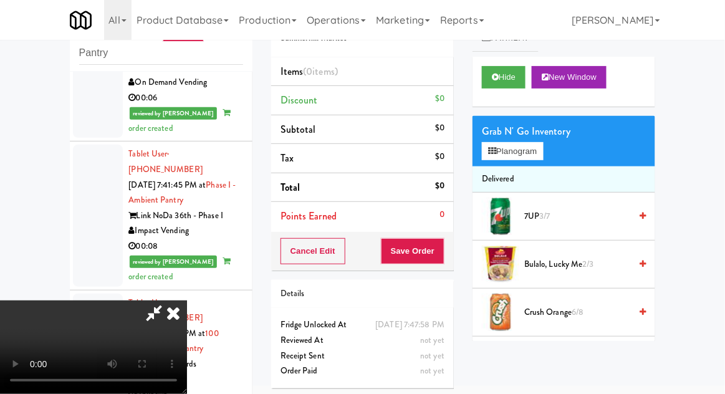
scroll to position [46, 0]
click at [526, 146] on button "Planogram" at bounding box center [512, 151] width 61 height 19
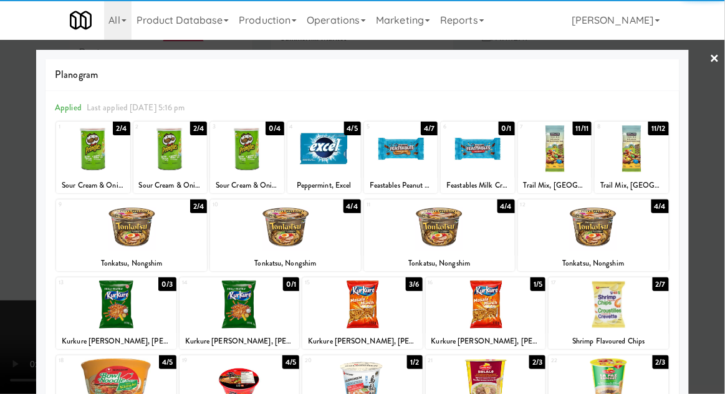
click at [566, 157] on div at bounding box center [555, 149] width 74 height 48
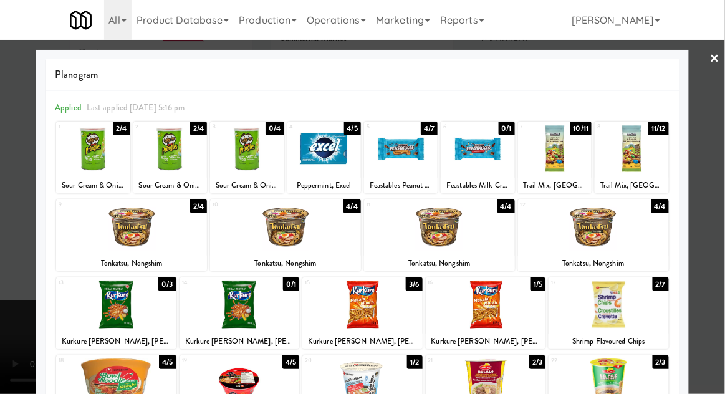
click at [724, 143] on div at bounding box center [362, 197] width 725 height 394
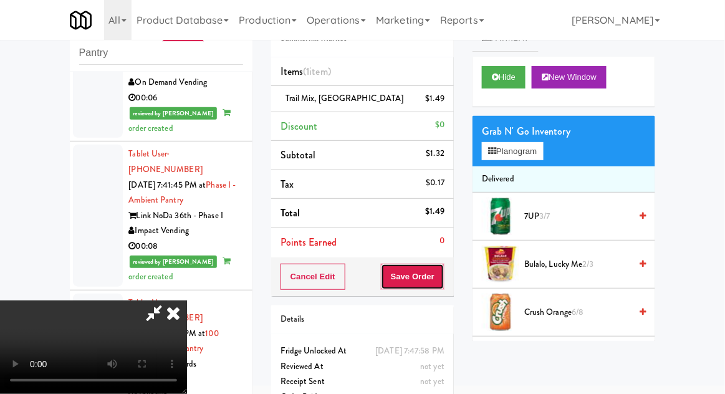
click at [444, 279] on button "Save Order" at bounding box center [413, 277] width 64 height 26
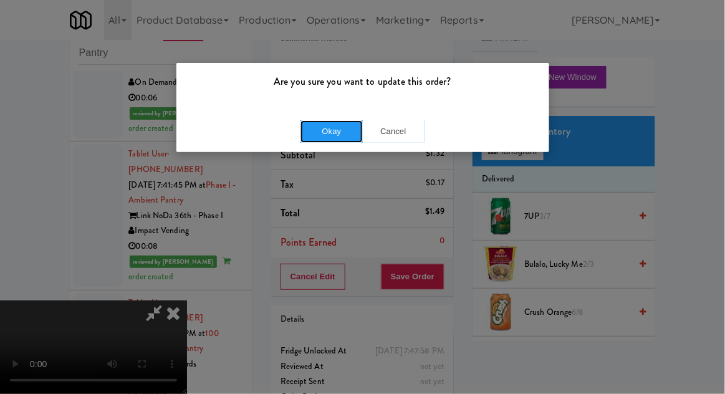
click at [324, 133] on button "Okay" at bounding box center [332, 131] width 62 height 22
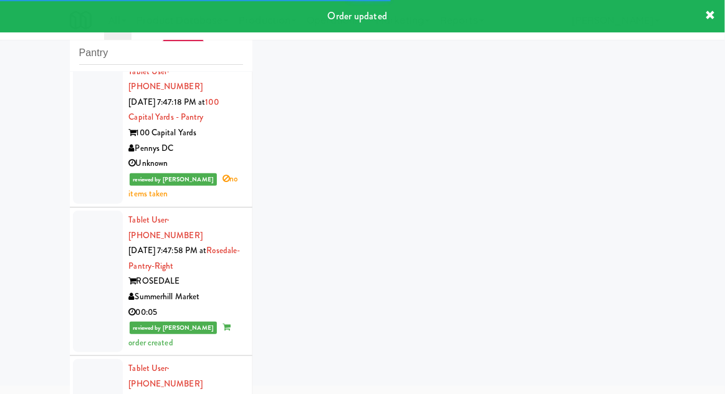
scroll to position [2767, 0]
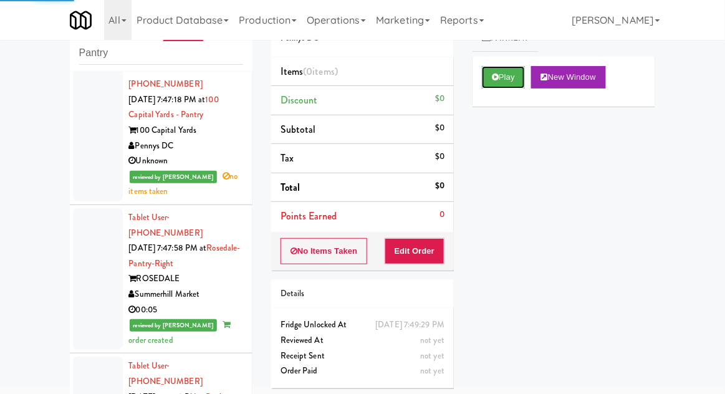
click at [521, 79] on button "Play" at bounding box center [503, 77] width 43 height 22
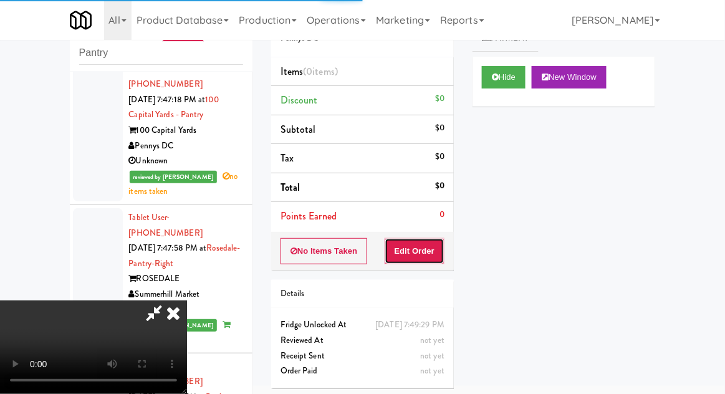
click at [423, 253] on button "Edit Order" at bounding box center [415, 251] width 60 height 26
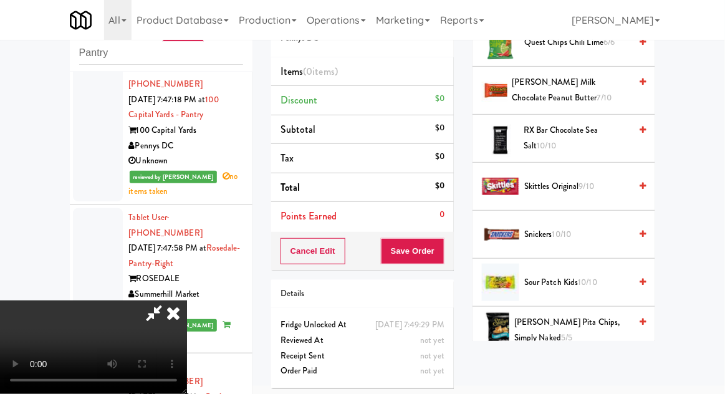
scroll to position [1230, 0]
click at [581, 277] on span "10/10" at bounding box center [588, 283] width 19 height 12
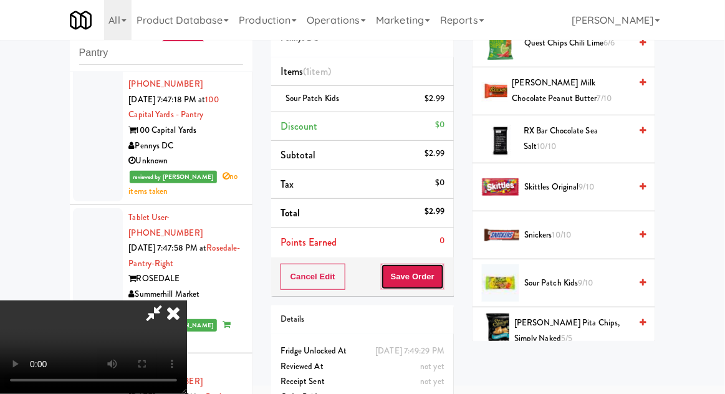
click at [443, 278] on button "Save Order" at bounding box center [413, 277] width 64 height 26
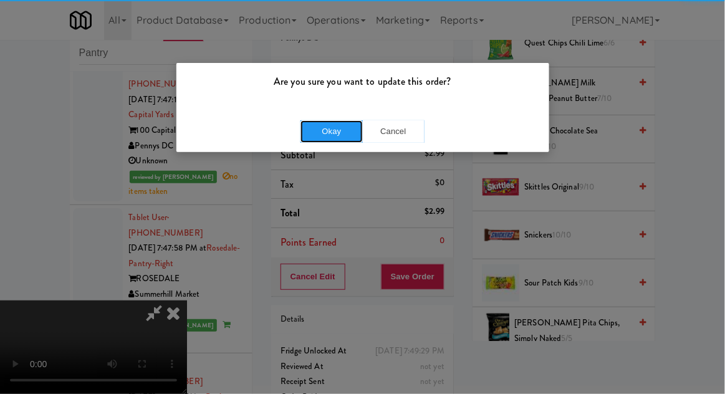
click at [329, 126] on button "Okay" at bounding box center [332, 131] width 62 height 22
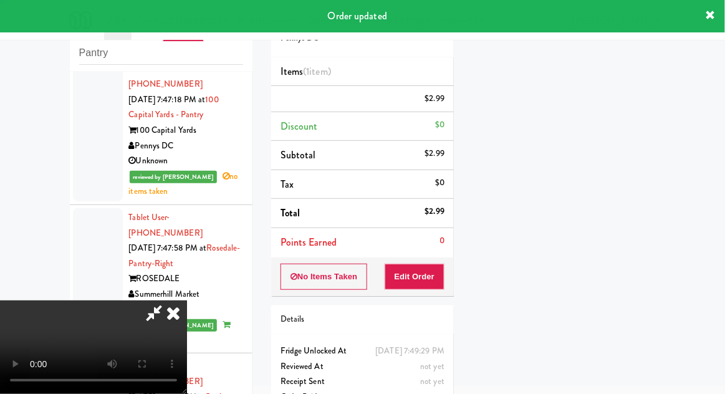
scroll to position [123, 0]
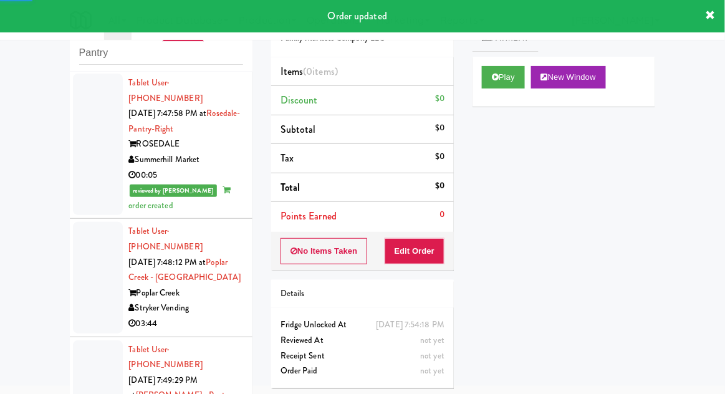
scroll to position [2902, 0]
click at [510, 85] on button "Play" at bounding box center [503, 77] width 43 height 22
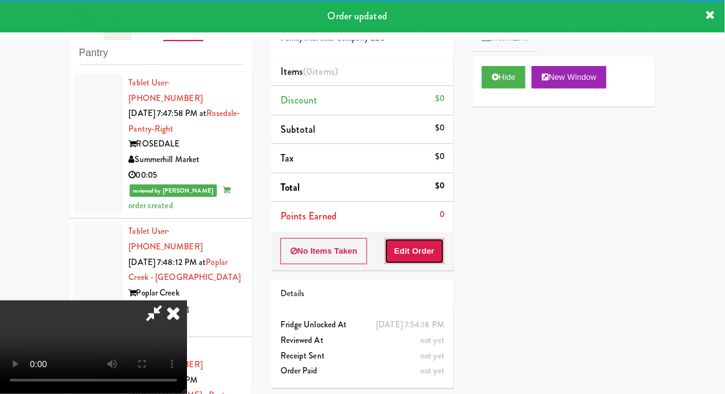
click at [425, 243] on button "Edit Order" at bounding box center [415, 251] width 60 height 26
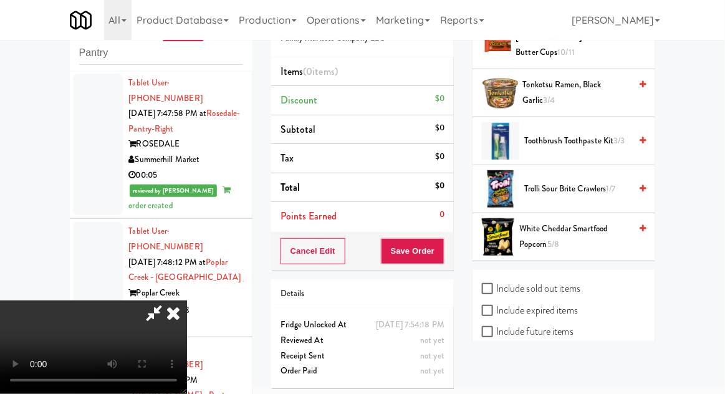
scroll to position [48, 0]
click at [603, 181] on span "Trolli Sour Brite Crawlers 1/7" at bounding box center [578, 189] width 106 height 16
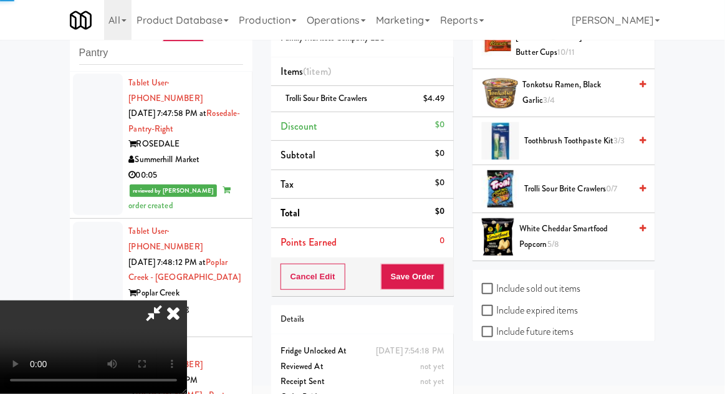
click at [600, 185] on span "Trolli Sour Brite Crawlers 0/7" at bounding box center [578, 189] width 106 height 16
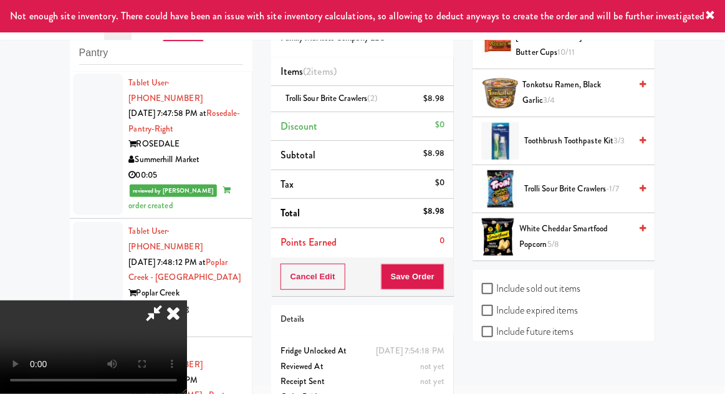
click at [449, 102] on li "Trolli Sour Brite Crawlers (2) $8.98" at bounding box center [362, 99] width 183 height 26
click at [448, 101] on icon at bounding box center [446, 103] width 6 height 8
click at [440, 278] on button "Save Order" at bounding box center [413, 277] width 64 height 26
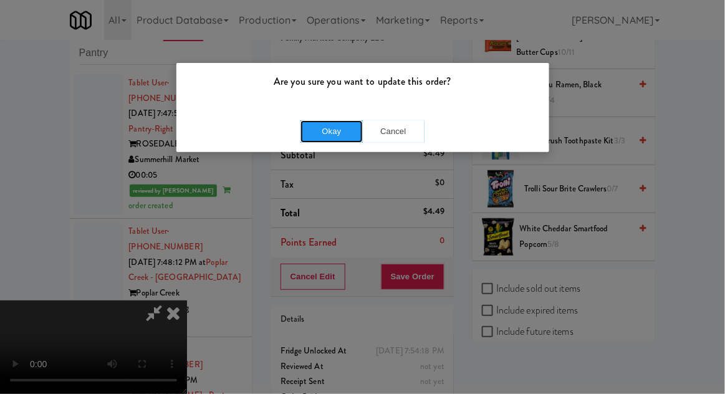
click at [311, 128] on button "Okay" at bounding box center [332, 131] width 62 height 22
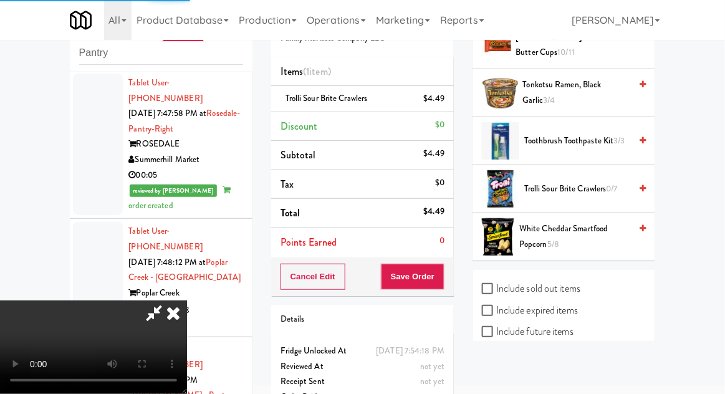
scroll to position [123, 0]
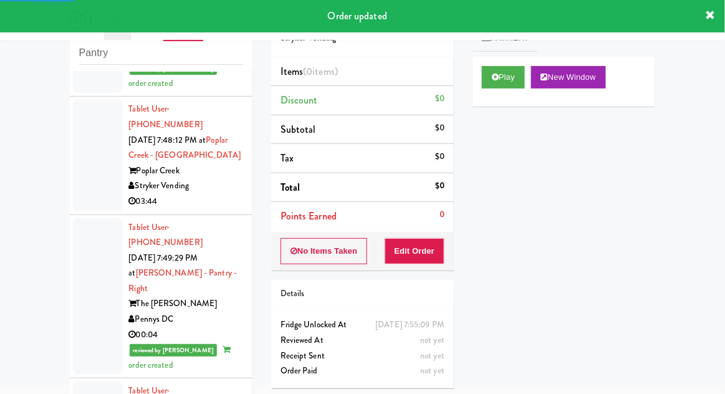
scroll to position [3030, 0]
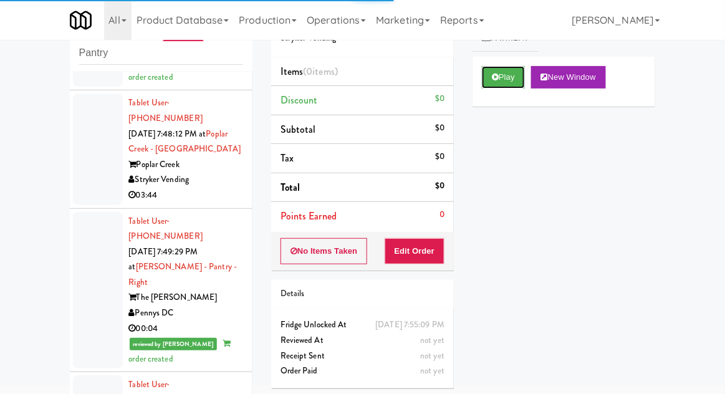
click at [509, 69] on button "Play" at bounding box center [503, 77] width 43 height 22
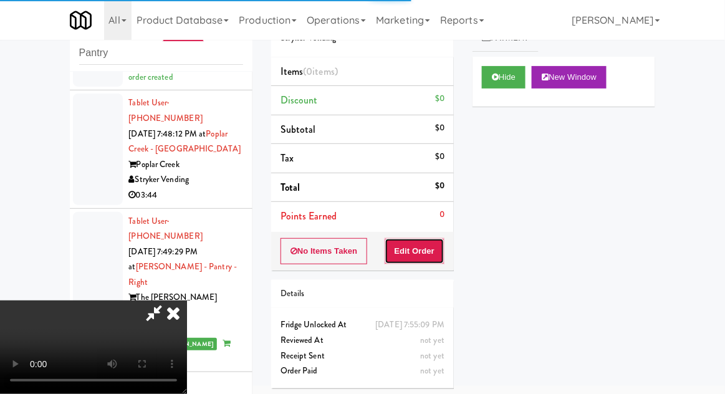
click at [417, 239] on button "Edit Order" at bounding box center [415, 251] width 60 height 26
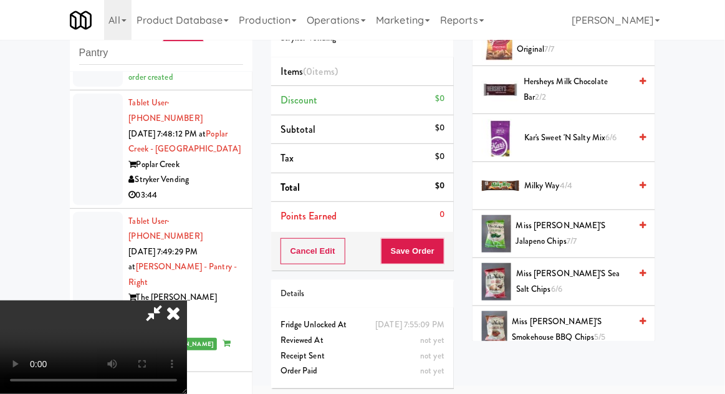
scroll to position [463, 0]
click at [611, 218] on span "Miss Vickie's Jalapeno Chips 7/7" at bounding box center [573, 233] width 114 height 31
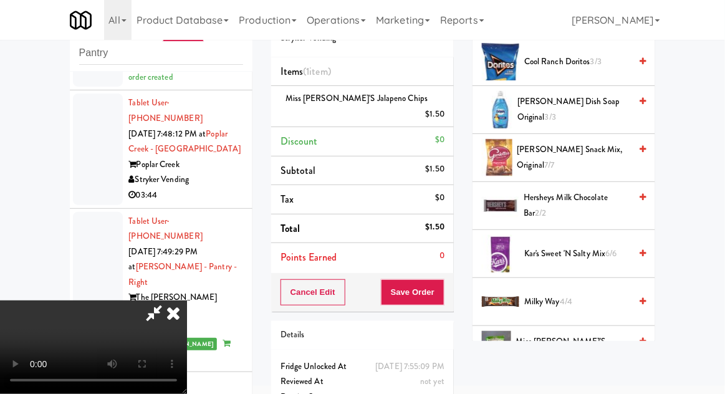
scroll to position [0, 0]
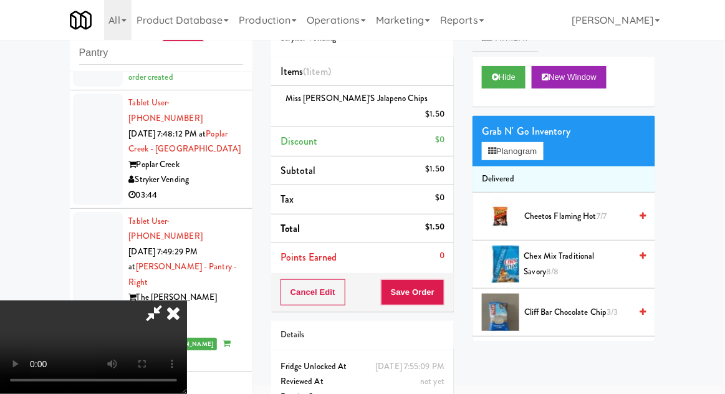
click at [187, 301] on icon at bounding box center [173, 313] width 27 height 25
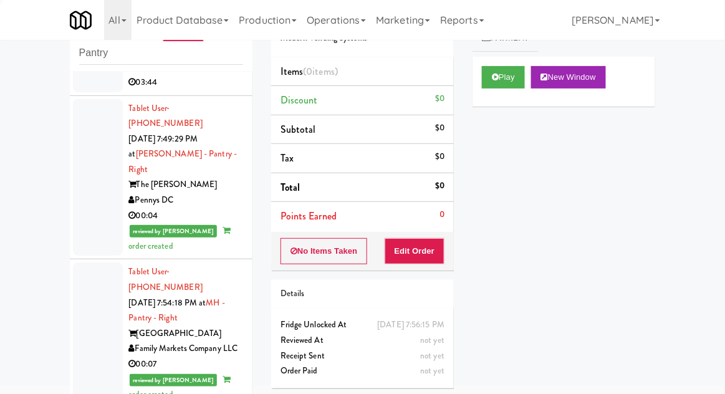
scroll to position [3141, 0]
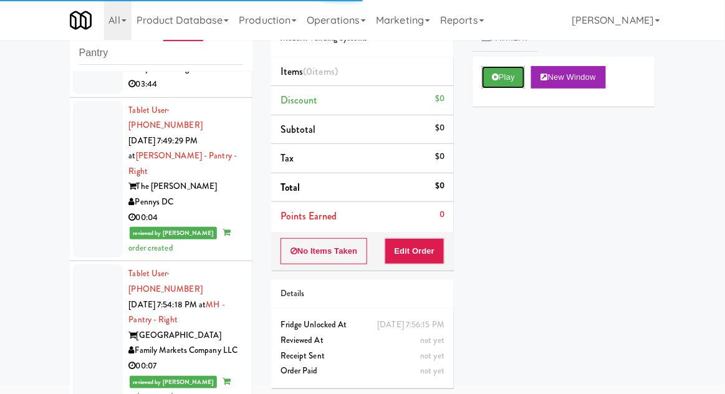
click at [517, 84] on button "Play" at bounding box center [503, 77] width 43 height 22
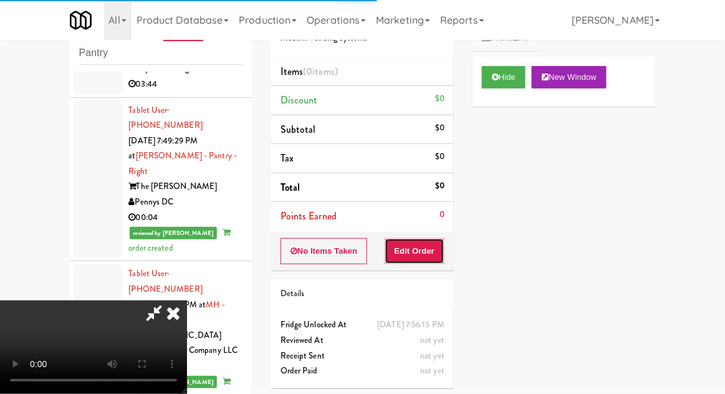
click at [428, 250] on button "Edit Order" at bounding box center [415, 251] width 60 height 26
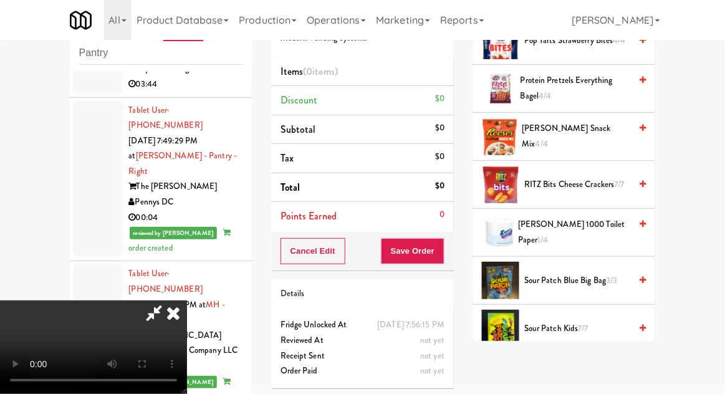
scroll to position [921, 0]
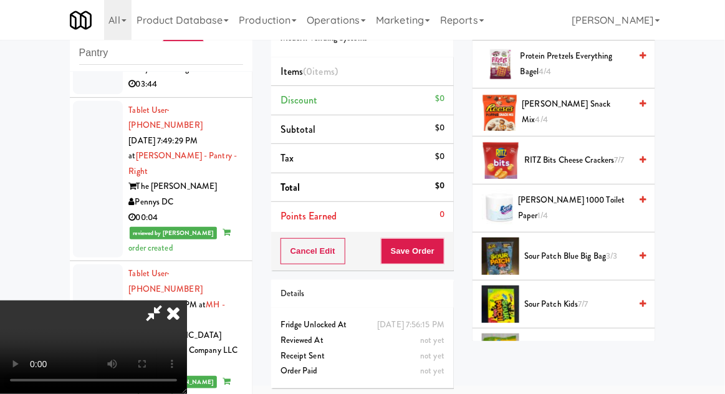
click at [601, 297] on span "Sour Patch Kids 7/7" at bounding box center [578, 305] width 106 height 16
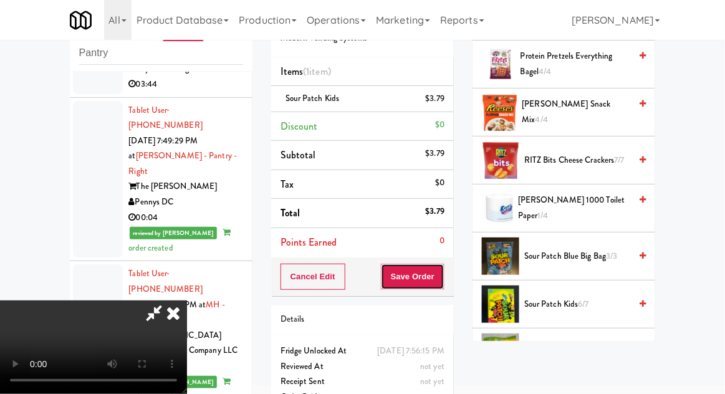
click at [443, 283] on button "Save Order" at bounding box center [413, 277] width 64 height 26
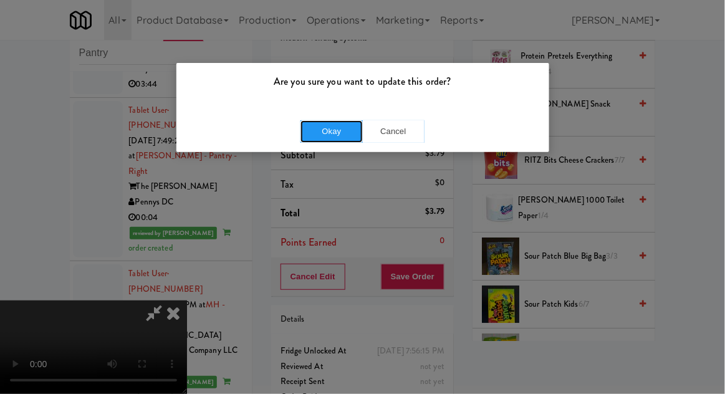
click at [331, 132] on button "Okay" at bounding box center [332, 131] width 62 height 22
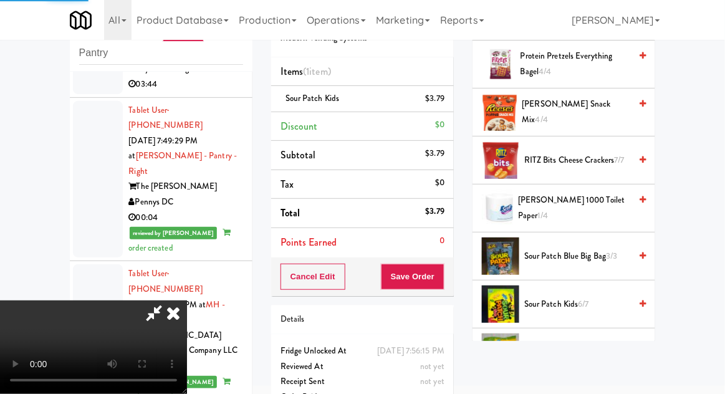
scroll to position [123, 0]
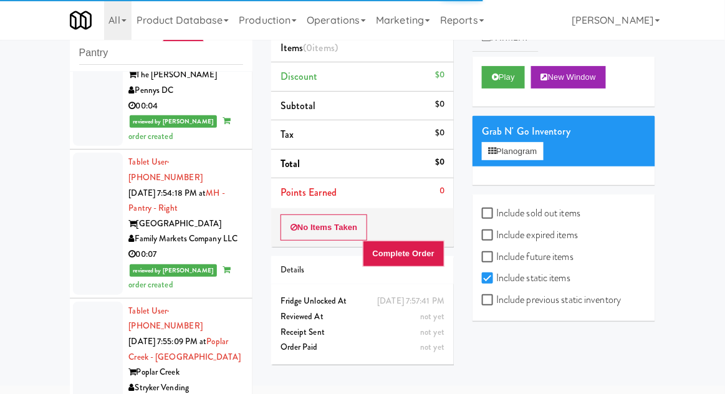
scroll to position [3259, 0]
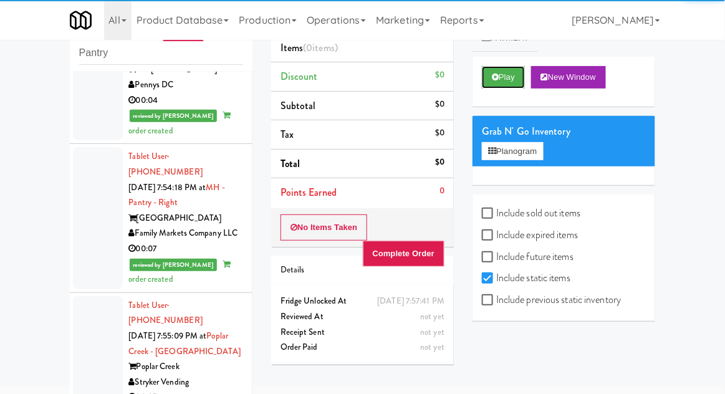
click at [492, 69] on button "Play" at bounding box center [503, 77] width 43 height 22
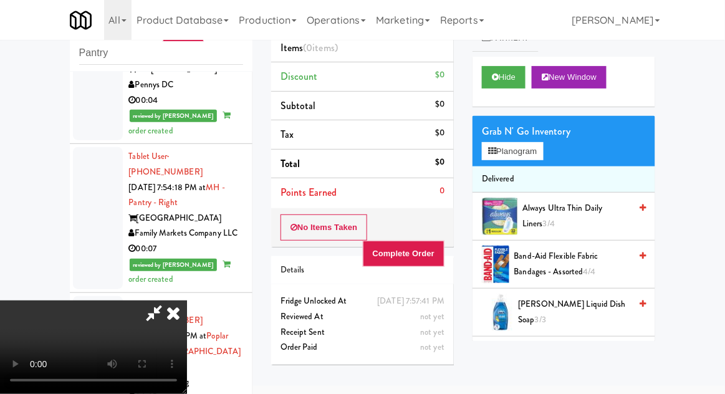
click at [187, 301] on icon at bounding box center [173, 313] width 27 height 25
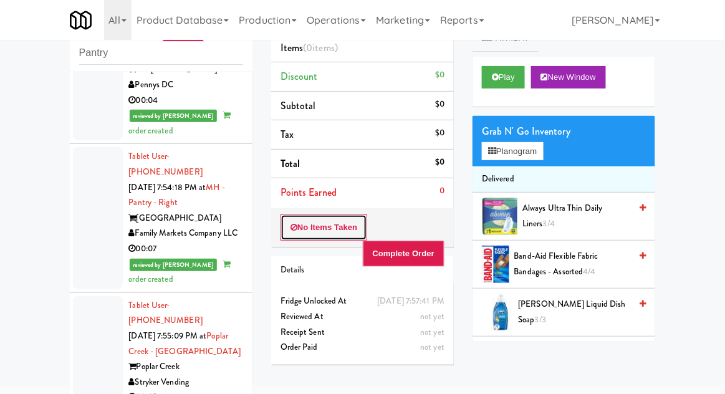
click at [301, 234] on button "No Items Taken" at bounding box center [324, 228] width 87 height 26
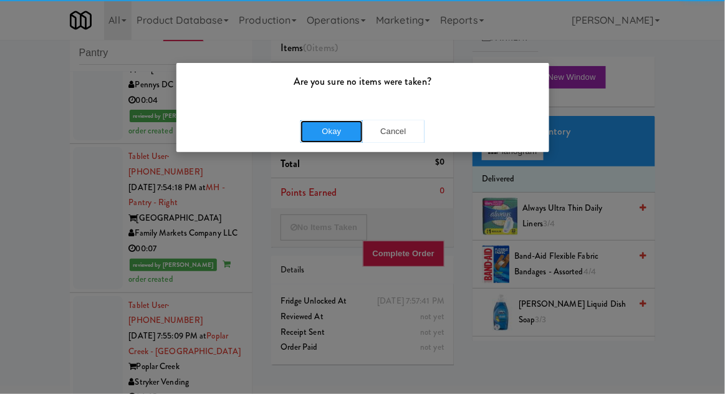
click at [319, 137] on button "Okay" at bounding box center [332, 131] width 62 height 22
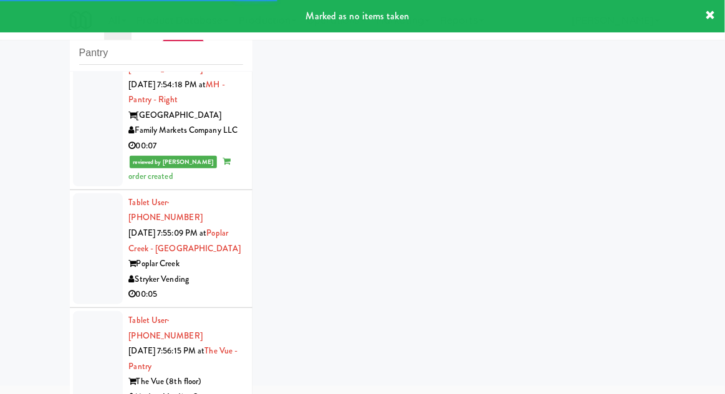
scroll to position [3362, 0]
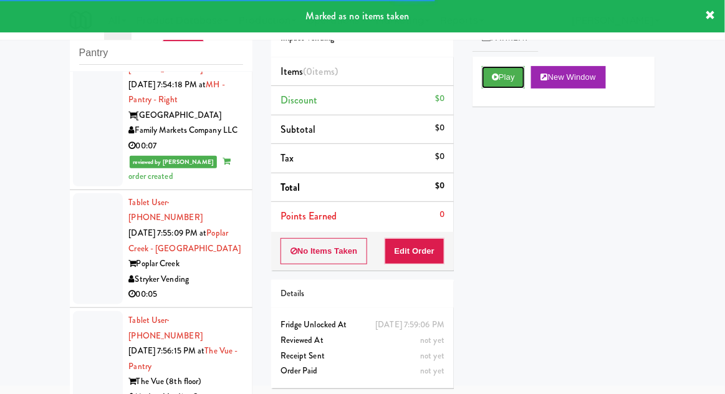
click at [500, 79] on button "Play" at bounding box center [503, 77] width 43 height 22
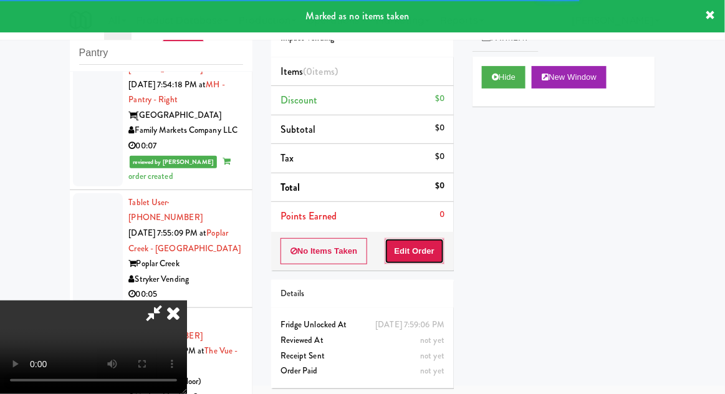
click at [423, 241] on button "Edit Order" at bounding box center [415, 251] width 60 height 26
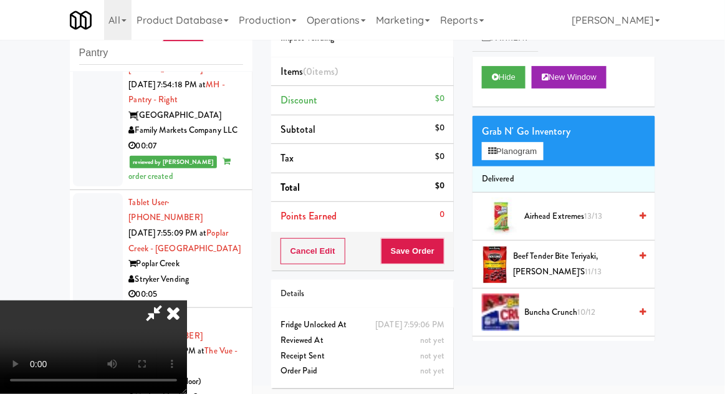
scroll to position [46, 0]
click at [503, 145] on button "Planogram" at bounding box center [512, 151] width 61 height 19
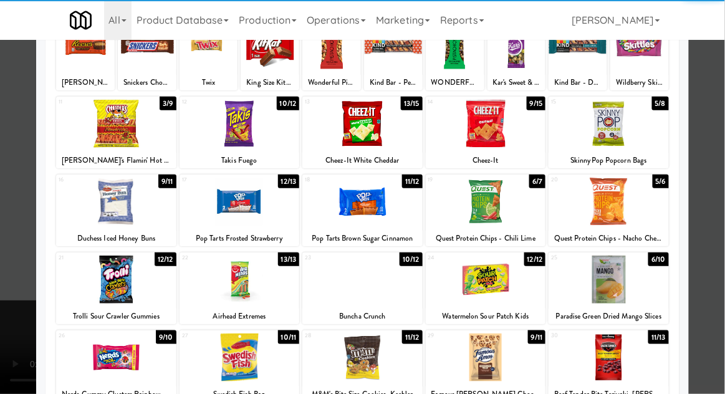
scroll to position [104, 0]
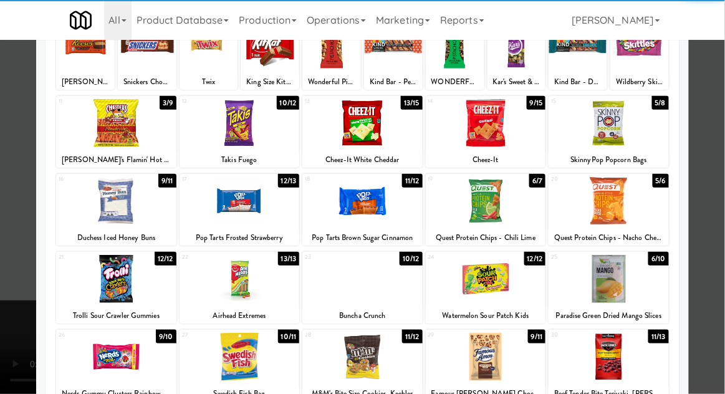
click at [484, 364] on div at bounding box center [486, 357] width 120 height 48
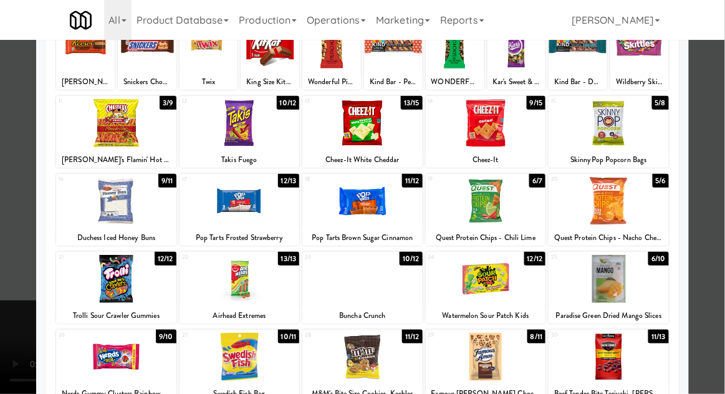
click at [23, 271] on div at bounding box center [362, 197] width 725 height 394
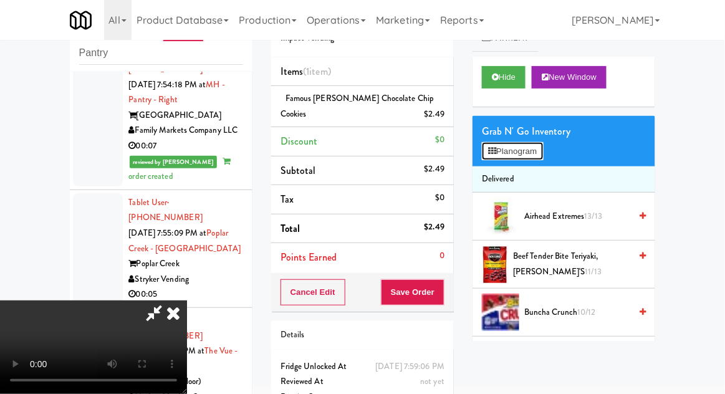
click at [502, 150] on button "Planogram" at bounding box center [512, 151] width 61 height 19
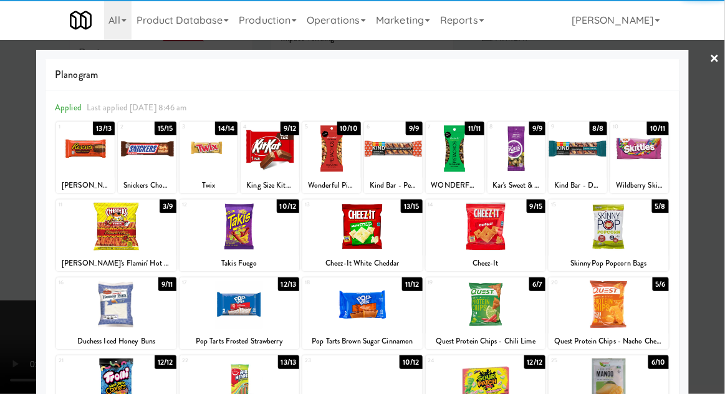
click at [476, 228] on div at bounding box center [486, 227] width 120 height 48
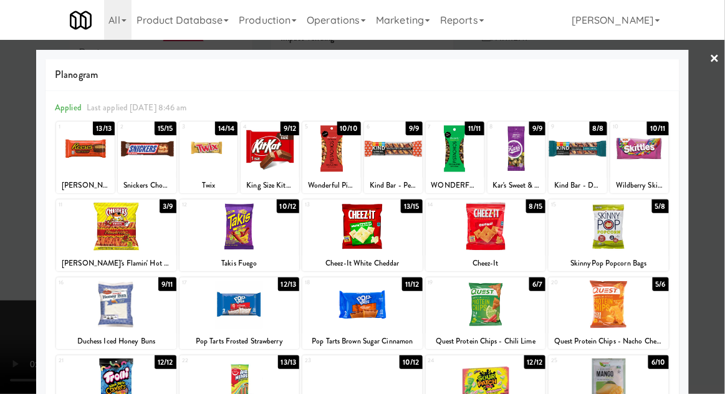
click at [7, 262] on div at bounding box center [362, 197] width 725 height 394
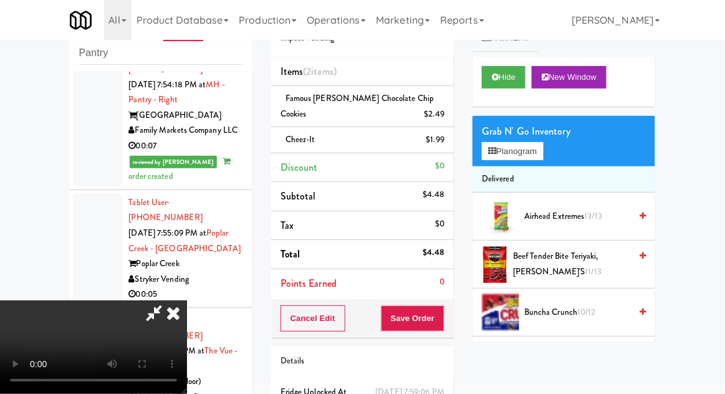
scroll to position [46, 0]
click at [440, 317] on button "Save Order" at bounding box center [413, 319] width 64 height 26
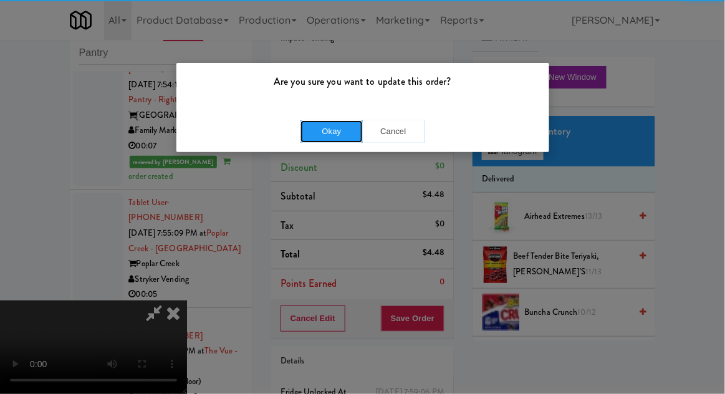
click at [308, 125] on button "Okay" at bounding box center [332, 131] width 62 height 22
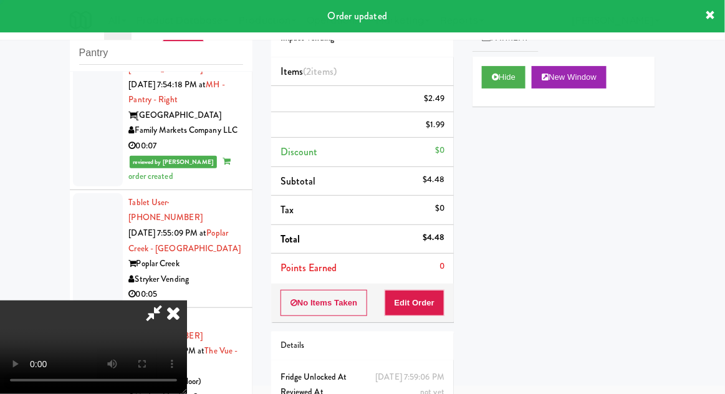
scroll to position [0, 0]
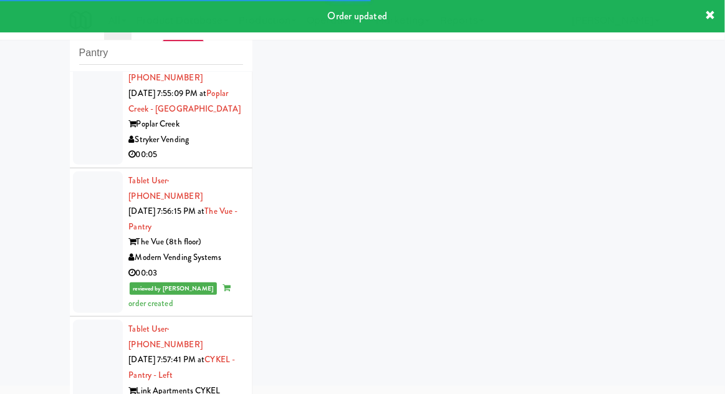
scroll to position [3502, 0]
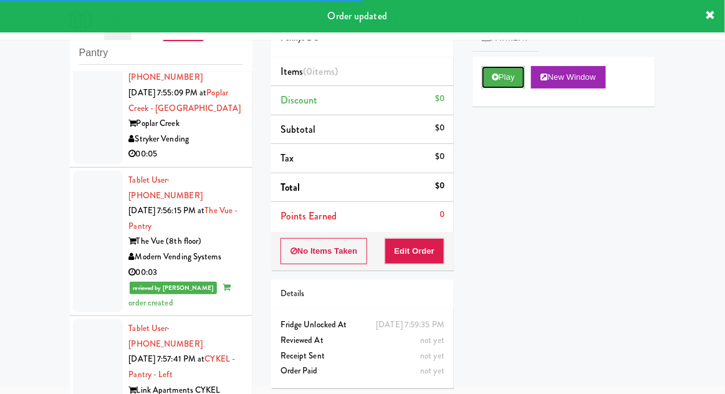
click at [485, 68] on button "Play" at bounding box center [503, 77] width 43 height 22
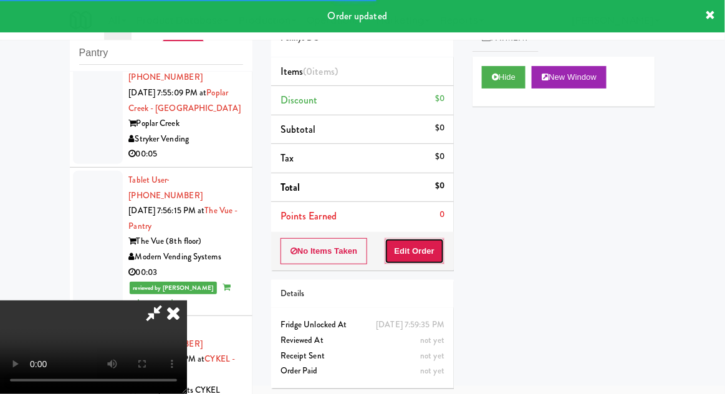
click at [415, 248] on button "Edit Order" at bounding box center [415, 251] width 60 height 26
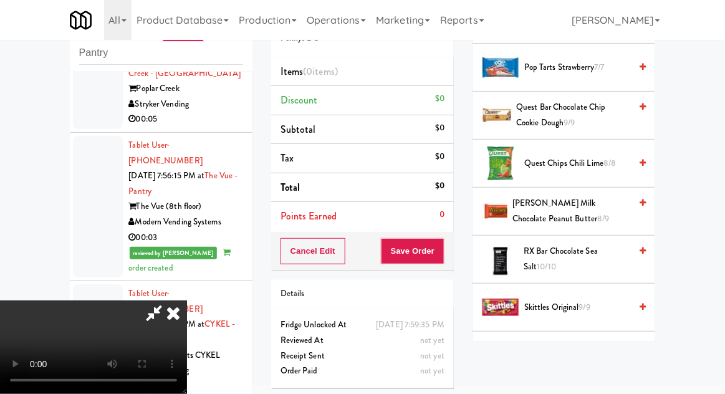
scroll to position [1109, 0]
click at [525, 215] on span "Reese's Milk Chocolate Peanut Butter 8/9" at bounding box center [572, 211] width 118 height 31
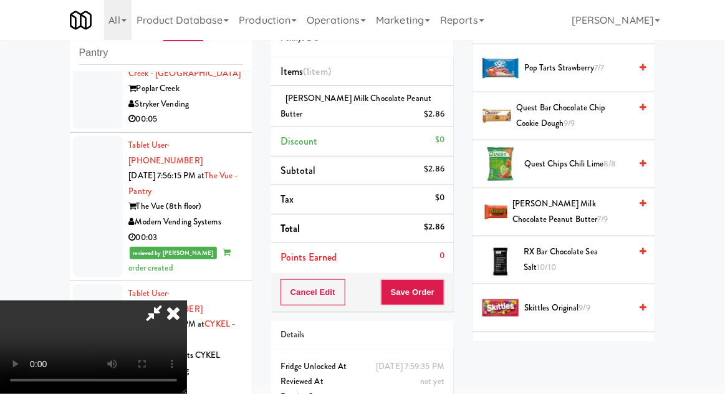
scroll to position [46, 0]
click at [436, 299] on button "Save Order" at bounding box center [413, 292] width 64 height 26
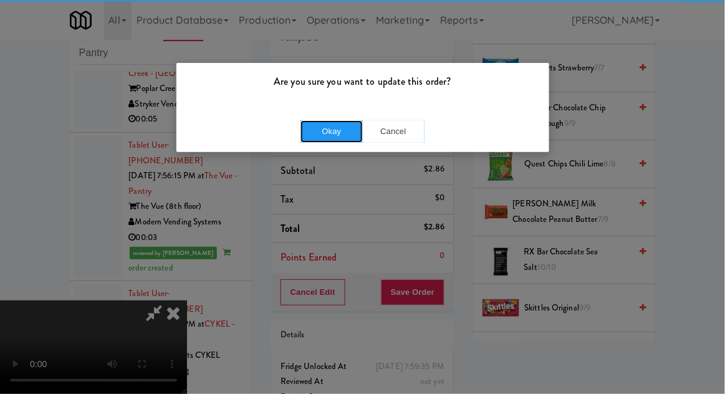
click at [342, 125] on button "Okay" at bounding box center [332, 131] width 62 height 22
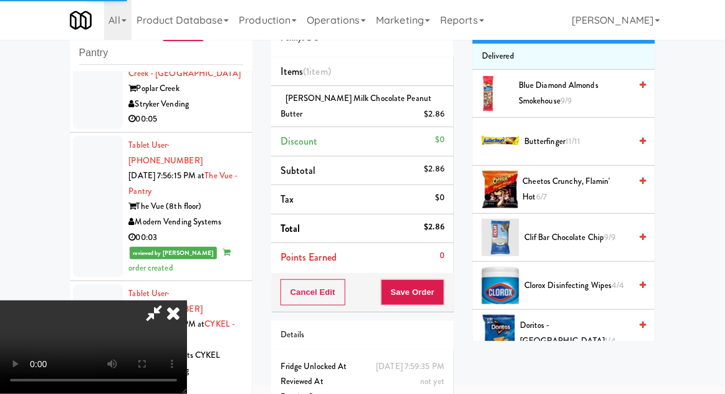
scroll to position [0, 0]
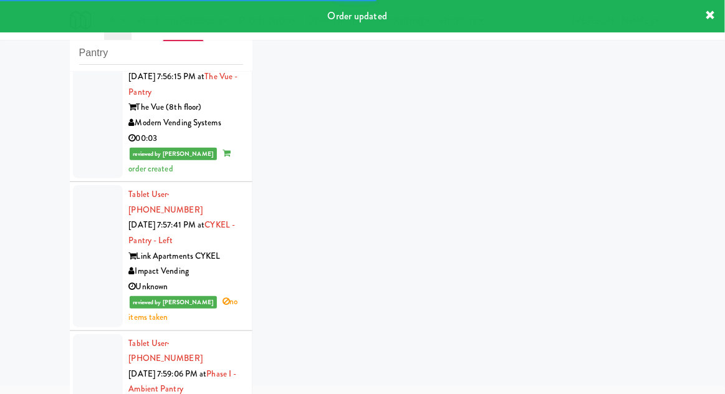
scroll to position [3636, 0]
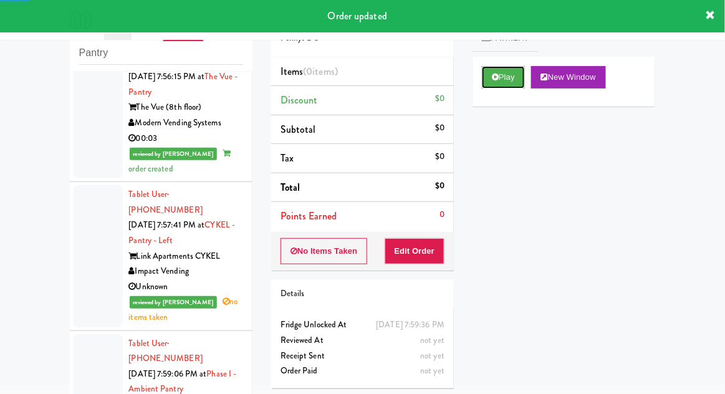
click at [483, 74] on button "Play" at bounding box center [503, 77] width 43 height 22
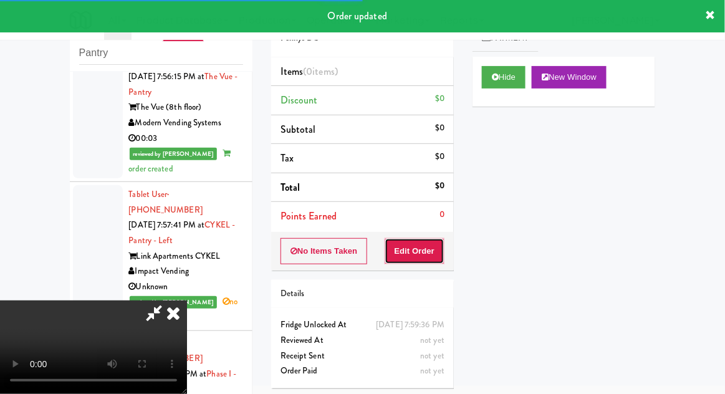
click at [421, 251] on button "Edit Order" at bounding box center [415, 251] width 60 height 26
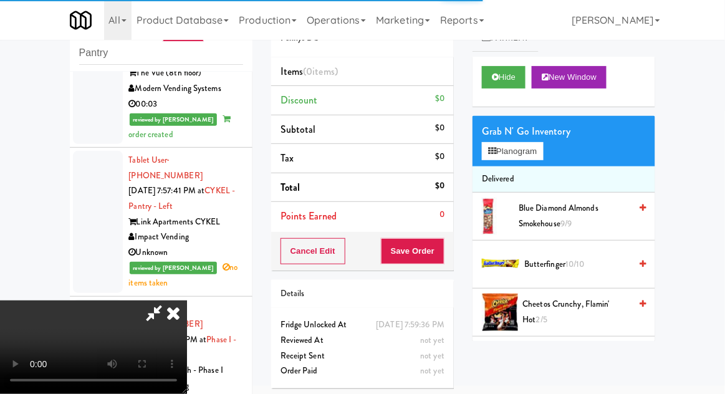
scroll to position [3671, 0]
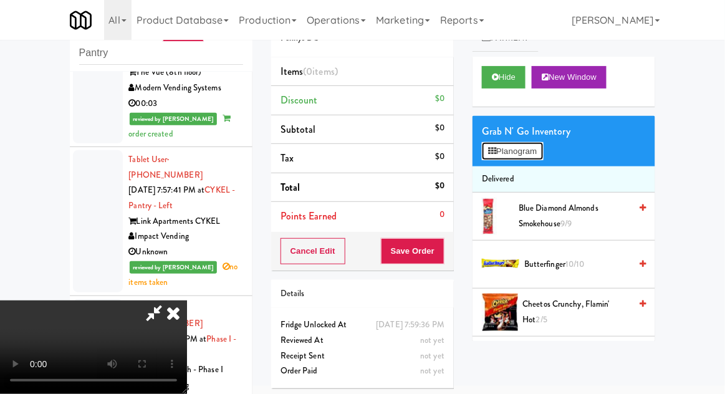
click at [525, 143] on button "Planogram" at bounding box center [512, 151] width 61 height 19
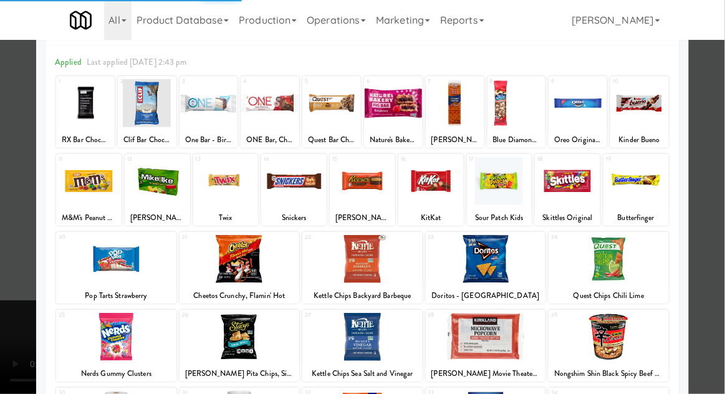
scroll to position [100, 0]
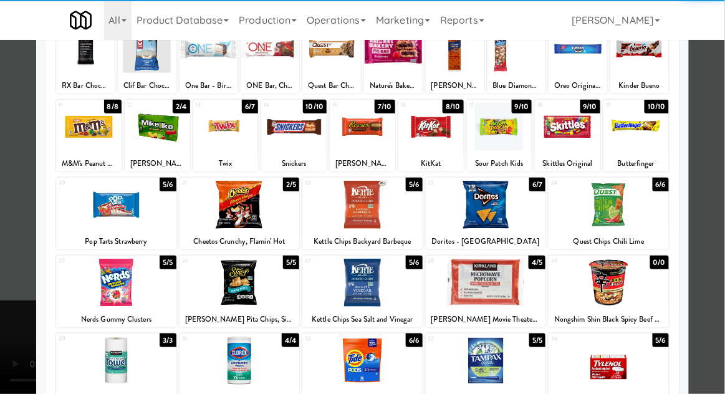
click at [98, 286] on div at bounding box center [116, 283] width 120 height 48
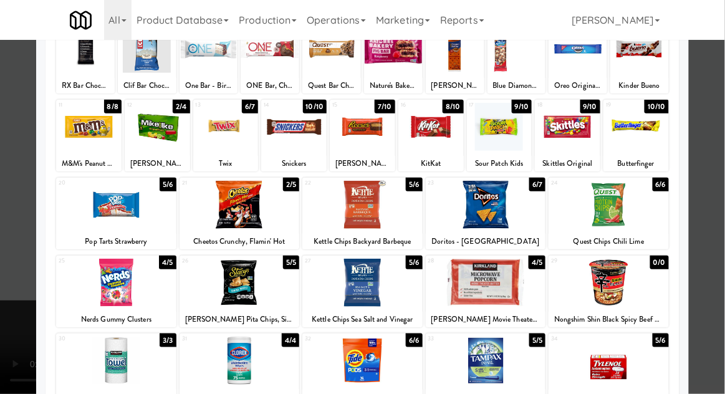
click at [4, 324] on div at bounding box center [362, 197] width 725 height 394
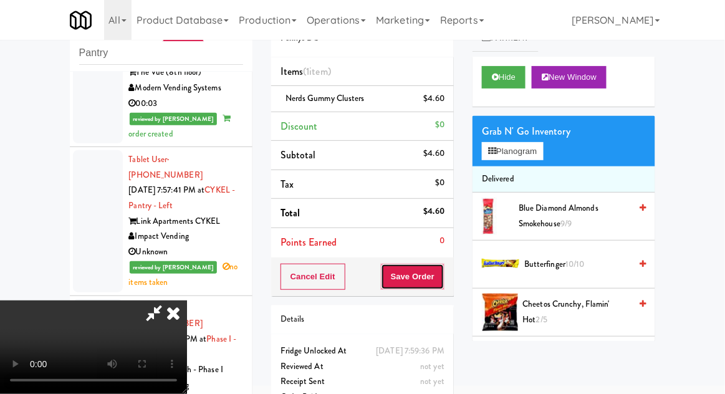
click at [444, 277] on button "Save Order" at bounding box center [413, 277] width 64 height 26
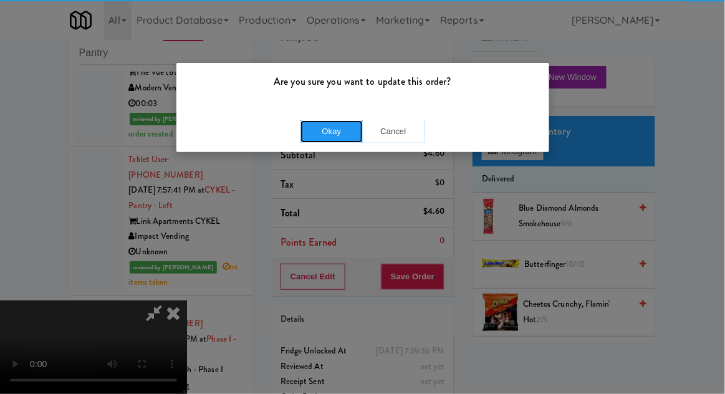
click at [322, 127] on button "Okay" at bounding box center [332, 131] width 62 height 22
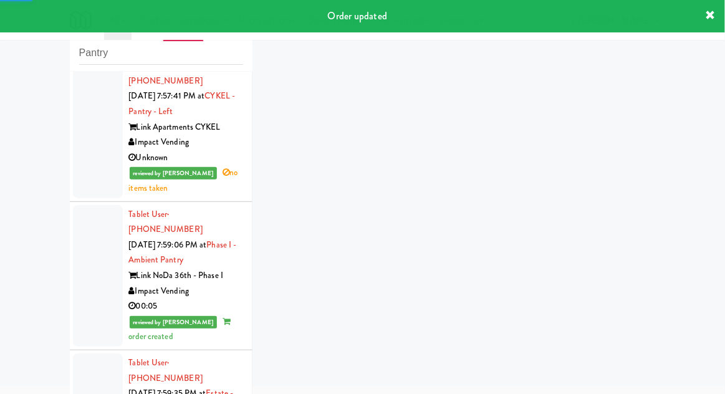
scroll to position [3766, 0]
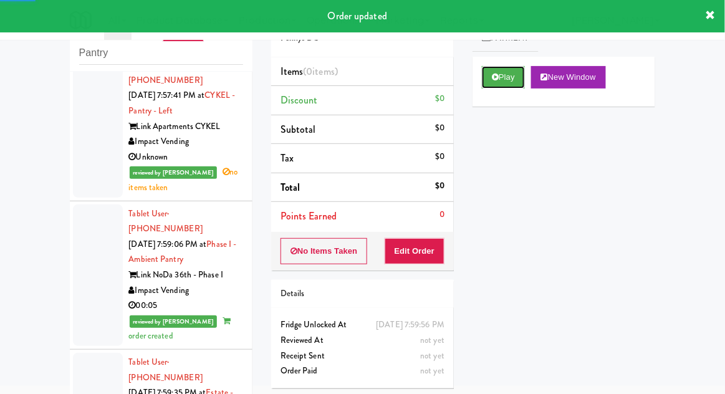
click at [491, 85] on button "Play" at bounding box center [503, 77] width 43 height 22
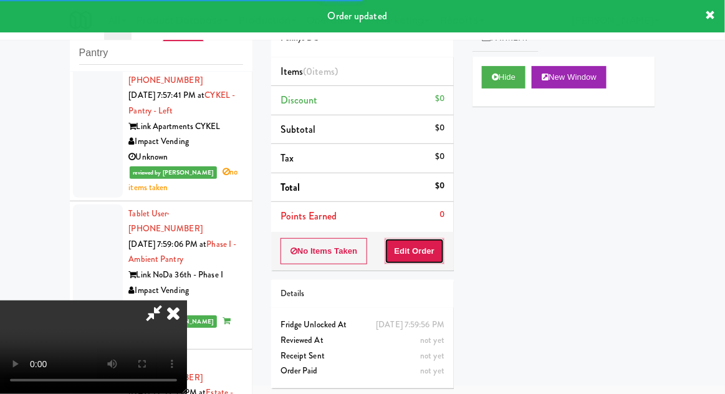
click at [417, 254] on button "Edit Order" at bounding box center [415, 251] width 60 height 26
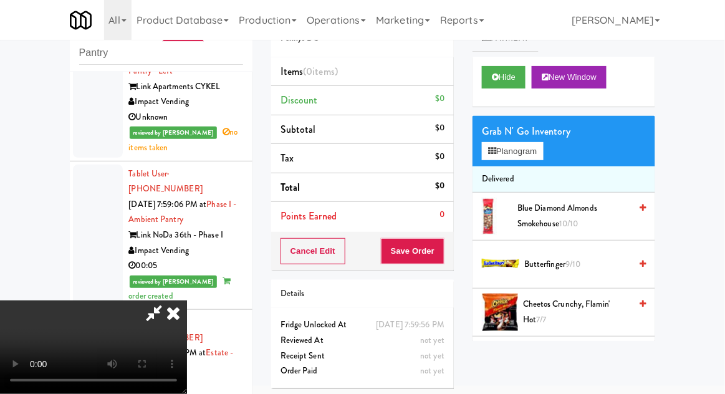
scroll to position [3808, 0]
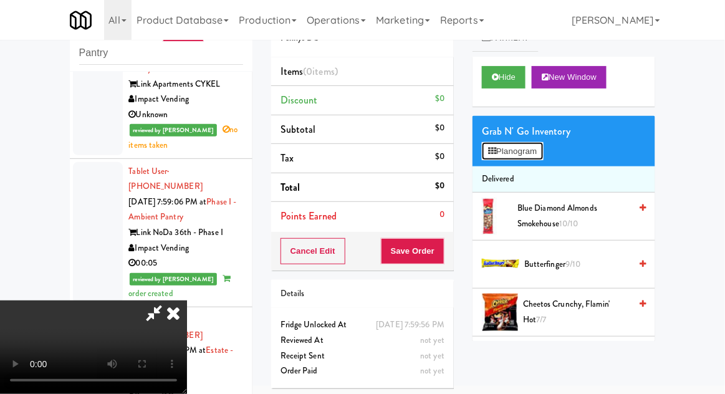
click at [494, 145] on button "Planogram" at bounding box center [512, 151] width 61 height 19
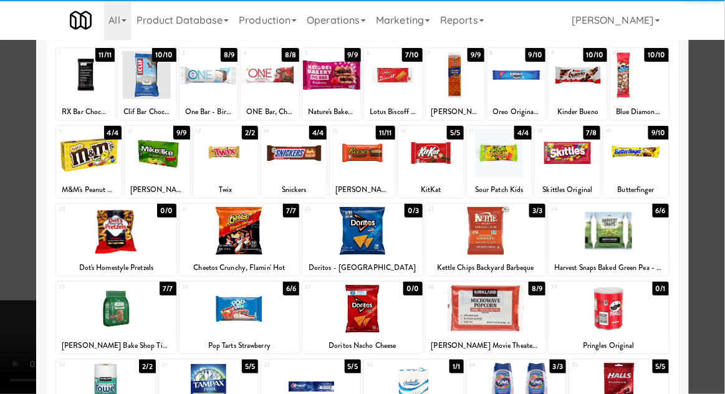
scroll to position [74, 0]
click at [609, 226] on div at bounding box center [609, 231] width 120 height 48
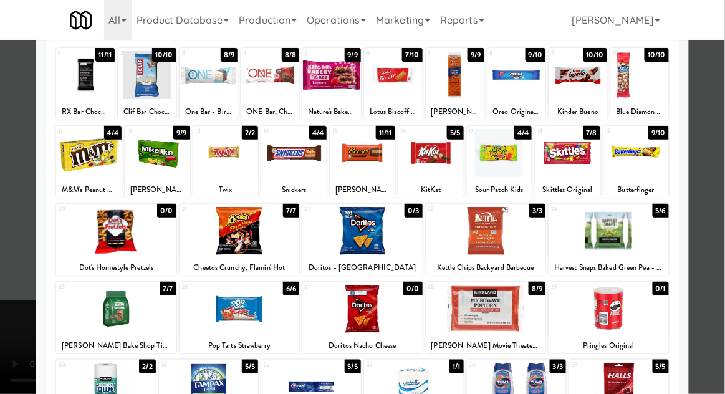
click at [6, 302] on div at bounding box center [362, 197] width 725 height 394
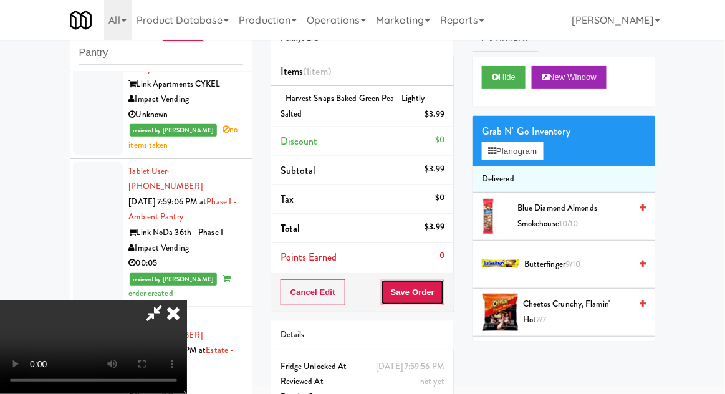
click at [443, 294] on button "Save Order" at bounding box center [413, 292] width 64 height 26
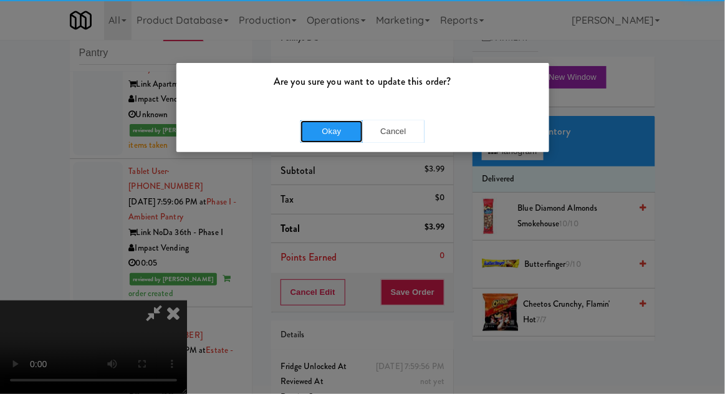
click at [311, 133] on button "Okay" at bounding box center [332, 131] width 62 height 22
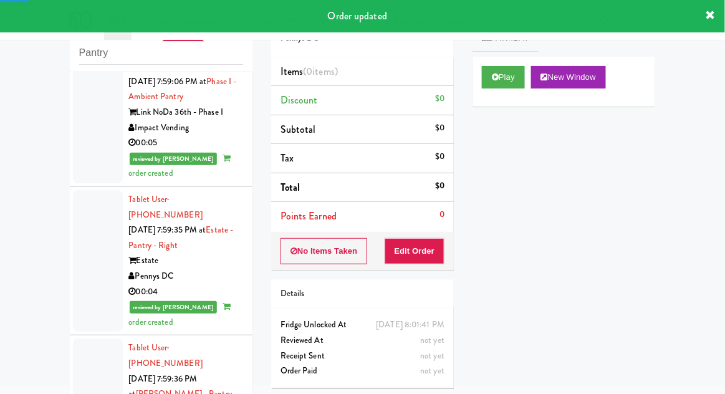
scroll to position [3934, 0]
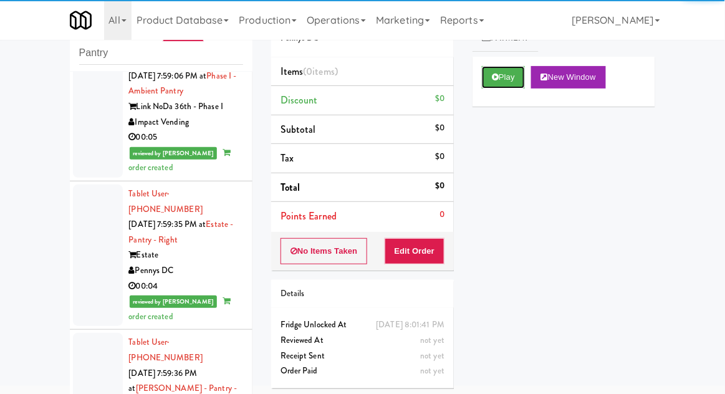
click at [492, 82] on button "Play" at bounding box center [503, 77] width 43 height 22
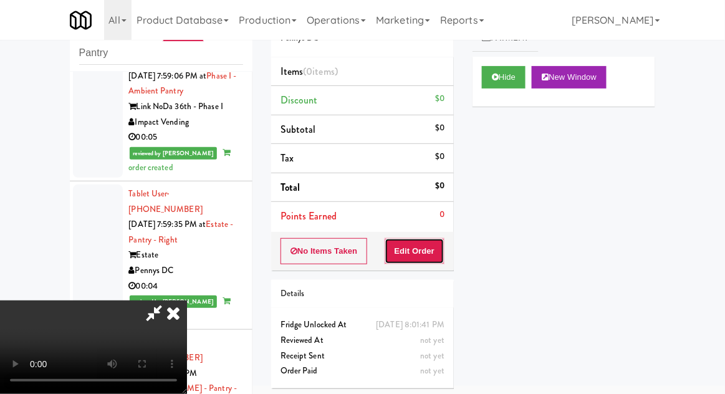
click at [415, 254] on button "Edit Order" at bounding box center [415, 251] width 60 height 26
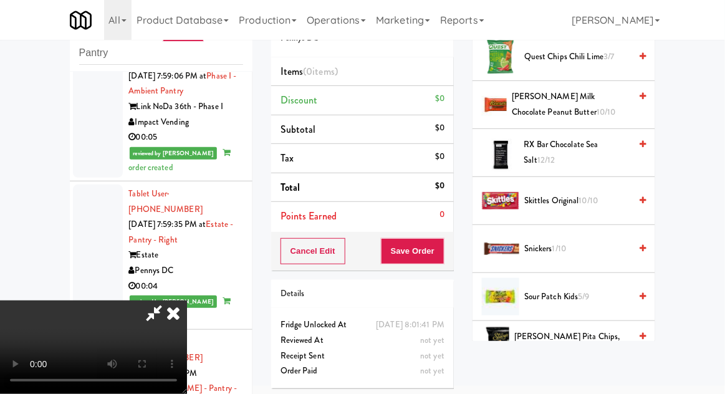
scroll to position [1216, 0]
click at [549, 193] on span "Skittles Original 10/10" at bounding box center [578, 201] width 106 height 16
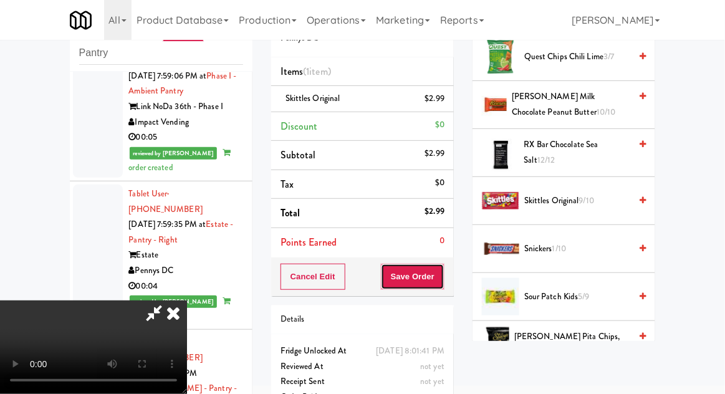
click at [442, 273] on button "Save Order" at bounding box center [413, 277] width 64 height 26
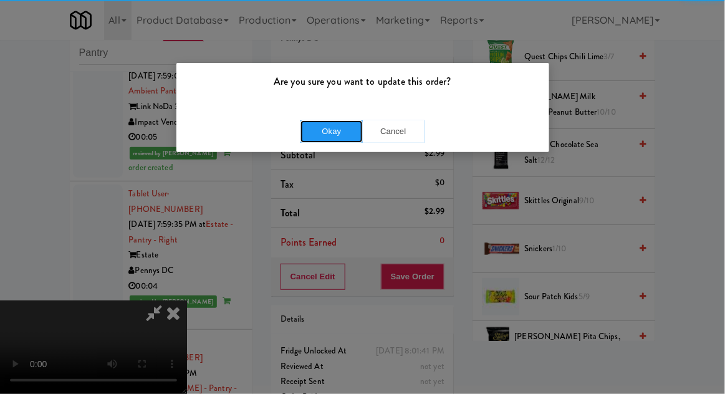
click at [319, 120] on button "Okay" at bounding box center [332, 131] width 62 height 22
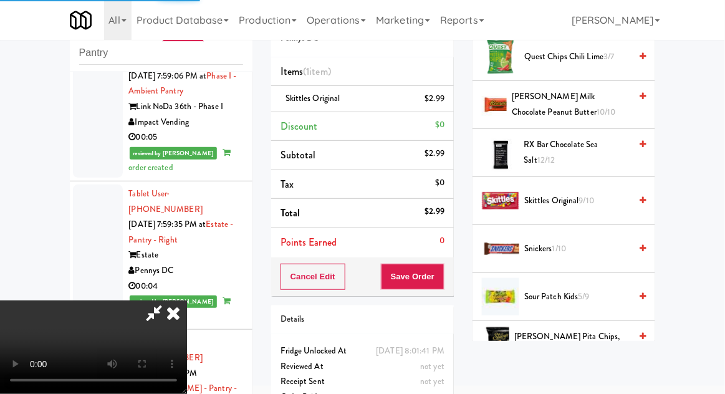
scroll to position [123, 0]
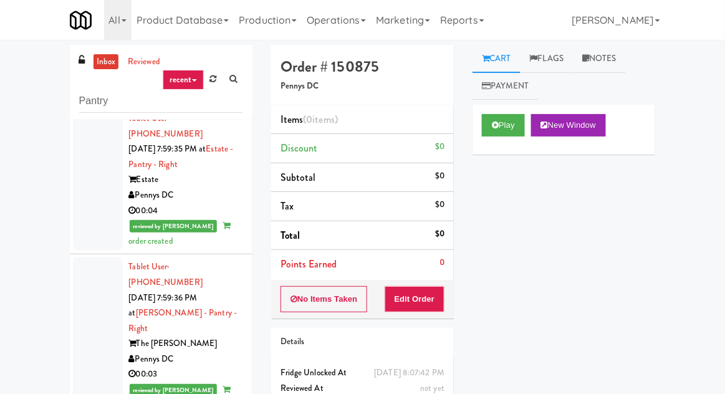
scroll to position [48, 0]
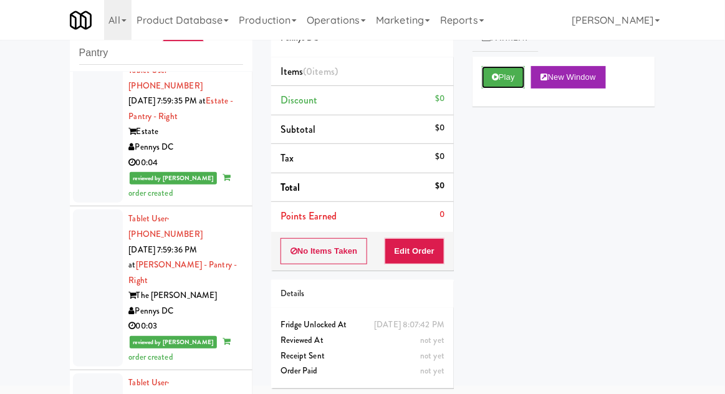
click at [517, 82] on button "Play" at bounding box center [503, 77] width 43 height 22
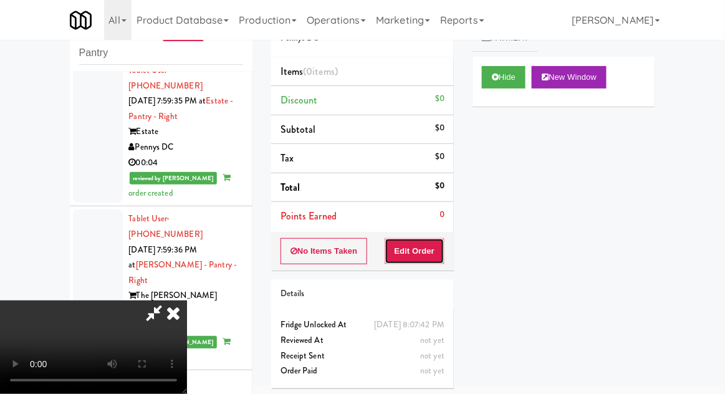
click at [418, 259] on button "Edit Order" at bounding box center [415, 251] width 60 height 26
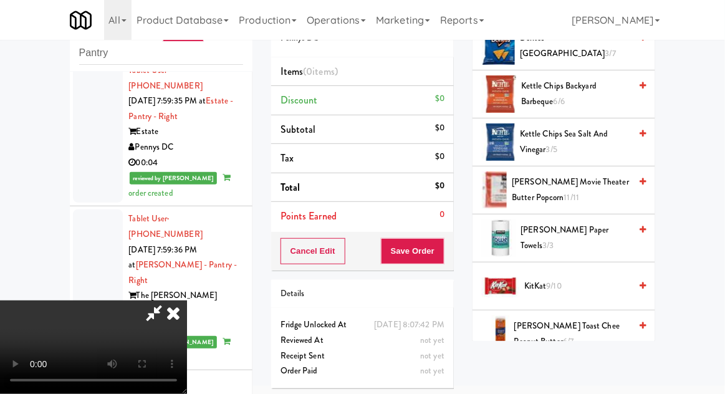
scroll to position [410, 0]
click at [554, 239] on span "3/3" at bounding box center [548, 245] width 11 height 12
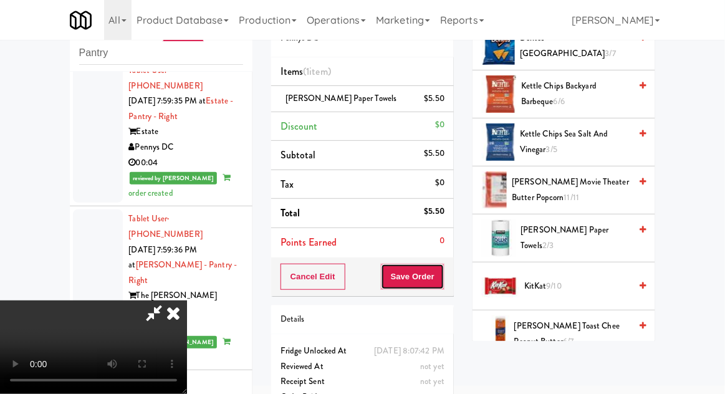
click at [440, 283] on button "Save Order" at bounding box center [413, 277] width 64 height 26
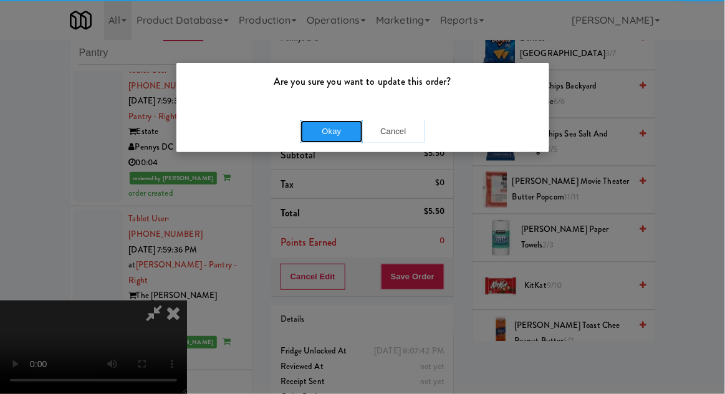
click at [331, 132] on button "Okay" at bounding box center [332, 131] width 62 height 22
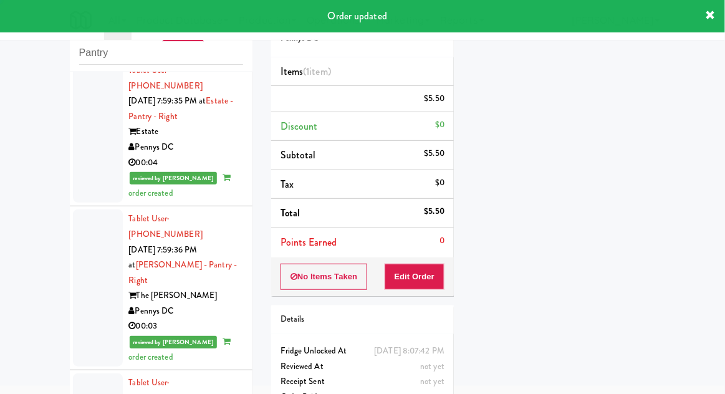
scroll to position [0, 0]
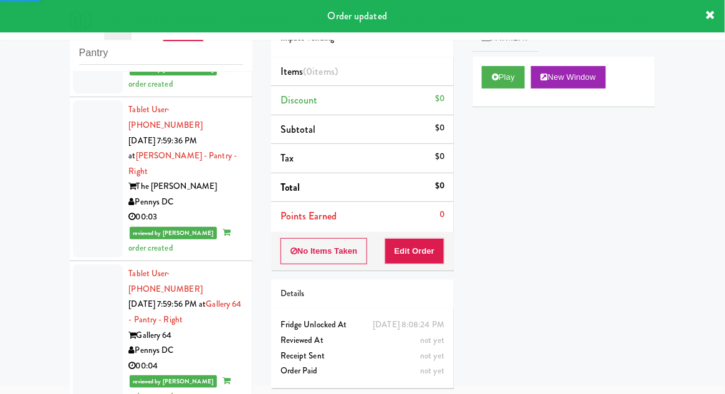
scroll to position [4204, 0]
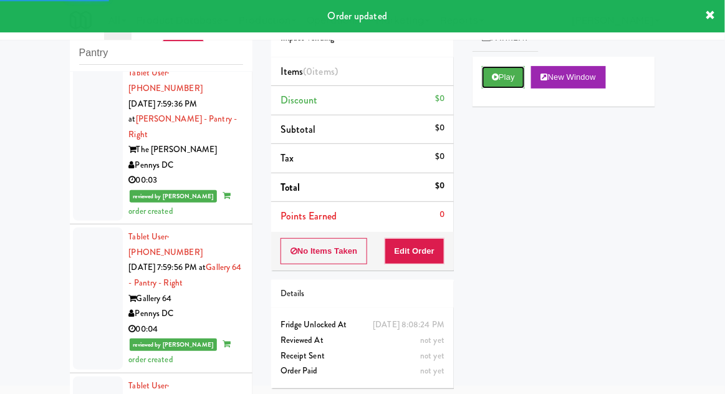
click at [497, 80] on icon at bounding box center [495, 77] width 7 height 8
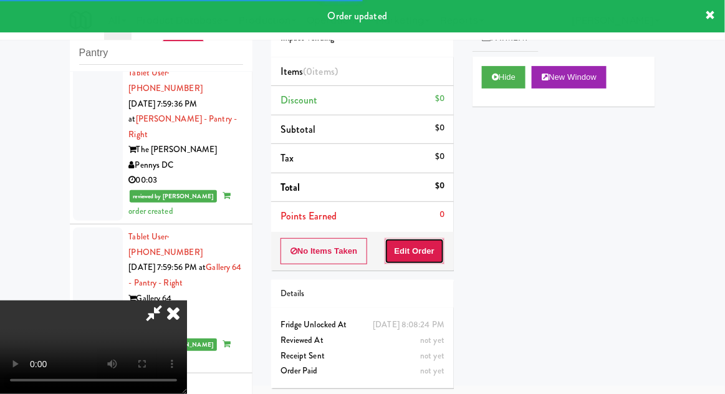
click at [430, 238] on button "Edit Order" at bounding box center [415, 251] width 60 height 26
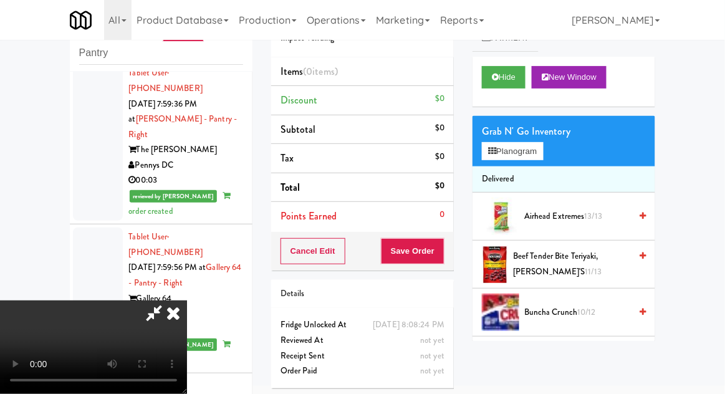
scroll to position [46, 0]
click at [539, 147] on button "Planogram" at bounding box center [512, 151] width 61 height 19
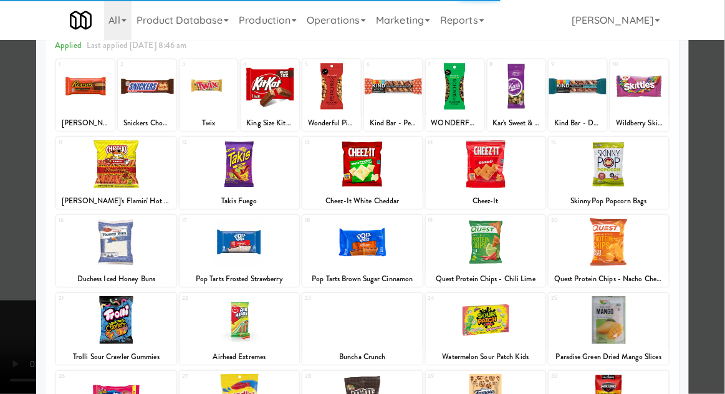
scroll to position [77, 0]
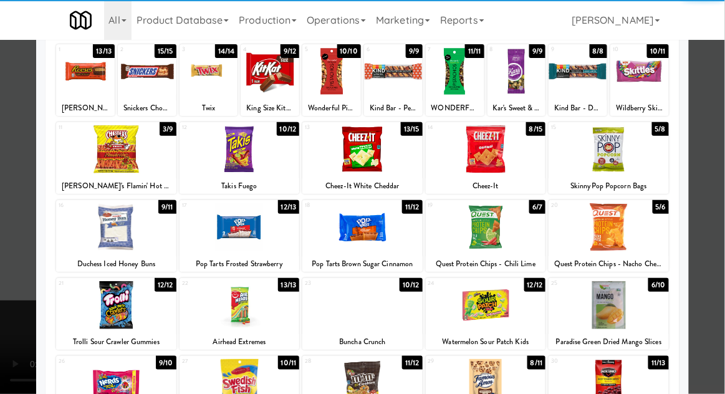
click at [348, 320] on div at bounding box center [362, 305] width 120 height 48
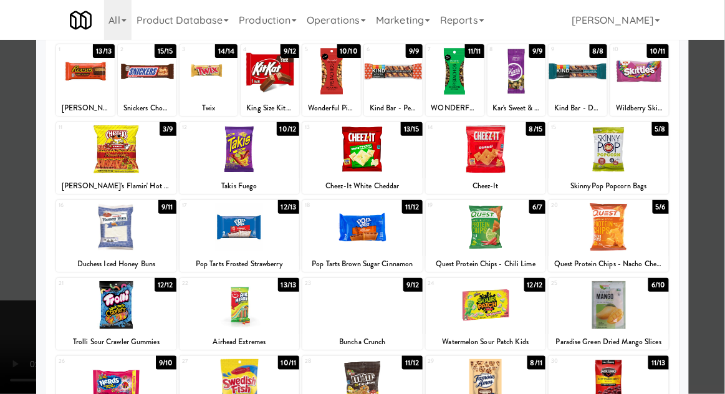
click at [720, 123] on div at bounding box center [362, 197] width 725 height 394
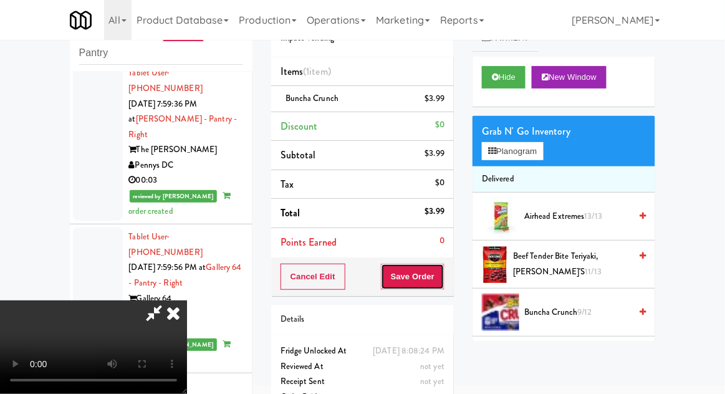
click at [438, 282] on button "Save Order" at bounding box center [413, 277] width 64 height 26
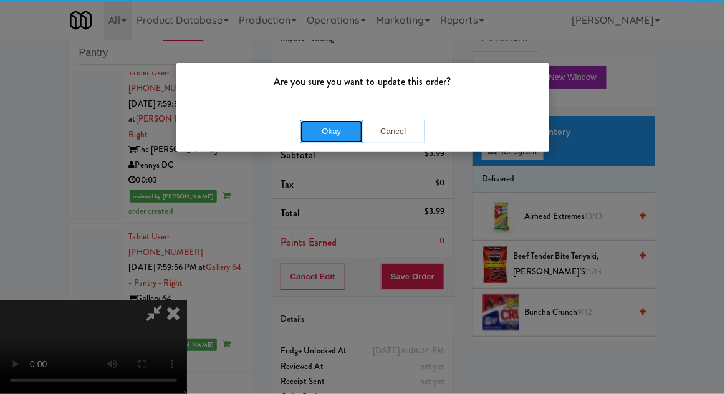
click at [331, 125] on button "Okay" at bounding box center [332, 131] width 62 height 22
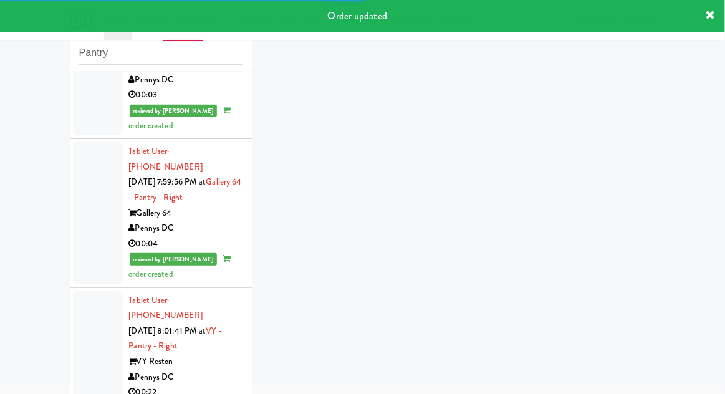
scroll to position [4288, 0]
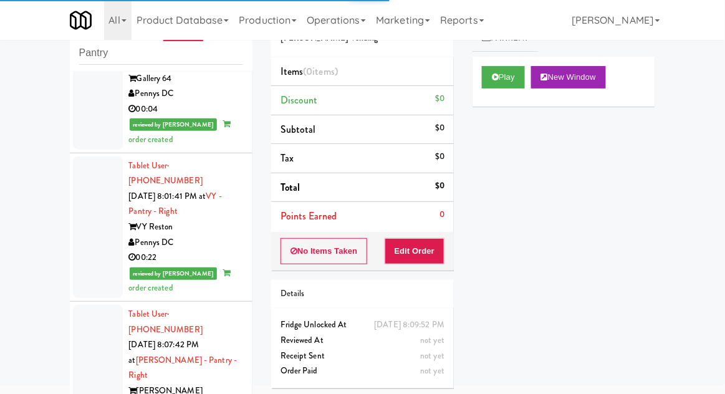
scroll to position [4395, 0]
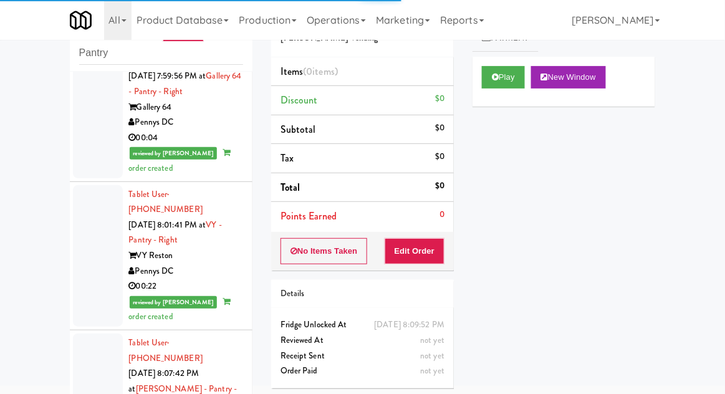
click at [494, 77] on icon at bounding box center [495, 77] width 7 height 8
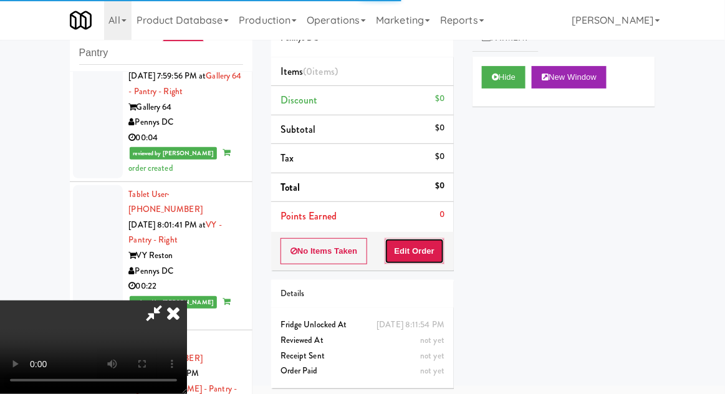
click at [413, 258] on button "Edit Order" at bounding box center [415, 251] width 60 height 26
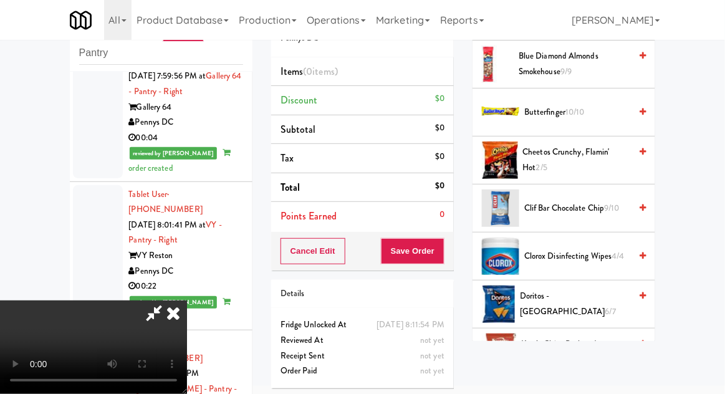
scroll to position [160, 0]
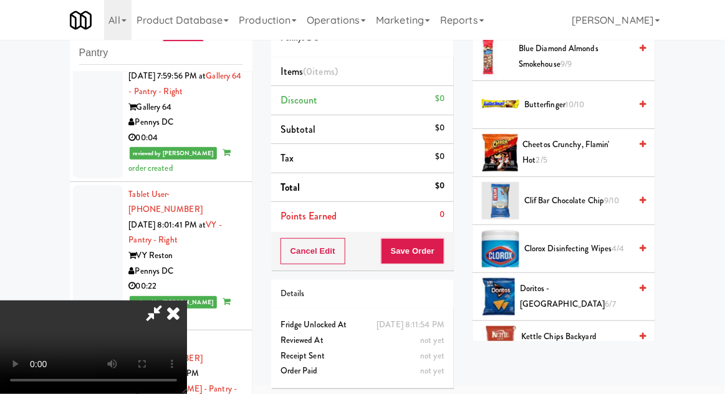
click at [606, 298] on span "6/7" at bounding box center [611, 304] width 11 height 12
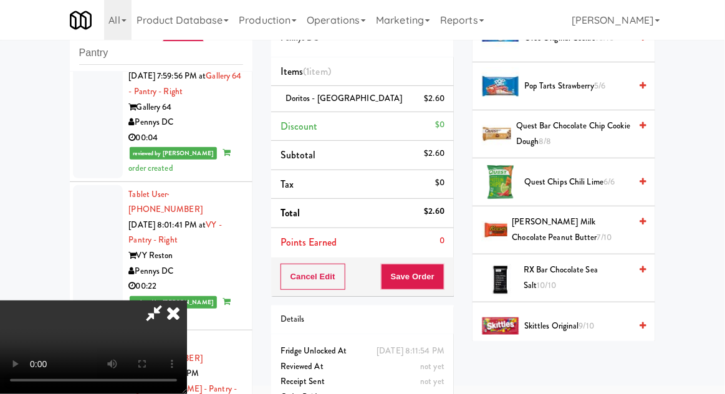
scroll to position [1094, 0]
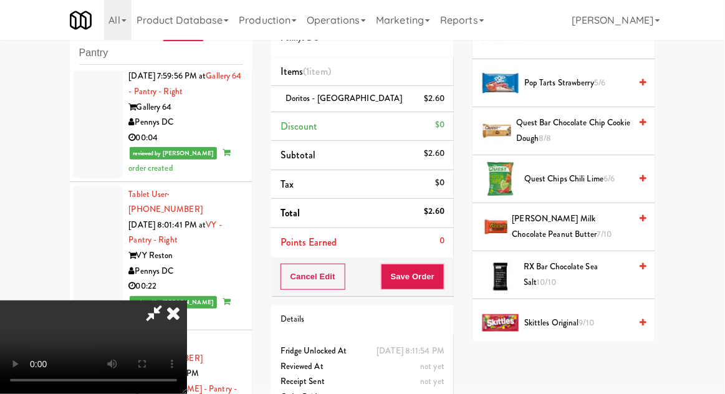
click at [594, 220] on span "Reese's Milk Chocolate Peanut Butter 7/10" at bounding box center [572, 226] width 118 height 31
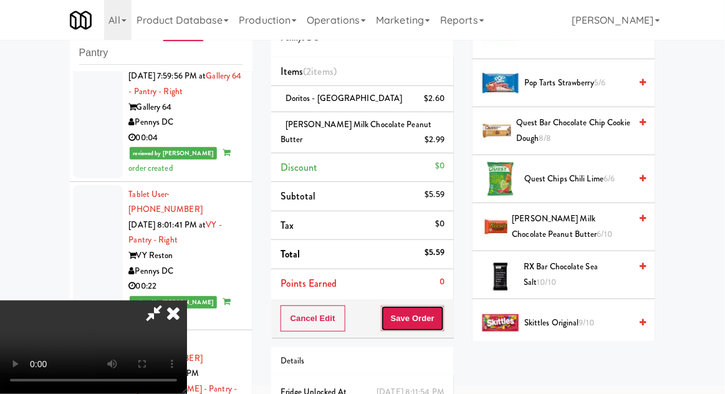
click at [439, 311] on button "Save Order" at bounding box center [413, 319] width 64 height 26
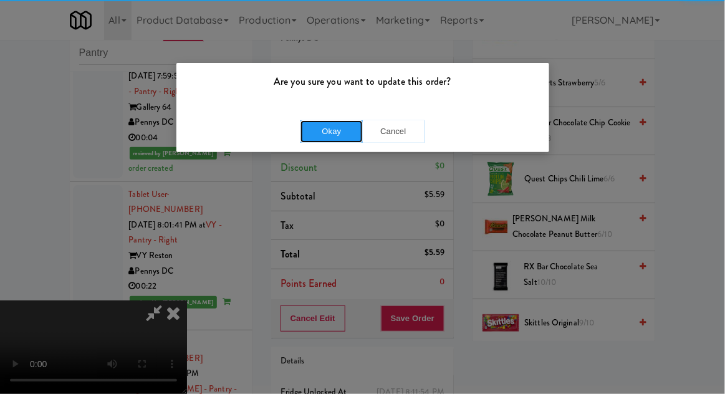
click at [322, 141] on button "Okay" at bounding box center [332, 131] width 62 height 22
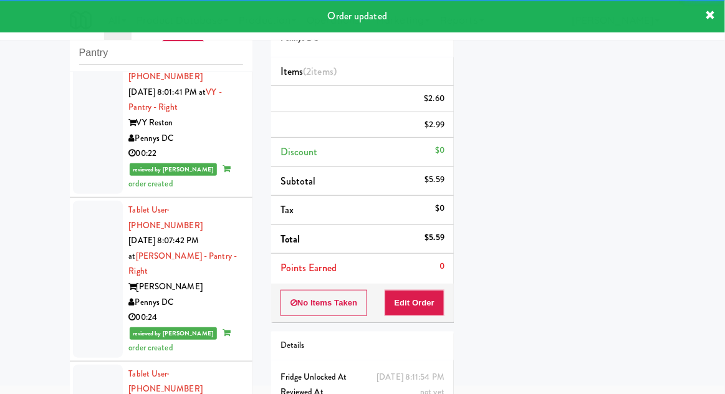
scroll to position [4523, 0]
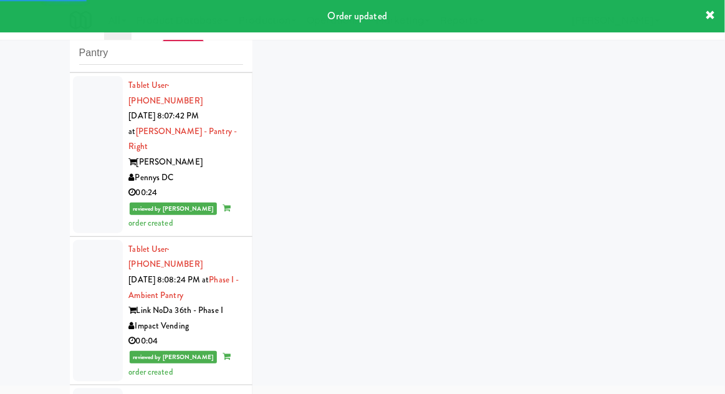
scroll to position [4654, 0]
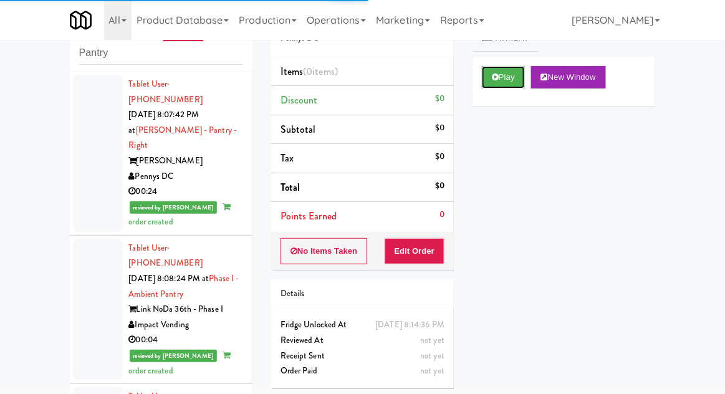
click at [496, 70] on button "Play" at bounding box center [503, 77] width 43 height 22
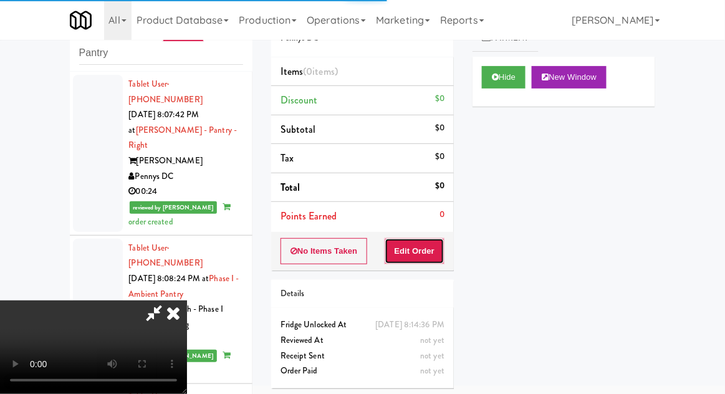
click at [432, 254] on button "Edit Order" at bounding box center [415, 251] width 60 height 26
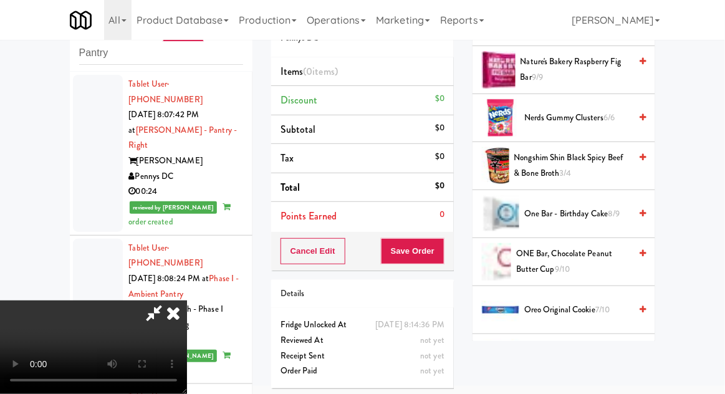
scroll to position [871, 0]
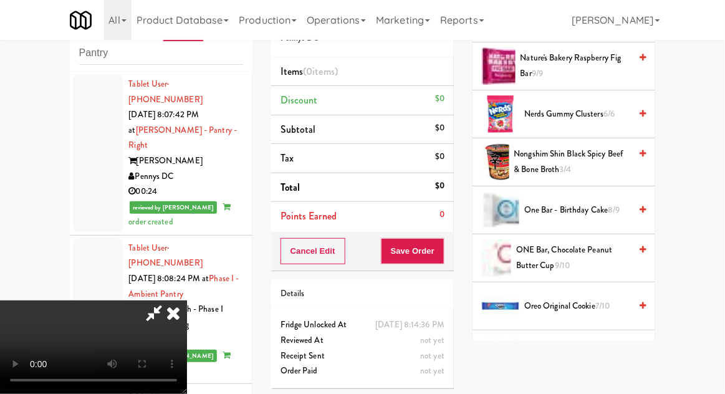
click at [589, 254] on span "ONE Bar, Chocolate Peanut Butter Cup 9/10" at bounding box center [573, 258] width 114 height 31
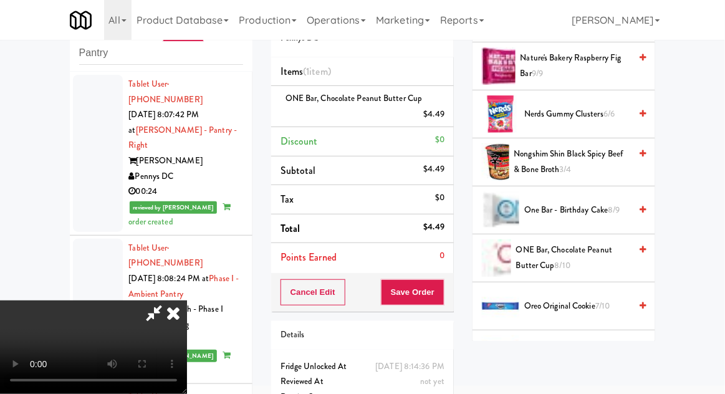
scroll to position [46, 0]
click at [440, 289] on button "Save Order" at bounding box center [413, 292] width 64 height 26
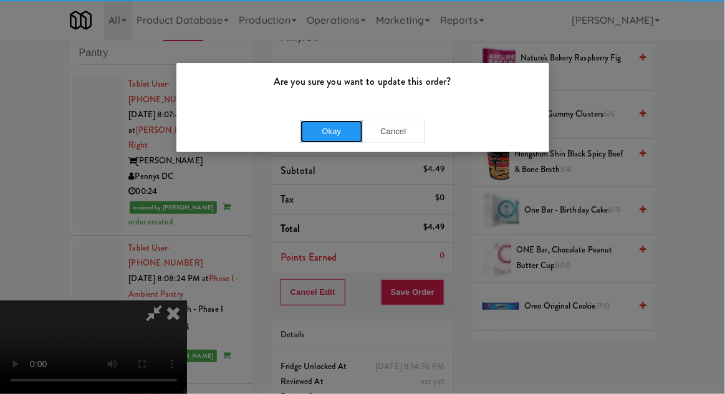
click at [332, 133] on button "Okay" at bounding box center [332, 131] width 62 height 22
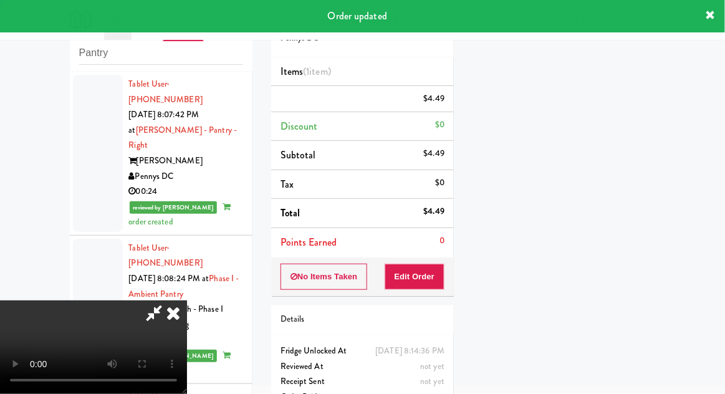
scroll to position [0, 0]
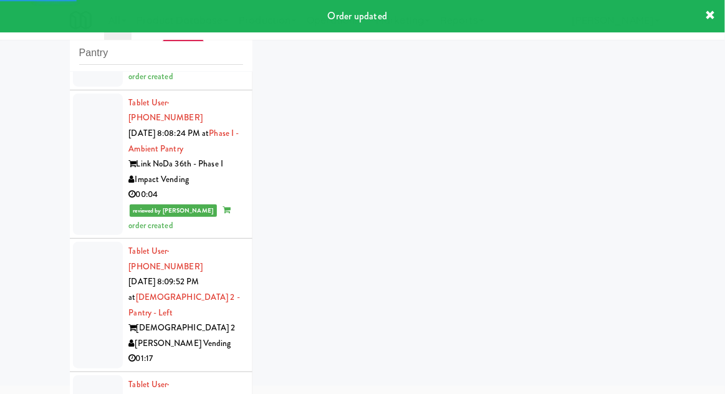
scroll to position [4800, 0]
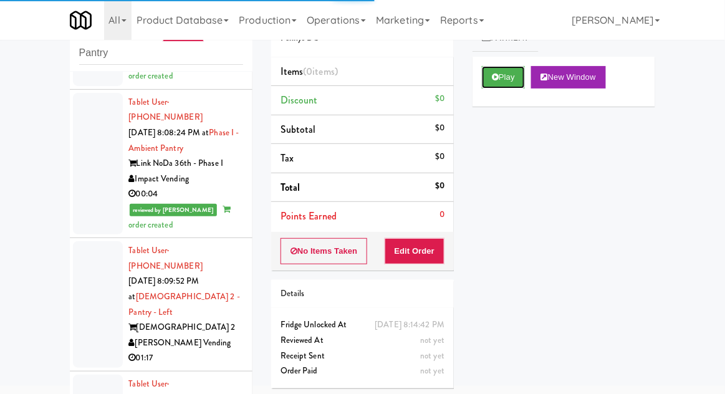
click at [483, 79] on button "Play" at bounding box center [503, 77] width 43 height 22
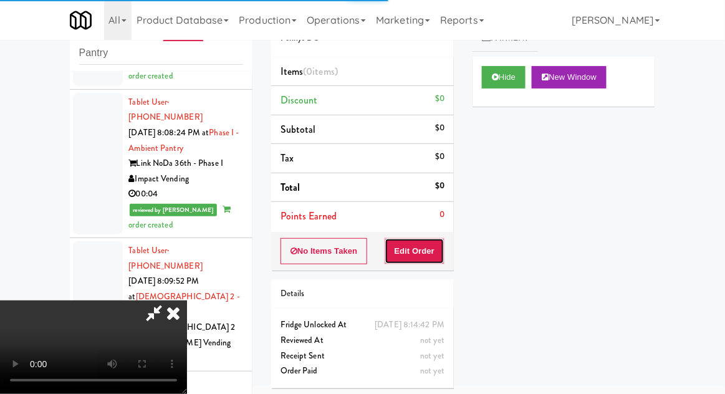
click at [429, 253] on button "Edit Order" at bounding box center [415, 251] width 60 height 26
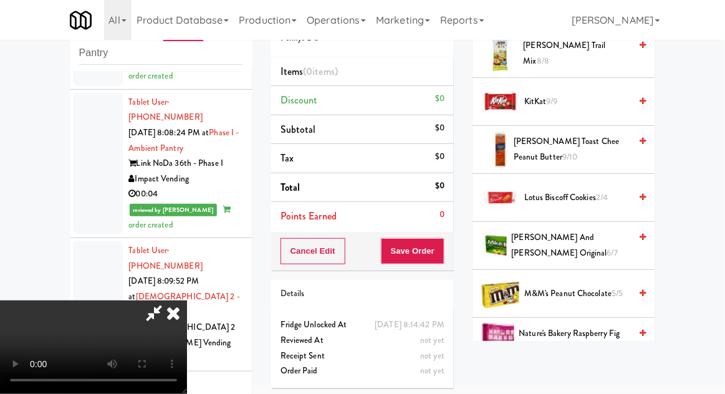
scroll to position [649, 0]
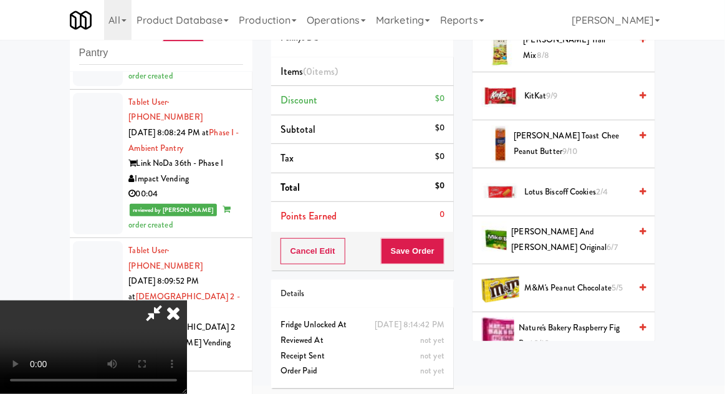
click at [607, 241] on span "6/7" at bounding box center [612, 247] width 11 height 12
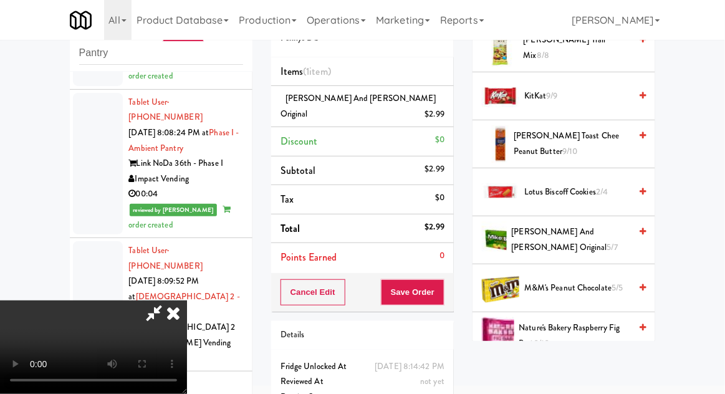
scroll to position [46, 0]
click at [443, 279] on button "Save Order" at bounding box center [413, 292] width 64 height 26
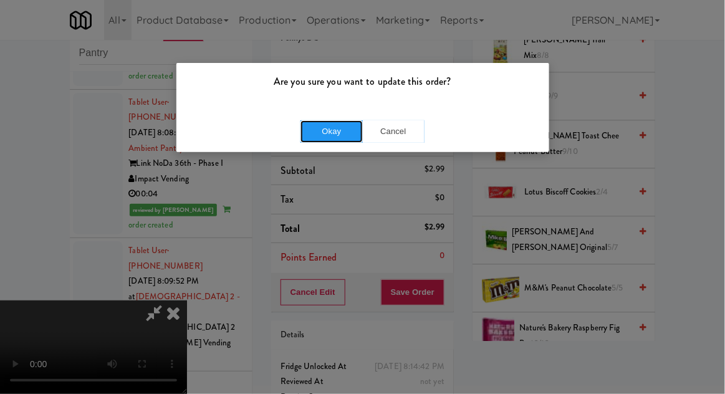
click at [332, 135] on button "Okay" at bounding box center [332, 131] width 62 height 22
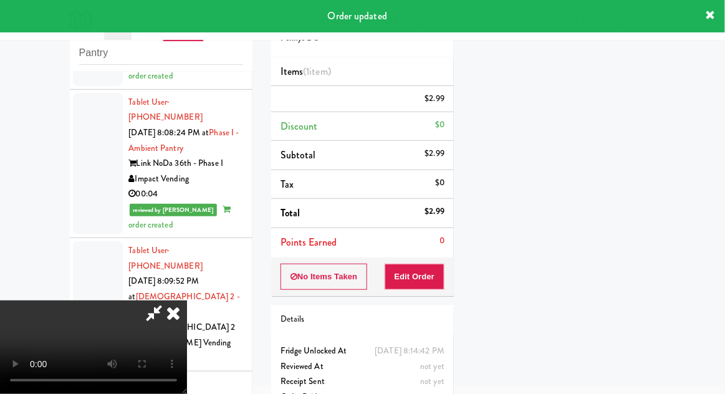
scroll to position [0, 0]
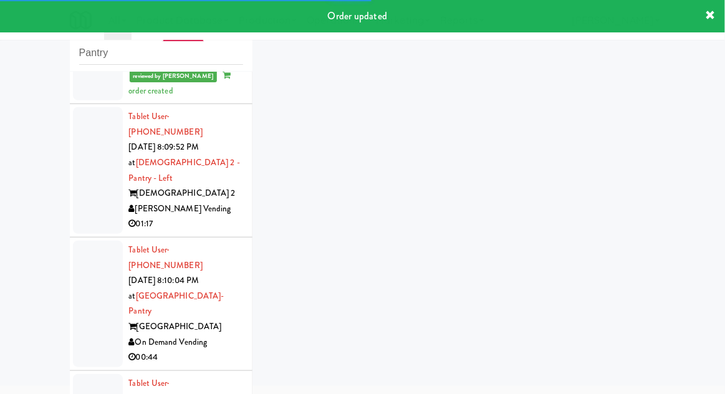
scroll to position [4934, 0]
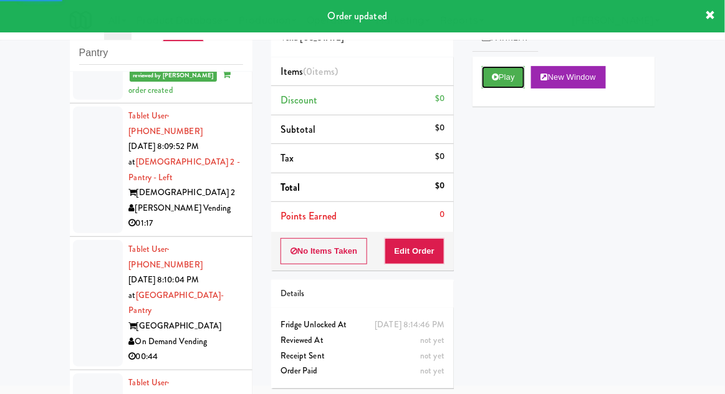
click at [493, 87] on button "Play" at bounding box center [503, 77] width 43 height 22
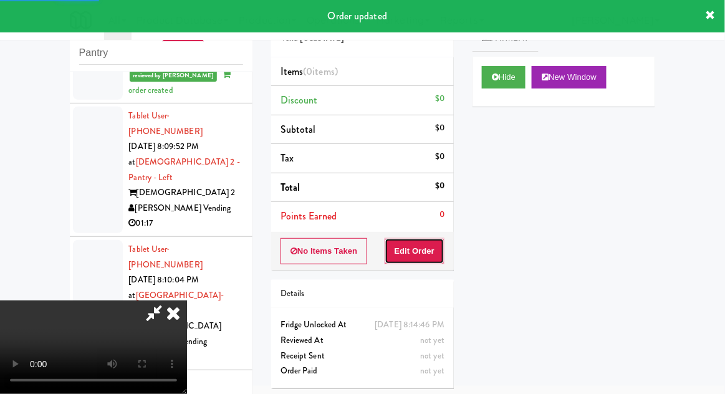
click at [422, 257] on button "Edit Order" at bounding box center [415, 251] width 60 height 26
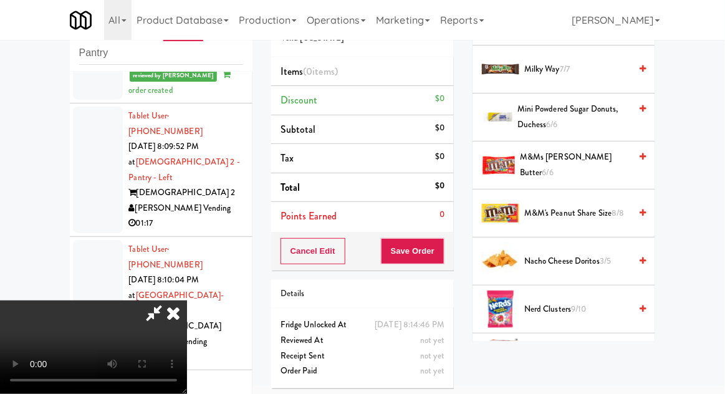
scroll to position [778, 0]
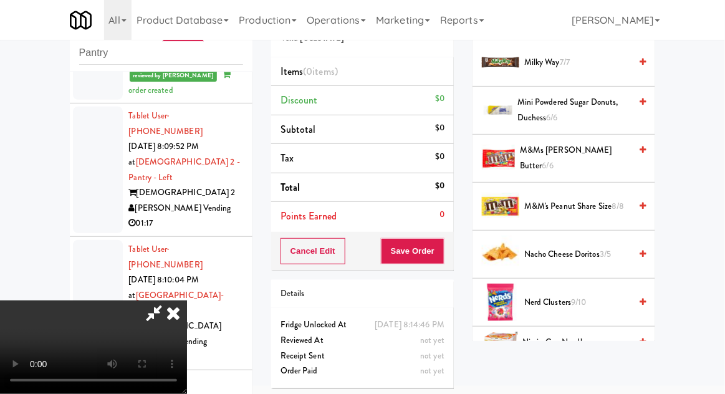
click at [616, 206] on span "8/8" at bounding box center [618, 206] width 12 height 12
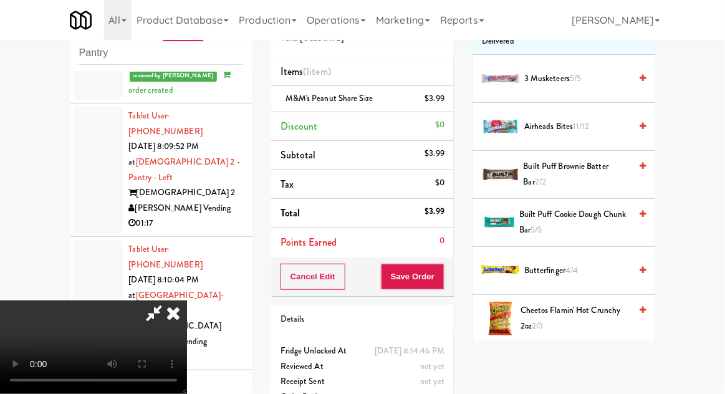
scroll to position [0, 0]
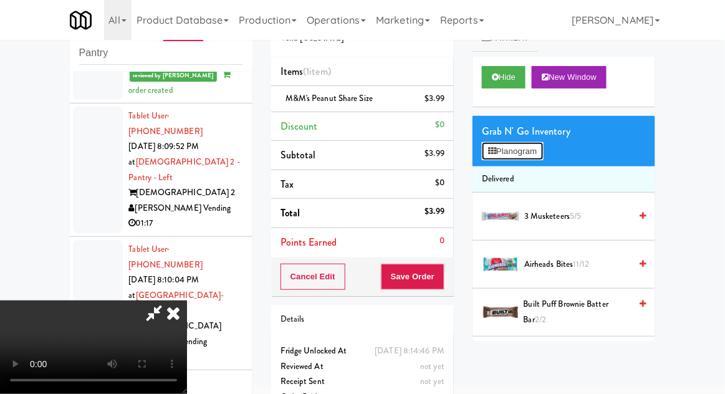
click at [543, 157] on button "Planogram" at bounding box center [512, 151] width 61 height 19
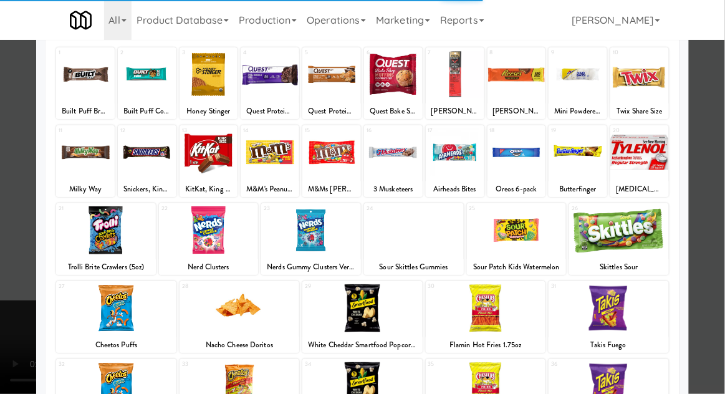
scroll to position [75, 0]
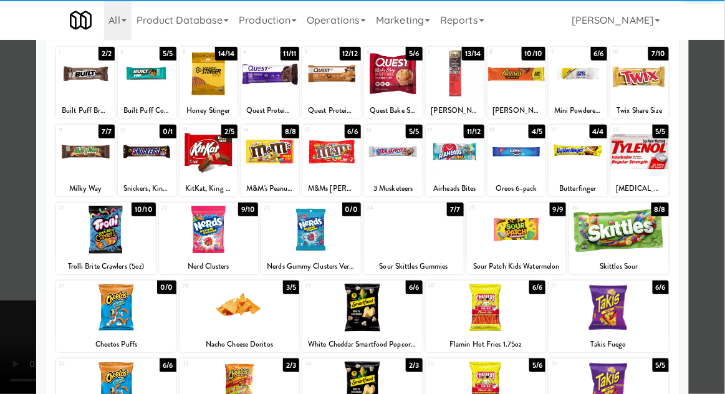
click at [220, 326] on div at bounding box center [240, 308] width 120 height 48
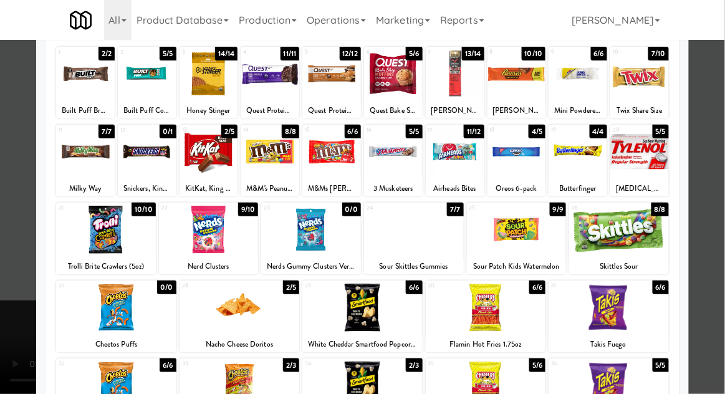
click at [718, 159] on div at bounding box center [362, 197] width 725 height 394
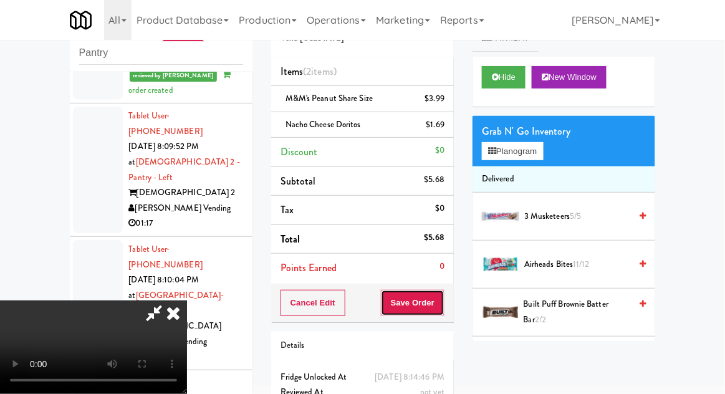
click at [439, 293] on button "Save Order" at bounding box center [413, 303] width 64 height 26
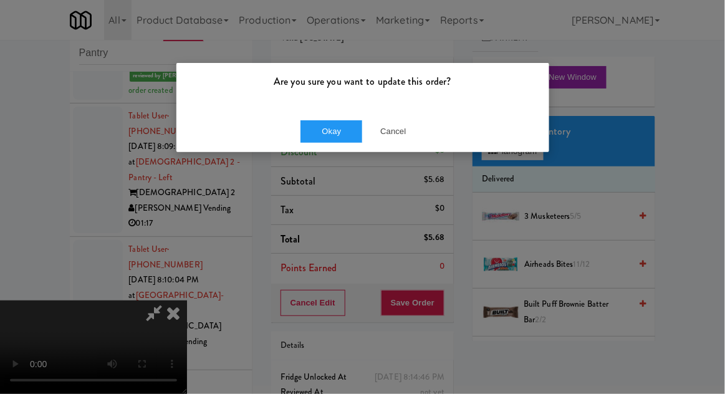
click at [335, 159] on div "Are you sure you want to update this order? Okay Cancel" at bounding box center [362, 197] width 725 height 394
click at [334, 121] on button "Okay" at bounding box center [332, 131] width 62 height 22
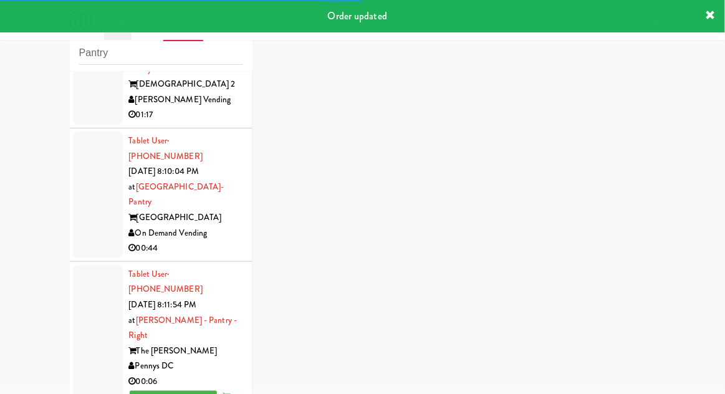
scroll to position [5074, 0]
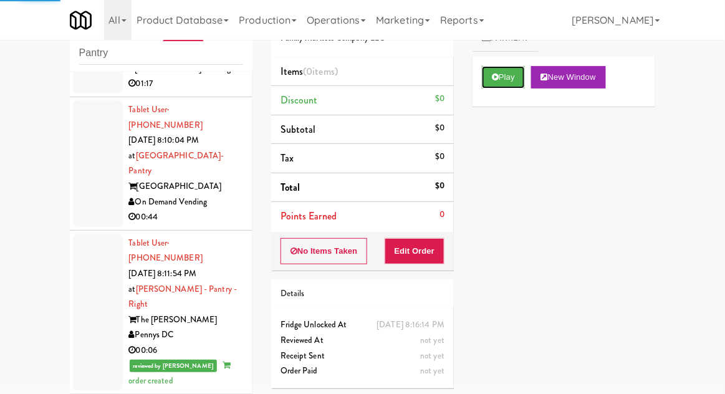
click at [489, 81] on button "Play" at bounding box center [503, 77] width 43 height 22
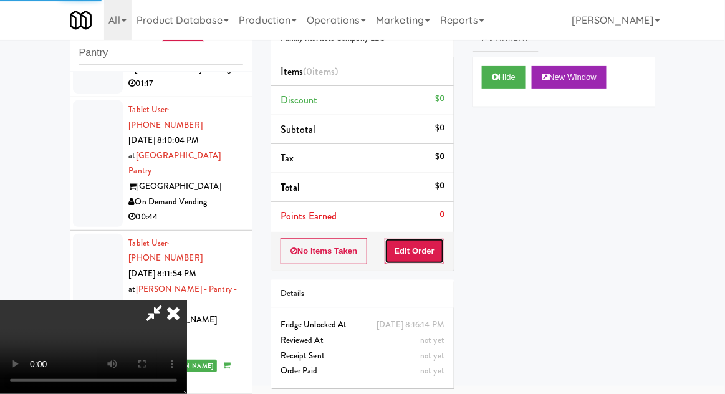
click at [427, 261] on button "Edit Order" at bounding box center [415, 251] width 60 height 26
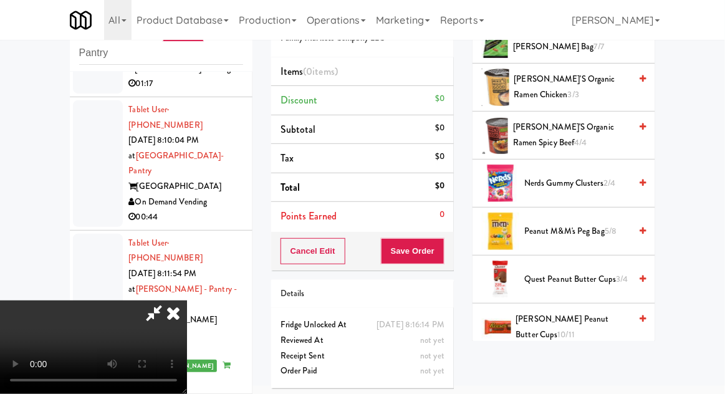
scroll to position [949, 0]
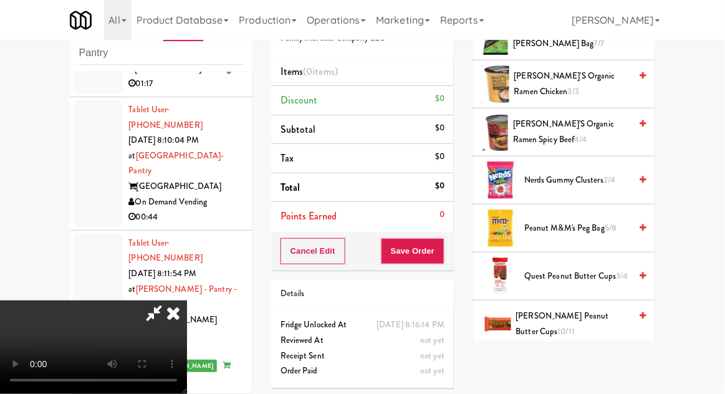
click at [605, 315] on span "Reese's Peanut Butter Cups 10/11" at bounding box center [573, 324] width 115 height 31
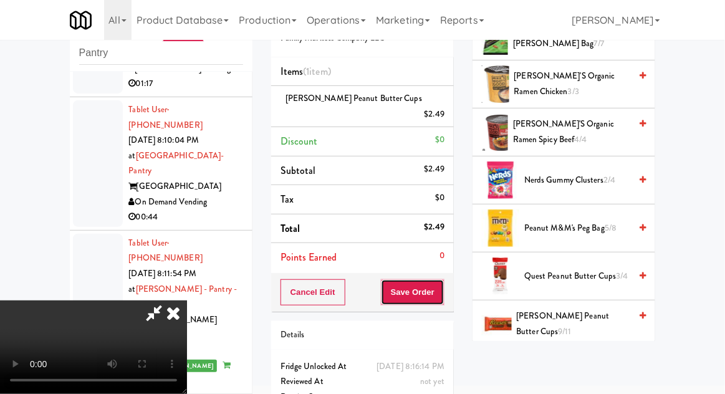
click at [443, 279] on button "Save Order" at bounding box center [413, 292] width 64 height 26
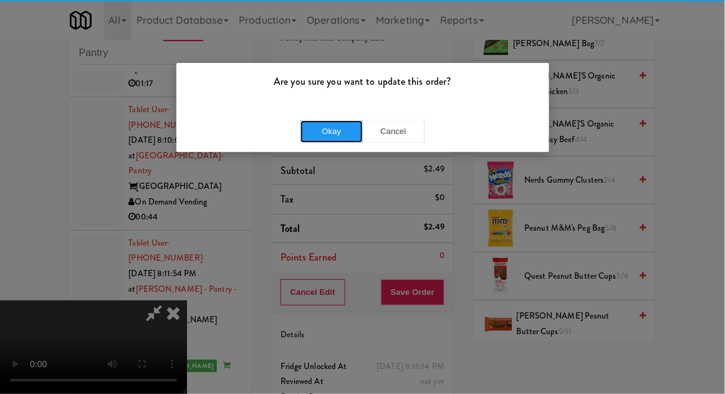
click at [326, 120] on button "Okay" at bounding box center [332, 131] width 62 height 22
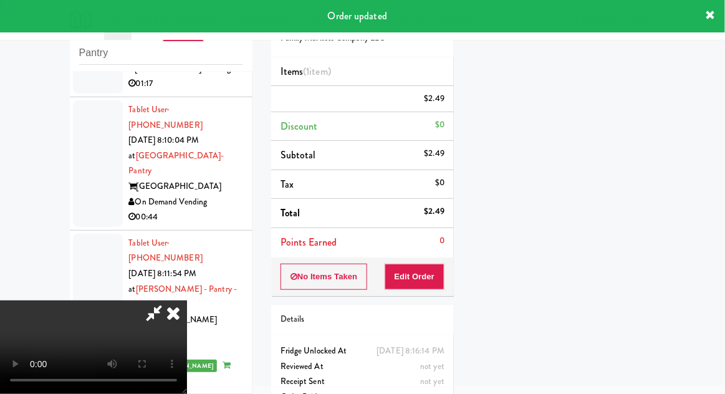
scroll to position [123, 0]
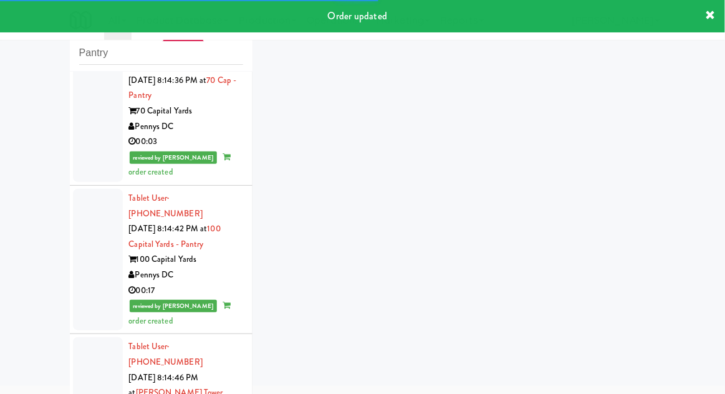
scroll to position [5462, 0]
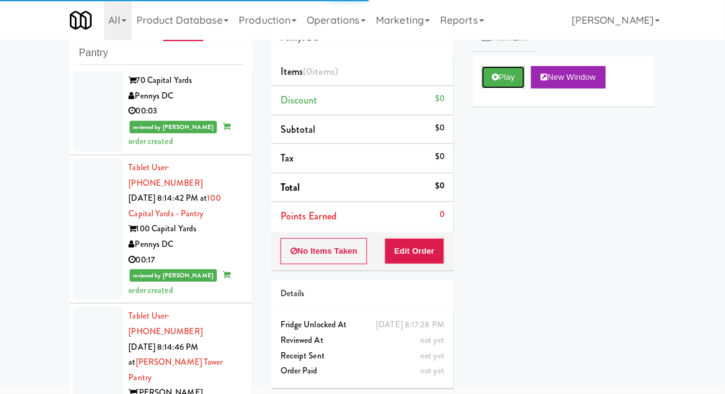
click at [485, 81] on button "Play" at bounding box center [503, 77] width 43 height 22
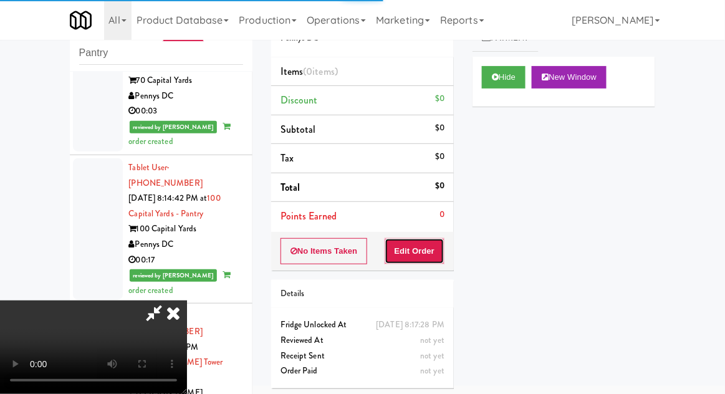
click at [417, 238] on button "Edit Order" at bounding box center [415, 251] width 60 height 26
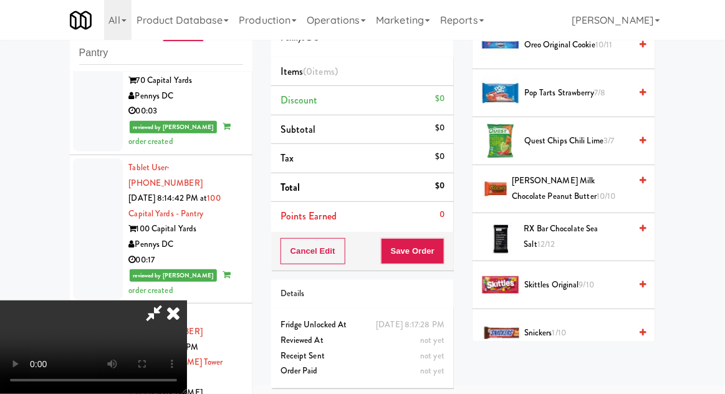
scroll to position [1133, 0]
click at [599, 188] on span "Reese's Milk Chocolate Peanut Butter 10/10" at bounding box center [571, 188] width 118 height 31
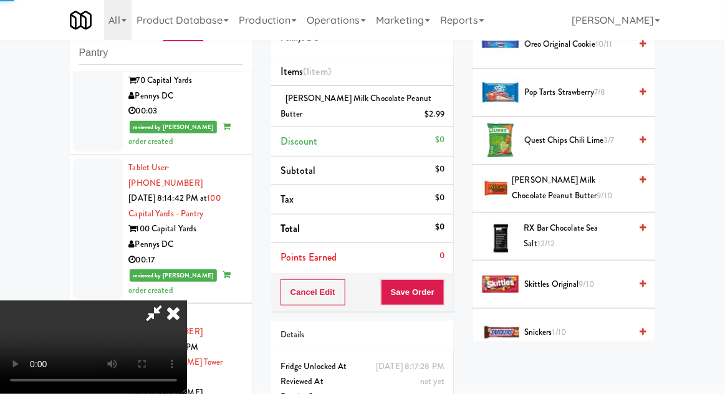
click at [601, 182] on span "Reese's Milk Chocolate Peanut Butter 9/10" at bounding box center [572, 188] width 118 height 31
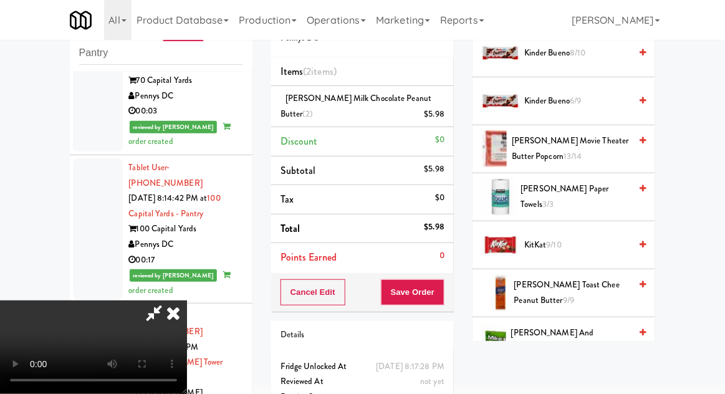
click at [596, 238] on span "KitKat 9/10" at bounding box center [578, 246] width 106 height 16
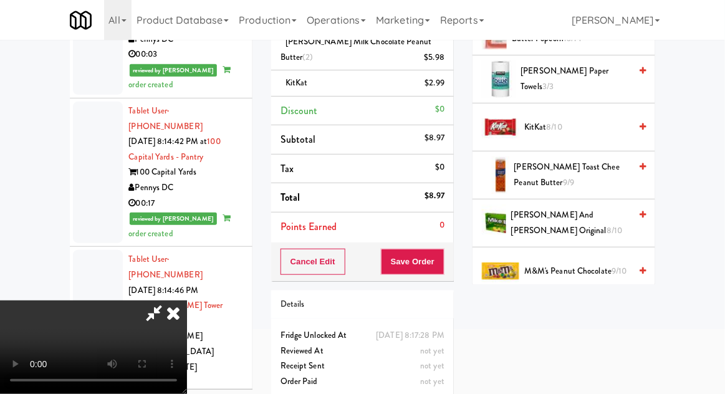
scroll to position [560, 0]
click at [540, 125] on span "KitKat 8/10" at bounding box center [578, 128] width 106 height 16
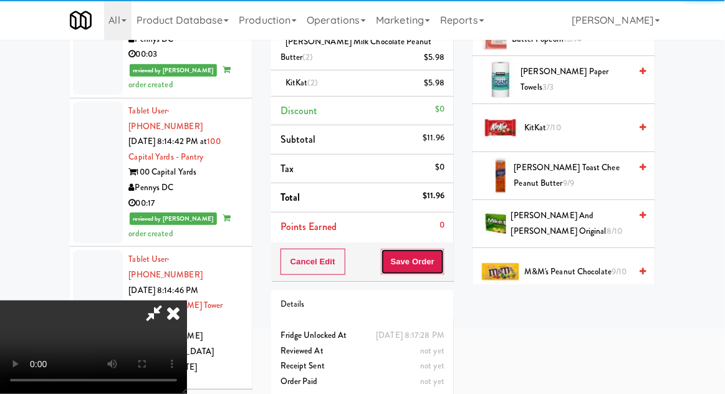
click at [443, 260] on button "Save Order" at bounding box center [413, 262] width 64 height 26
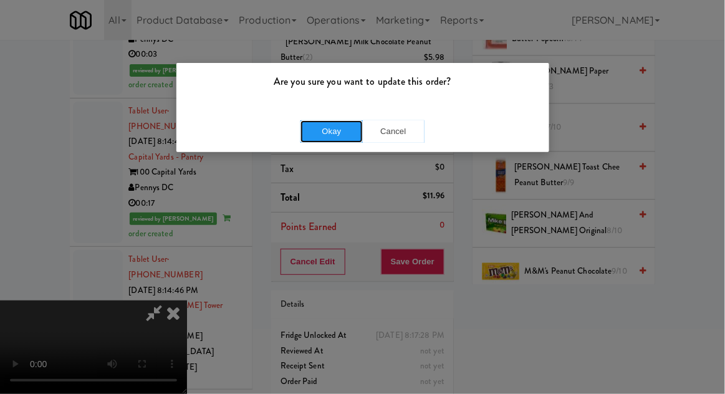
click at [332, 131] on button "Okay" at bounding box center [332, 131] width 62 height 22
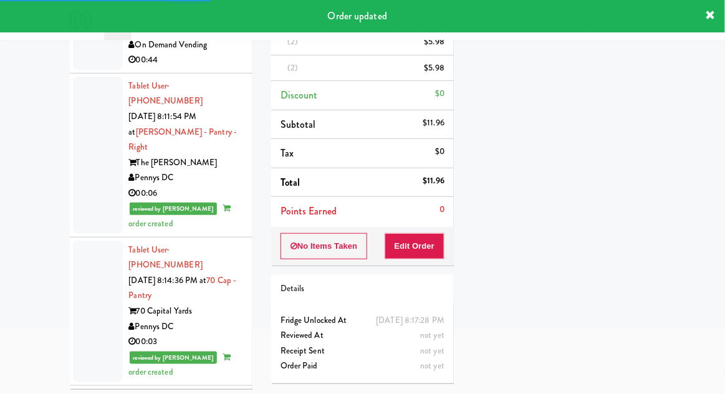
scroll to position [5181, 0]
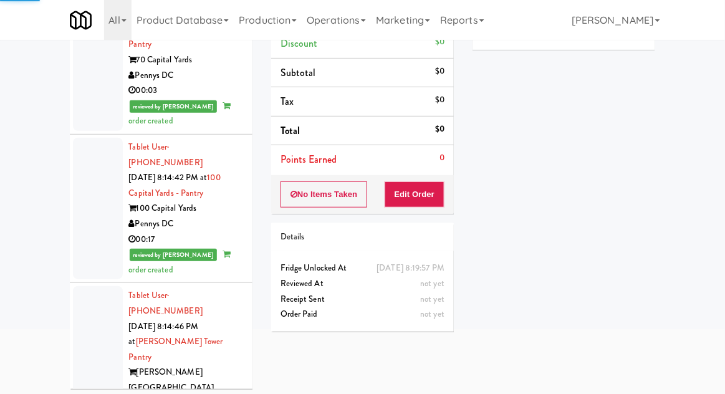
scroll to position [5493, 0]
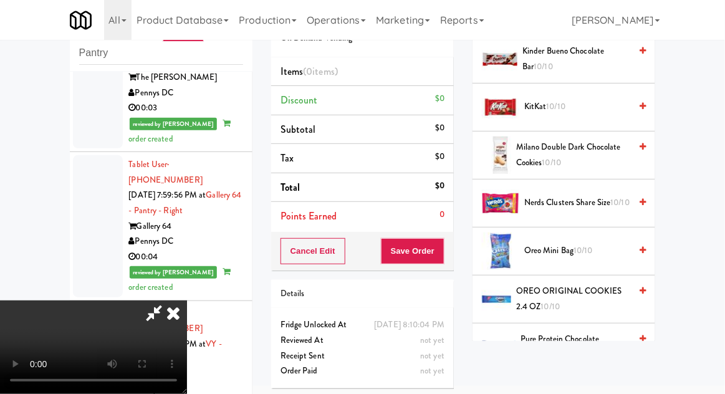
scroll to position [806, 0]
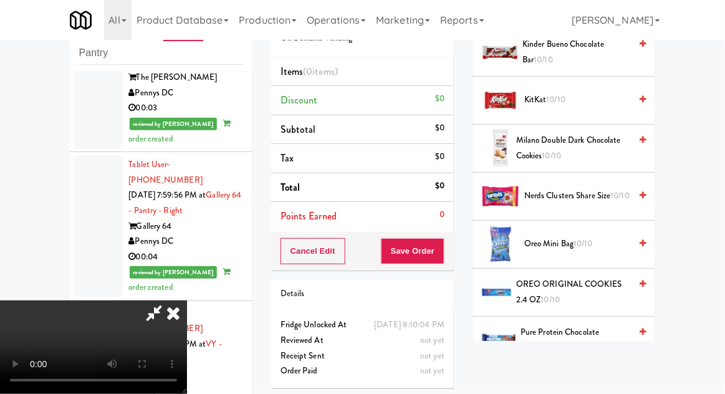
click at [591, 238] on span "10/10" at bounding box center [583, 244] width 19 height 12
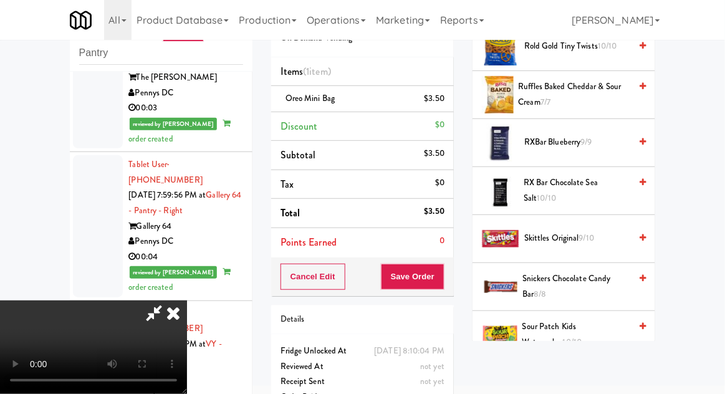
scroll to position [1205, 0]
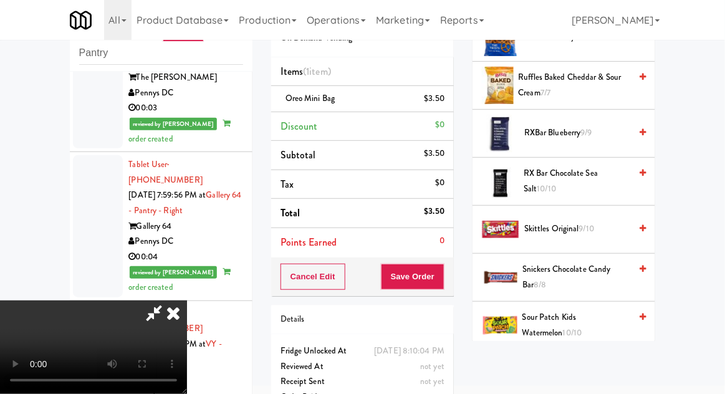
click at [606, 221] on span "Skittles Original 9/10" at bounding box center [578, 229] width 106 height 16
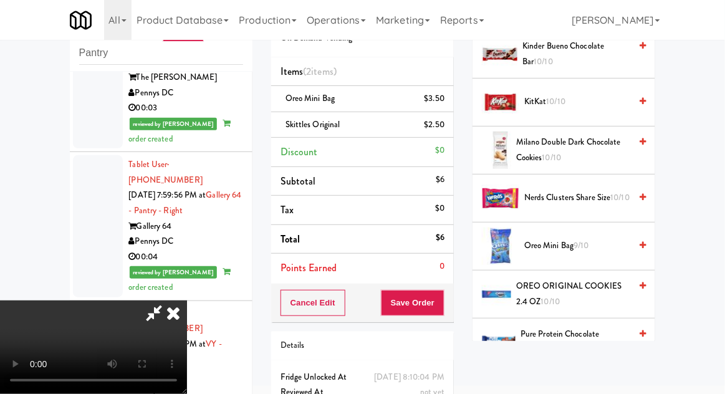
scroll to position [804, 0]
click at [596, 279] on span "OREO ORIGINAL COOKIES 2.4 OZ 10/10" at bounding box center [573, 294] width 114 height 31
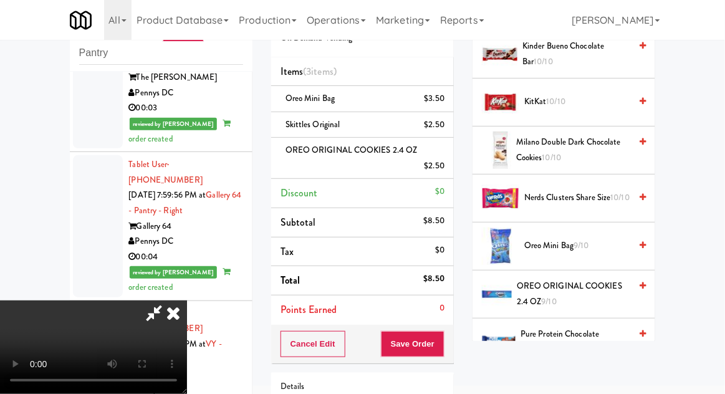
scroll to position [98, 0]
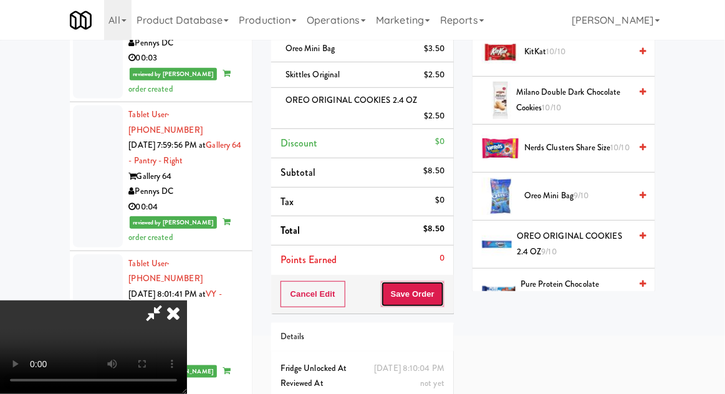
click at [440, 286] on button "Save Order" at bounding box center [413, 294] width 64 height 26
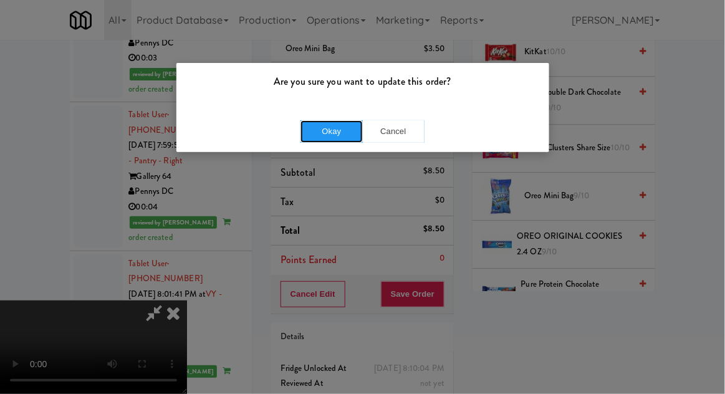
click at [322, 139] on button "Okay" at bounding box center [332, 131] width 62 height 22
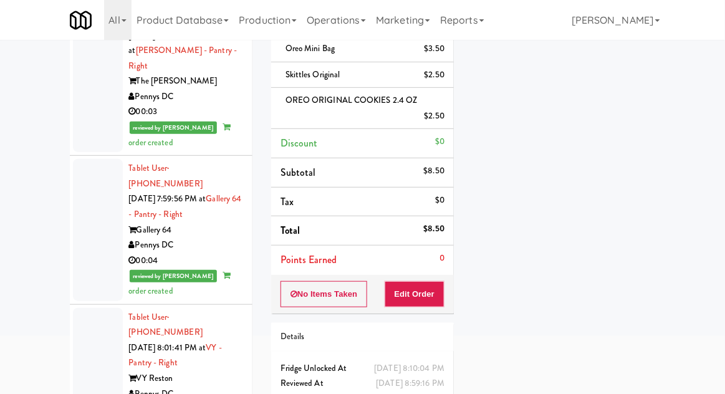
scroll to position [4214, 0]
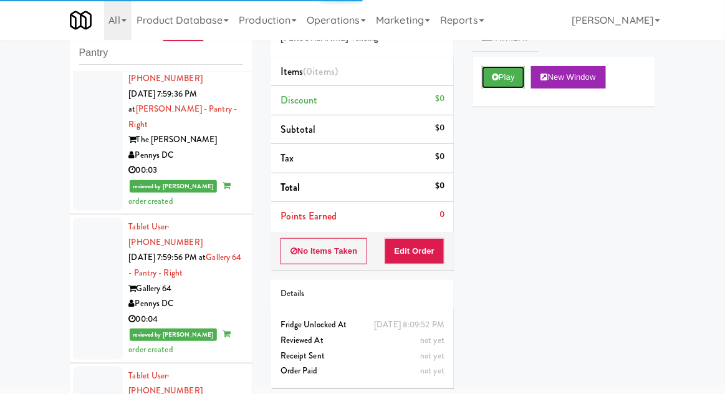
click at [504, 77] on button "Play" at bounding box center [503, 77] width 43 height 22
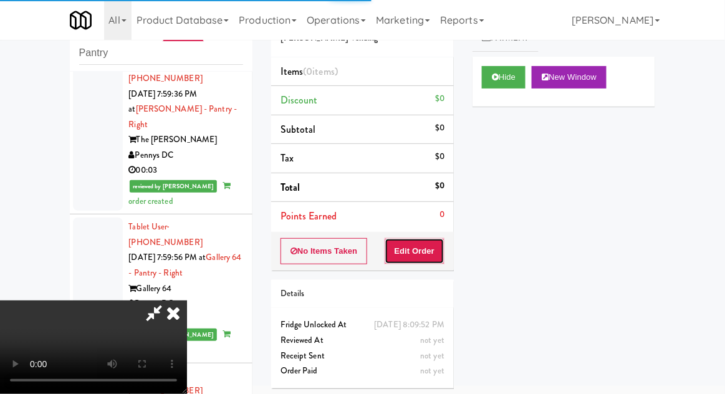
click at [407, 256] on button "Edit Order" at bounding box center [415, 251] width 60 height 26
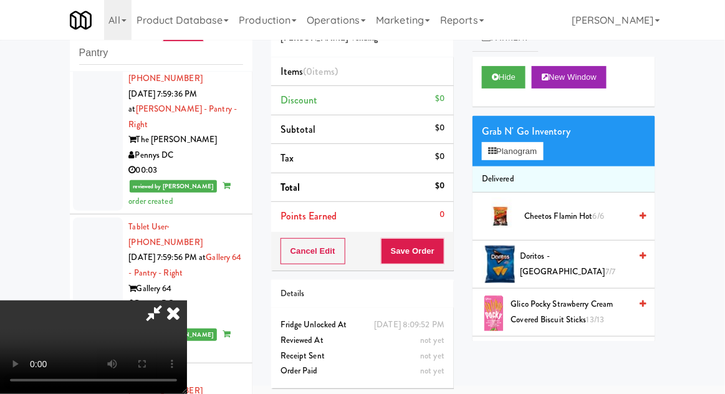
click at [187, 301] on icon at bounding box center [173, 313] width 27 height 25
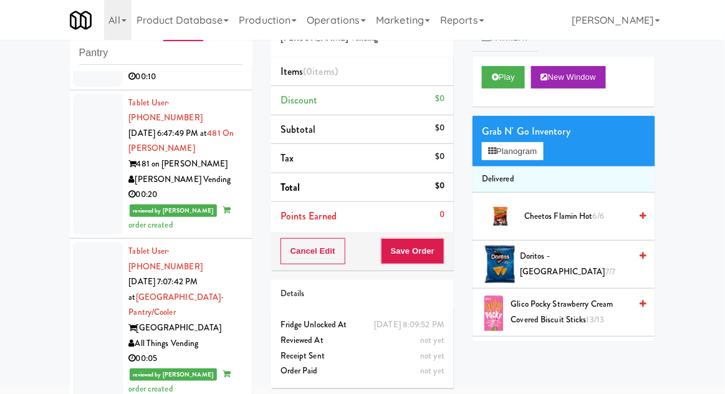
scroll to position [109, 0]
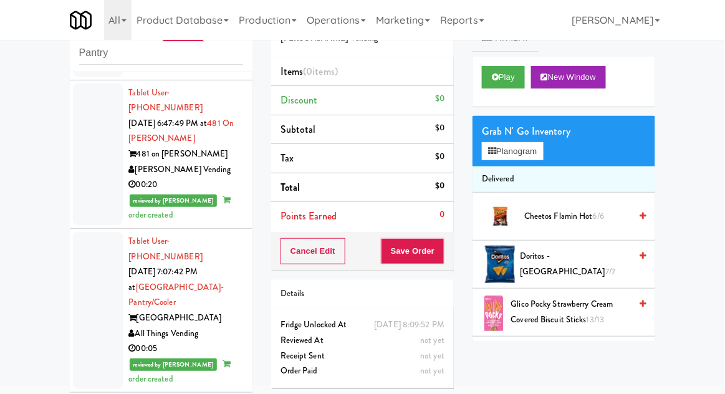
click at [102, 176] on div at bounding box center [98, 155] width 50 height 142
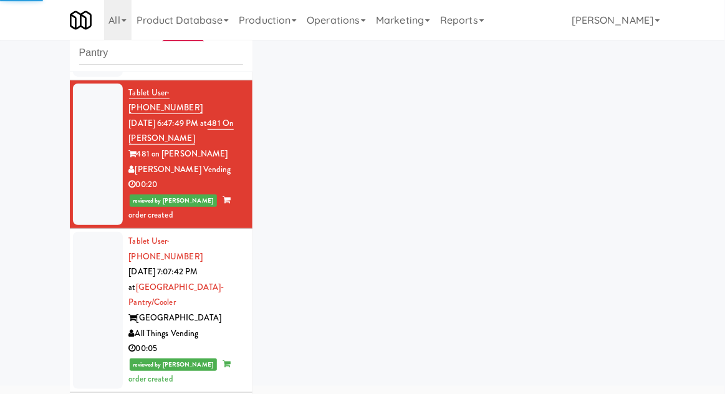
click at [95, 285] on div at bounding box center [98, 310] width 50 height 157
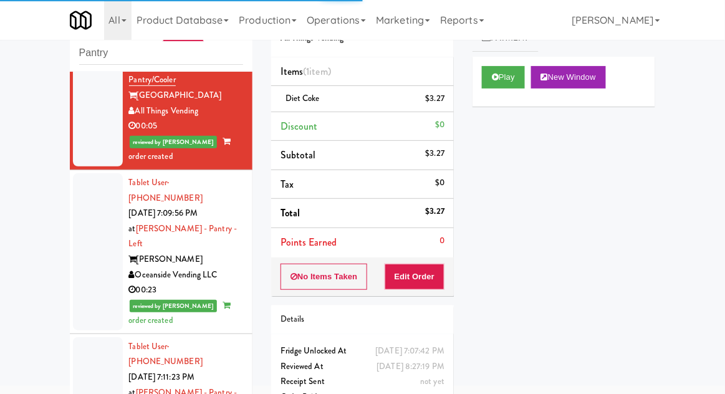
click at [97, 213] on div at bounding box center [98, 251] width 50 height 157
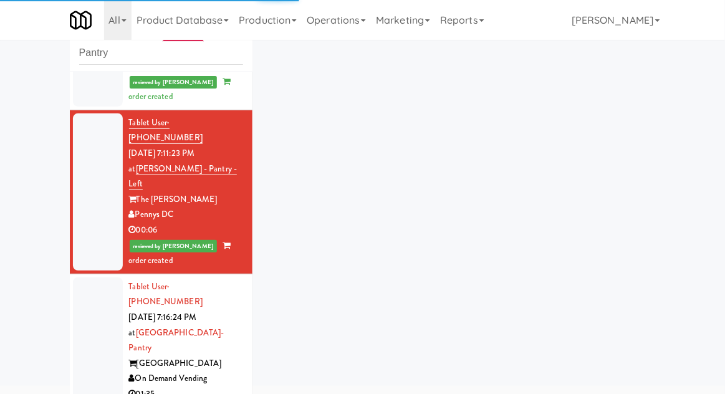
click at [95, 278] on div at bounding box center [98, 356] width 50 height 157
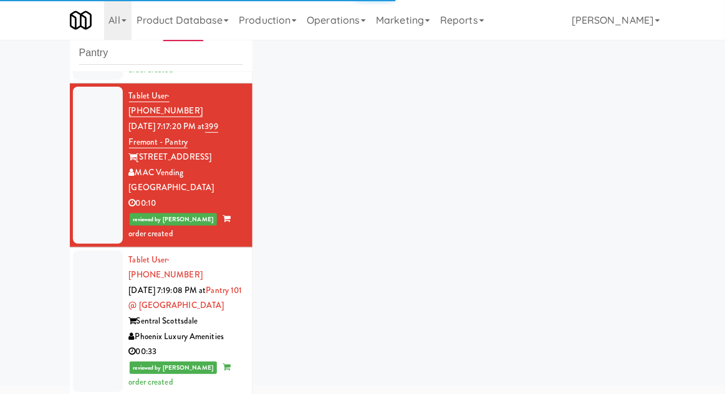
click at [90, 251] on div at bounding box center [98, 322] width 50 height 142
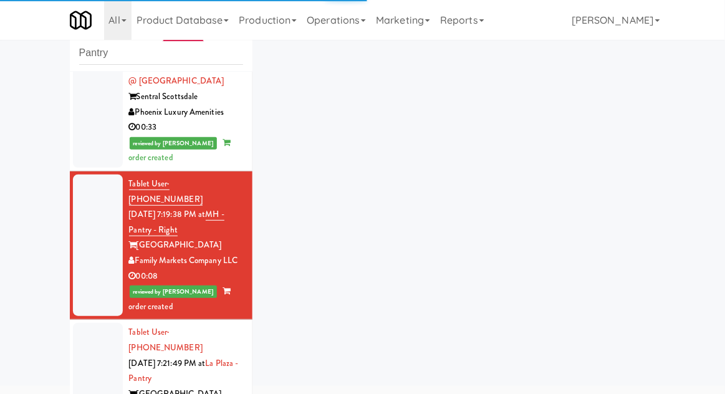
click at [89, 323] on div at bounding box center [98, 394] width 50 height 142
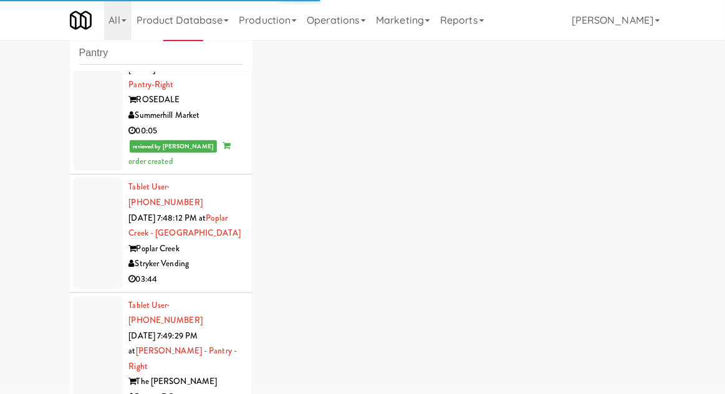
scroll to position [2947, 0]
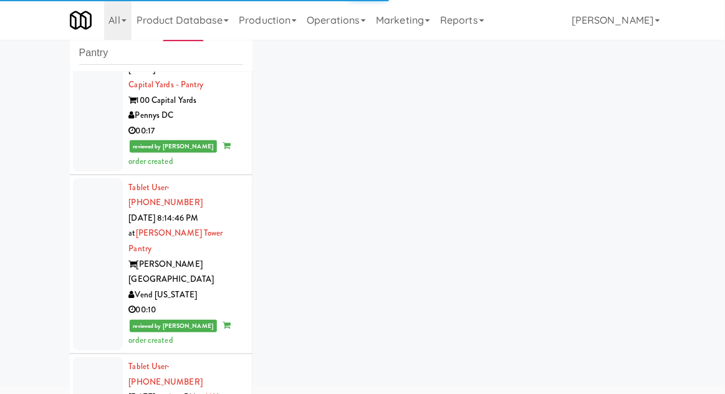
scroll to position [5677, 0]
